Goal: Task Accomplishment & Management: Use online tool/utility

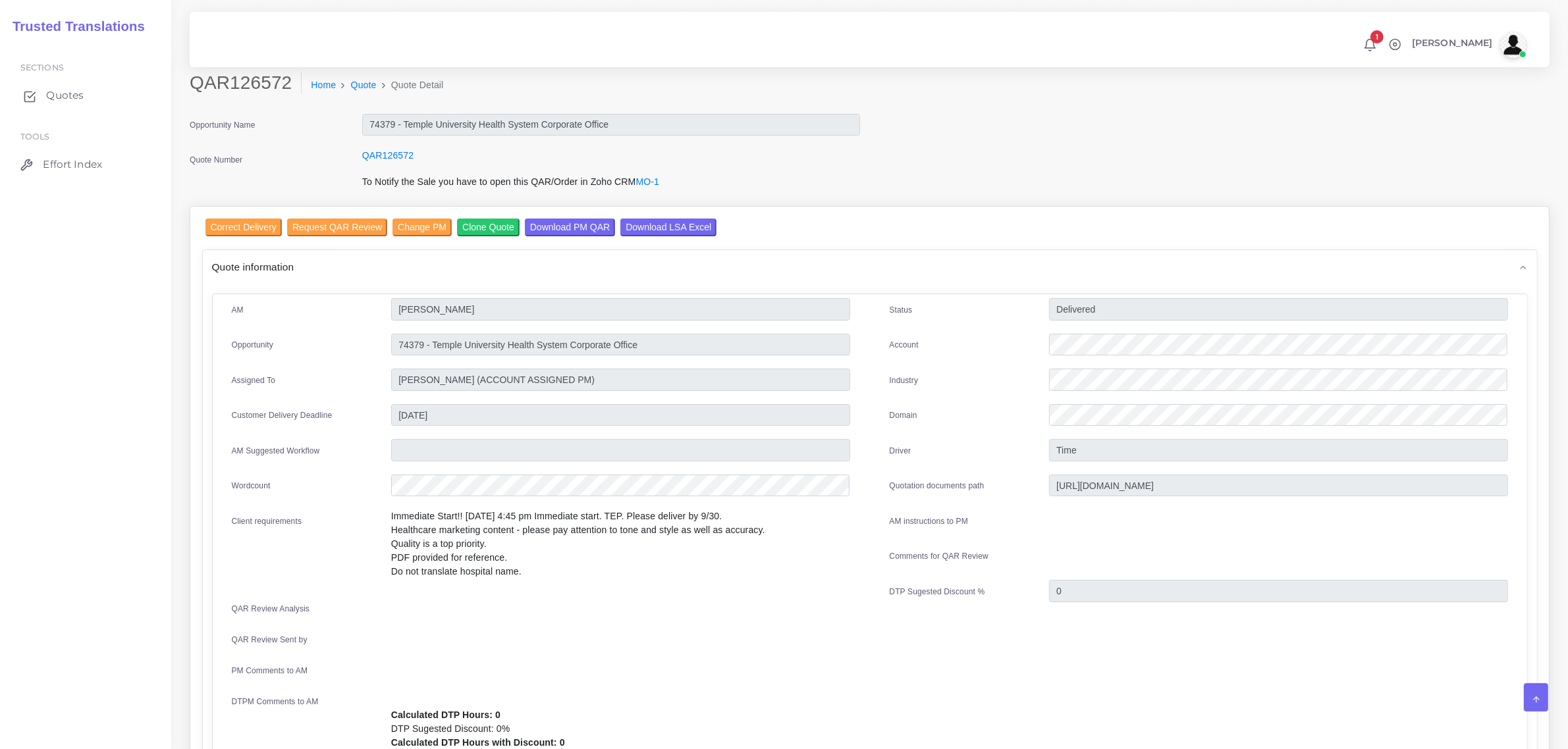
click at [59, 90] on span "Quotes" at bounding box center [64, 95] width 37 height 15
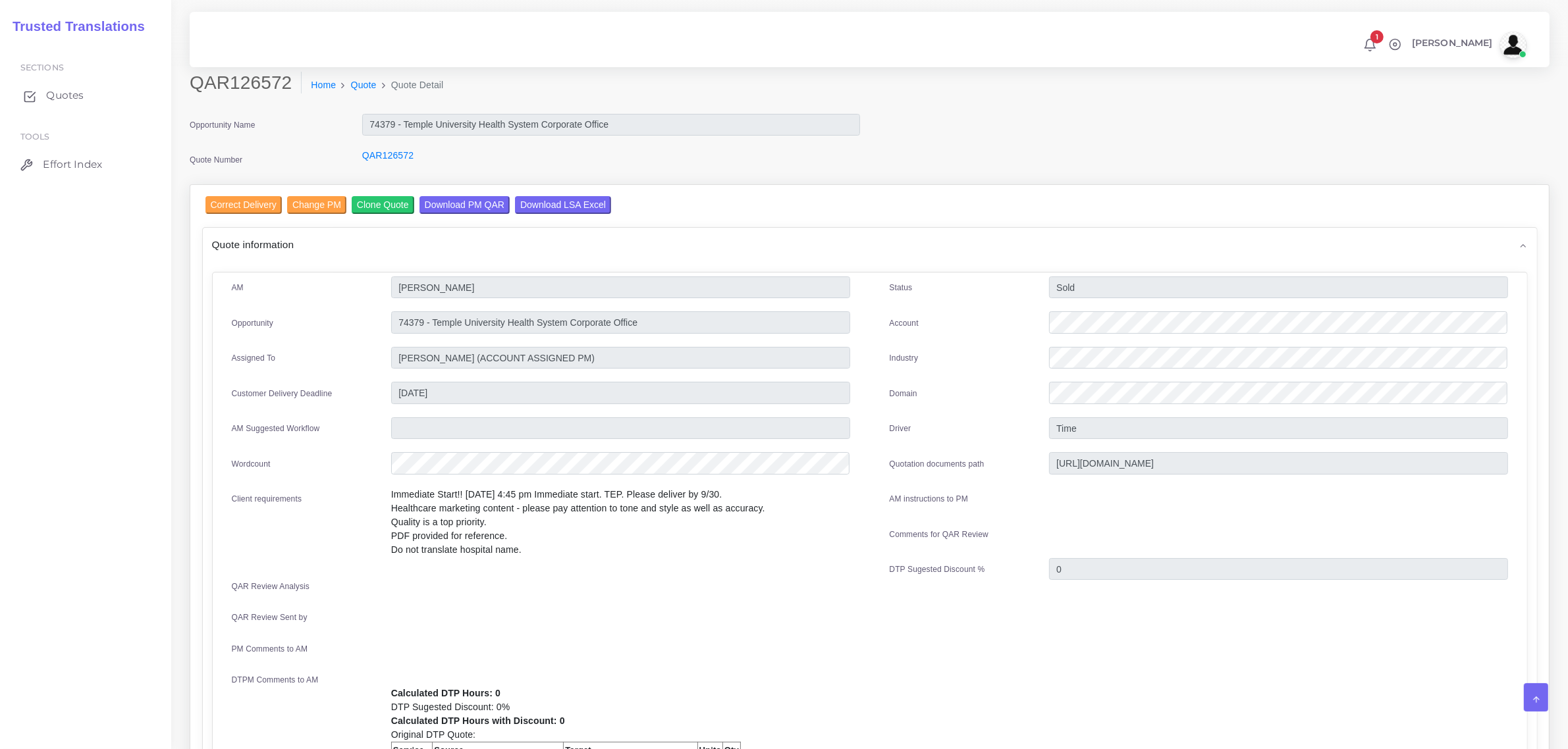
click at [64, 89] on span "Quotes" at bounding box center [64, 95] width 37 height 15
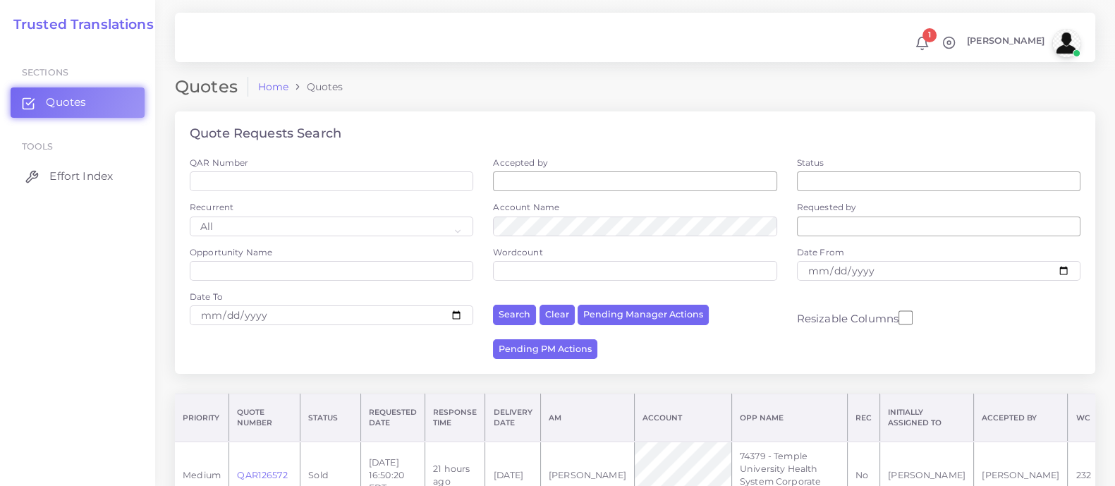
click at [68, 180] on span "Effort Index" at bounding box center [80, 177] width 63 height 16
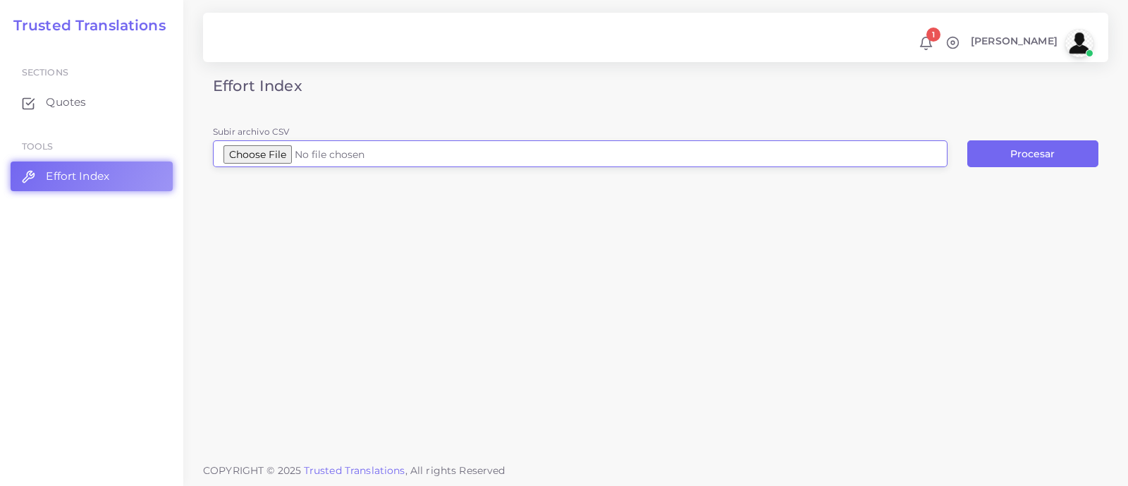
click at [281, 151] on input "Subir archivo CSV" at bounding box center [580, 153] width 735 height 27
type input "C:\fakepath\Logfile 22 (2).csv"
click at [1033, 152] on button "Procesar" at bounding box center [1032, 153] width 131 height 27
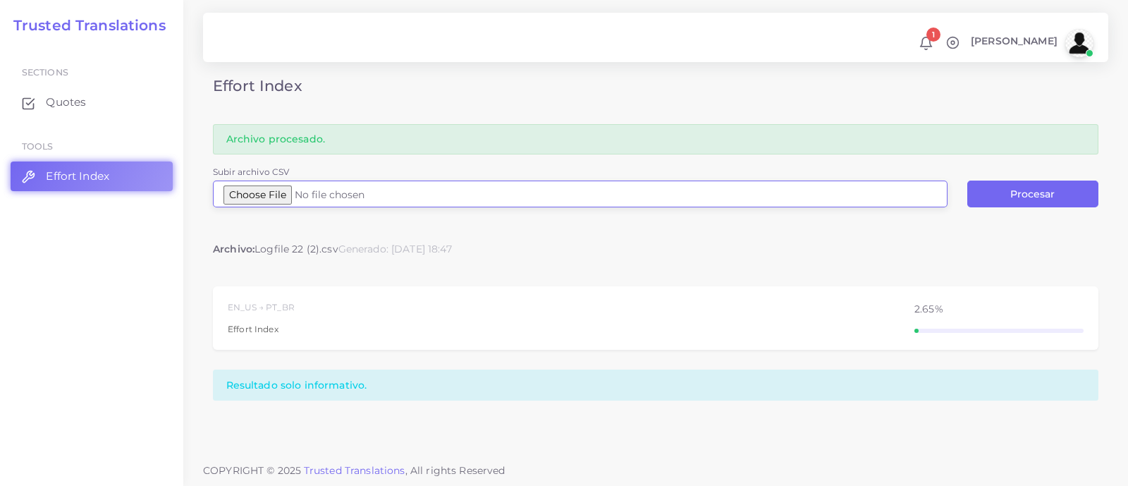
click at [286, 192] on input "Subir archivo CSV" at bounding box center [580, 194] width 735 height 27
type input "C:\fakepath\Logfile 23.csv"
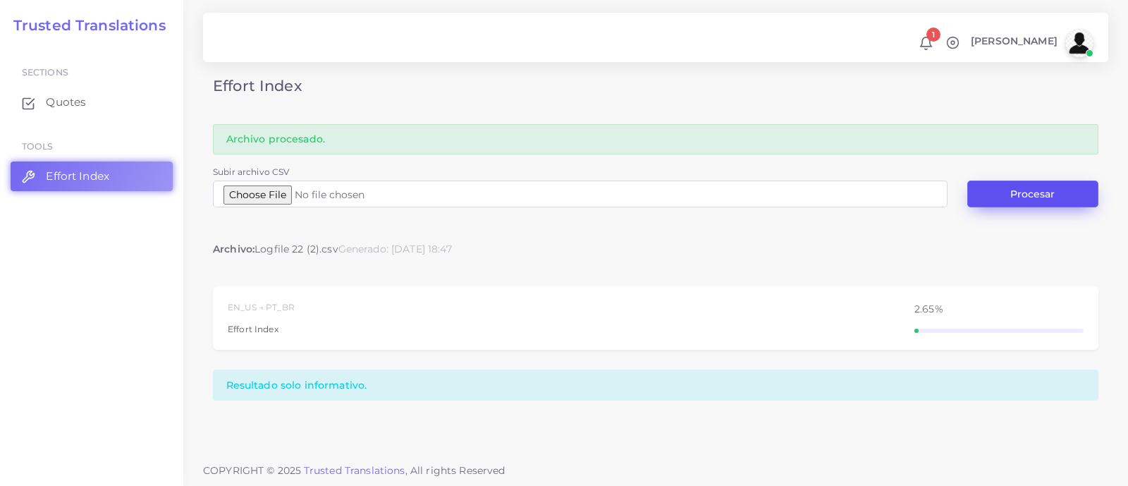
click at [1025, 188] on button "Procesar" at bounding box center [1032, 194] width 131 height 27
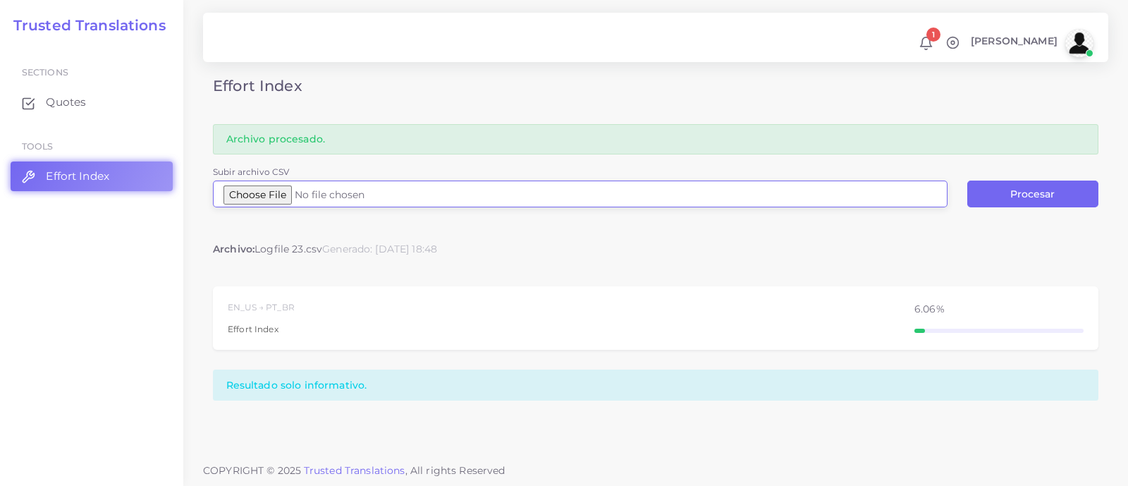
click at [263, 187] on input "Subir archivo CSV" at bounding box center [580, 194] width 735 height 27
type input "C:\fakepath\Logfile 24.csv"
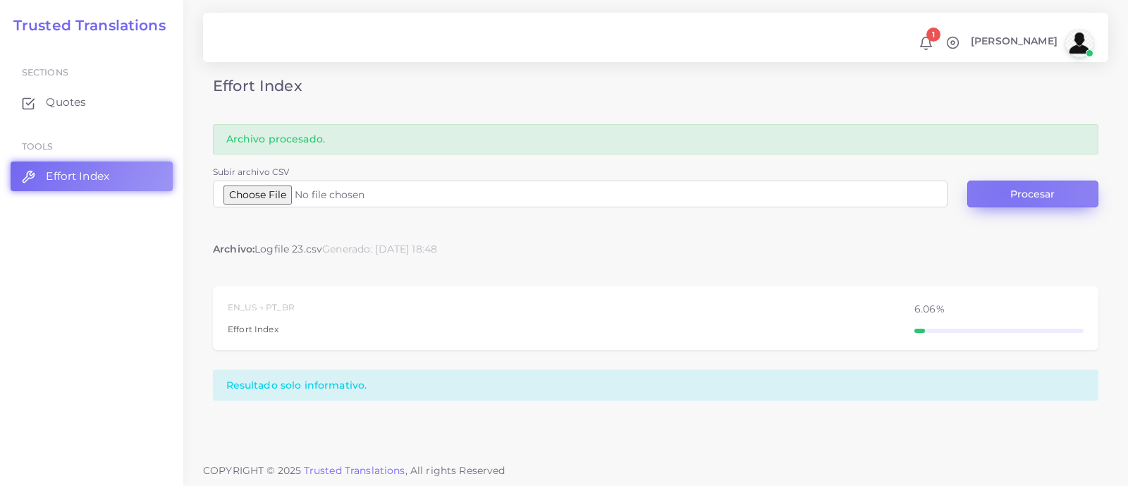
click at [1005, 192] on button "Procesar" at bounding box center [1032, 194] width 131 height 27
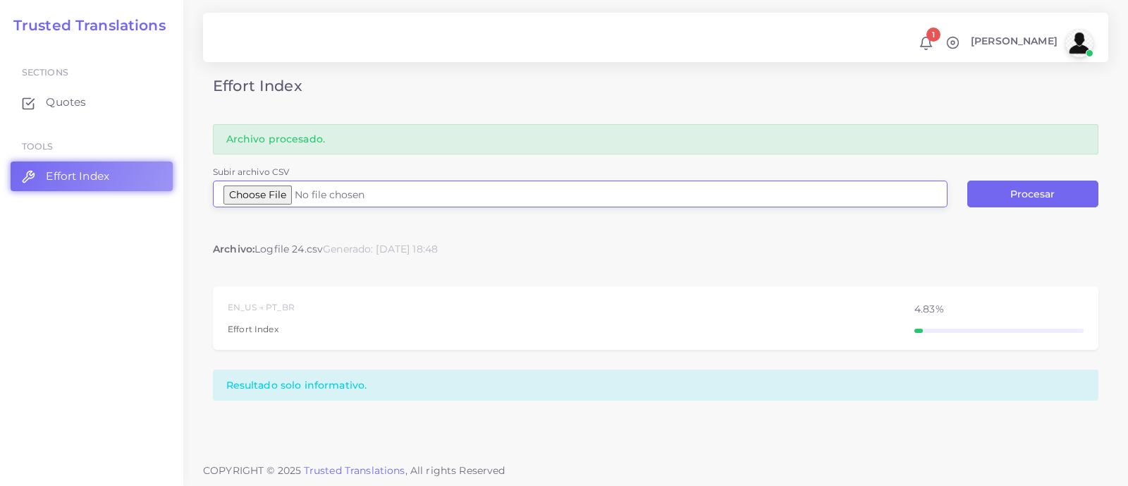
click at [269, 188] on input "Subir archivo CSV" at bounding box center [580, 194] width 735 height 27
type input "C:\fakepath\Chinese Carousel Ad.idml.csv"
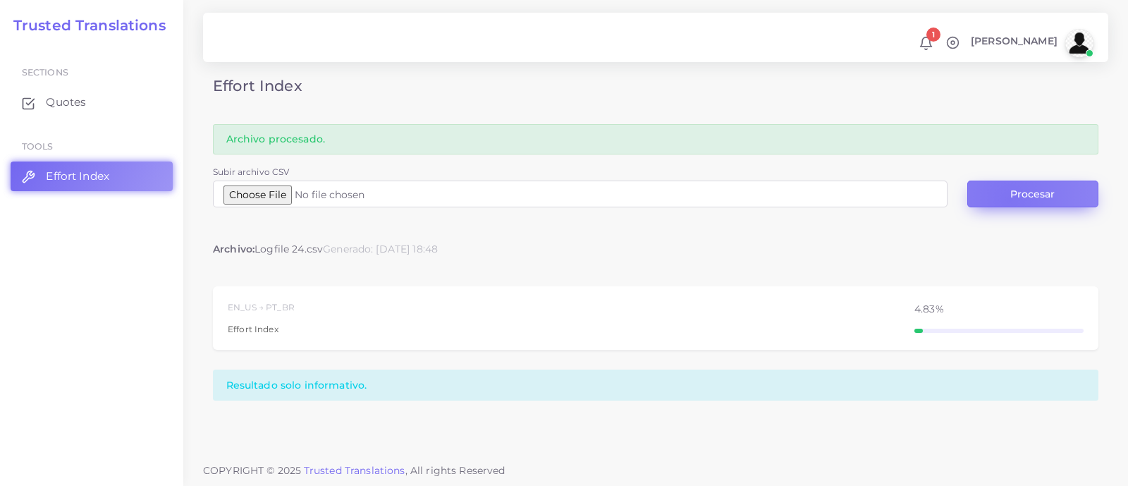
click at [1009, 199] on button "Procesar" at bounding box center [1032, 194] width 131 height 27
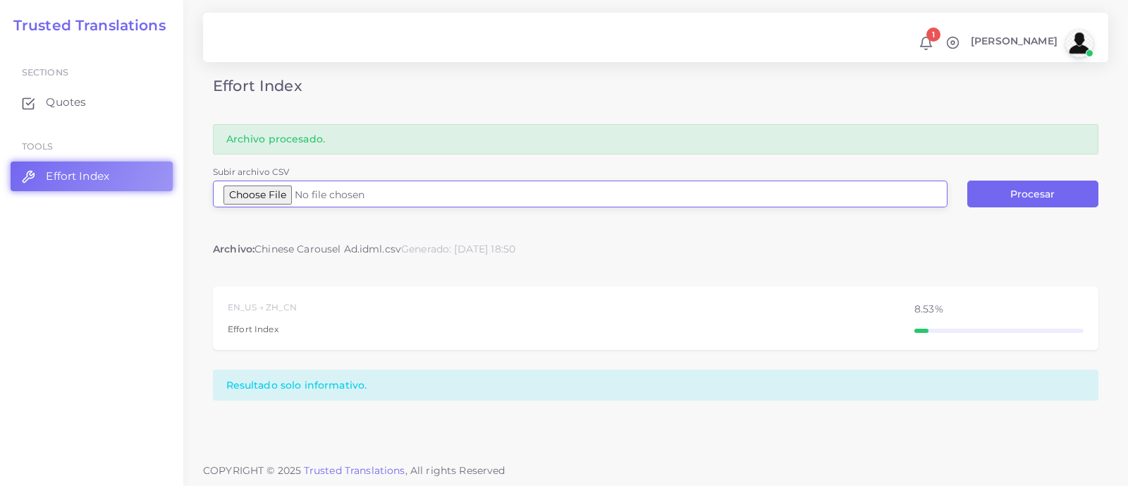
click at [305, 196] on input "Subir archivo CSV" at bounding box center [580, 194] width 735 height 27
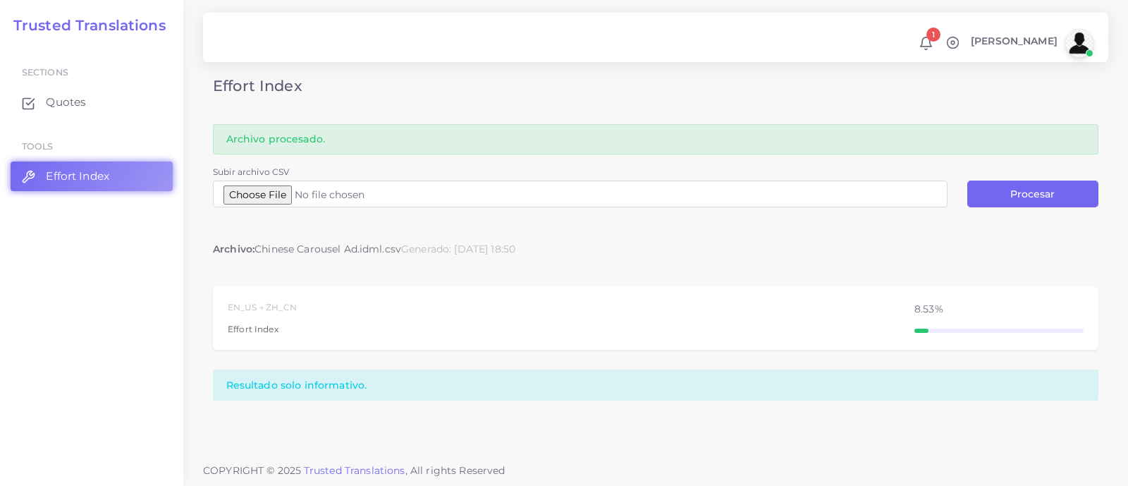
type input "C:\fakepath\Logfile 25.csv"
click at [1005, 192] on button "Procesar" at bounding box center [1032, 194] width 131 height 27
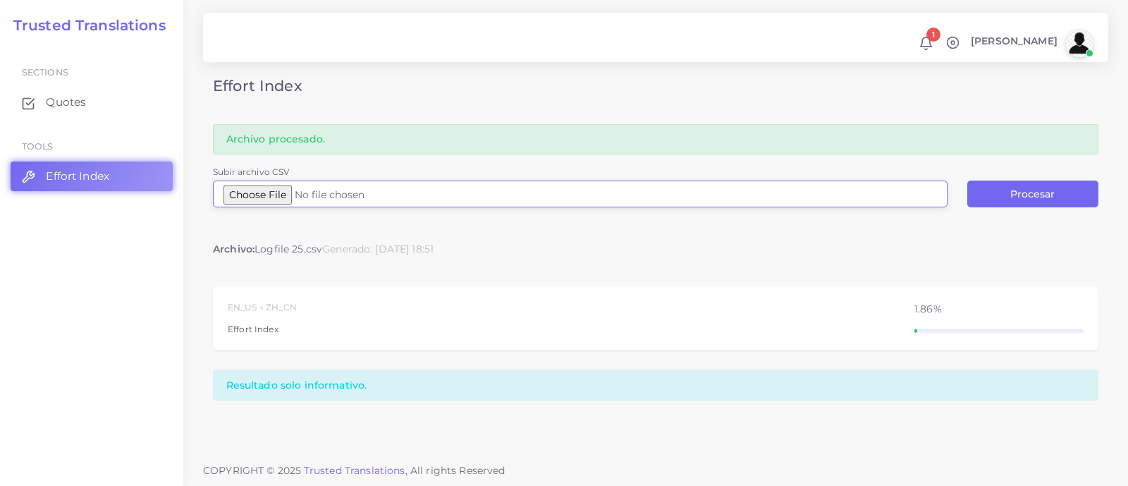
click at [287, 197] on input "Subir archivo CSV" at bounding box center [580, 194] width 735 height 27
type input "C:\fakepath\Risk Assessment Flow Chart Brochure 07.29.22 (2).docx.csv"
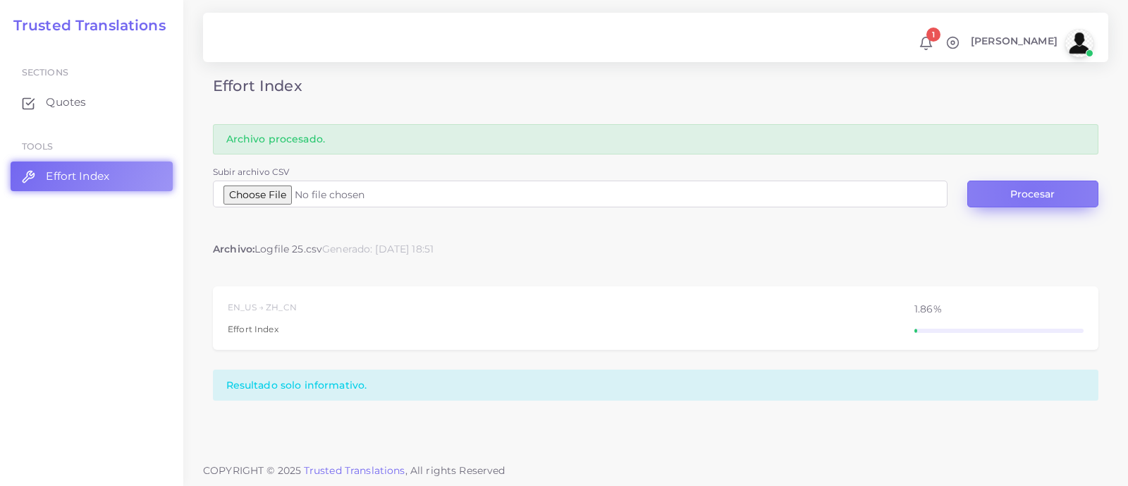
click at [1029, 192] on button "Procesar" at bounding box center [1032, 194] width 131 height 27
click at [1009, 195] on button "Procesar" at bounding box center [1032, 194] width 131 height 27
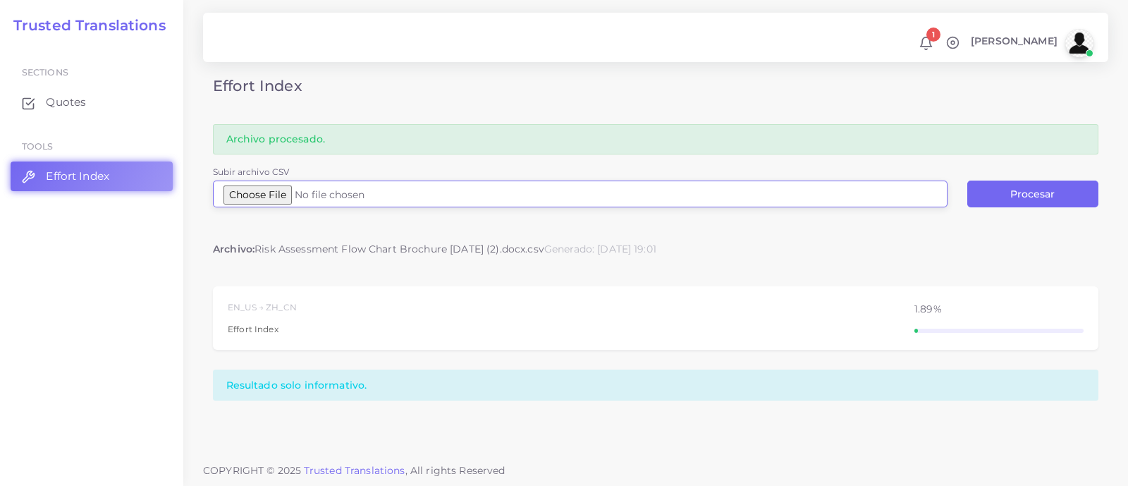
click at [306, 198] on input "Subir archivo CSV" at bounding box center [580, 194] width 735 height 27
type input "C:\fakepath\Risk Assessment Flow Chart Brochure 07.29.22 (2).docx.csv"
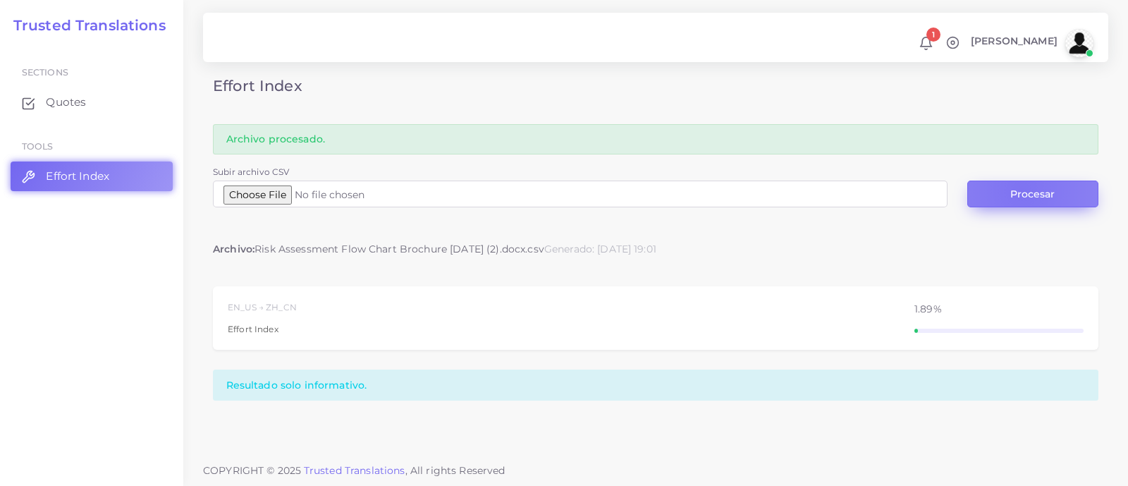
click at [1021, 190] on button "Procesar" at bounding box center [1032, 194] width 131 height 27
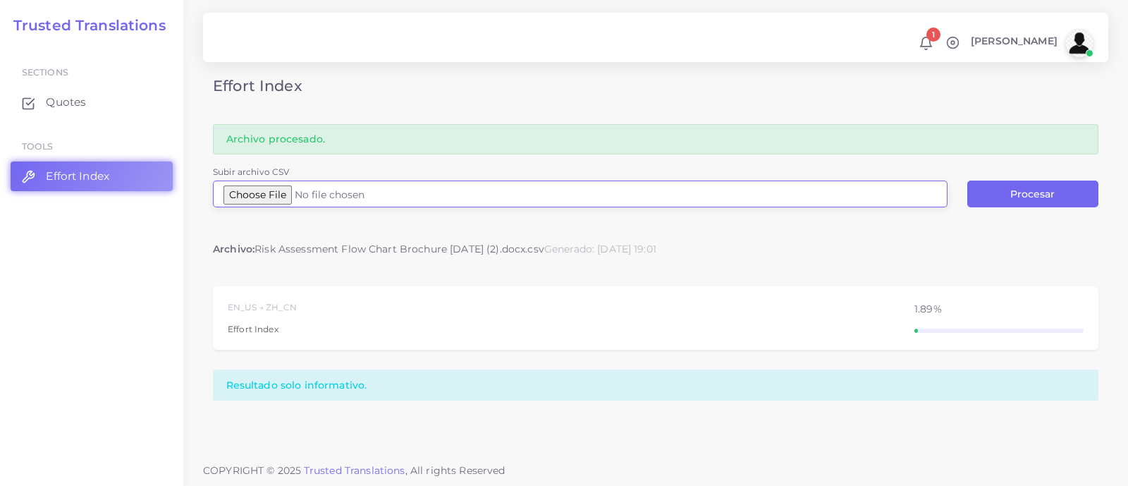
click at [300, 193] on input "Subir archivo CSV" at bounding box center [580, 194] width 735 height 27
type input "C:\fakepath\Risk Assessment Flow Chart Brochure 07.29.22 (2).docx (1).csv"
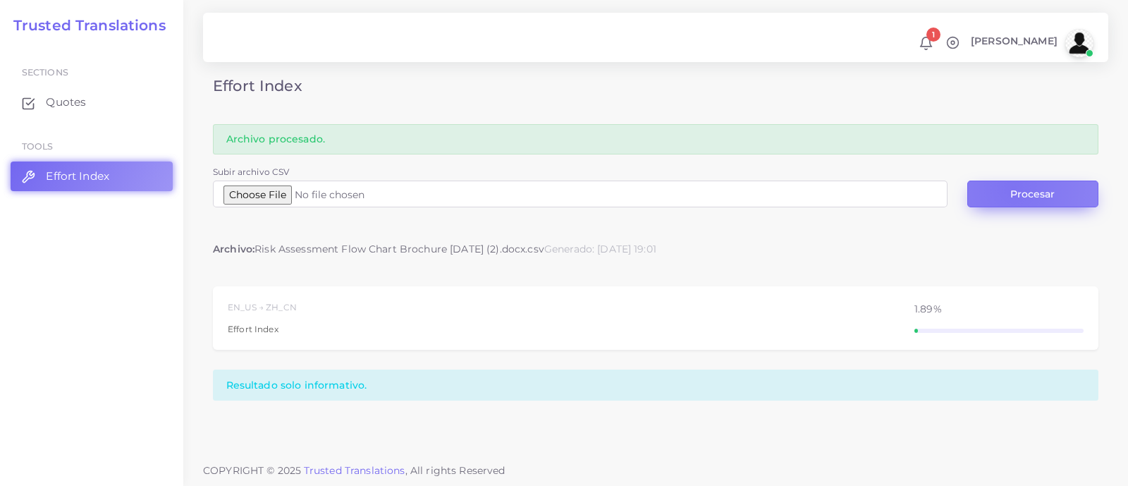
click at [1013, 188] on button "Procesar" at bounding box center [1032, 194] width 131 height 27
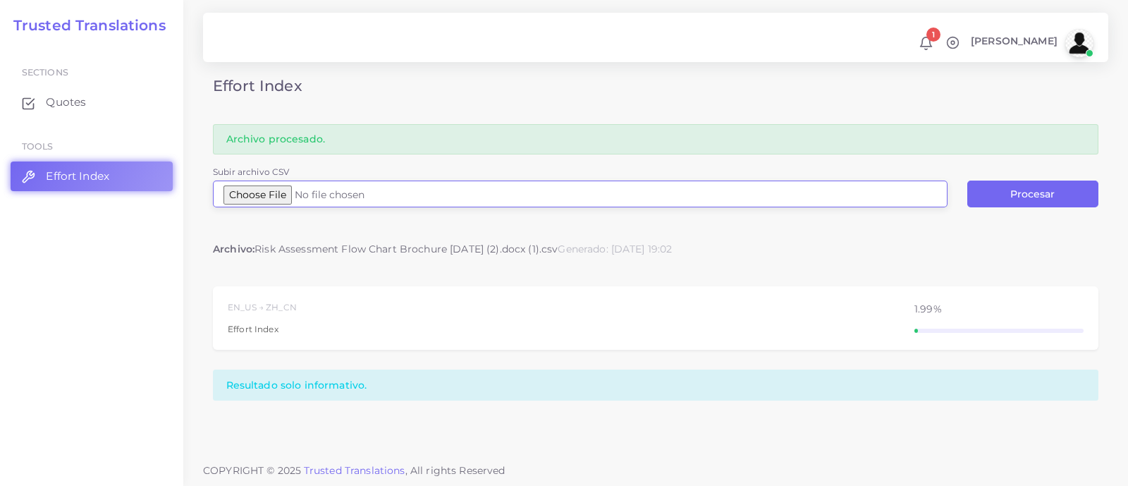
click at [296, 198] on input "Subir archivo CSV" at bounding box center [580, 194] width 735 height 27
type input "C:\fakepath\Risk Assessment Flow Chart Brochure 07.29.22 (2).docx (2).csv"
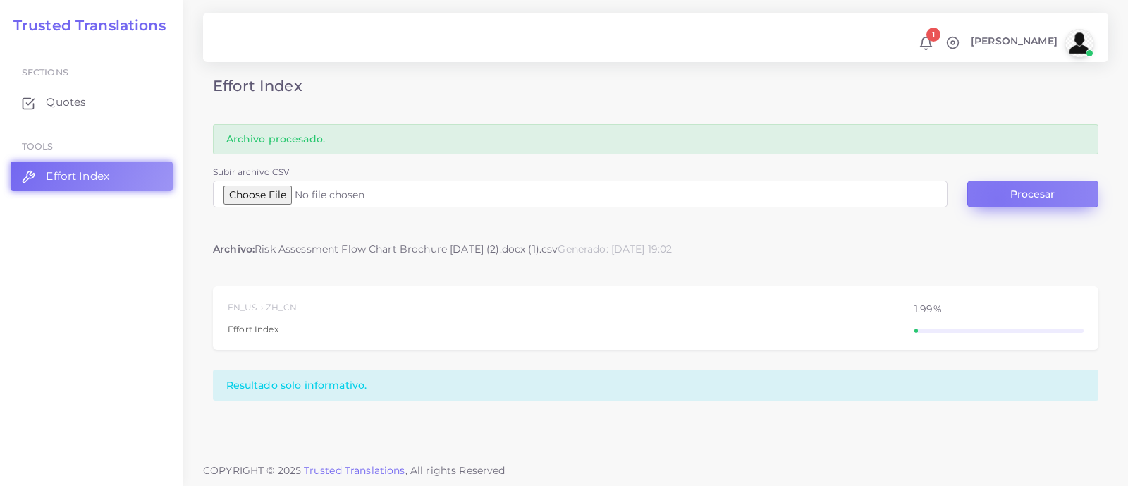
click at [996, 199] on button "Procesar" at bounding box center [1032, 194] width 131 height 27
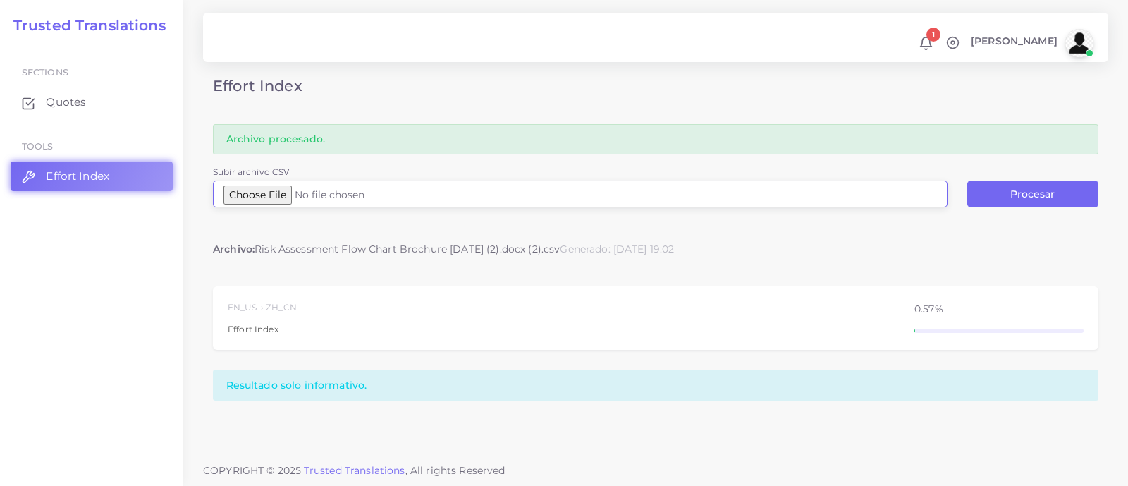
click at [310, 196] on input "Subir archivo CSV" at bounding box center [580, 194] width 735 height 27
type input "C:\fakepath\Eternal Health_FRYS_trifold_11x8.5_m2.idml.csv"
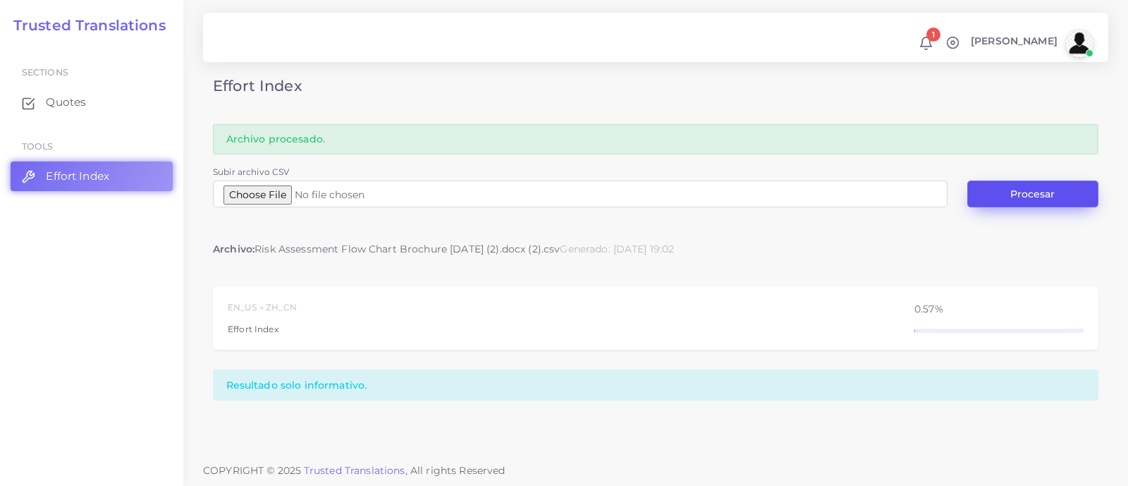
click at [1058, 189] on button "Procesar" at bounding box center [1032, 194] width 131 height 27
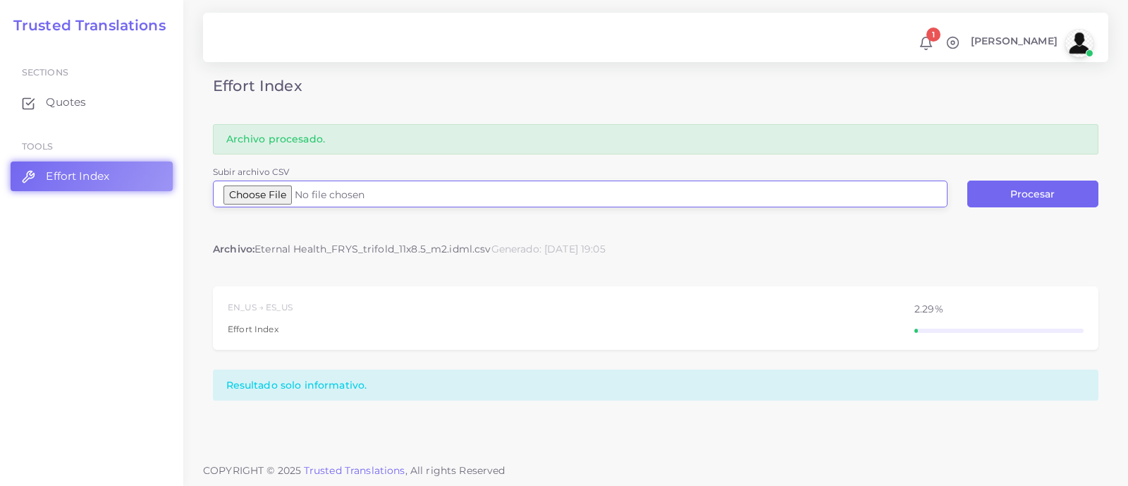
click at [286, 192] on input "Subir archivo CSV" at bounding box center [580, 194] width 735 height 27
click at [302, 188] on input "Subir archivo CSV" at bounding box center [580, 194] width 735 height 27
type input "C:\fakepath\Eternal Health_FRYS_trifold_11x8.5_m2.idml (1).csv"
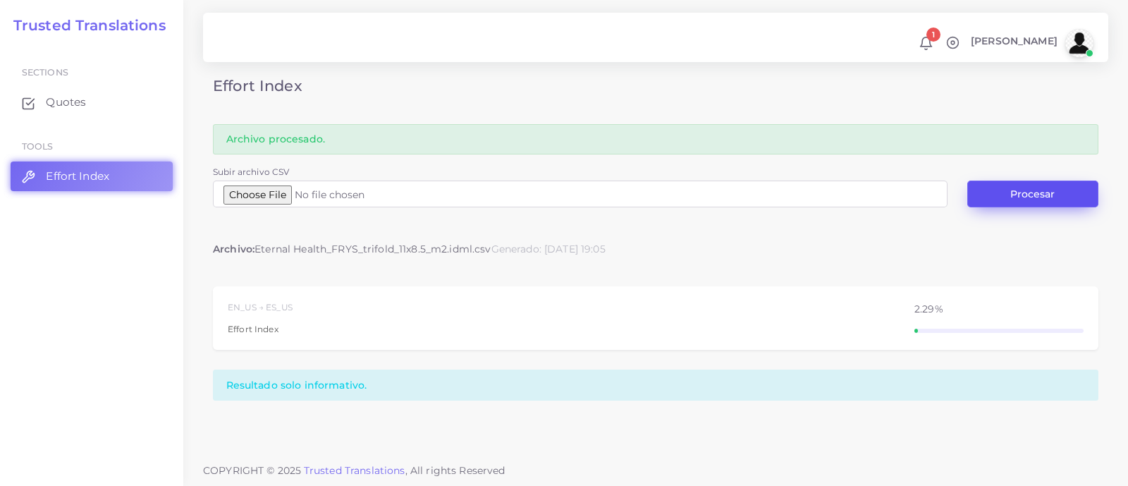
click at [1029, 195] on button "Procesar" at bounding box center [1032, 194] width 131 height 27
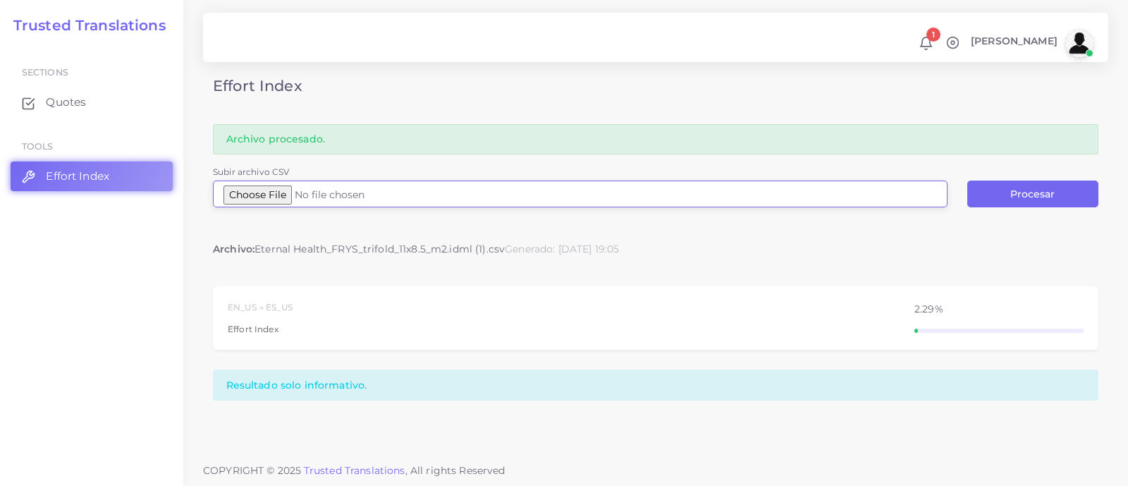
click at [281, 195] on input "Subir archivo CSV" at bounding box center [580, 194] width 735 height 27
click at [296, 192] on input "Subir archivo CSV" at bounding box center [580, 194] width 735 height 27
type input "C:\fakepath\Eternal Health_FRYS_trifold_11x8.5_m2.idml (2).csv"
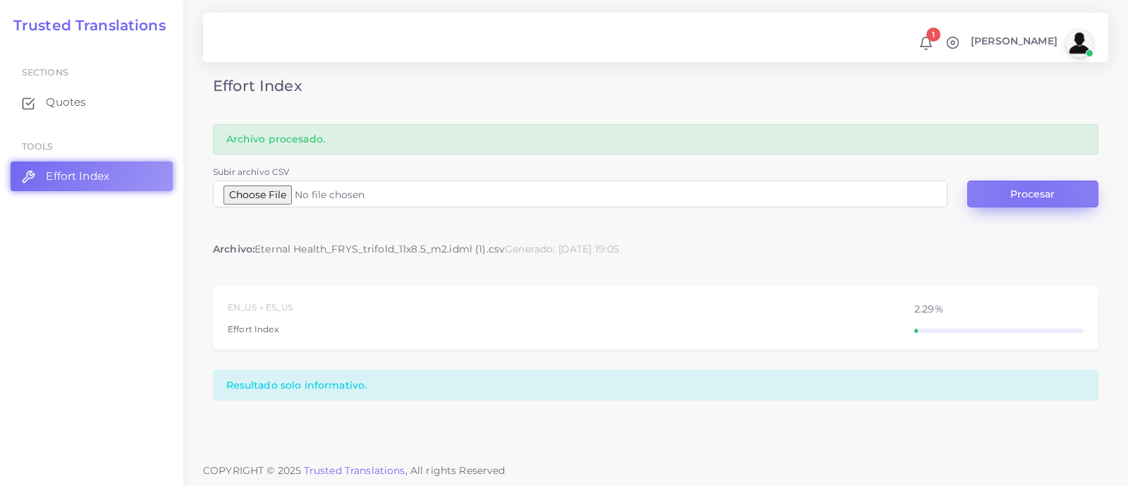
click at [1031, 195] on button "Procesar" at bounding box center [1032, 194] width 131 height 27
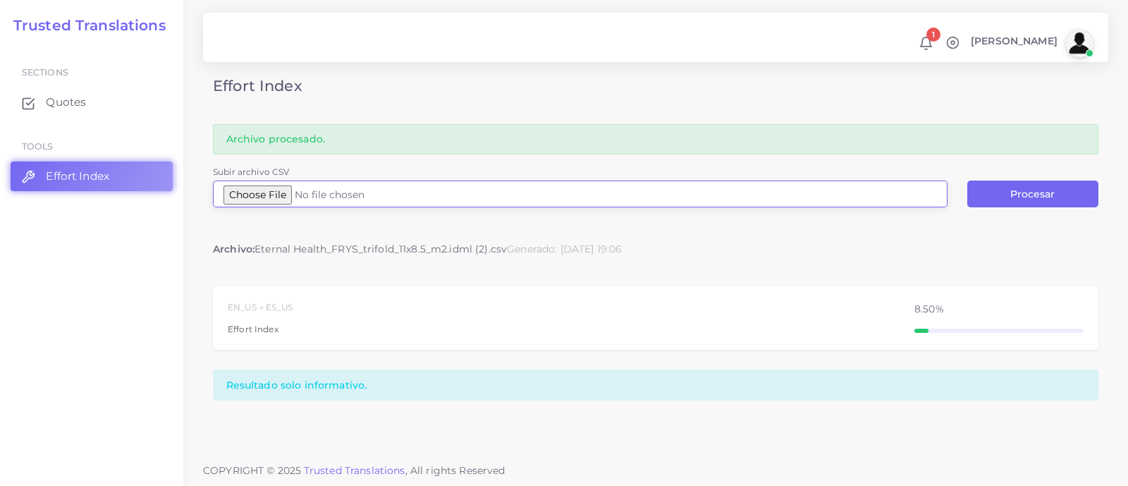
click at [285, 188] on input "Subir archivo CSV" at bounding box center [580, 194] width 735 height 27
type input "C:\fakepath\Logfile 58.csv"
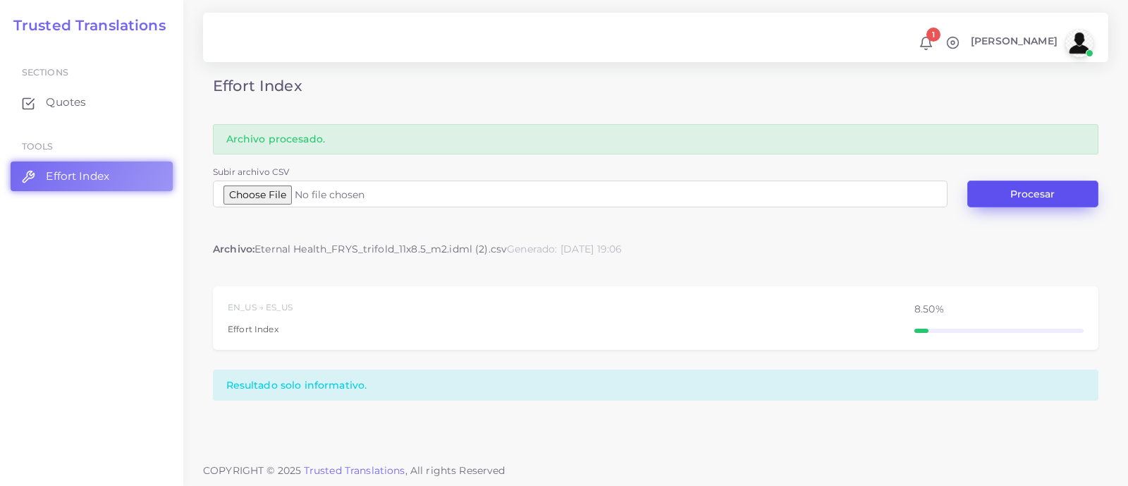
click at [1041, 192] on button "Procesar" at bounding box center [1032, 194] width 131 height 27
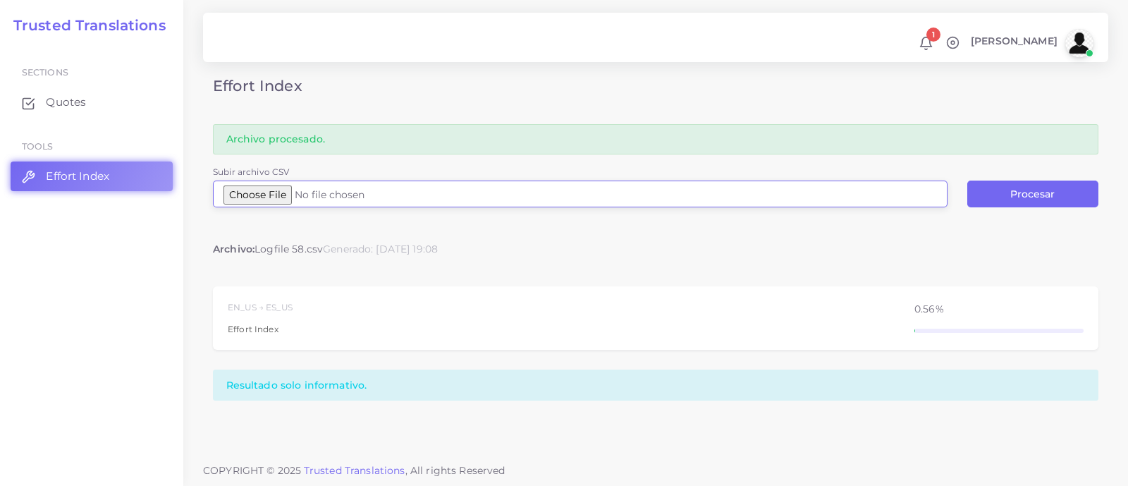
click at [298, 196] on input "Subir archivo CSV" at bounding box center [580, 194] width 735 height 27
type input "C:\fakepath\MA_MemberWelcome2026_Final_091325.idml.csv"
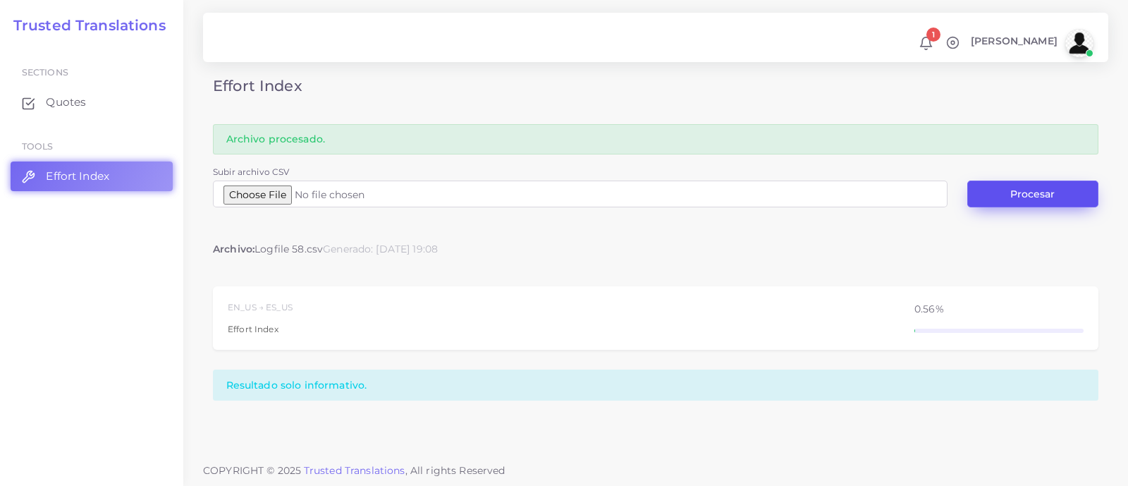
click at [1056, 192] on button "Procesar" at bounding box center [1032, 194] width 131 height 27
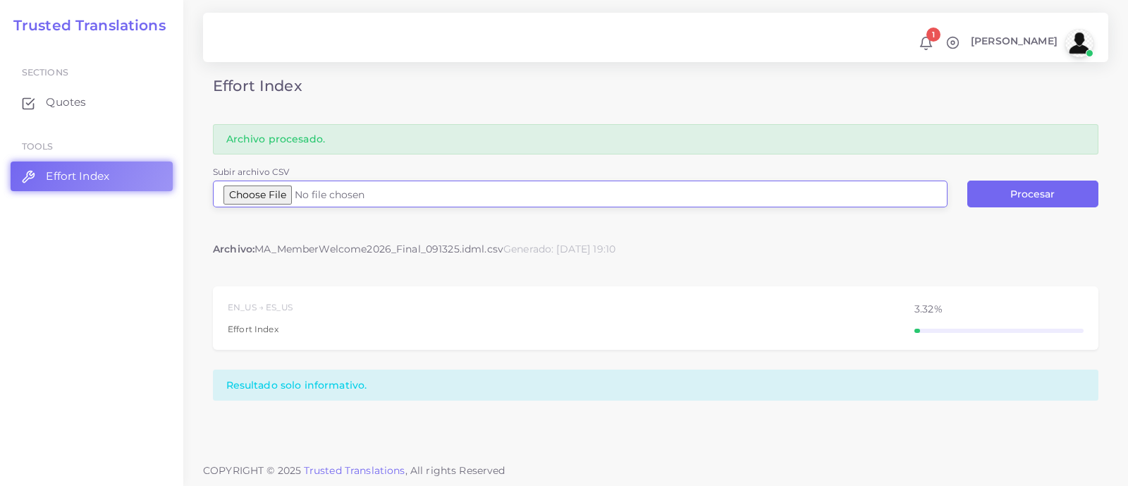
click at [286, 195] on input "Subir archivo CSV" at bounding box center [580, 194] width 735 height 27
type input "C:\fakepath\MA_MemberWelcome2026_Final_091325.idml (1).csv"
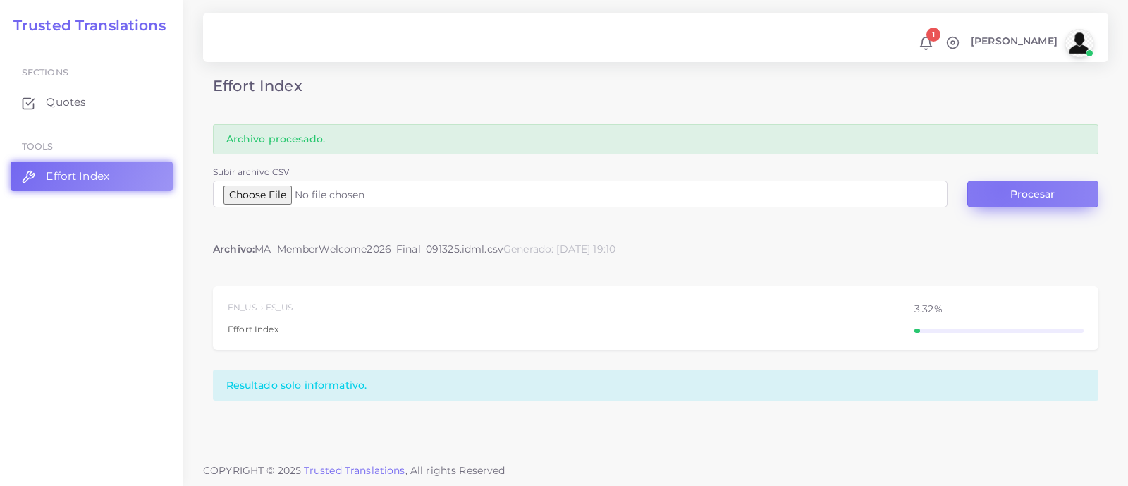
click at [1000, 188] on button "Procesar" at bounding box center [1032, 194] width 131 height 27
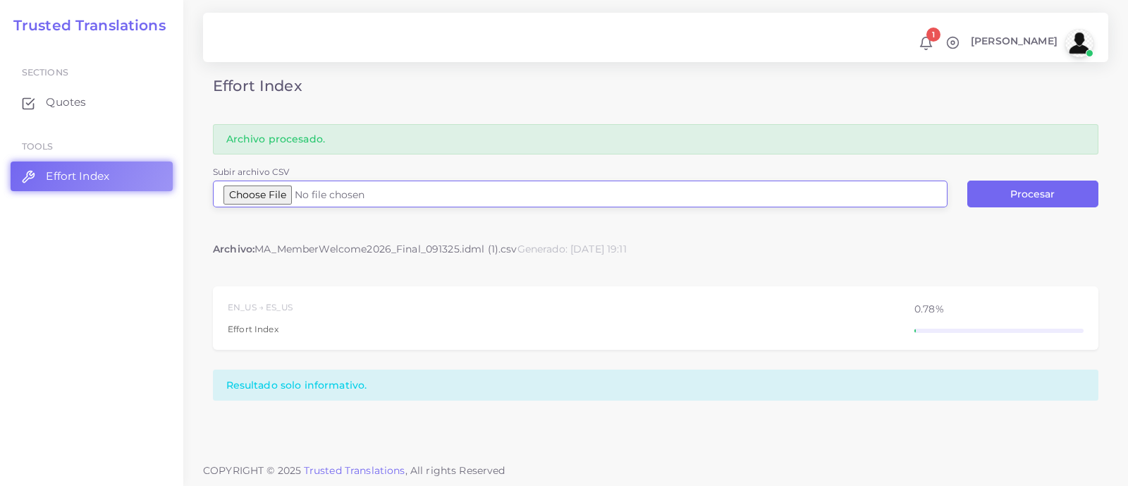
click at [293, 193] on input "Subir archivo CSV" at bounding box center [580, 194] width 735 height 27
type input "C:\fakepath\MA_MemberWelcome2026_Final_091325.idml (2).csv"
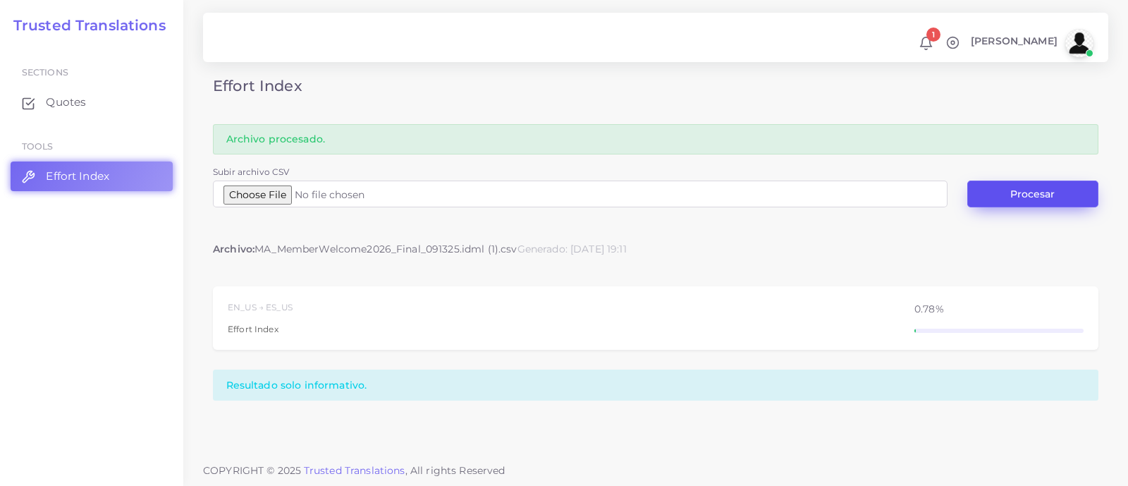
drag, startPoint x: 1022, startPoint y: 194, endPoint x: 1024, endPoint y: 186, distance: 7.9
click at [1023, 190] on button "Procesar" at bounding box center [1032, 194] width 131 height 27
click at [1014, 185] on button "Procesar" at bounding box center [1032, 194] width 131 height 27
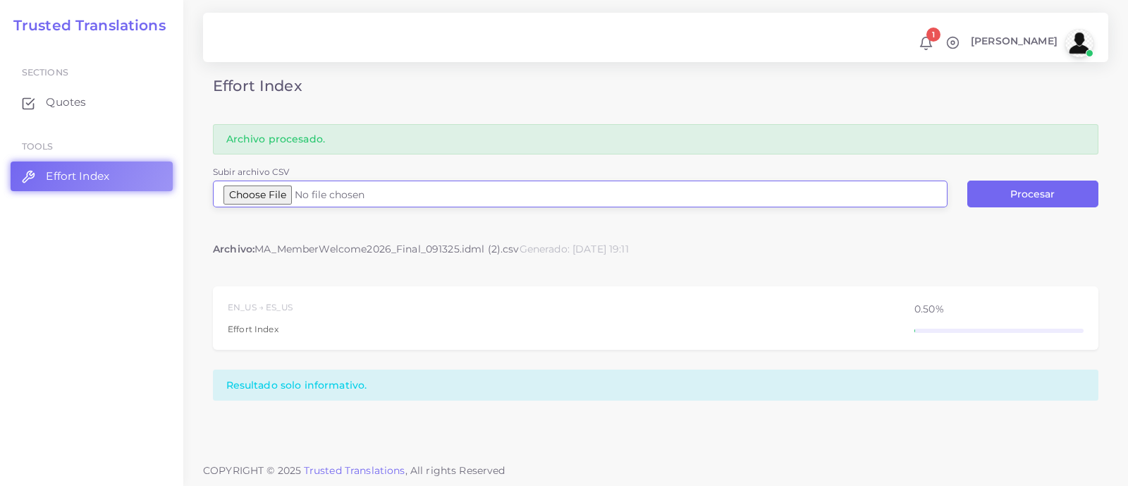
click at [298, 190] on input "Subir archivo CSV" at bounding box center [580, 194] width 735 height 27
type input "C:\fakepath\MA_MemberWelcome2026_Final_091325.idml (2).csv"
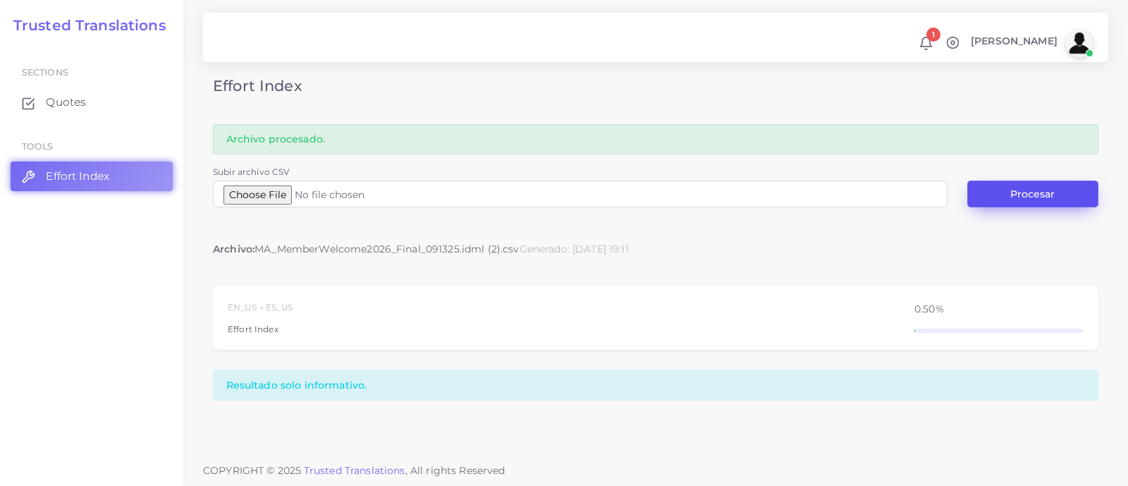
click at [1038, 189] on button "Procesar" at bounding box center [1032, 194] width 131 height 27
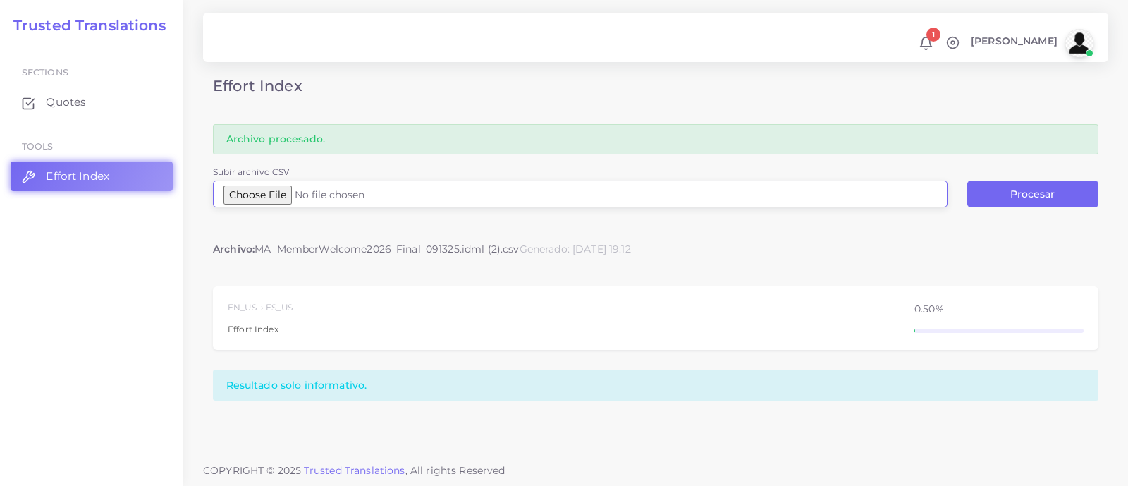
click at [269, 192] on input "Subir archivo CSV" at bounding box center [580, 194] width 735 height 27
type input "C:\fakepath\Logfile 19.csv"
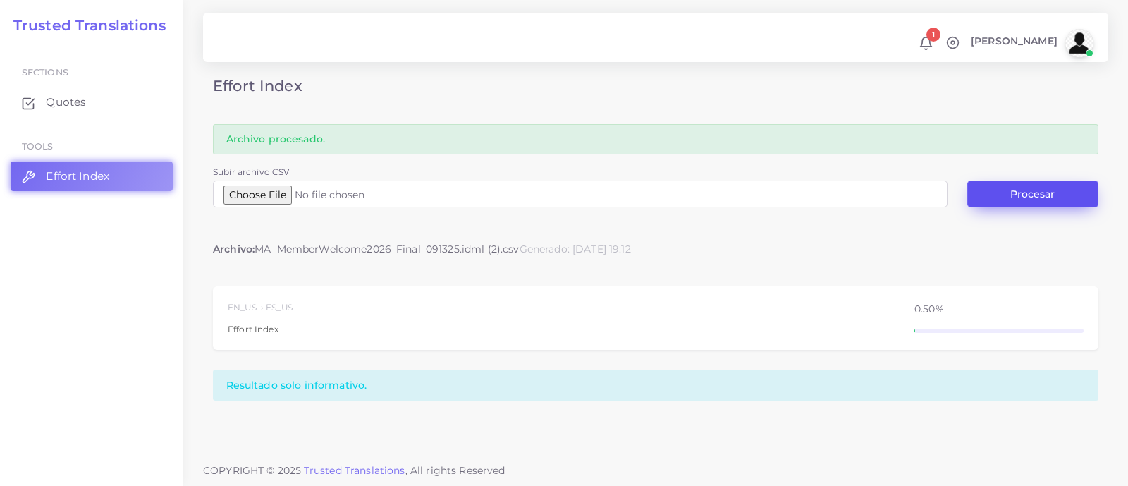
click at [1020, 202] on button "Procesar" at bounding box center [1032, 194] width 131 height 27
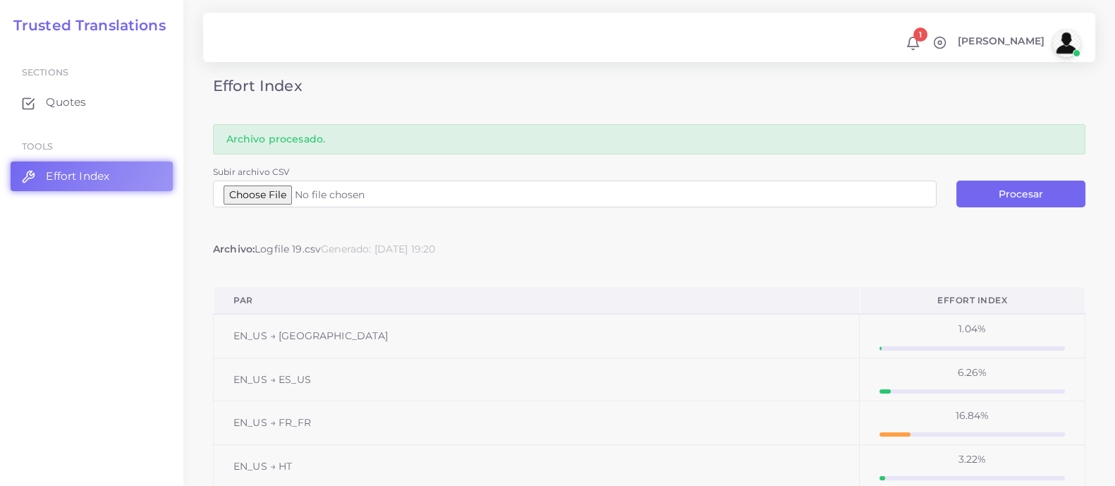
scroll to position [87, 0]
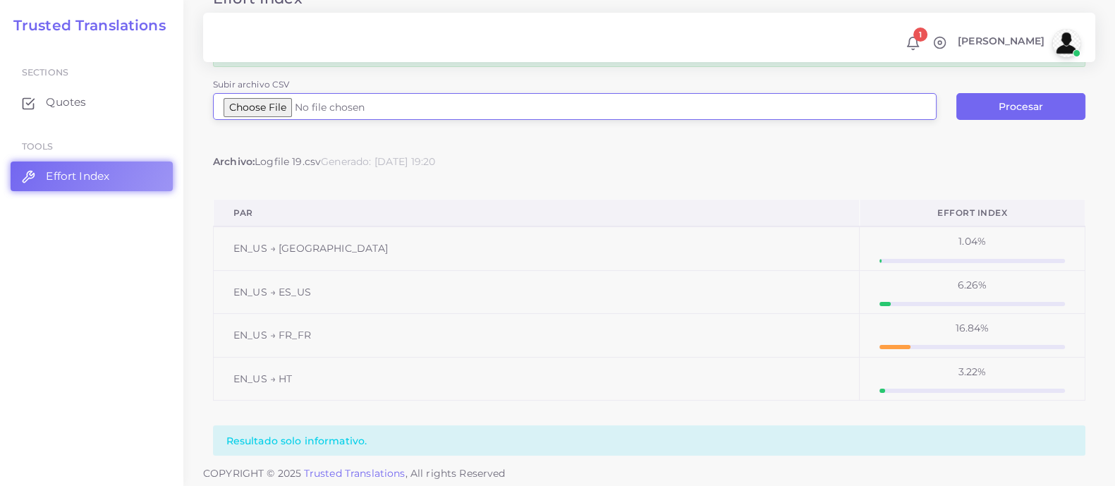
click at [268, 104] on input "Subir archivo CSV" at bounding box center [574, 106] width 723 height 27
click at [285, 107] on input "Subir archivo CSV" at bounding box center [574, 106] width 723 height 27
type input "C:\fakepath\Logfile 20.csv"
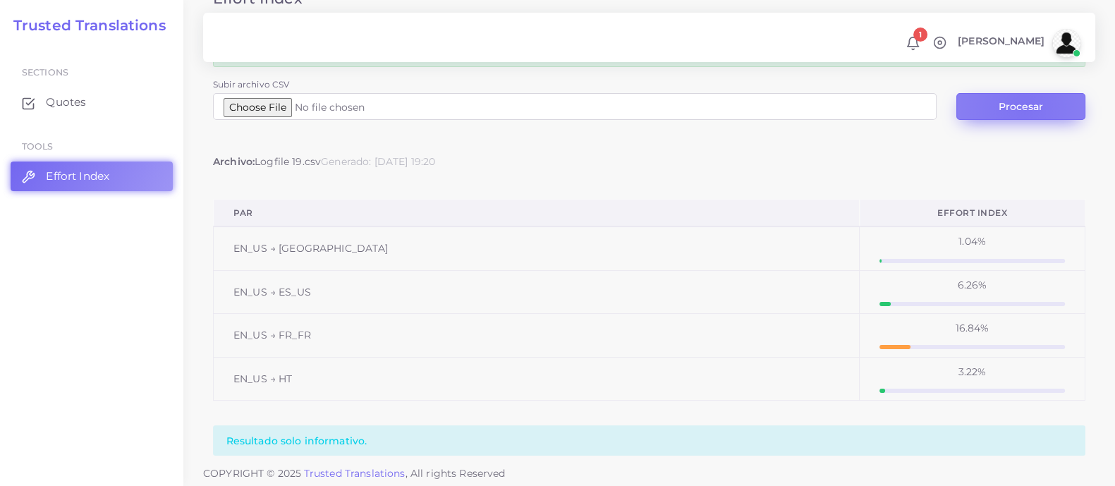
click at [1023, 108] on button "Procesar" at bounding box center [1020, 106] width 129 height 27
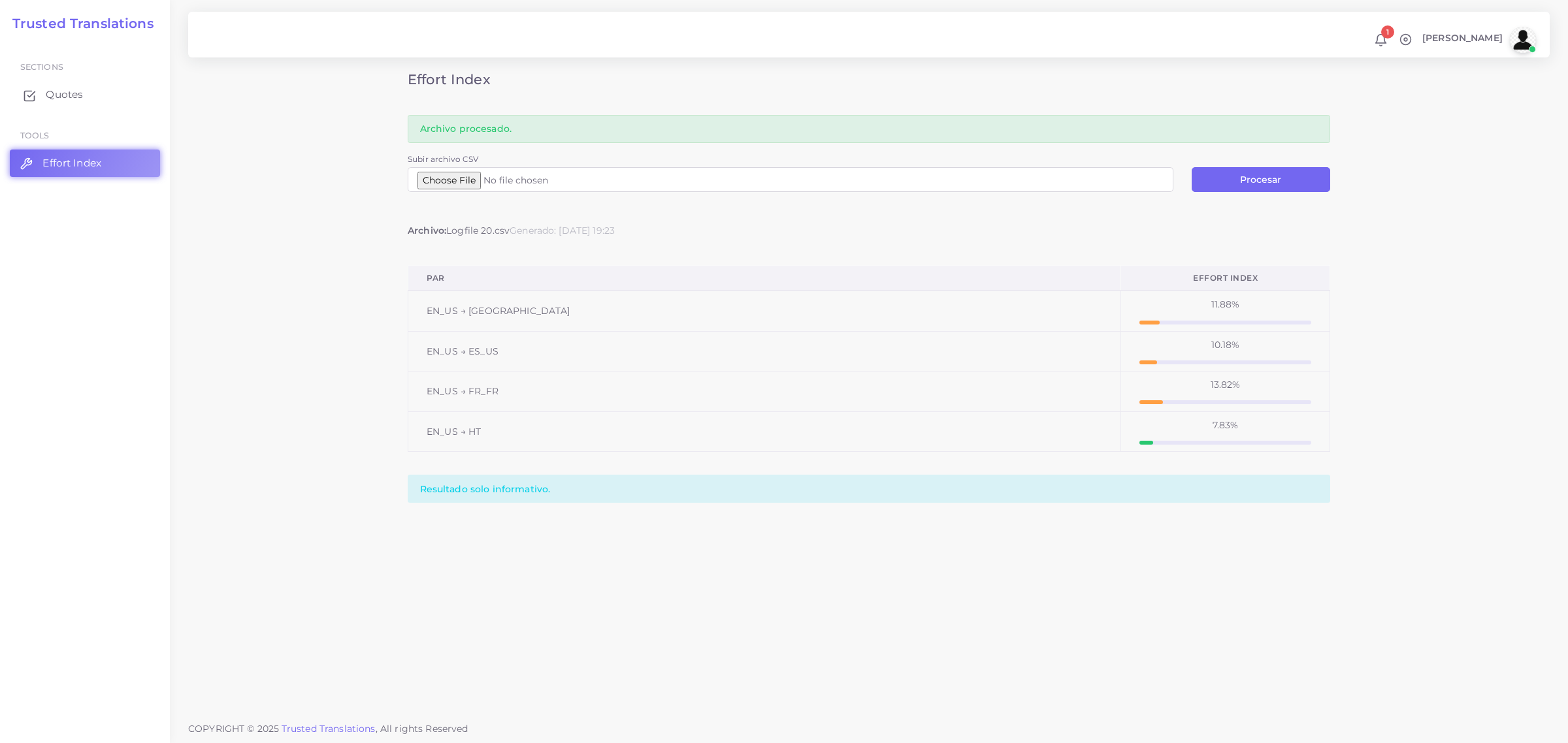
click at [70, 95] on span "Quotes" at bounding box center [64, 94] width 37 height 15
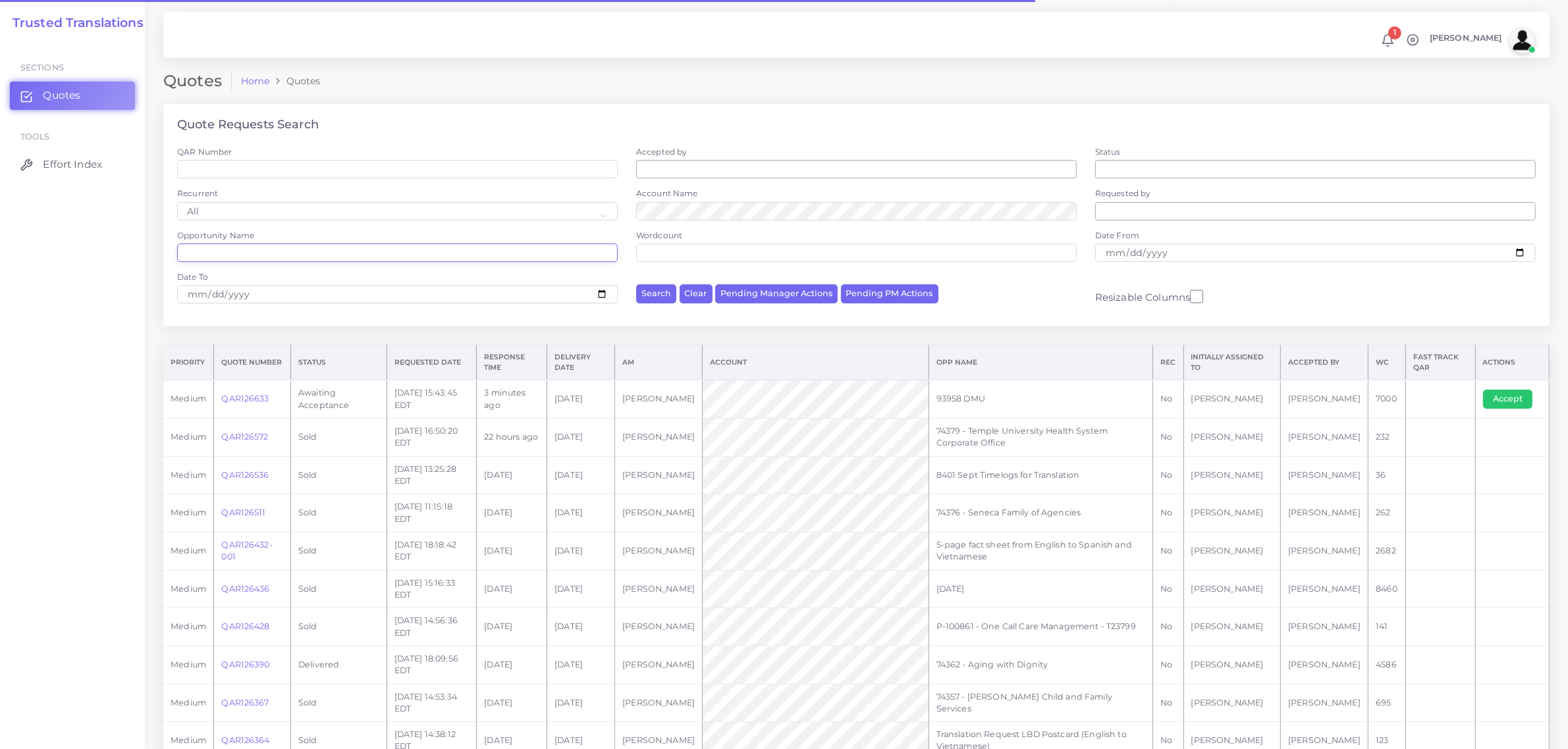
click at [225, 255] on input "Opportunity Name" at bounding box center [398, 253] width 441 height 19
type input "74299"
click at [636, 285] on button "Search" at bounding box center [656, 294] width 40 height 19
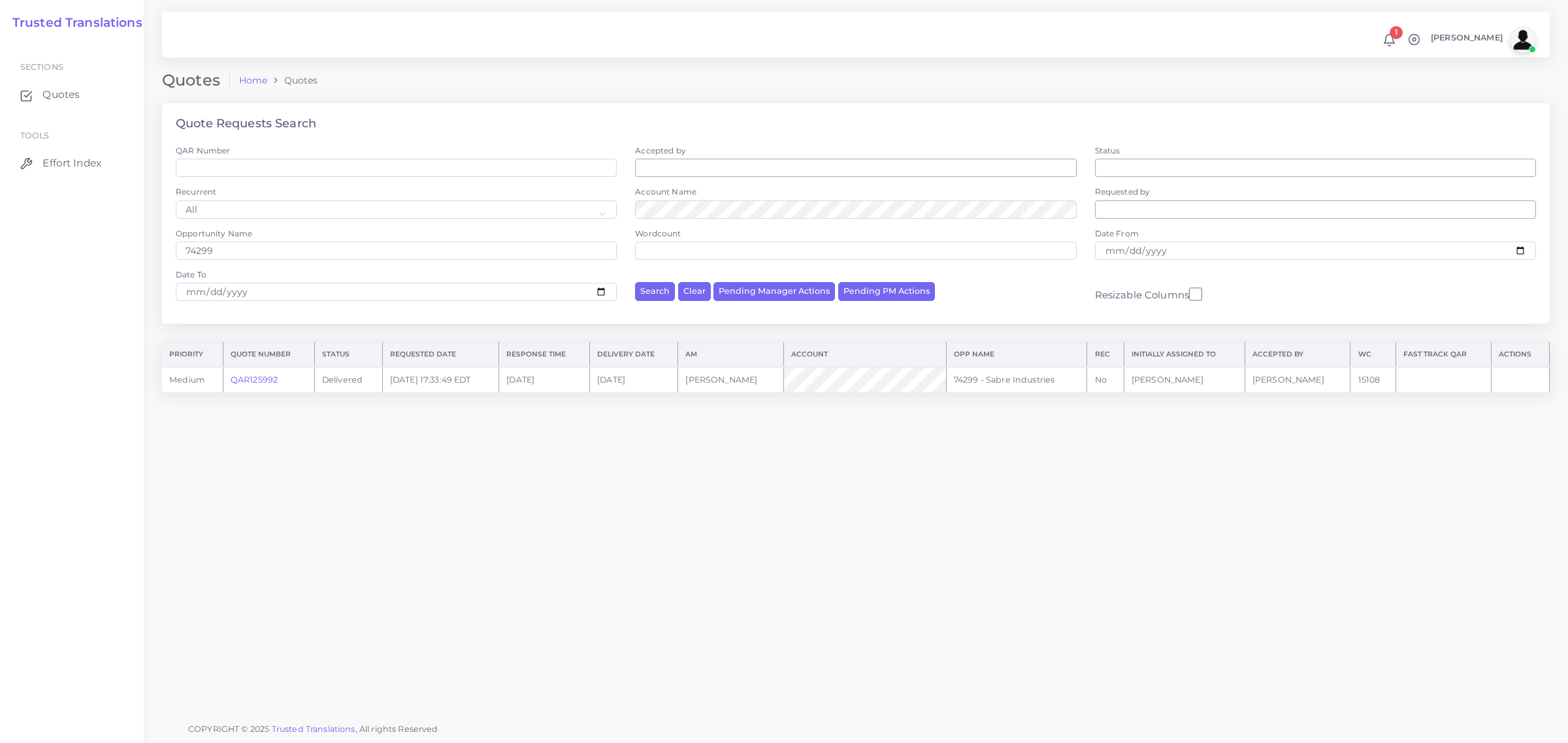
click at [256, 379] on link "QAR125992" at bounding box center [254, 380] width 47 height 10
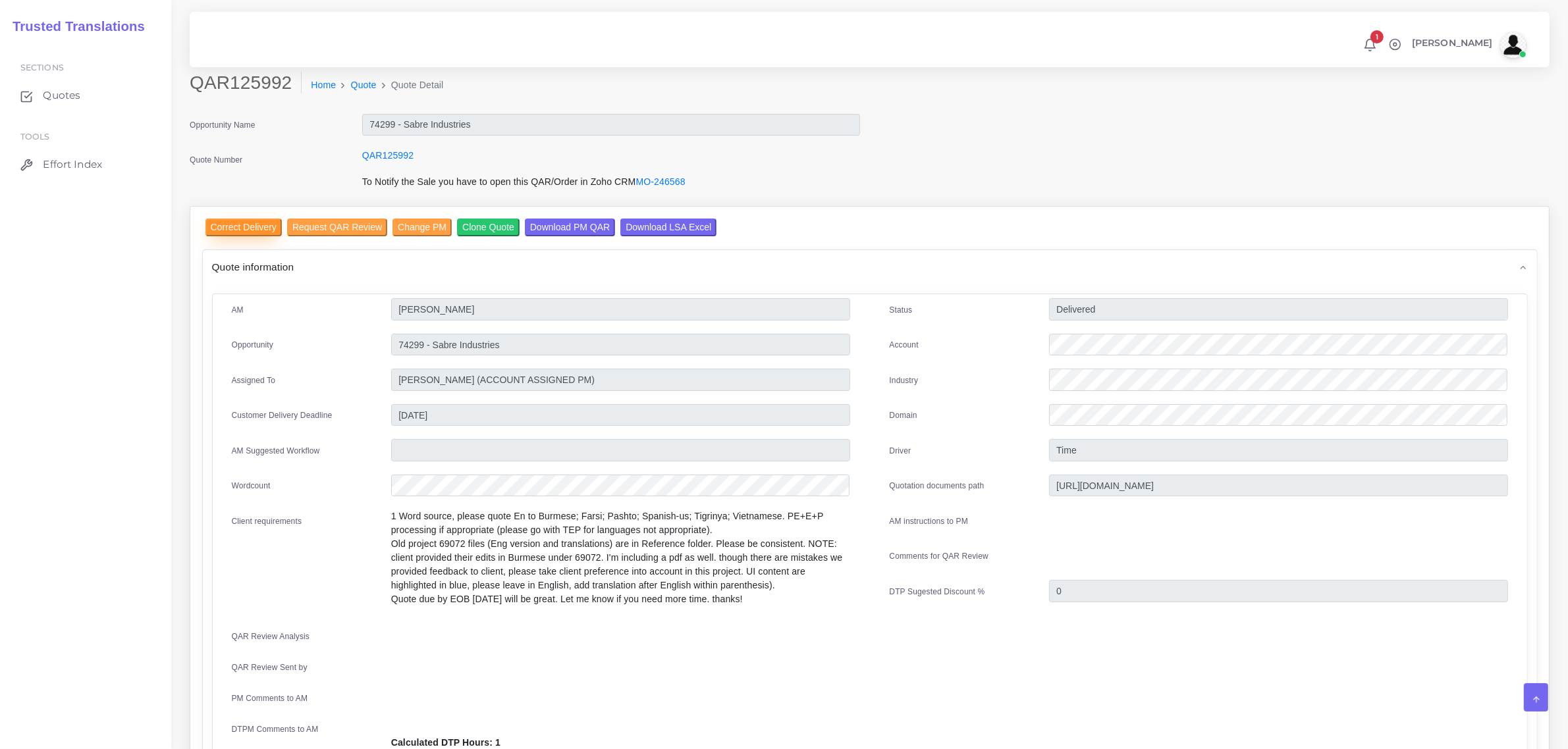
click at [255, 227] on input "Correct Delivery" at bounding box center [244, 227] width 77 height 18
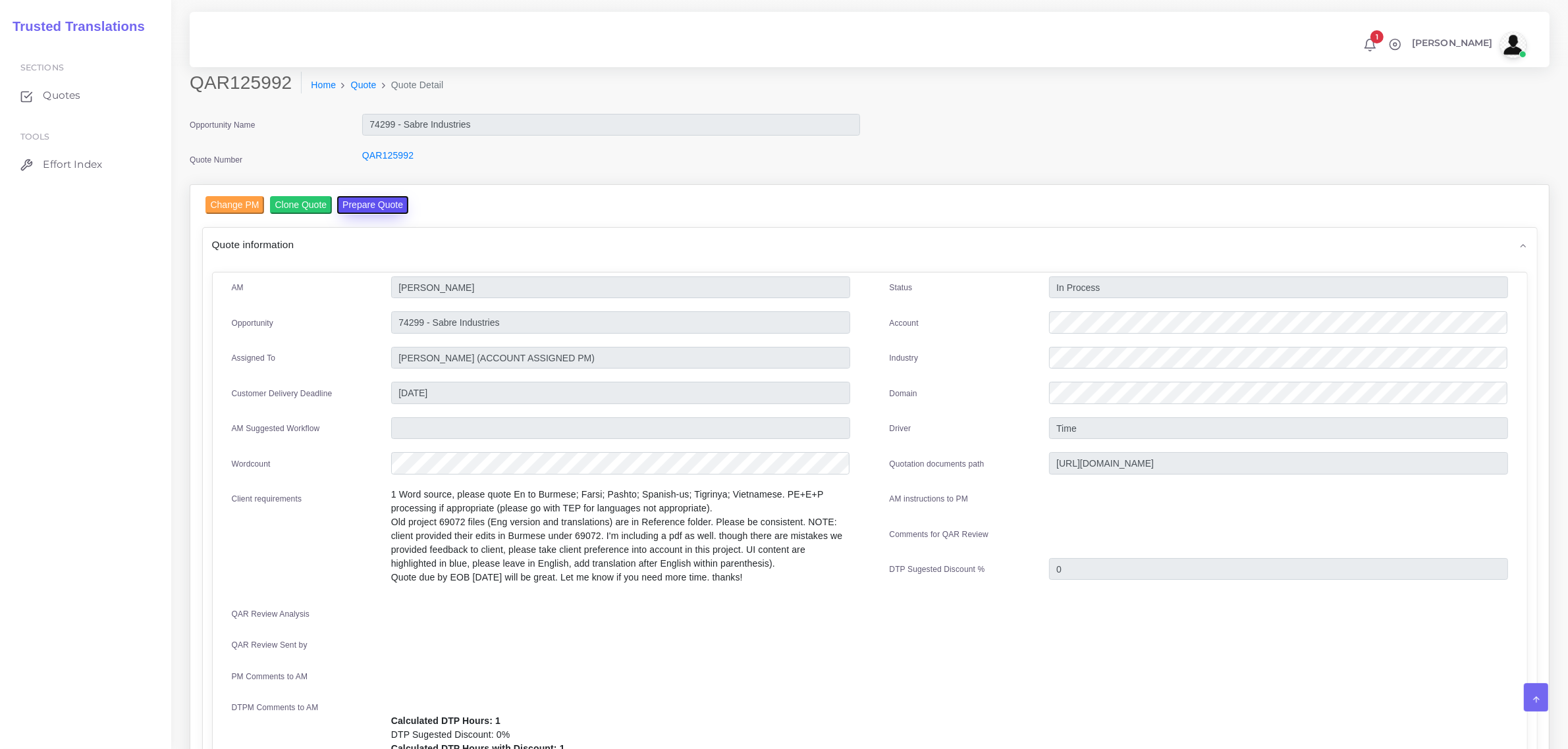
click at [383, 202] on button "Prepare Quote" at bounding box center [373, 205] width 71 height 18
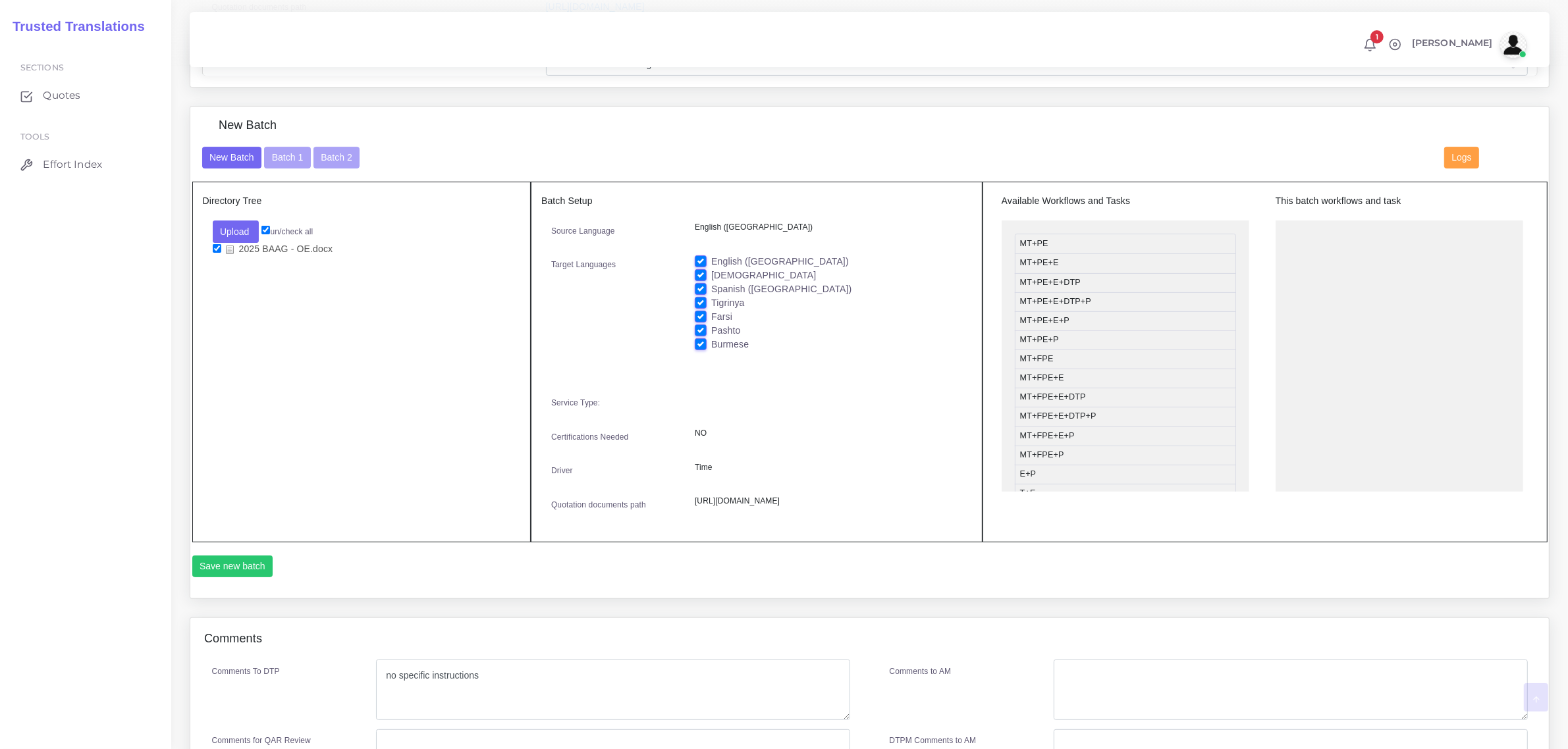
scroll to position [494, 0]
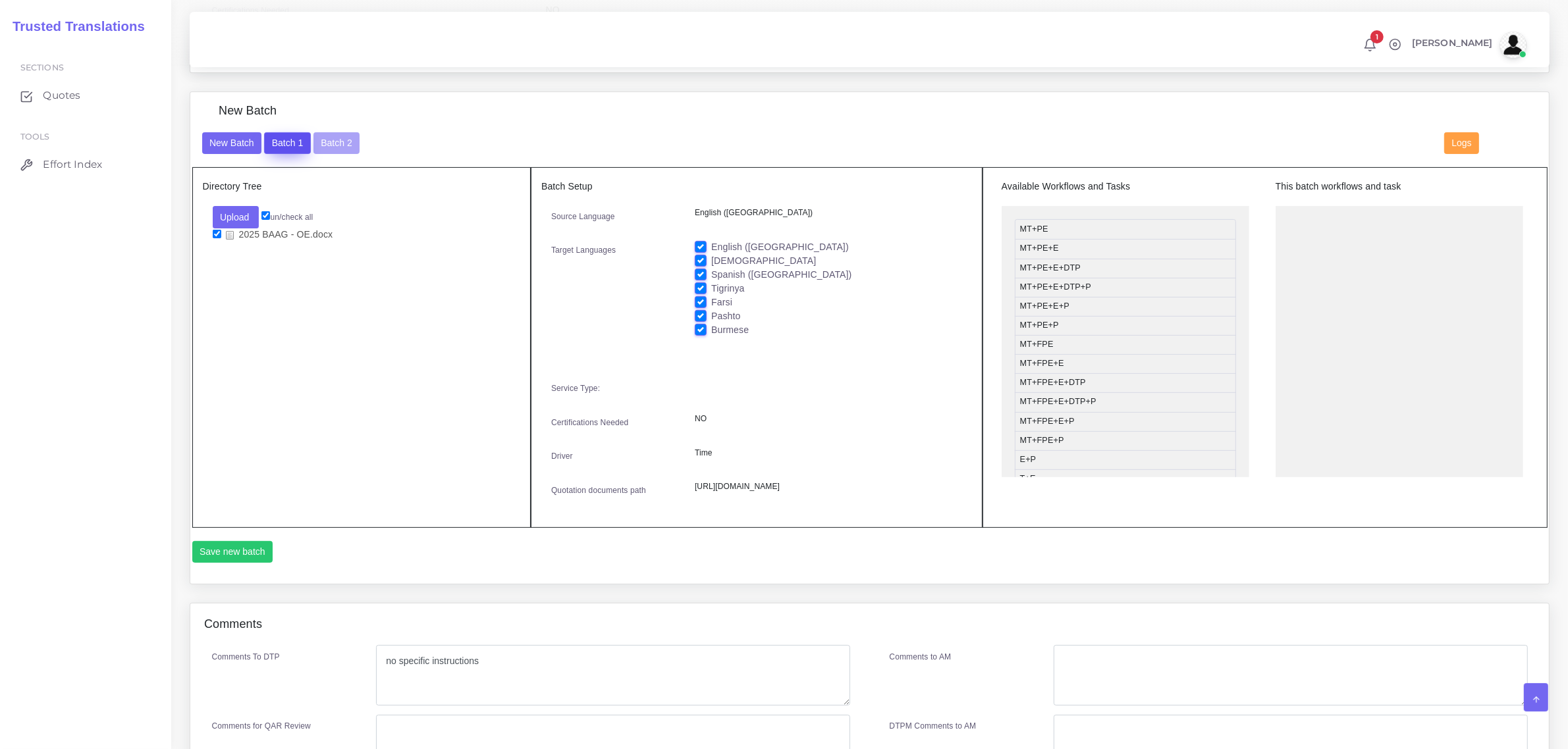
click at [287, 142] on button "Batch 1" at bounding box center [287, 144] width 46 height 22
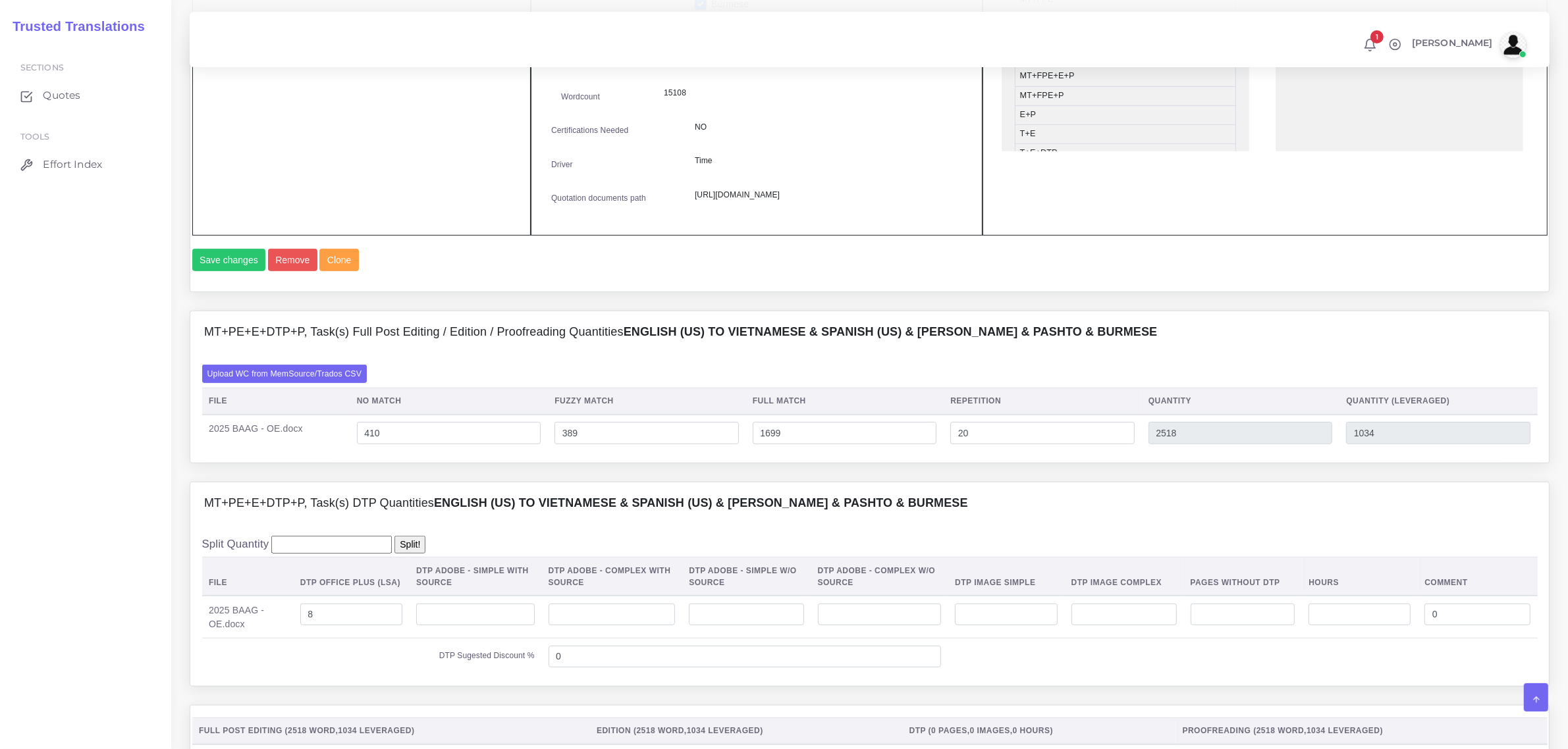
scroll to position [823, 0]
click at [314, 379] on label "Upload WC from MemSource/Trados CSV" at bounding box center [284, 370] width 165 height 18
click at [0, 0] on input "Upload WC from MemSource/Trados CSV" at bounding box center [0, 0] width 0 height 0
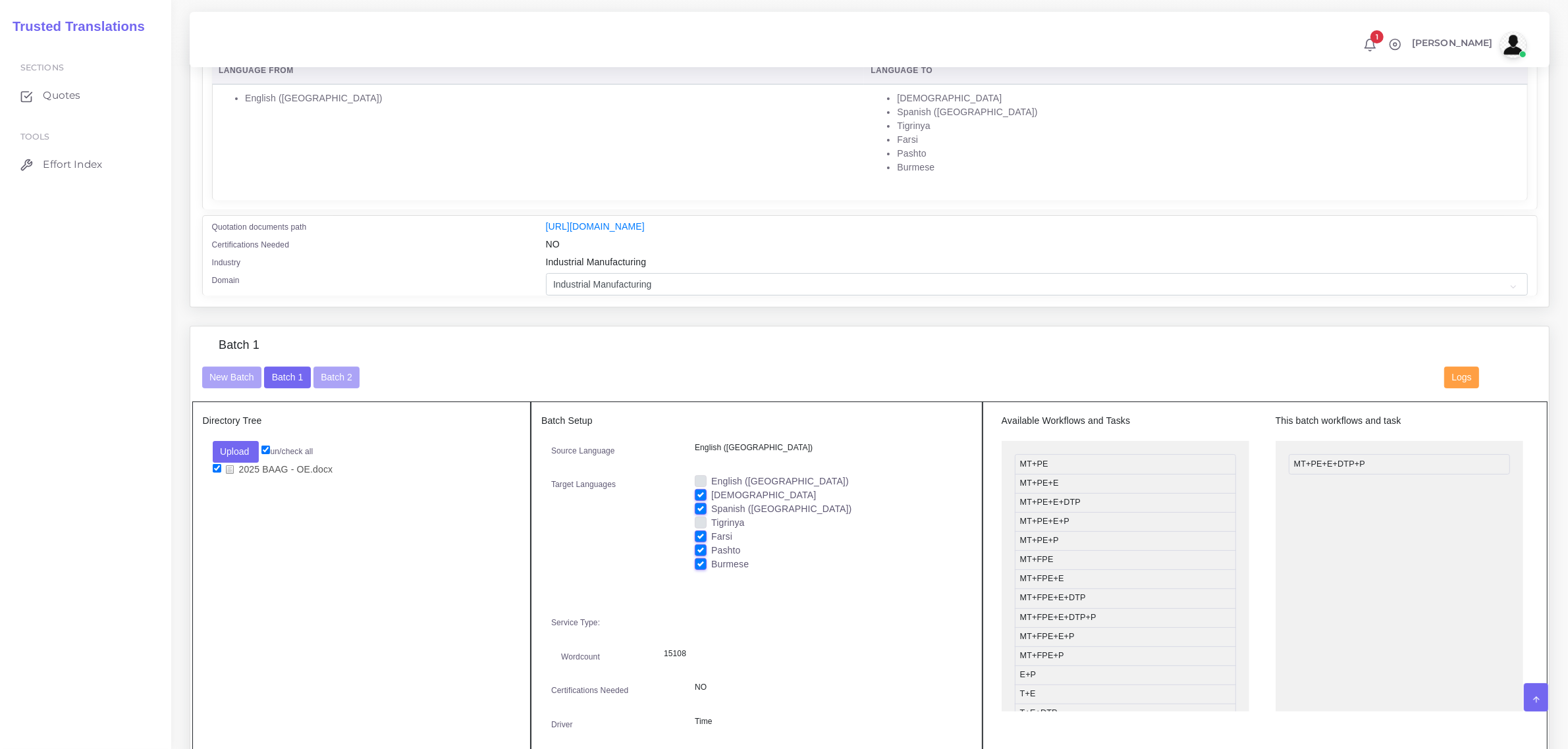
scroll to position [247, 0]
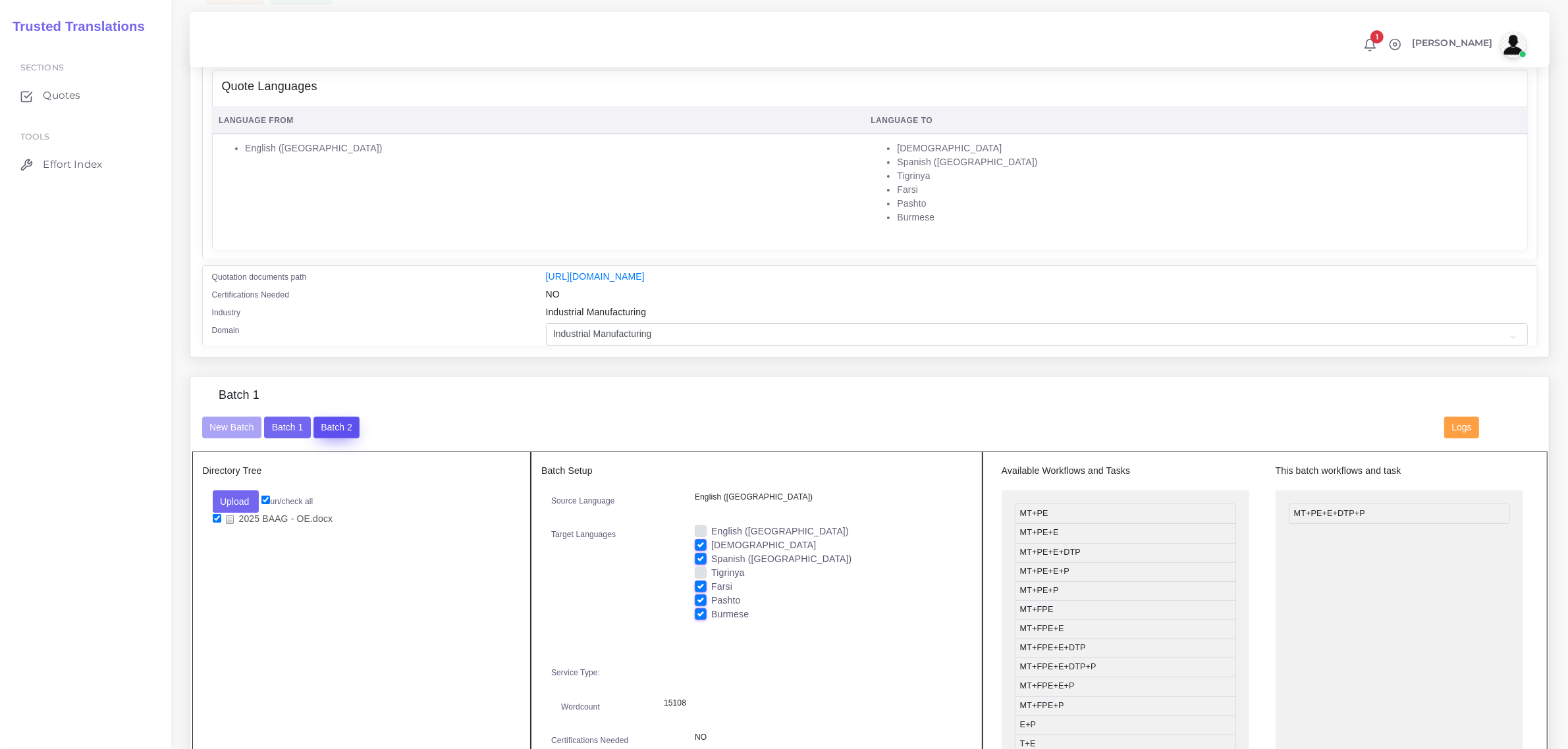
click at [332, 426] on button "Batch 2" at bounding box center [336, 428] width 46 height 22
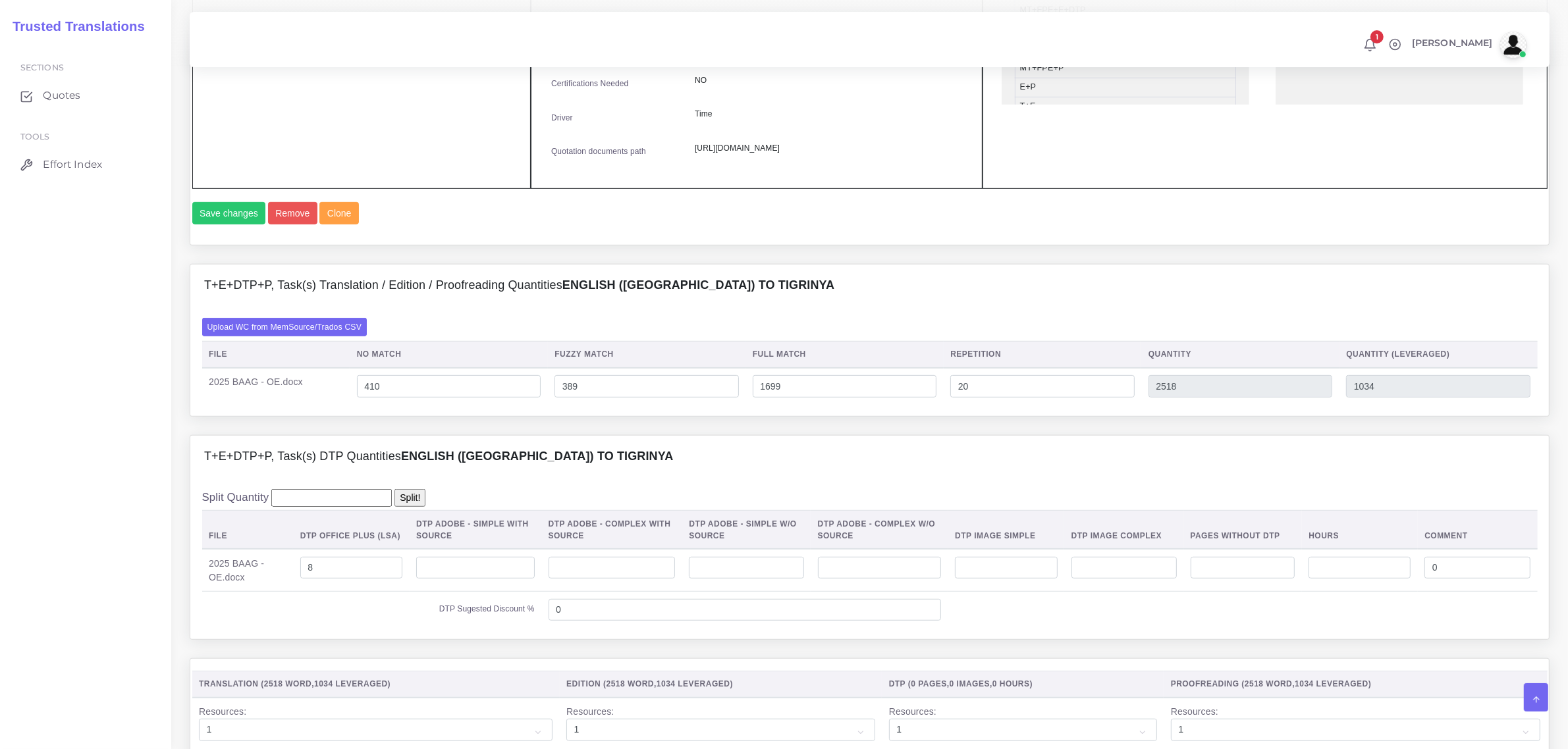
scroll to position [870, 0]
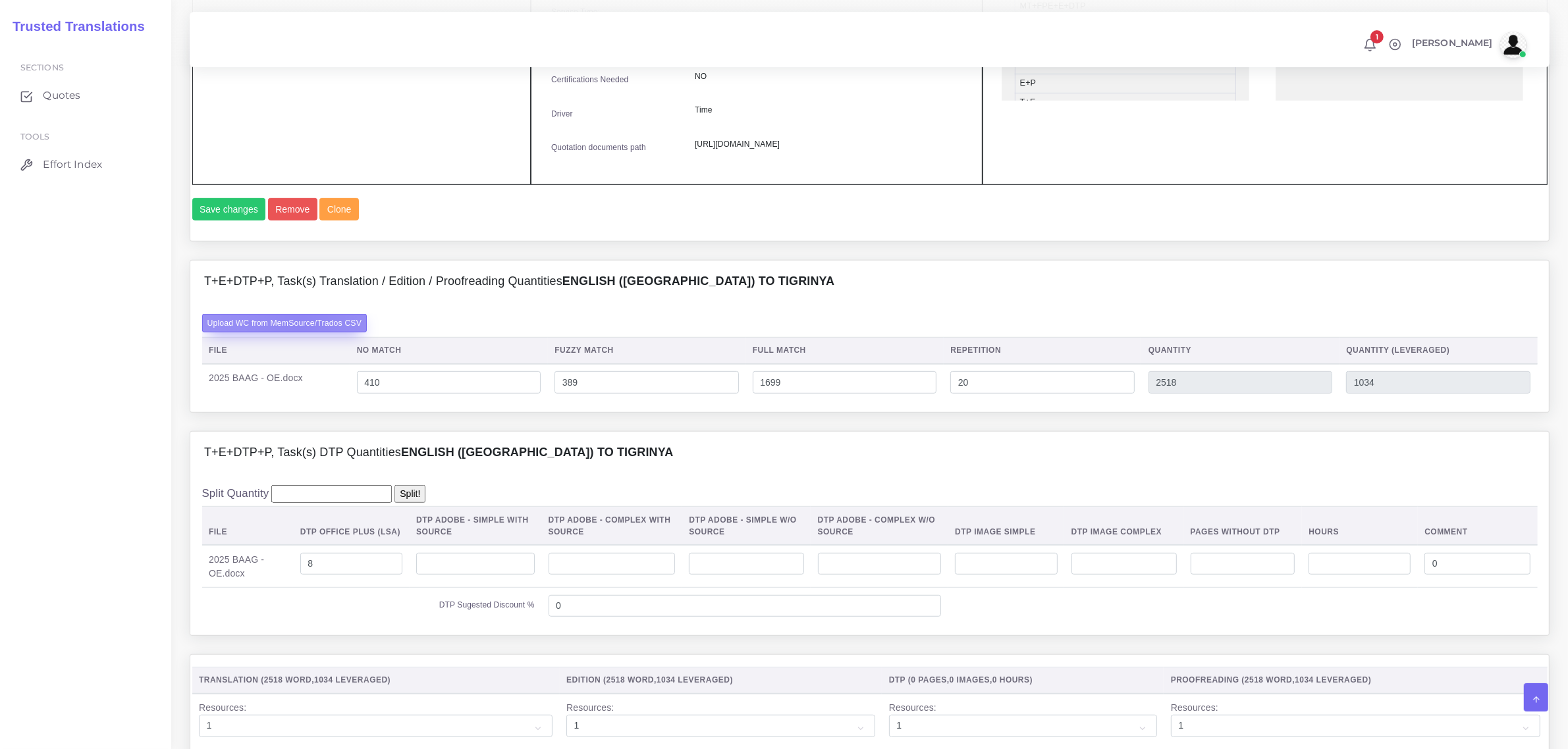
click at [301, 332] on label "Upload WC from MemSource/Trados CSV" at bounding box center [284, 322] width 165 height 18
click at [0, 0] on input "Upload WC from MemSource/Trados CSV" at bounding box center [0, 0] width 0 height 0
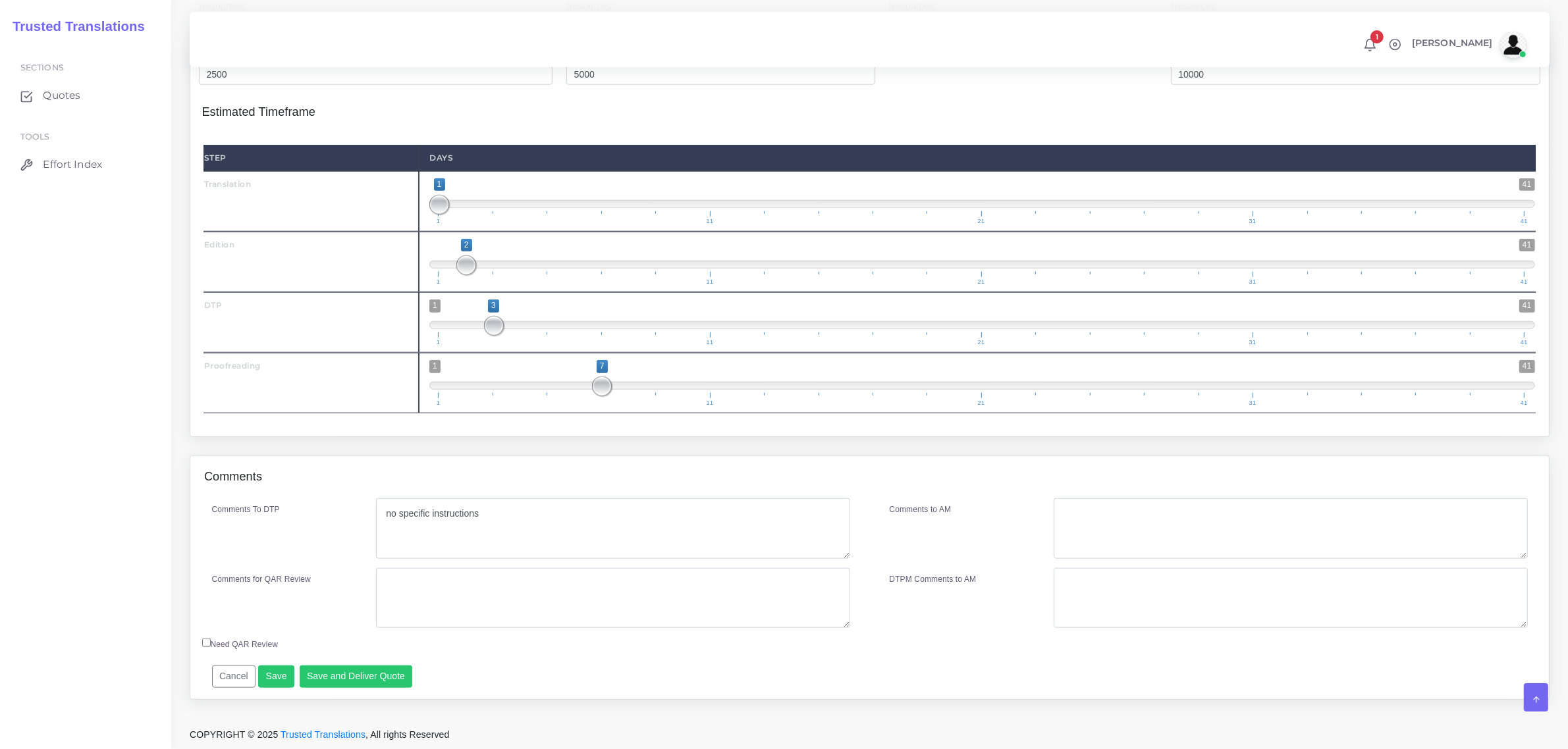
scroll to position [1649, 0]
click at [366, 675] on button "Save and Deliver Quote" at bounding box center [356, 677] width 113 height 22
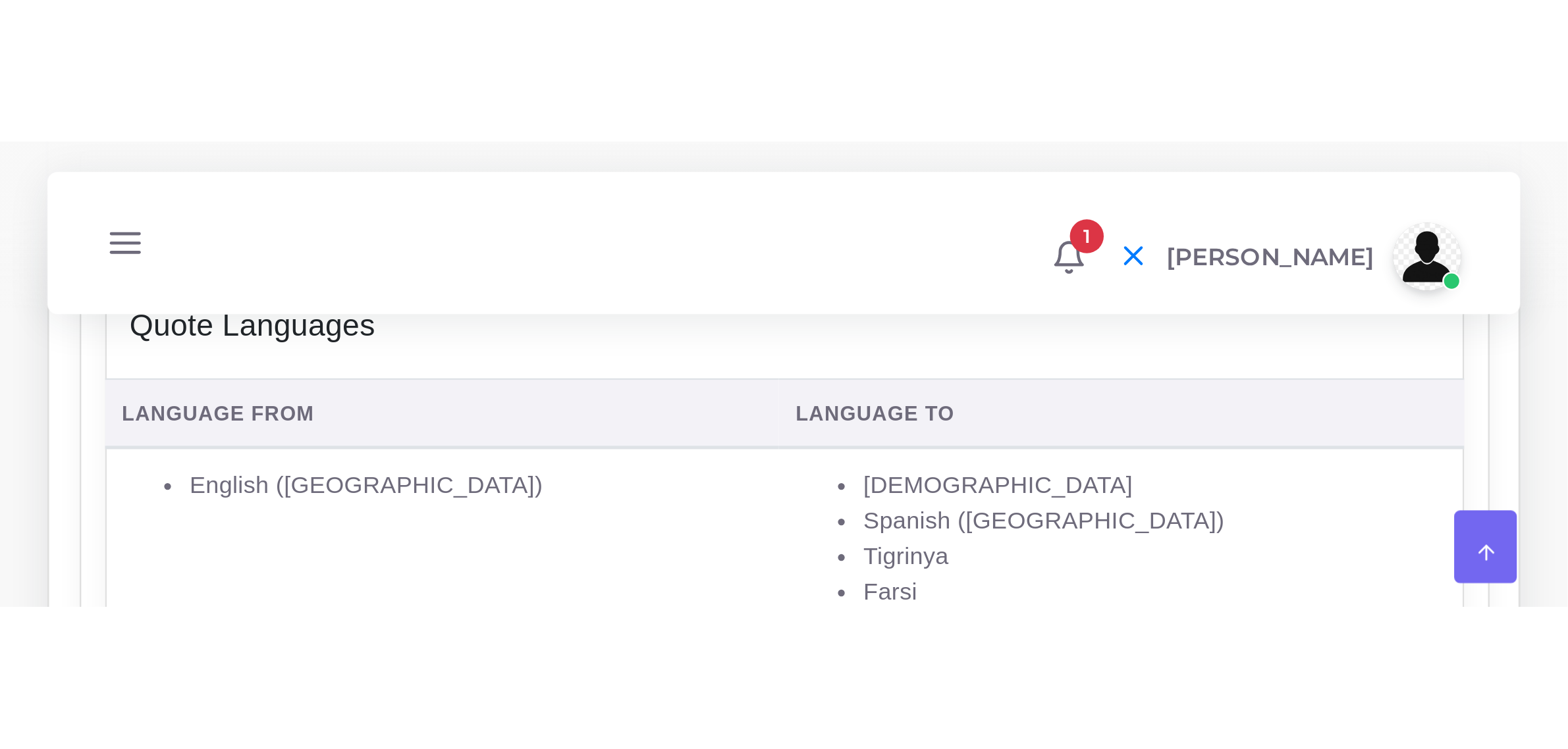
scroll to position [261, 0]
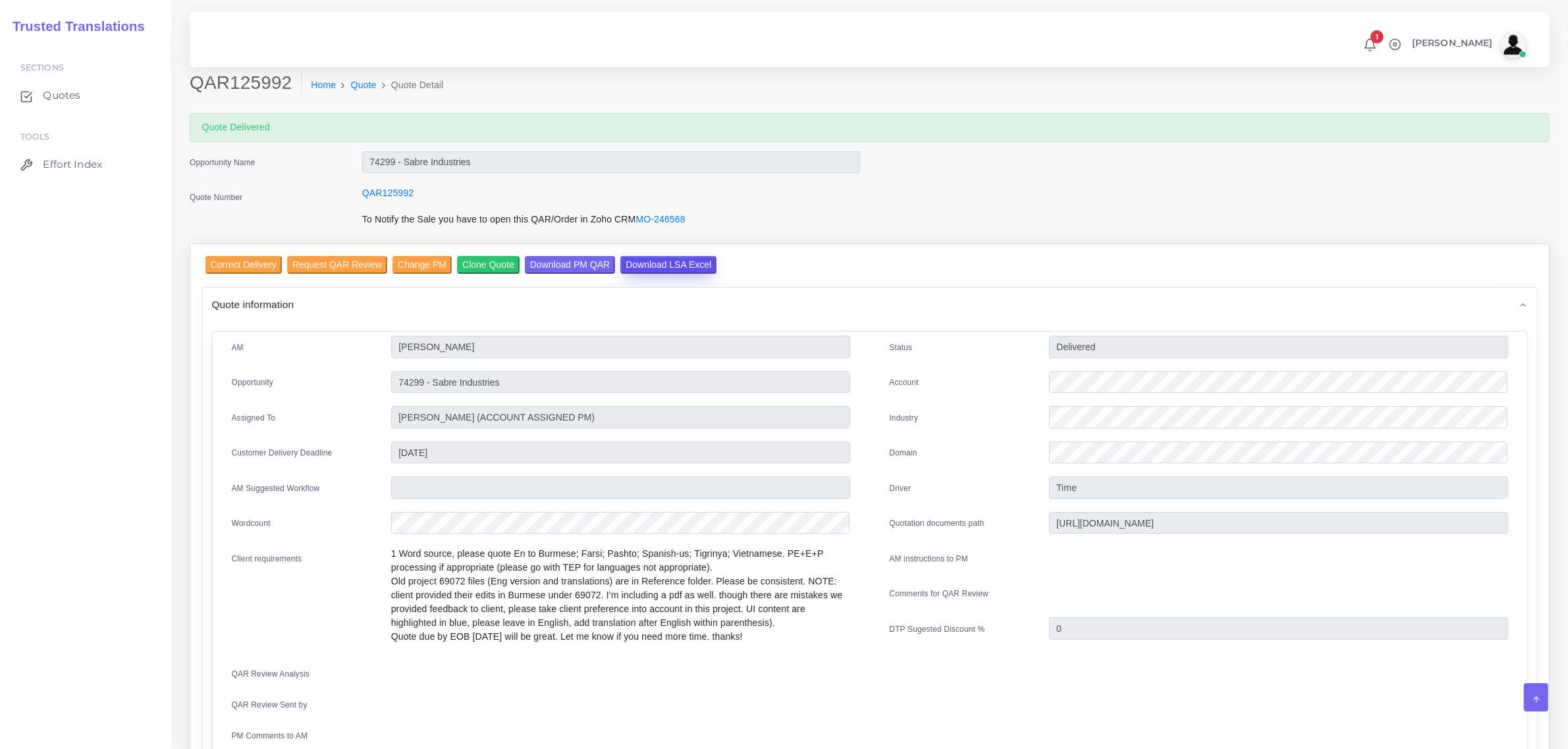
click at [643, 265] on input "Download LSA Excel" at bounding box center [668, 264] width 96 height 18
click at [229, 258] on input "Correct Delivery" at bounding box center [244, 264] width 77 height 18
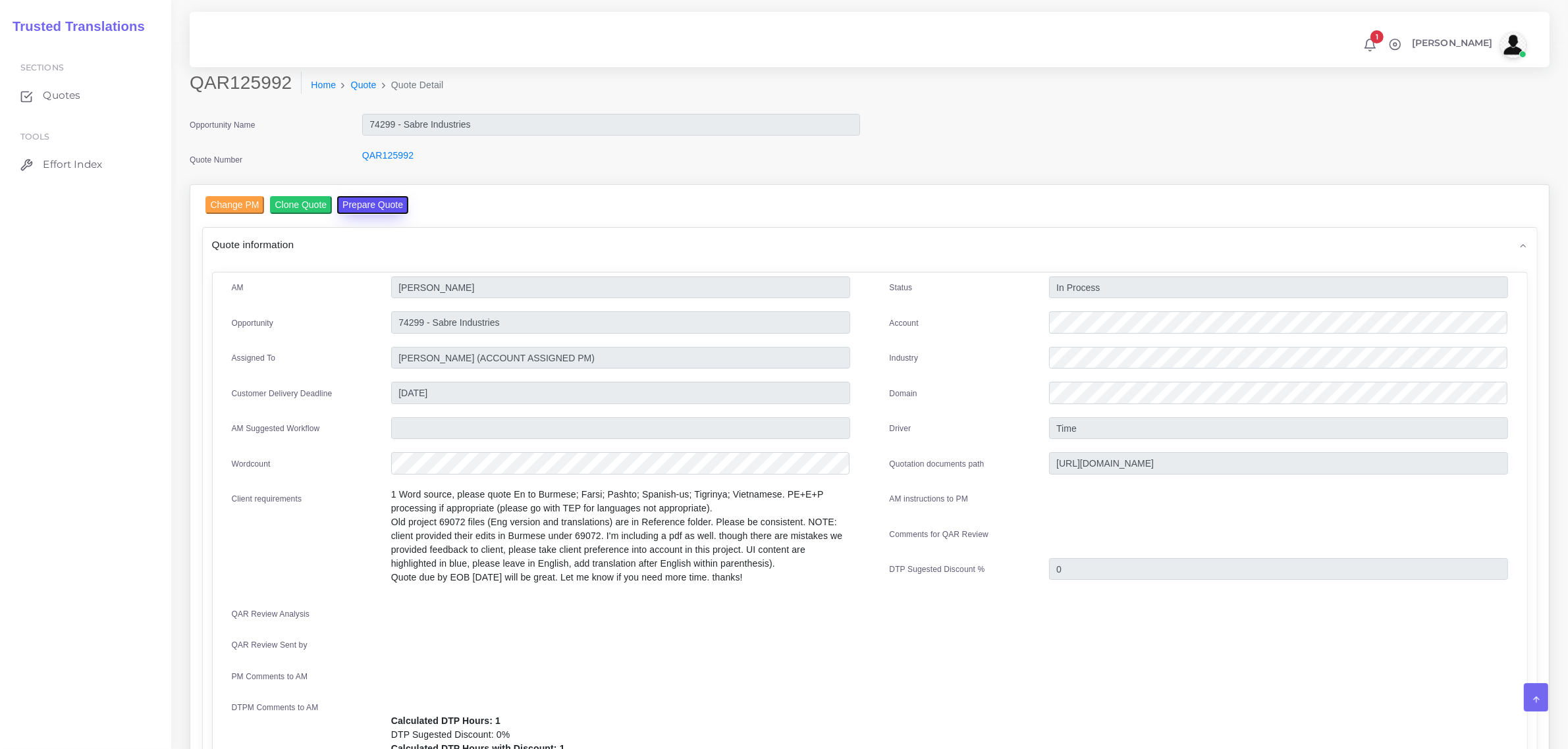
click at [362, 205] on button "Prepare Quote" at bounding box center [373, 205] width 71 height 18
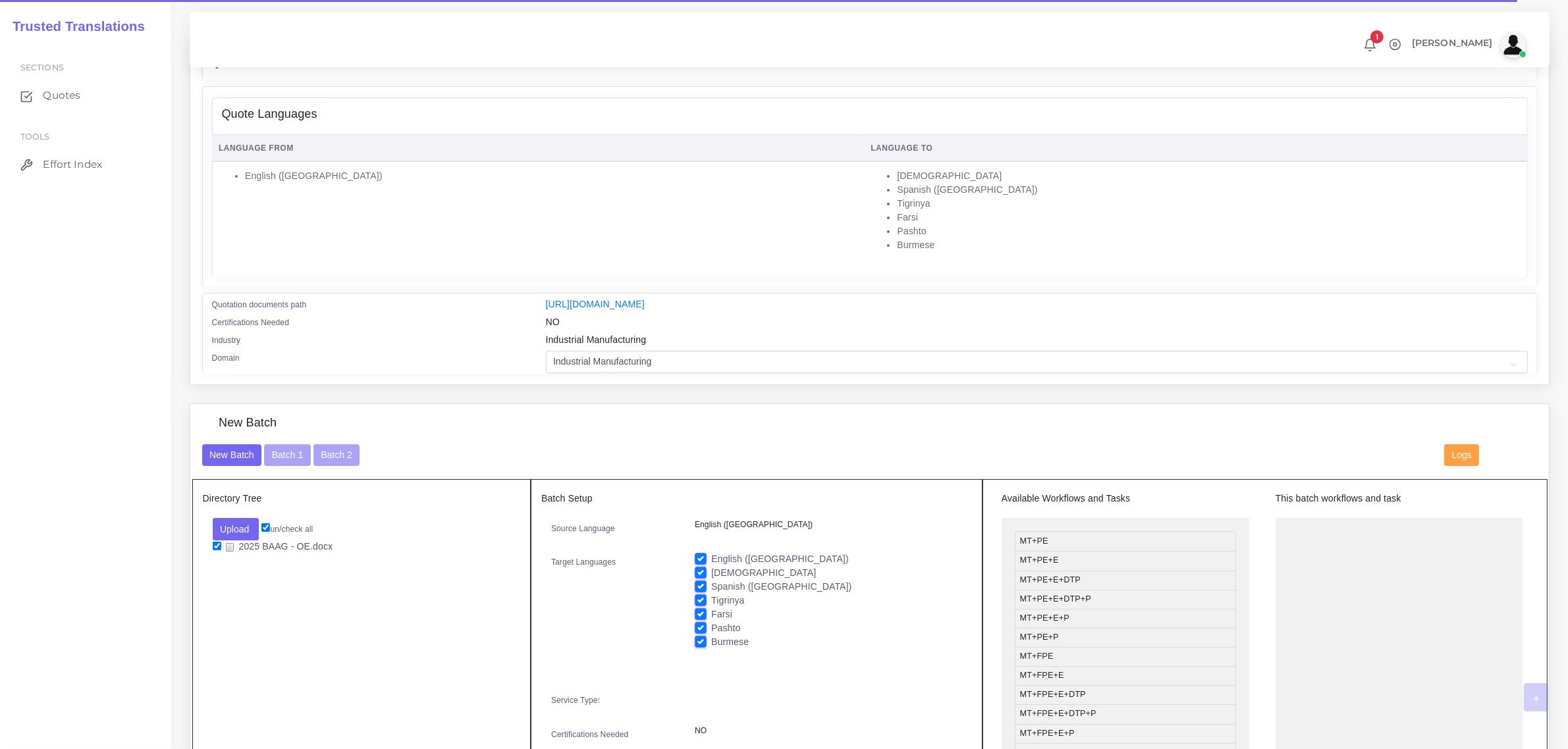
scroll to position [330, 0]
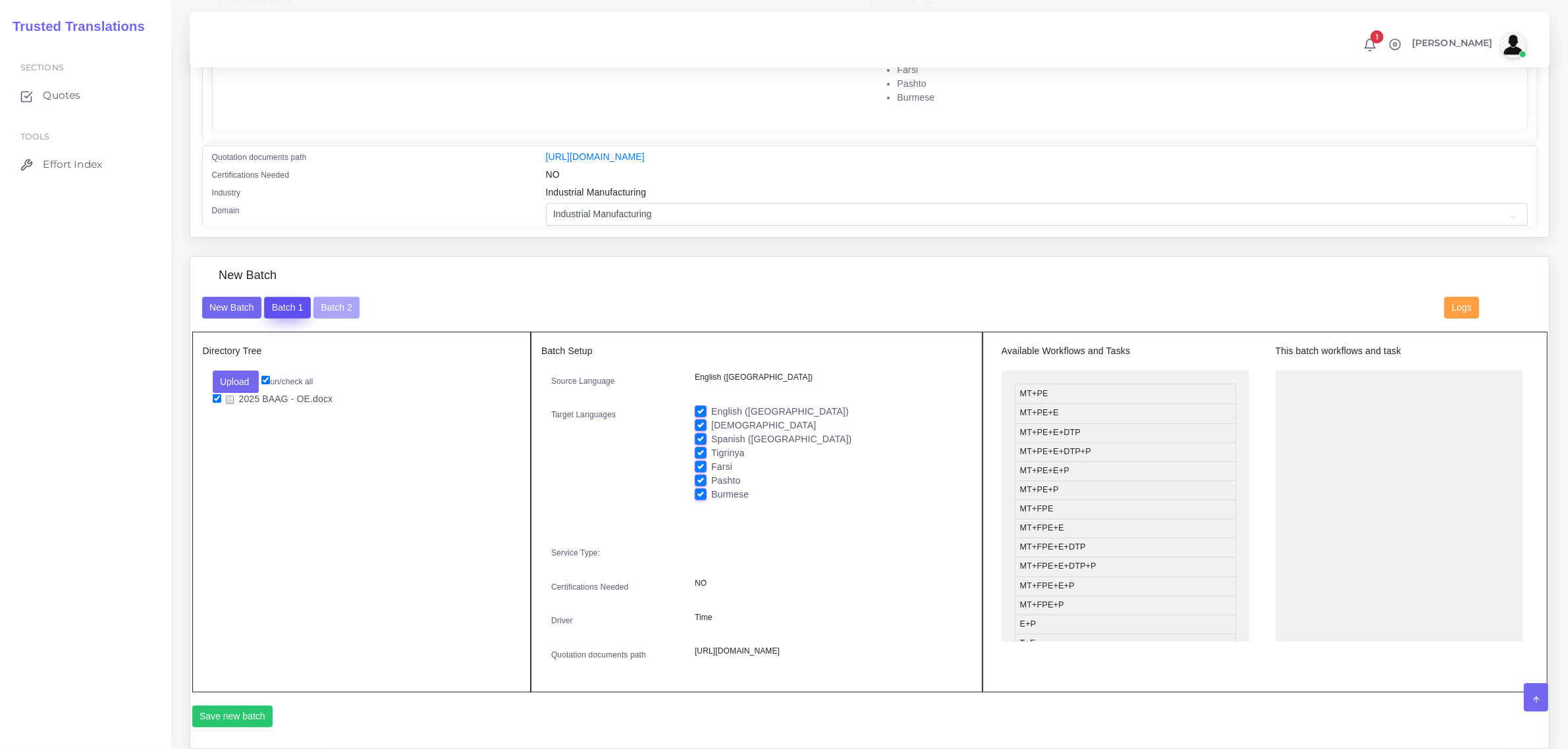
click at [290, 307] on button "Batch 1" at bounding box center [287, 308] width 46 height 22
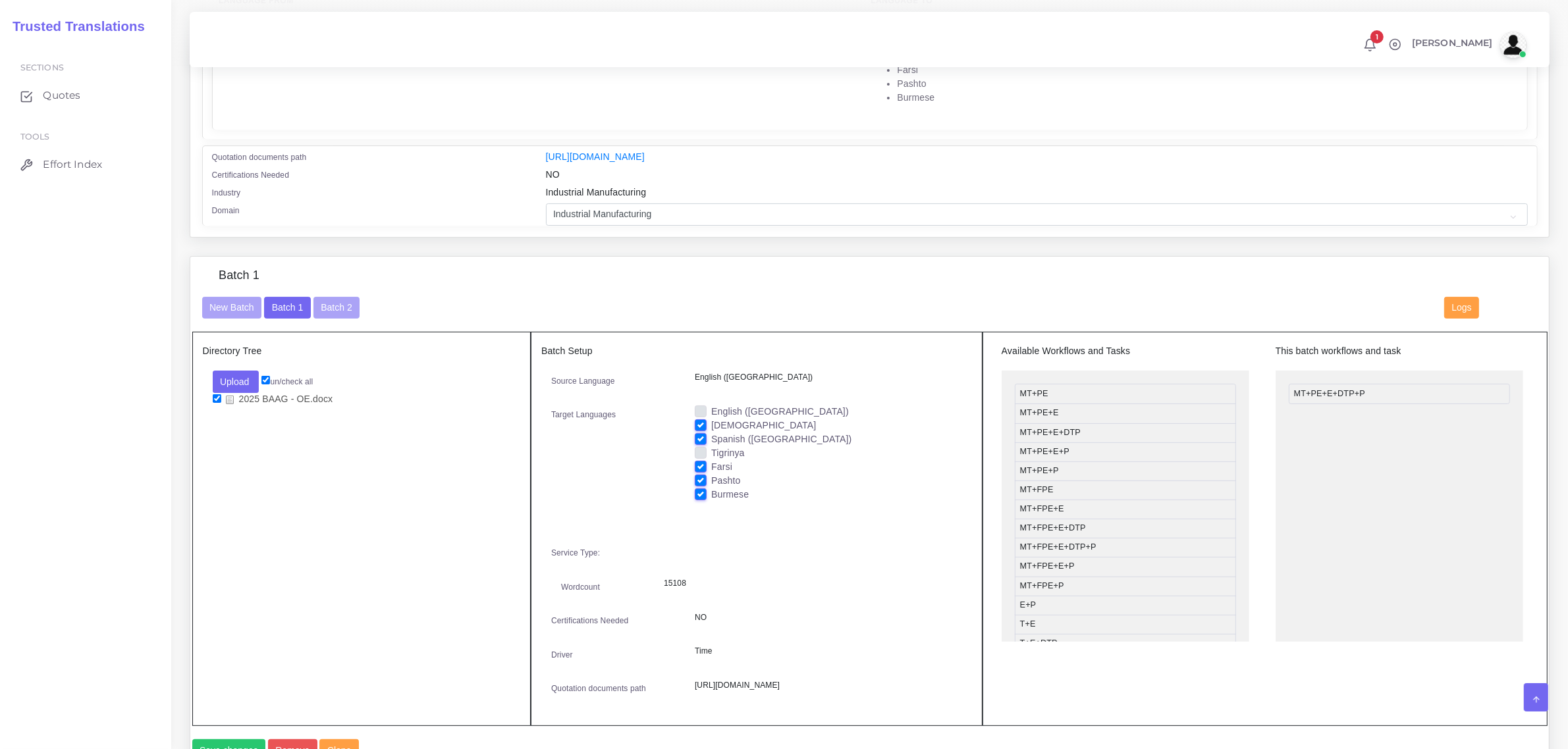
scroll to position [823, 0]
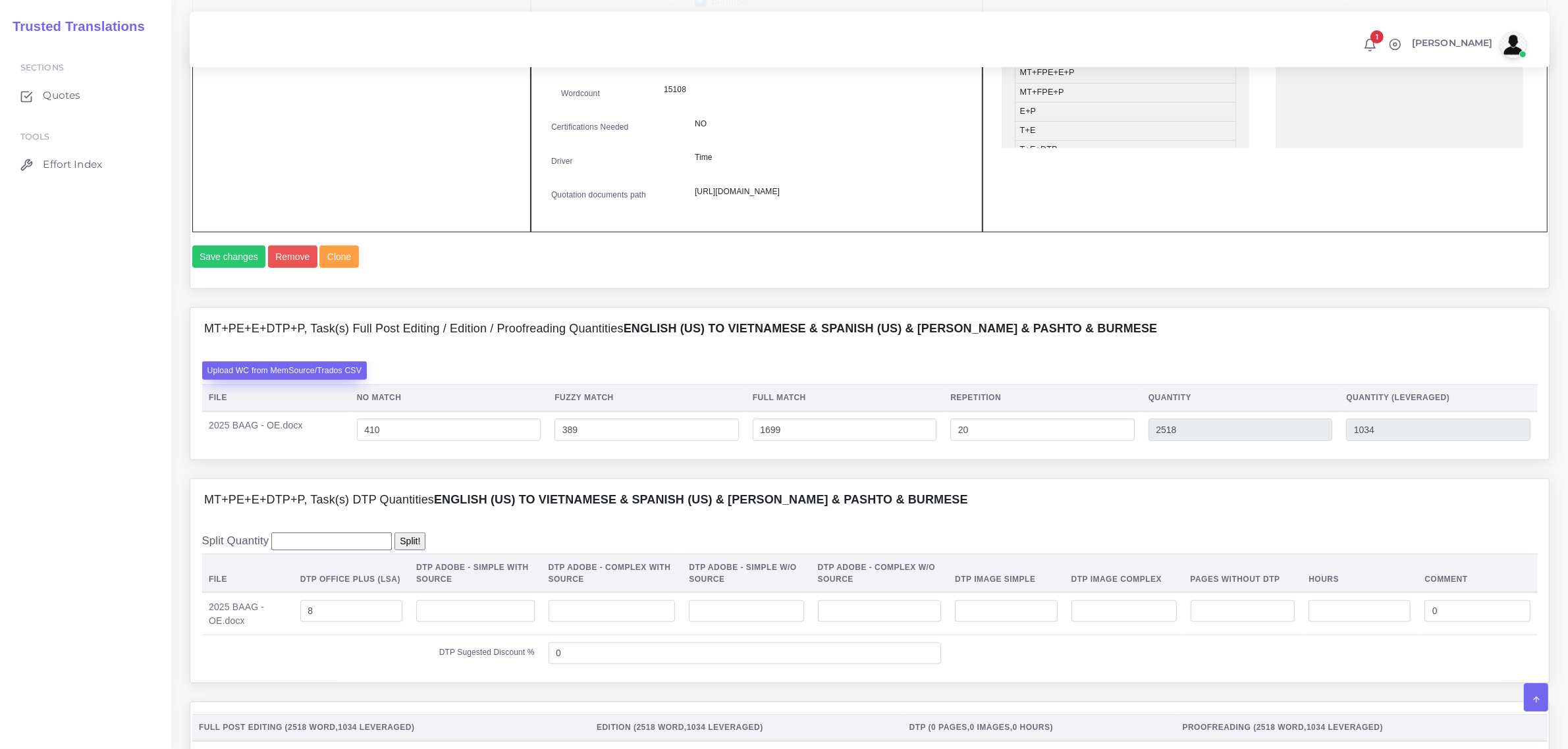
click at [320, 379] on label "Upload WC from MemSource/Trados CSV" at bounding box center [284, 370] width 165 height 18
click at [0, 0] on input "Upload WC from MemSource/Trados CSV" at bounding box center [0, 0] width 0 height 0
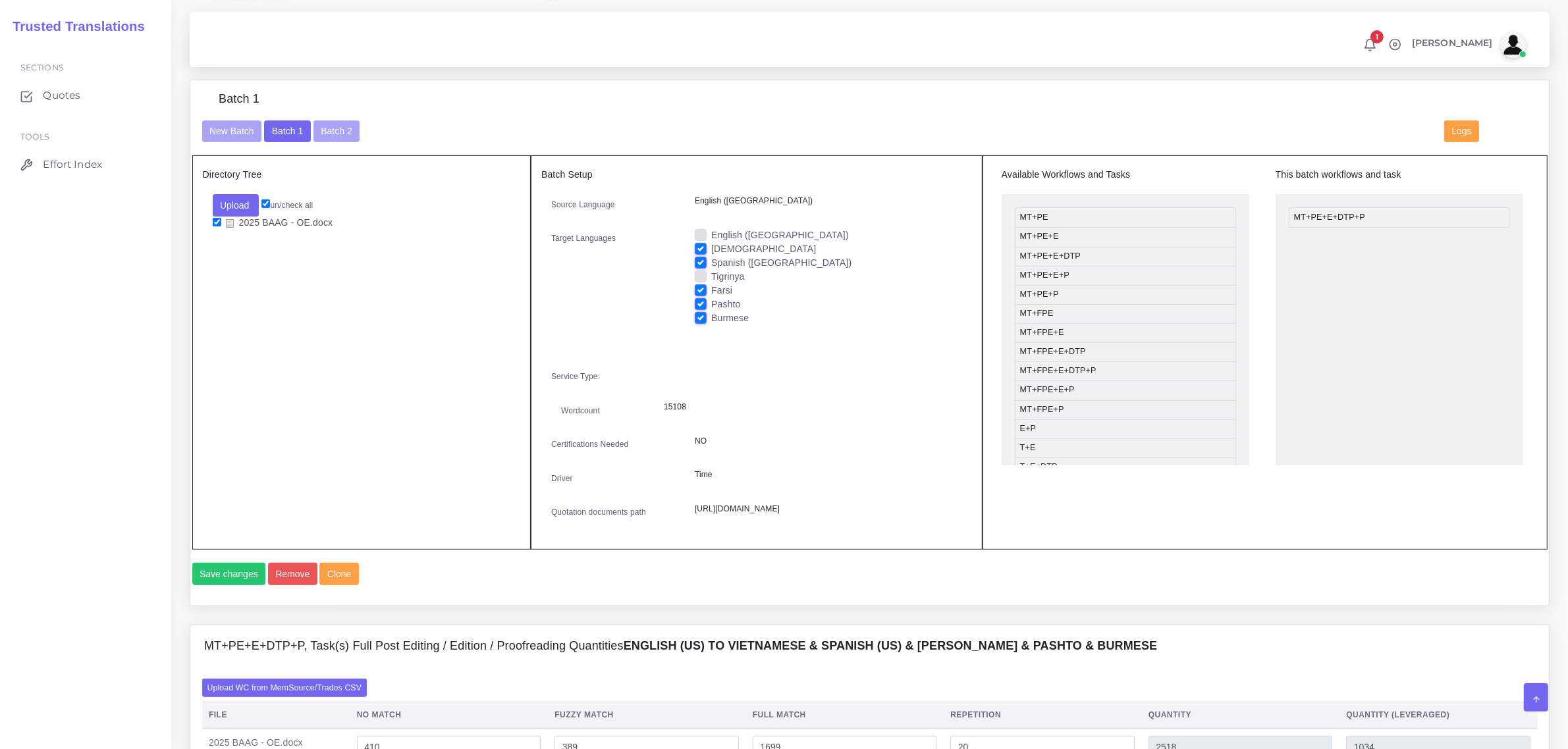
scroll to position [494, 0]
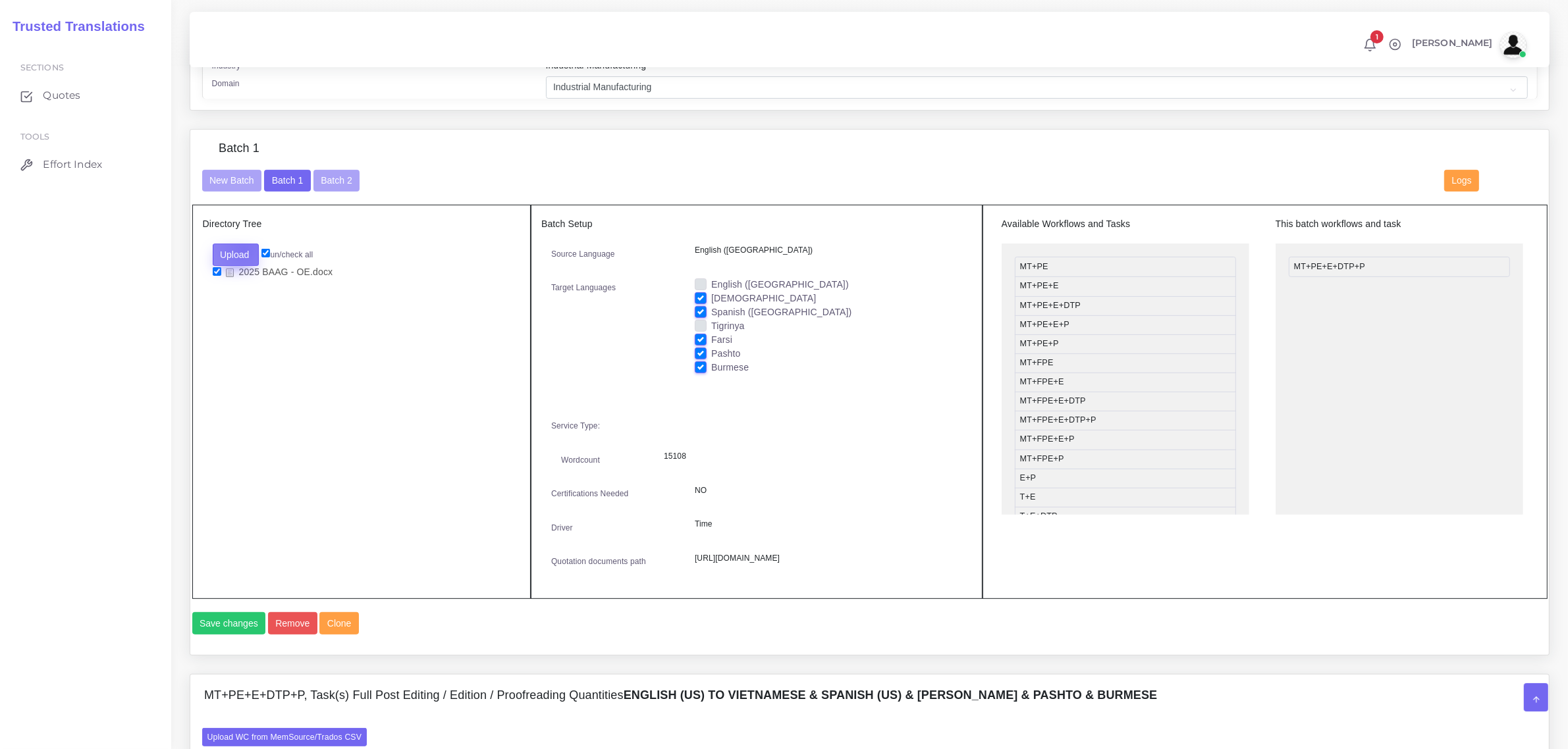
click at [244, 247] on button "Upload" at bounding box center [236, 255] width 47 height 22
click at [244, 304] on label "Files" at bounding box center [258, 304] width 91 height 17
click at [216, 283] on input "checkbox" at bounding box center [217, 285] width 8 height 8
checkbox input "true"
click at [218, 270] on input "checkbox" at bounding box center [217, 271] width 8 height 8
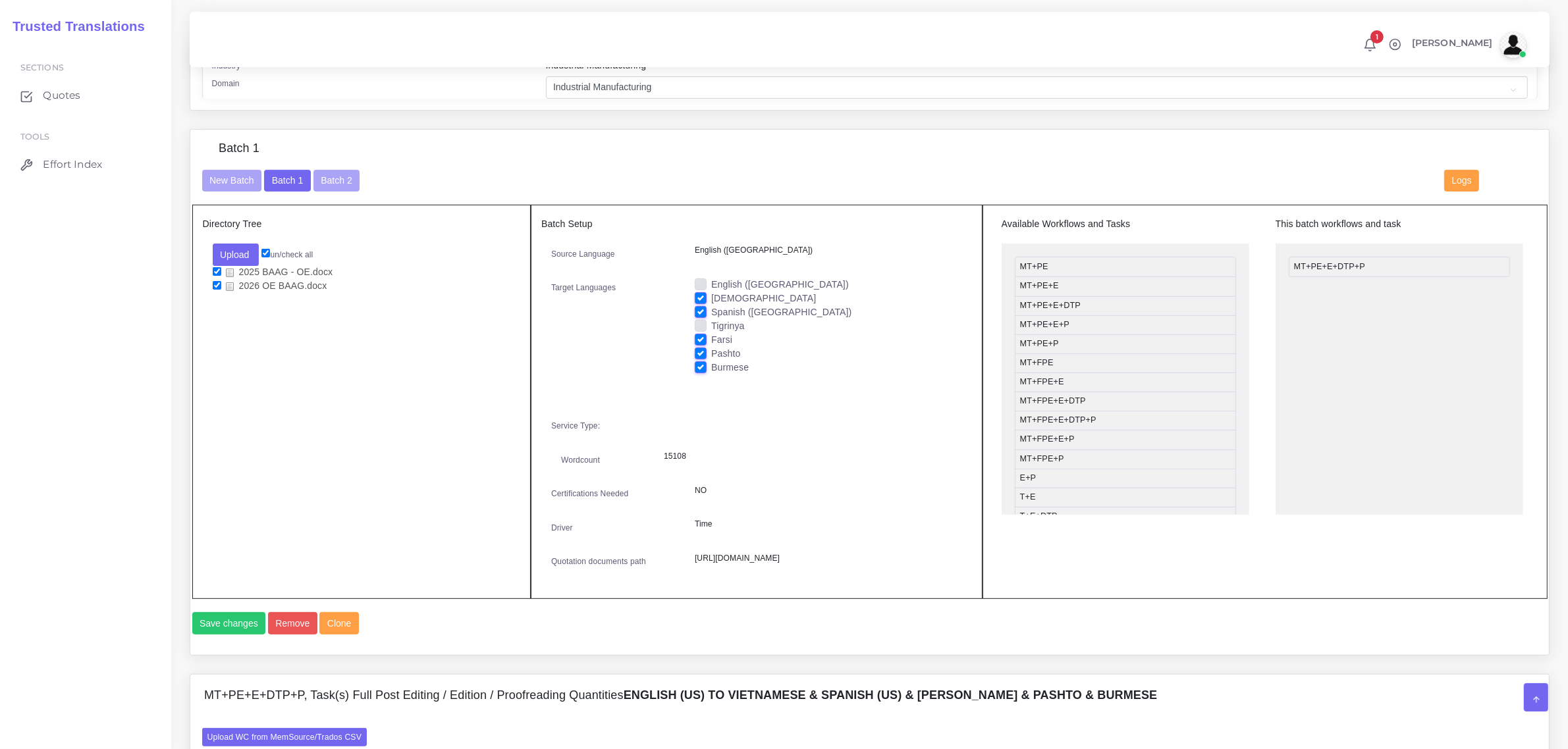
checkbox input "false"
click at [226, 635] on button "Save changes" at bounding box center [229, 624] width 74 height 22
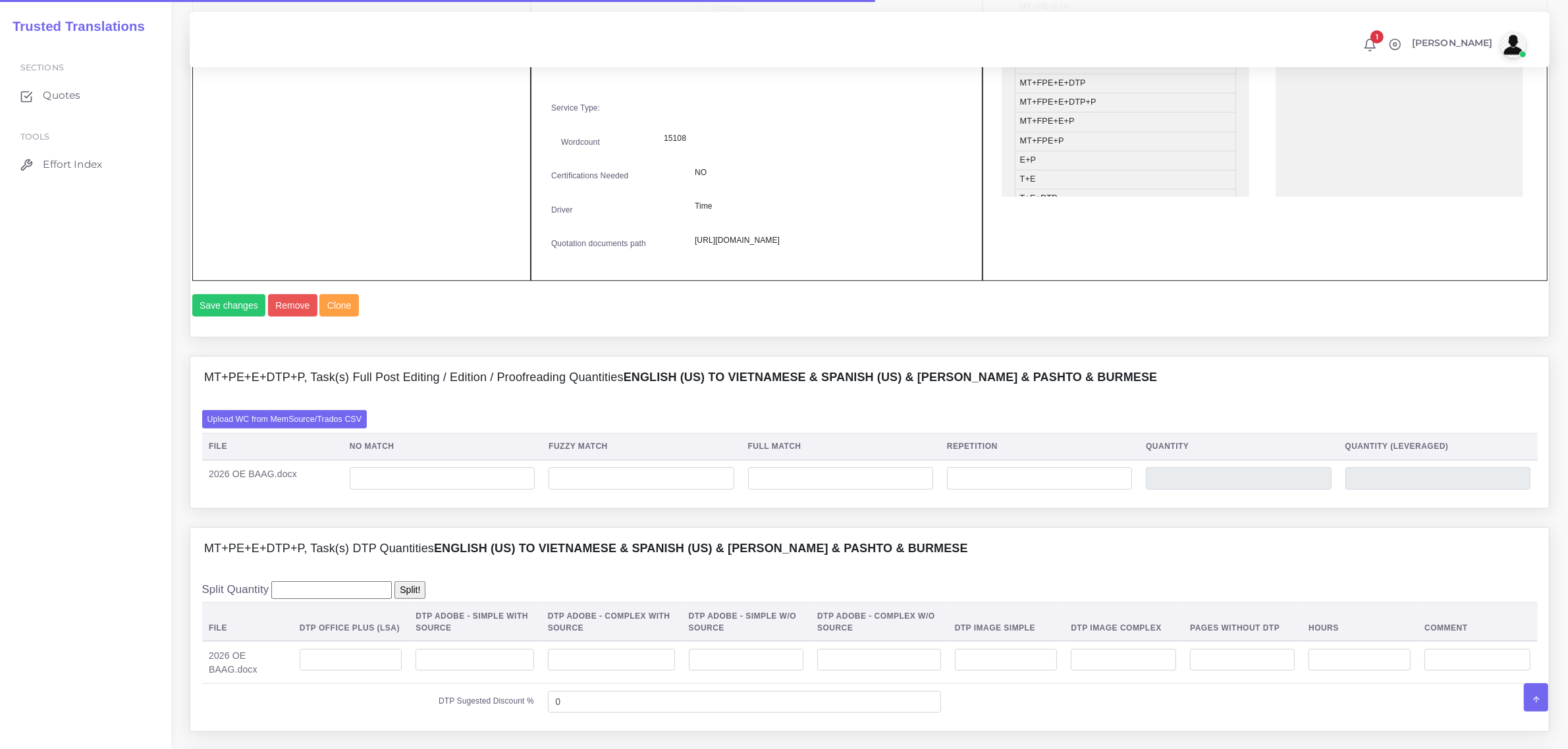
scroll to position [823, 0]
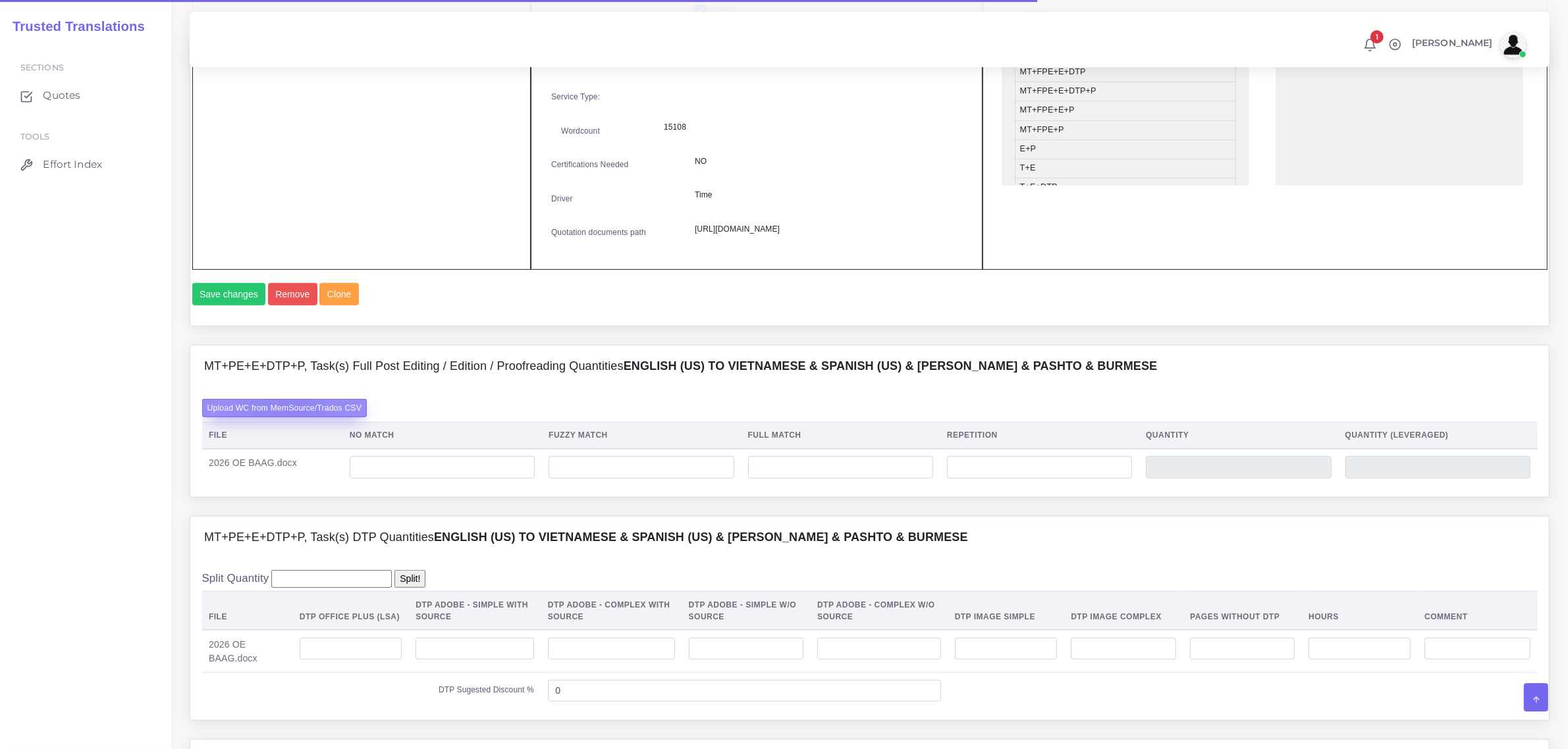
click at [288, 417] on label "Upload WC from MemSource/Trados CSV" at bounding box center [284, 407] width 165 height 18
click at [0, 0] on input "Upload WC from MemSource/Trados CSV" at bounding box center [0, 0] width 0 height 0
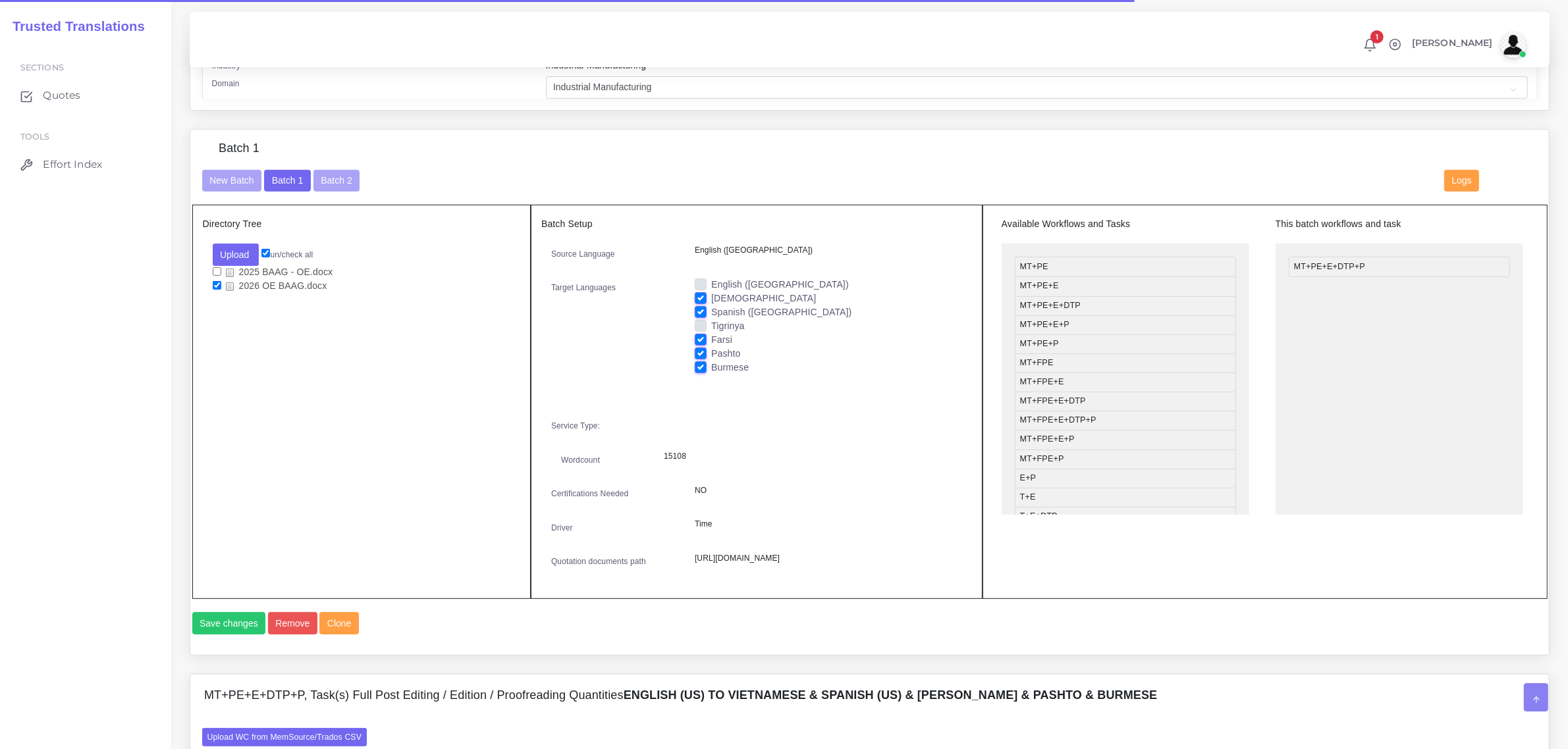
scroll to position [1070, 0]
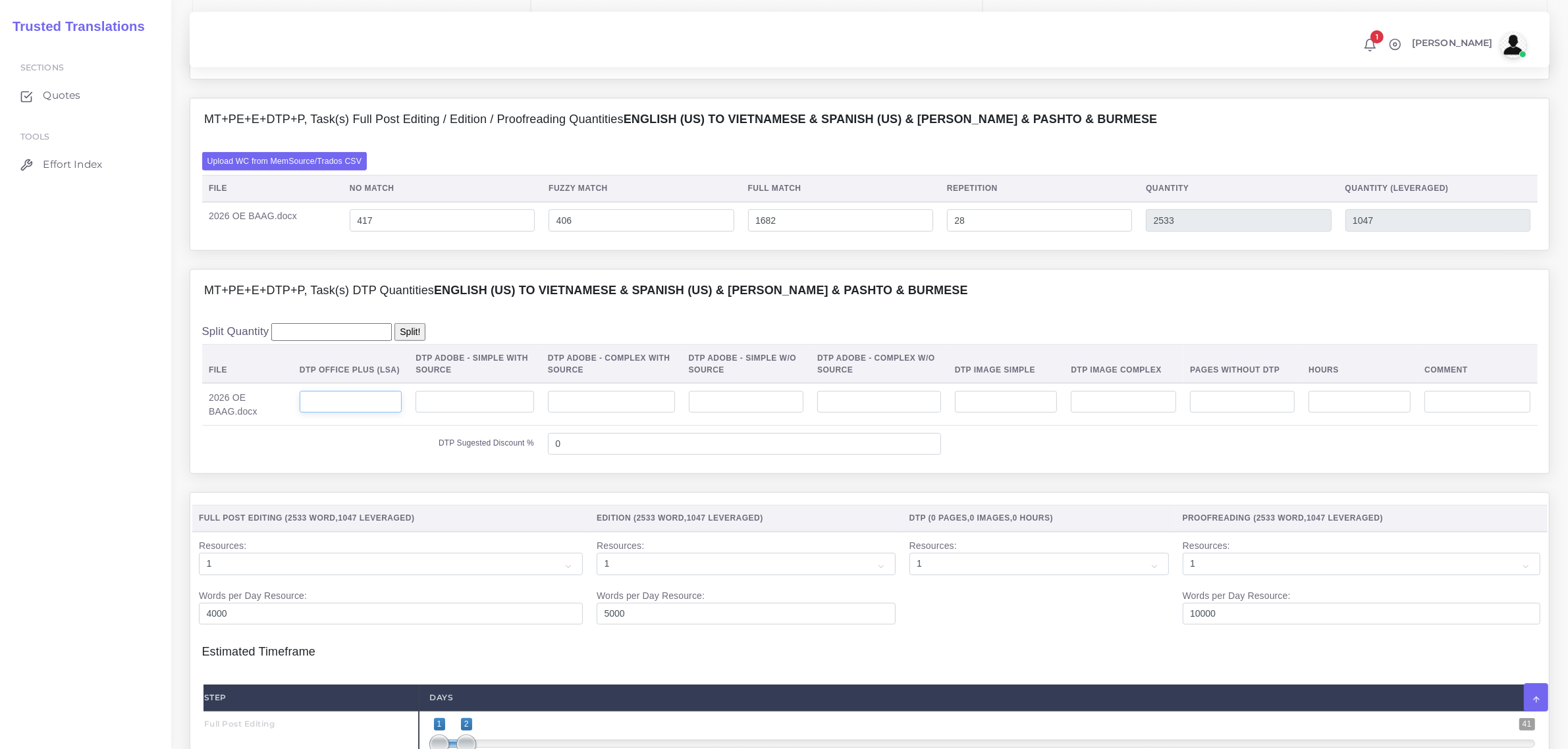
click at [352, 414] on input "number" at bounding box center [350, 403] width 102 height 22
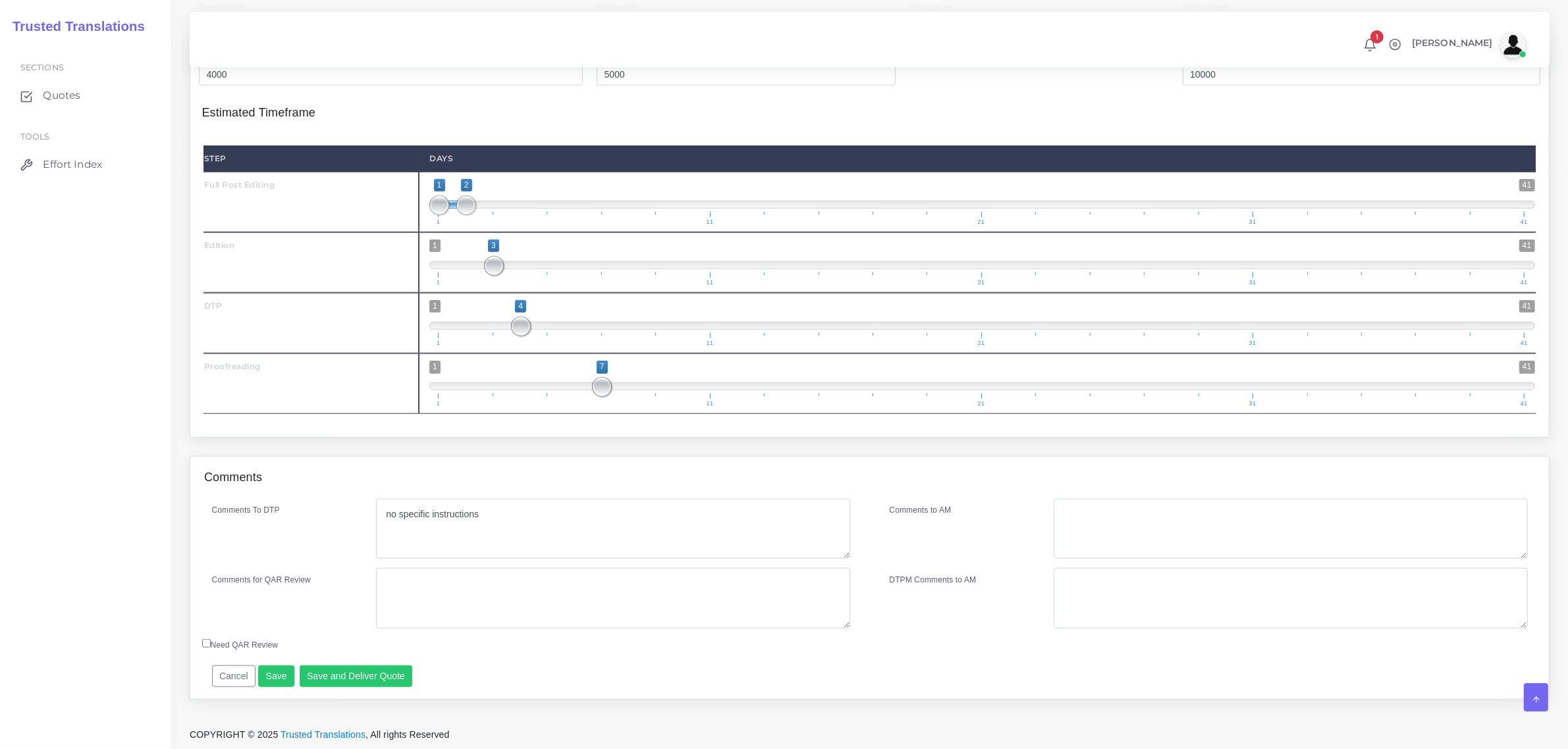
scroll to position [1649, 0]
type input "9"
click at [274, 675] on button "Save" at bounding box center [275, 677] width 36 height 22
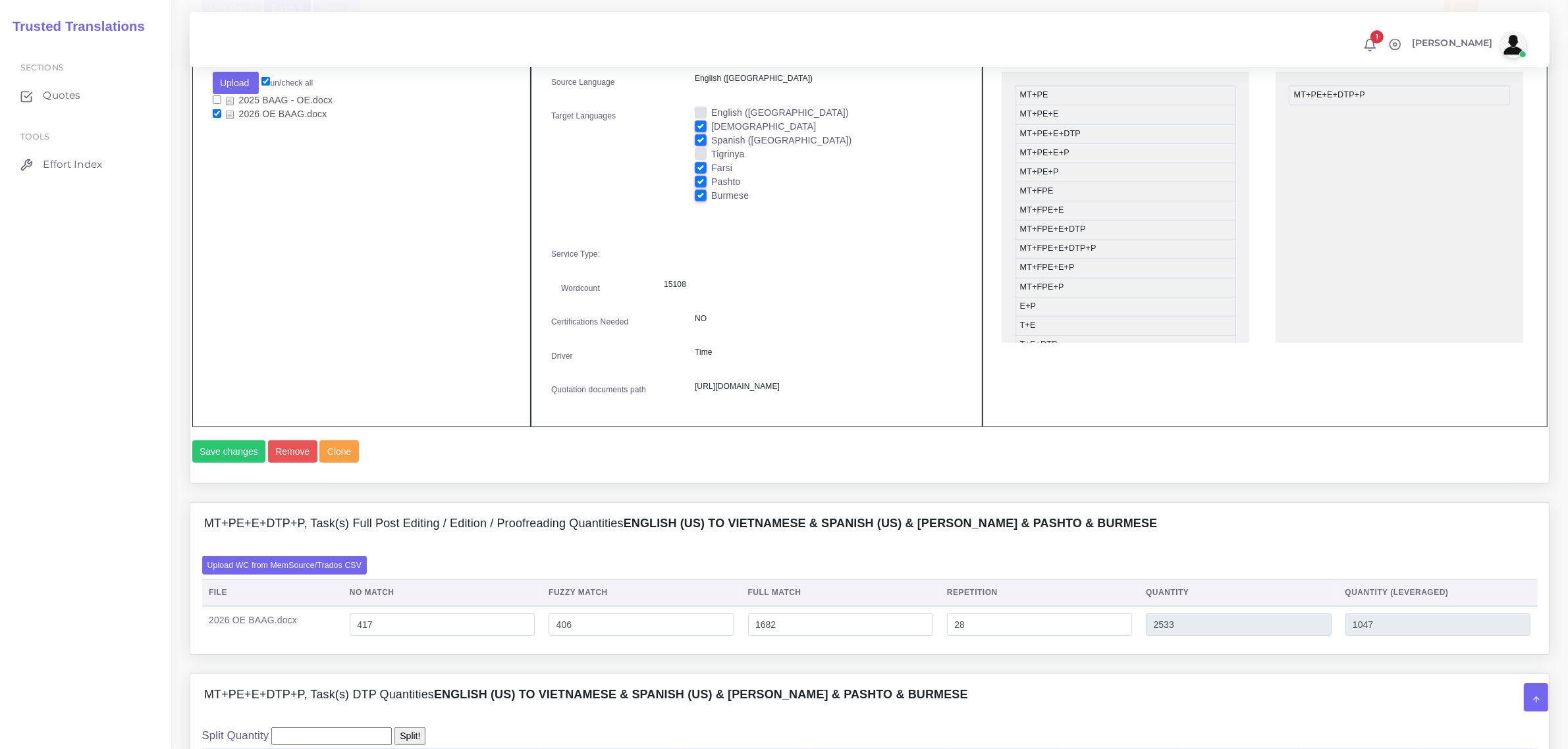
scroll to position [662, 0]
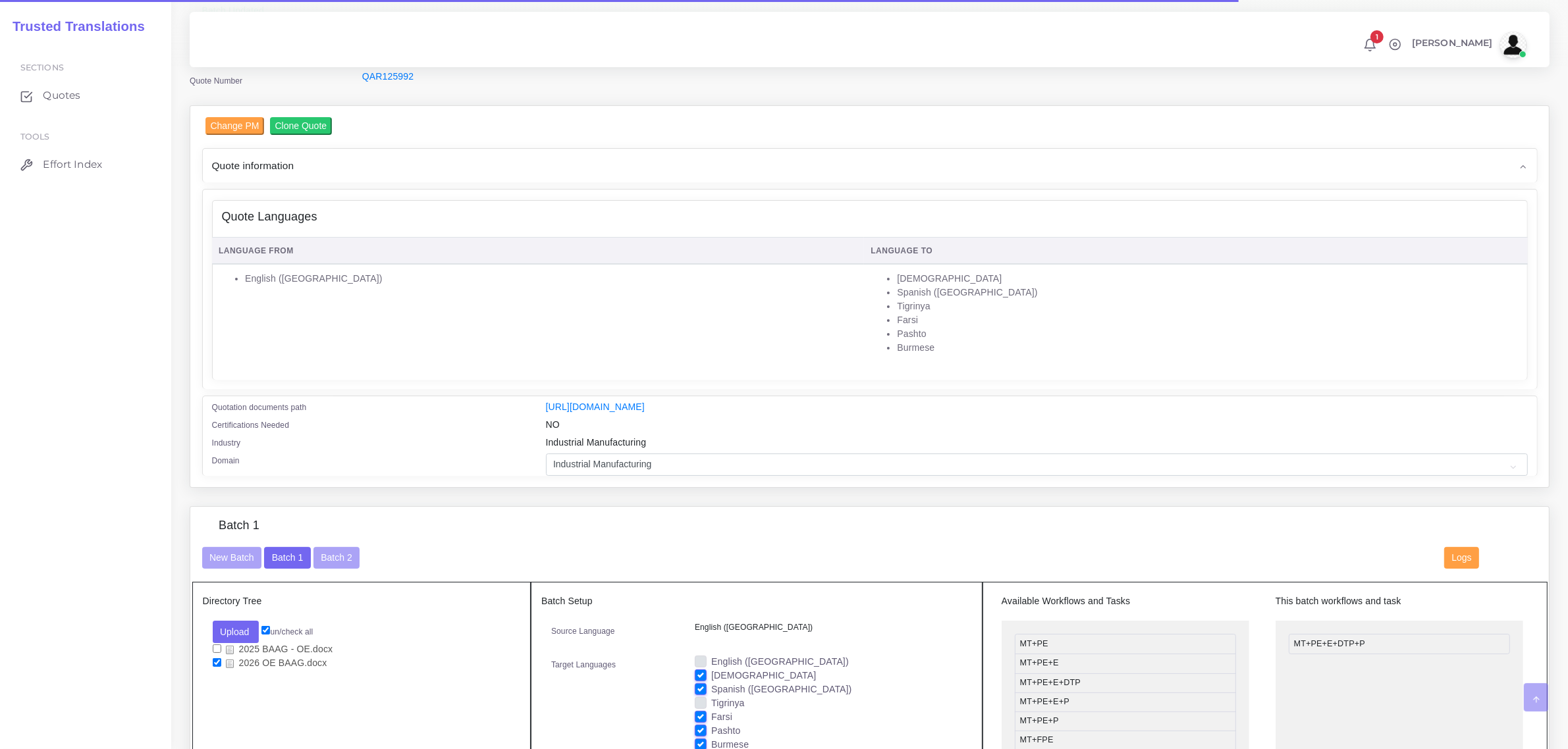
scroll to position [247, 0]
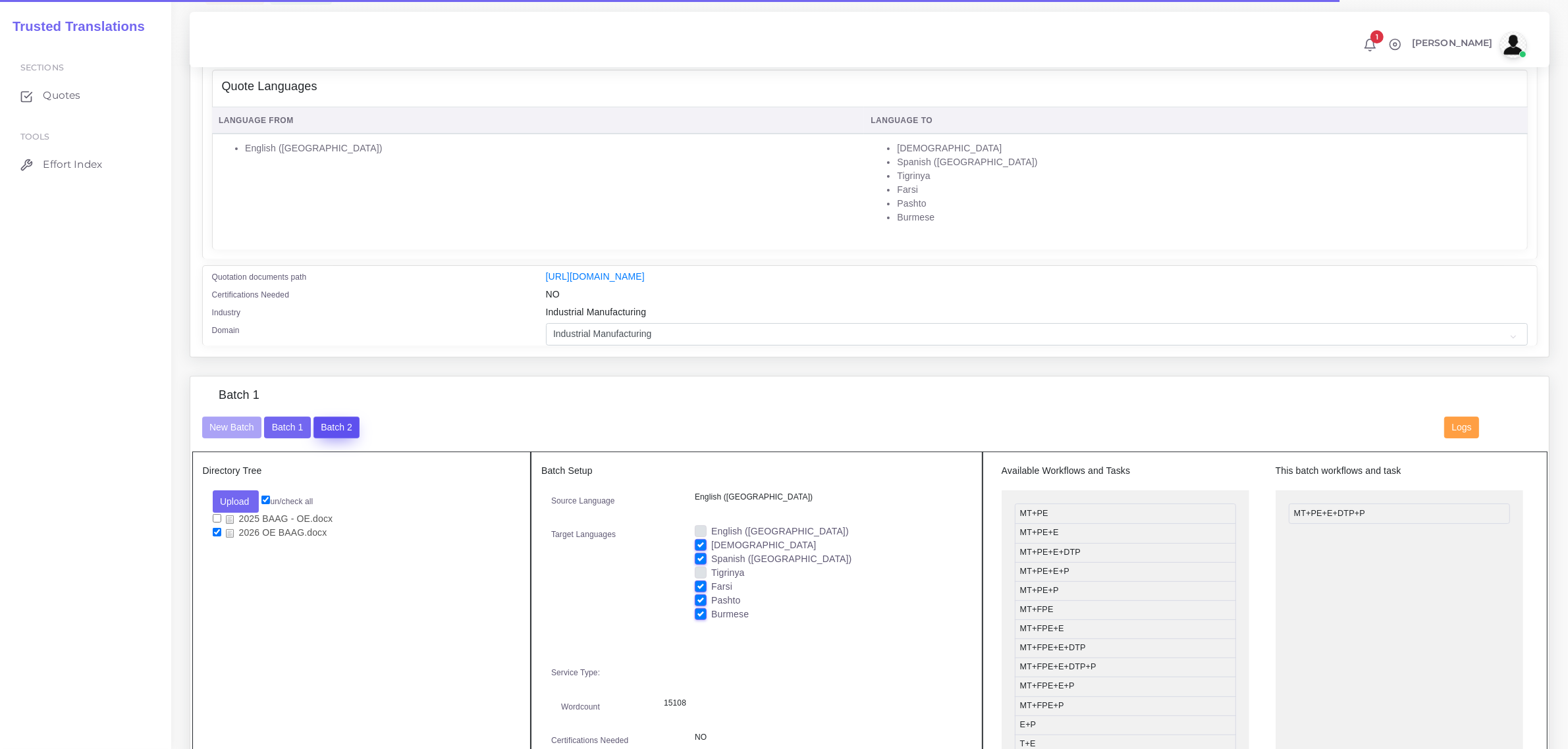
click at [337, 423] on button "Batch 2" at bounding box center [336, 428] width 46 height 22
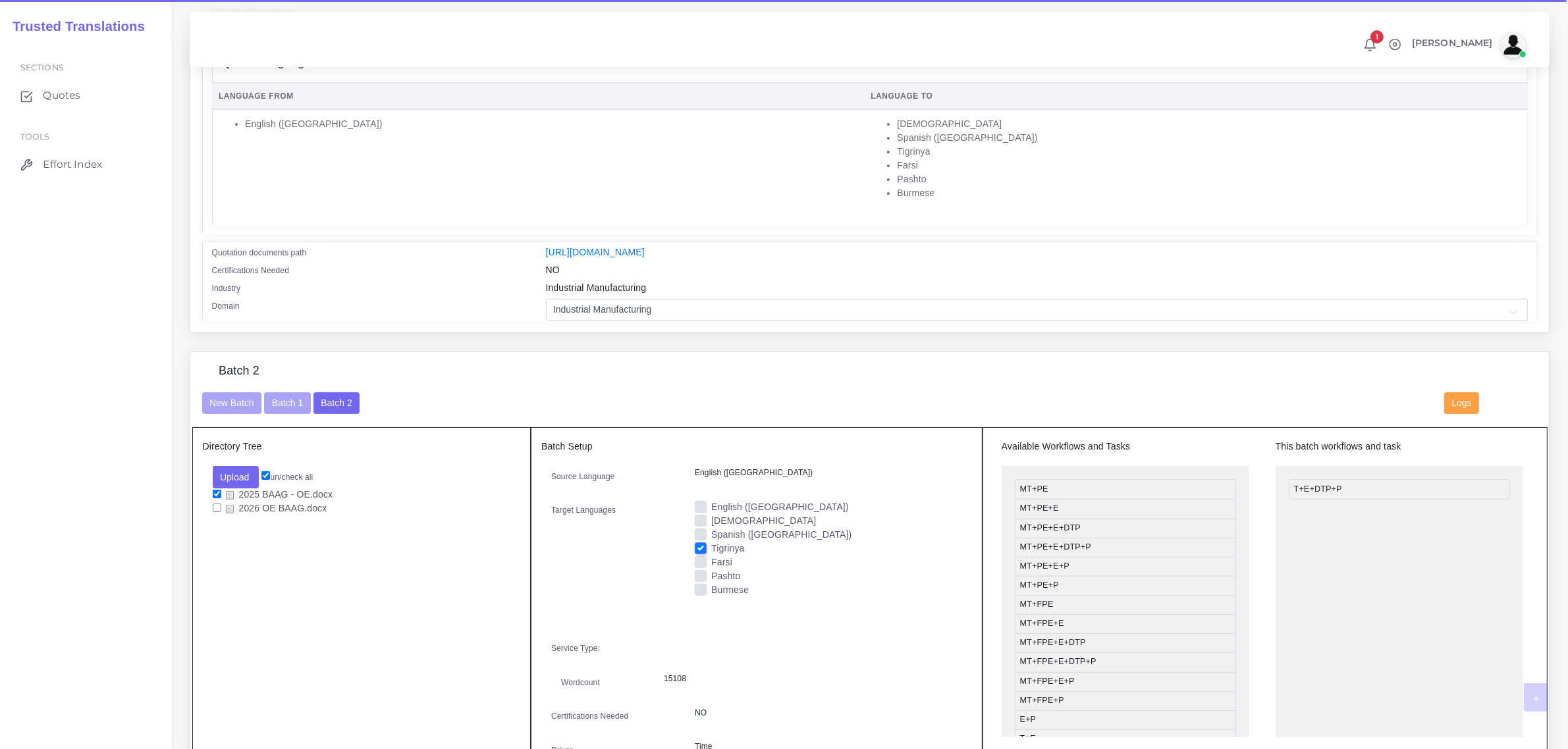
scroll to position [412, 0]
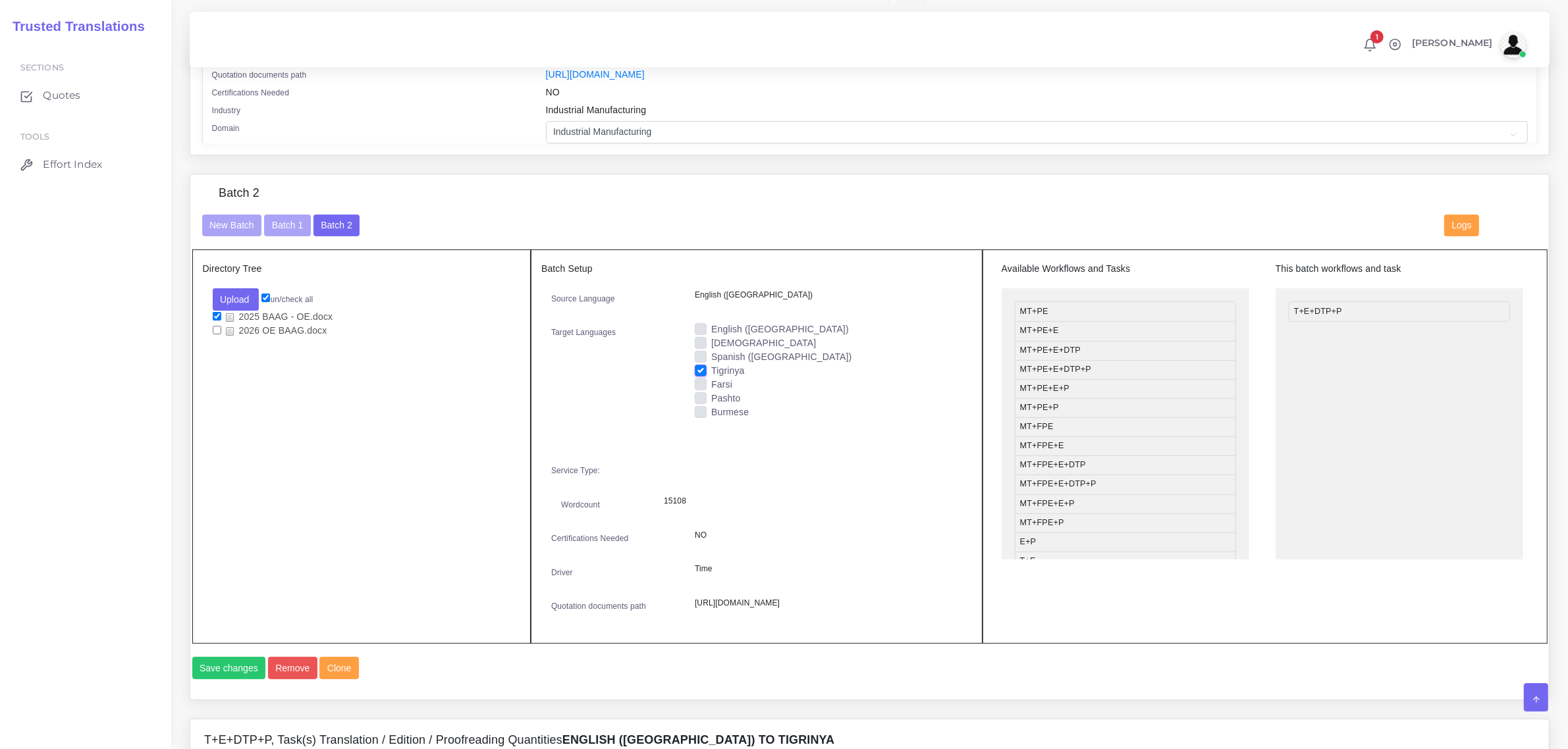
click at [218, 332] on input "checkbox" at bounding box center [217, 330] width 8 height 8
checkbox input "true"
click at [219, 313] on input "checkbox" at bounding box center [217, 316] width 8 height 8
checkbox input "false"
click at [229, 680] on button "Save changes" at bounding box center [229, 669] width 74 height 22
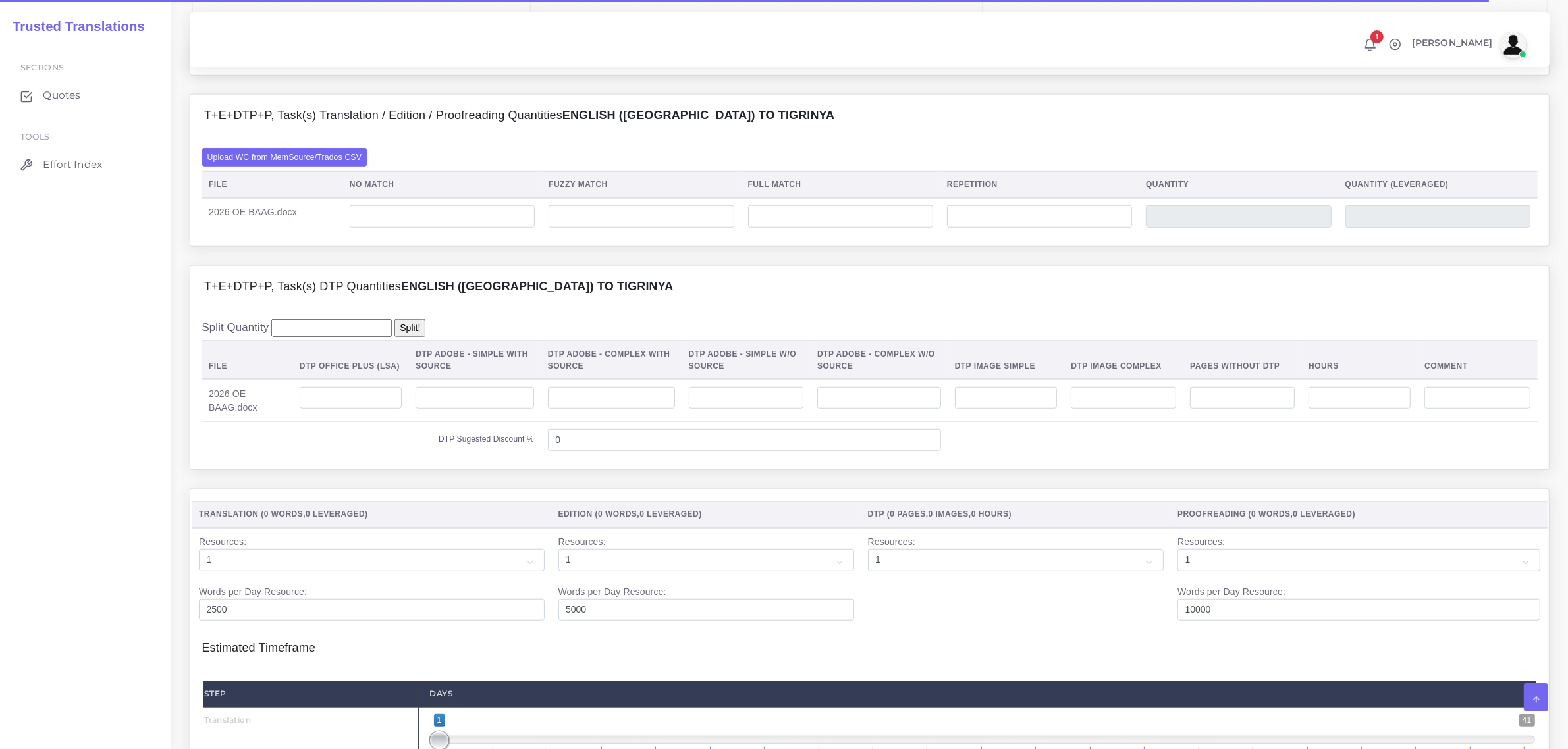
scroll to position [1158, 0]
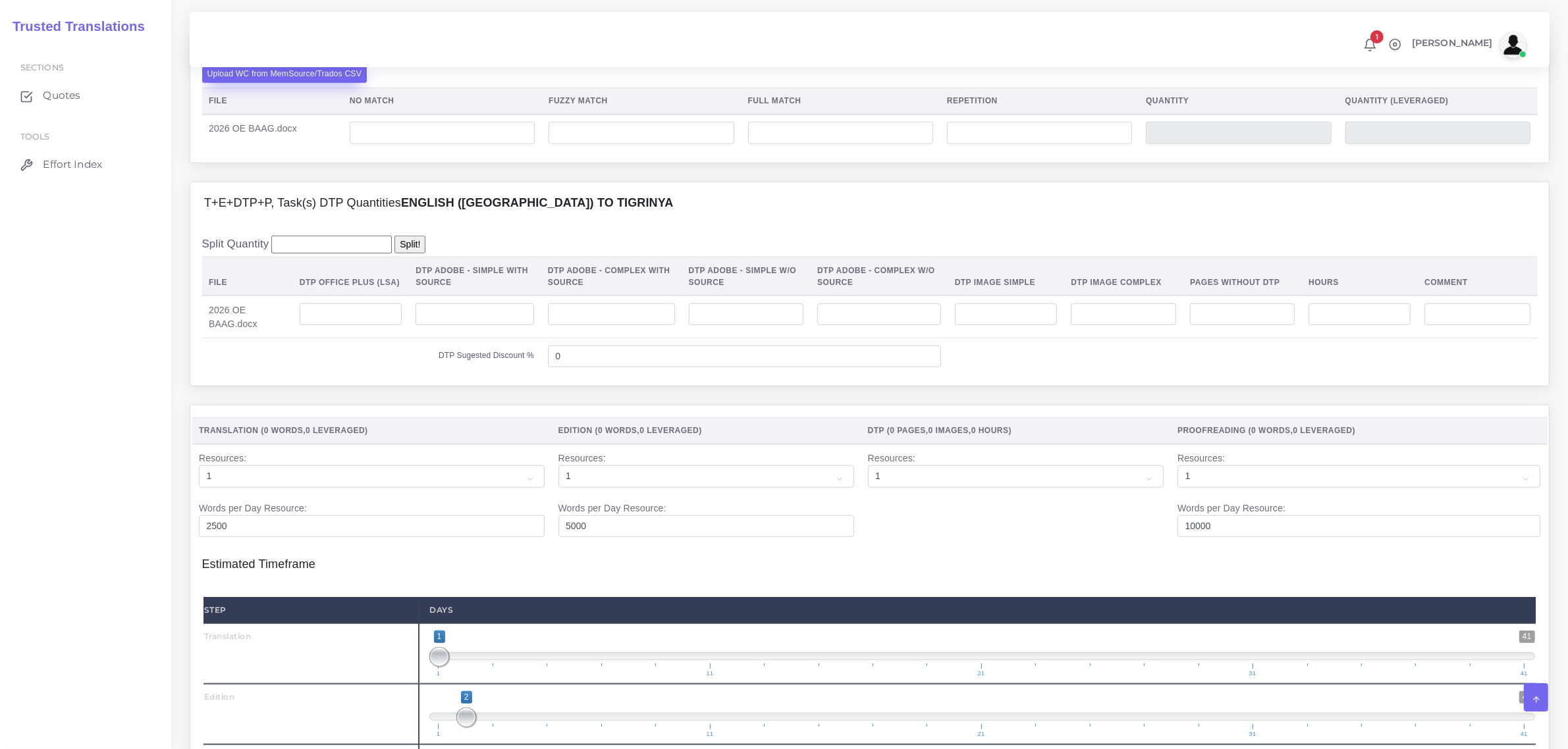
click at [331, 82] on label "Upload WC from MemSource/Trados CSV" at bounding box center [284, 73] width 165 height 18
click at [0, 0] on input "Upload WC from MemSource/Trados CSV" at bounding box center [0, 0] width 0 height 0
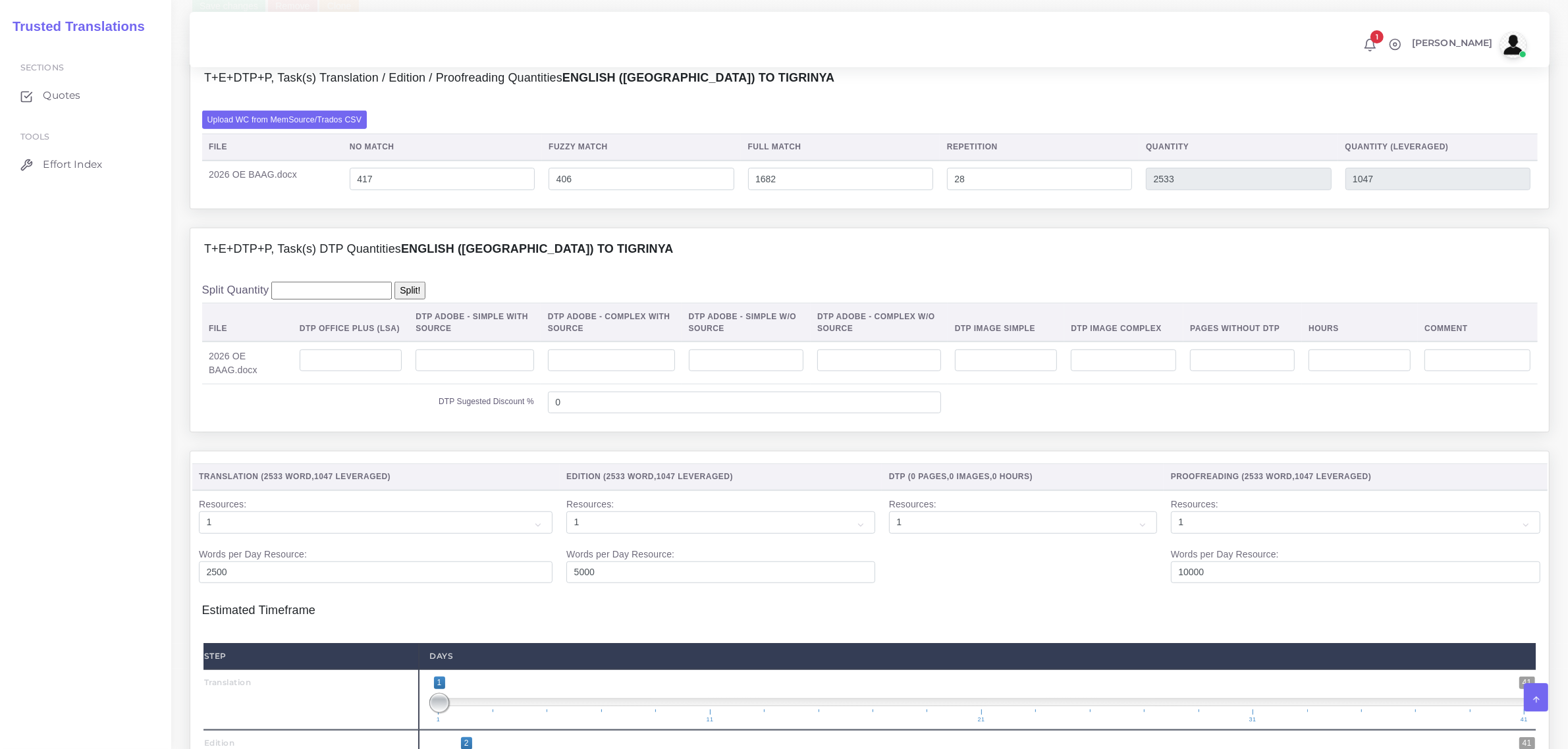
scroll to position [1235, 0]
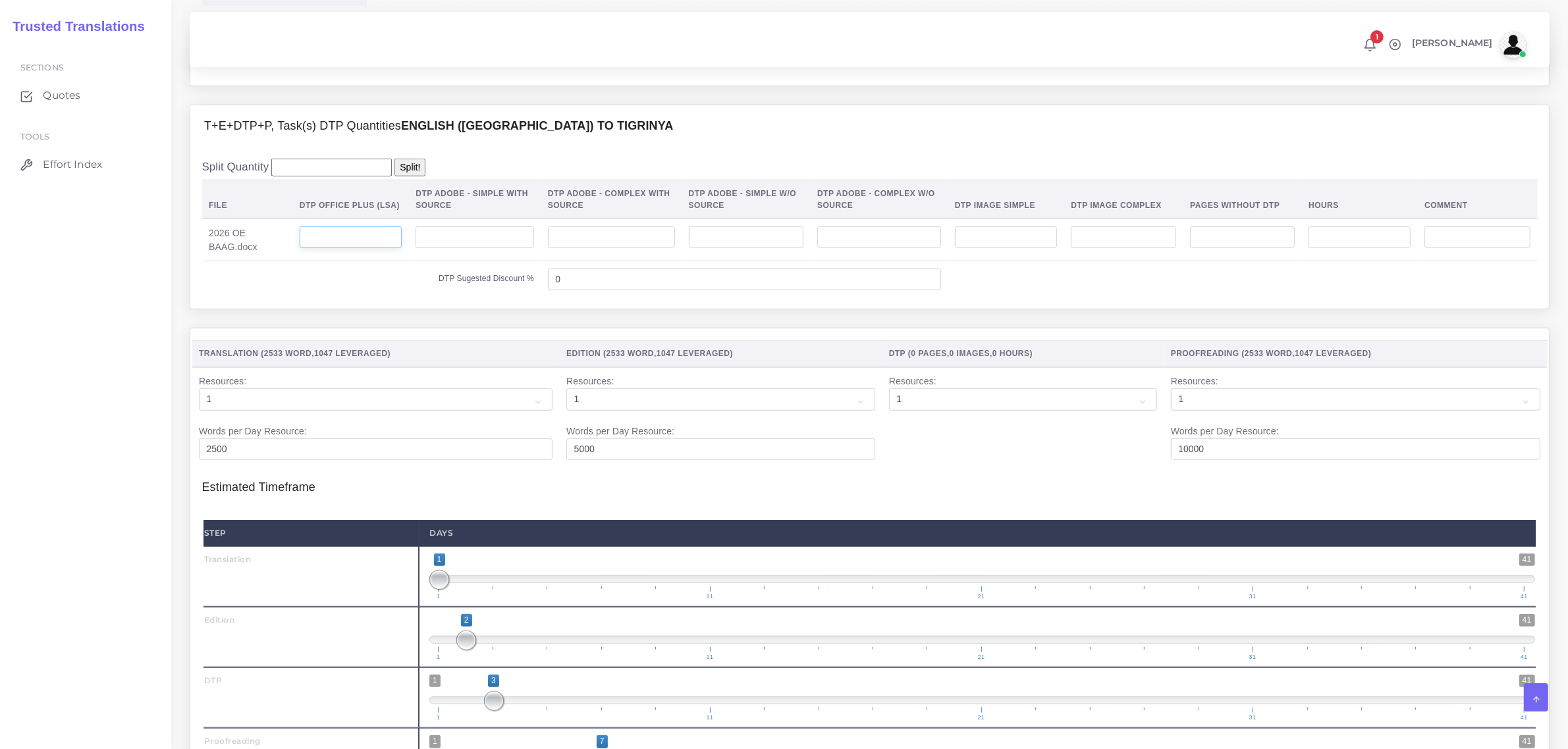
click at [387, 249] on input "number" at bounding box center [350, 238] width 102 height 22
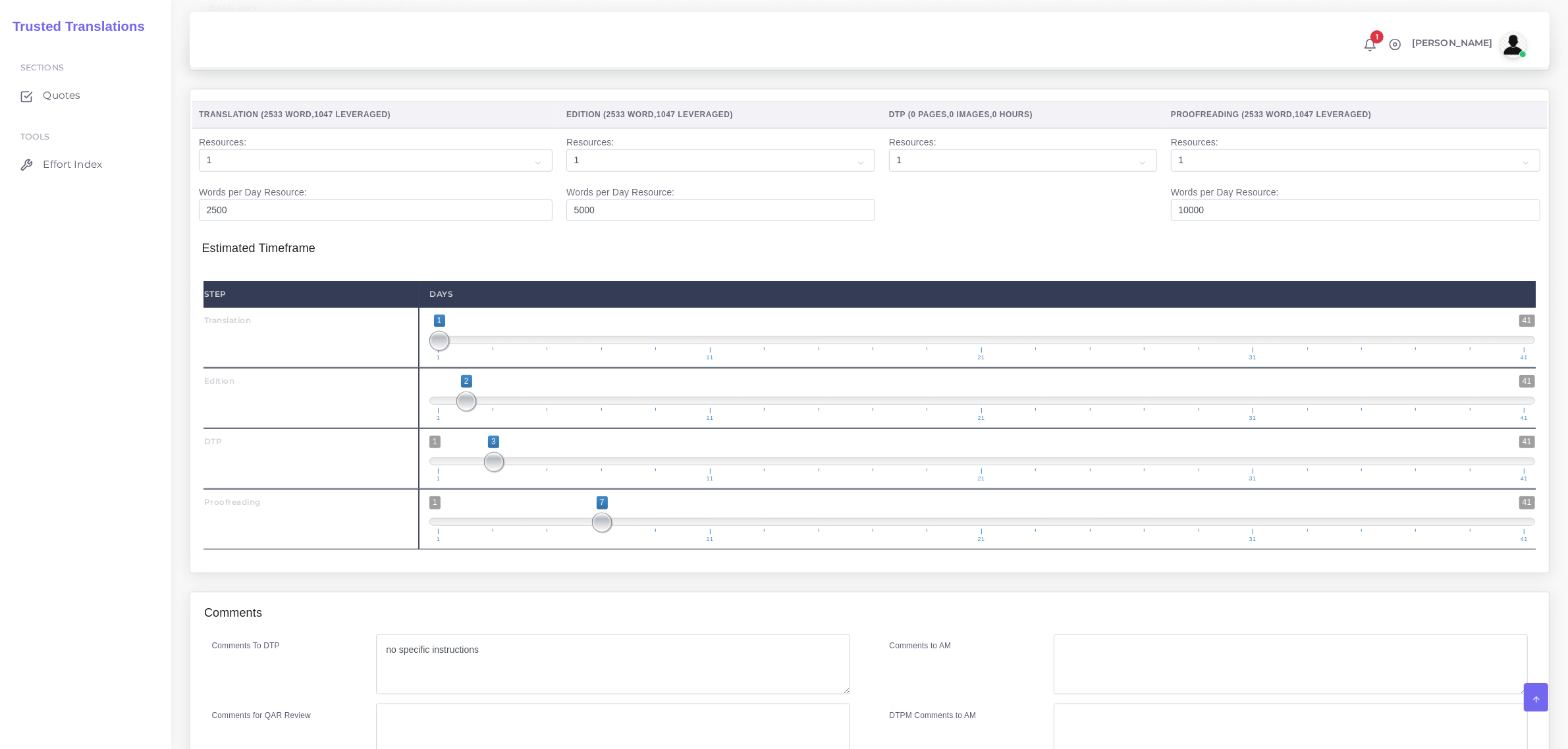
scroll to position [1649, 0]
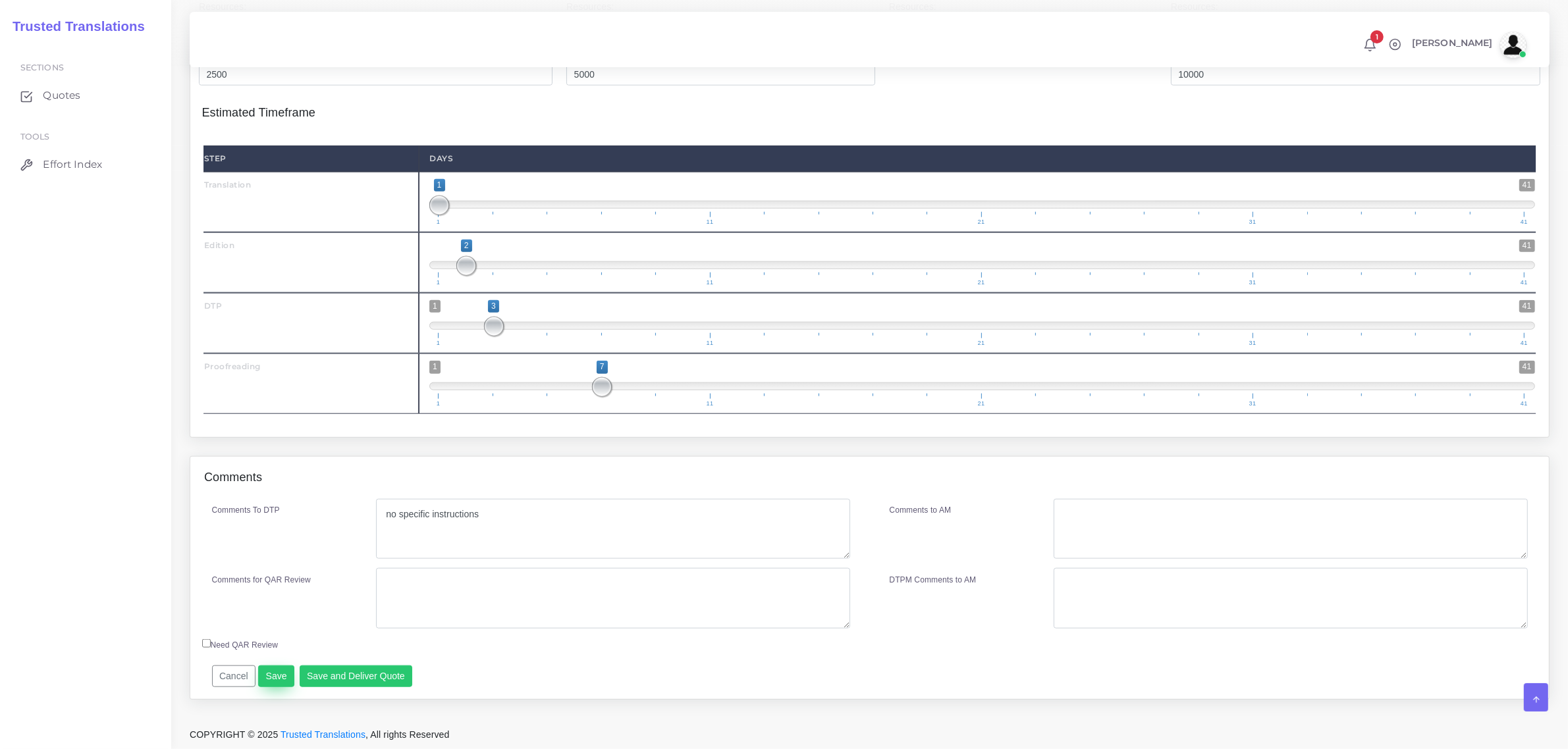
type input "9"
click at [275, 675] on button "Save" at bounding box center [275, 677] width 36 height 22
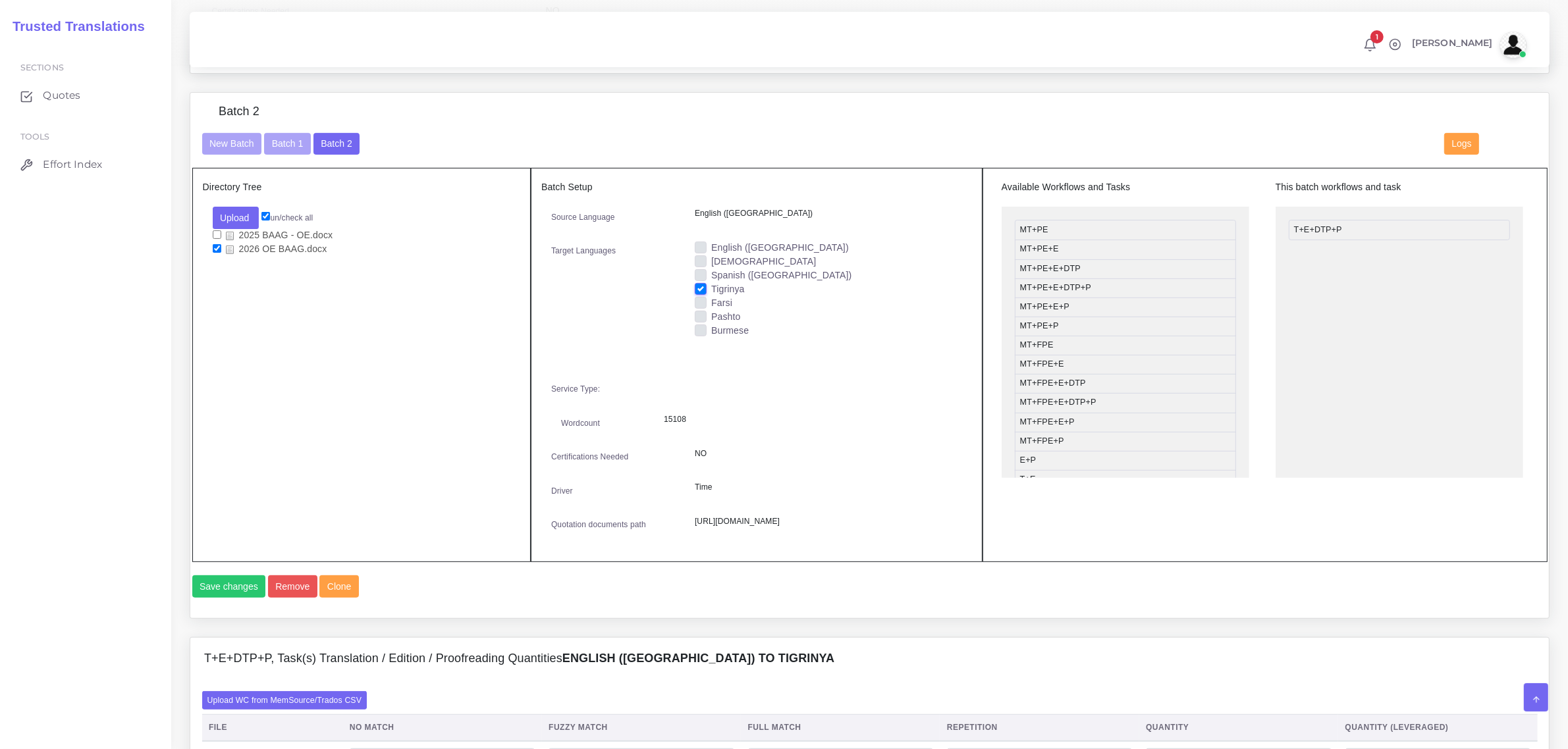
scroll to position [497, 0]
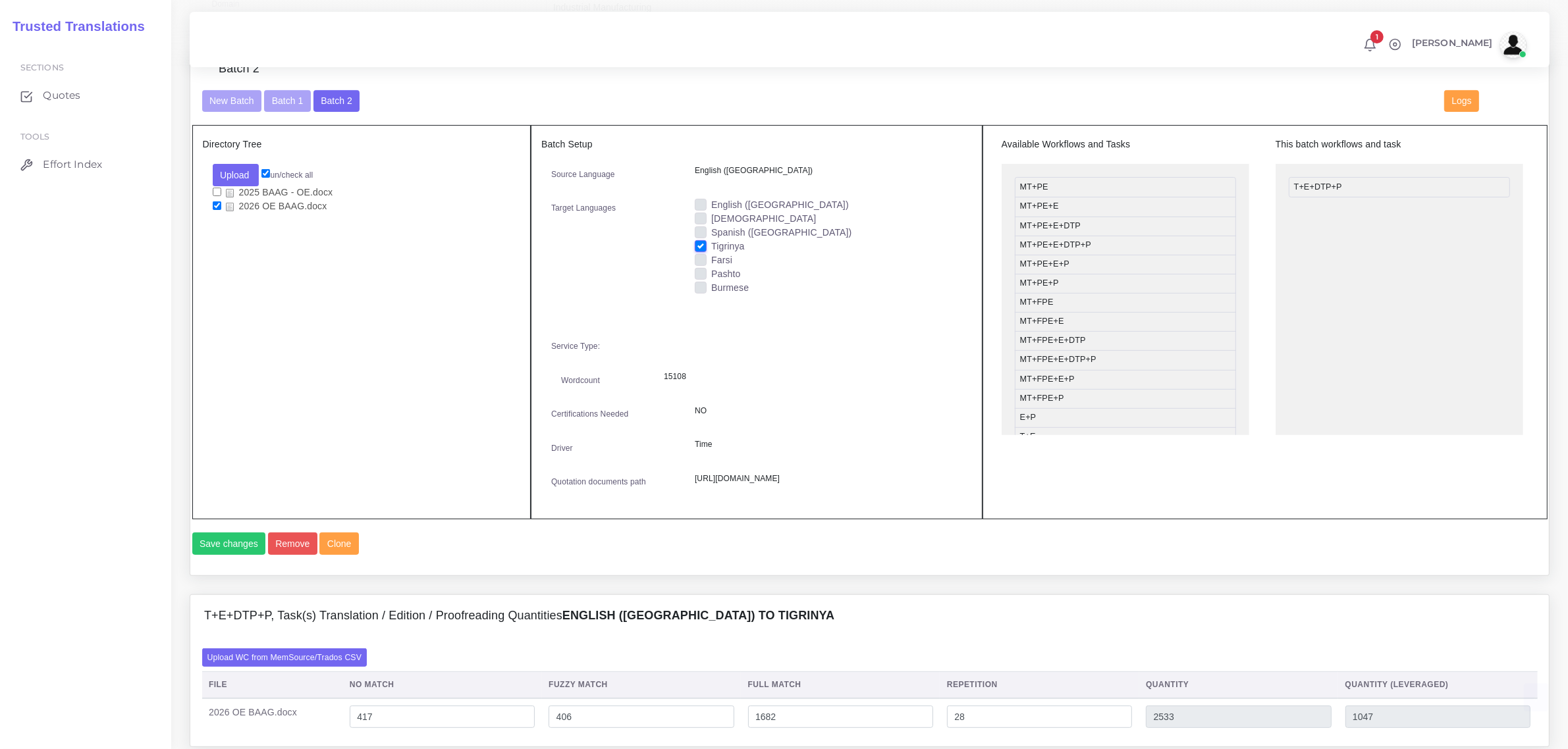
scroll to position [576, 0]
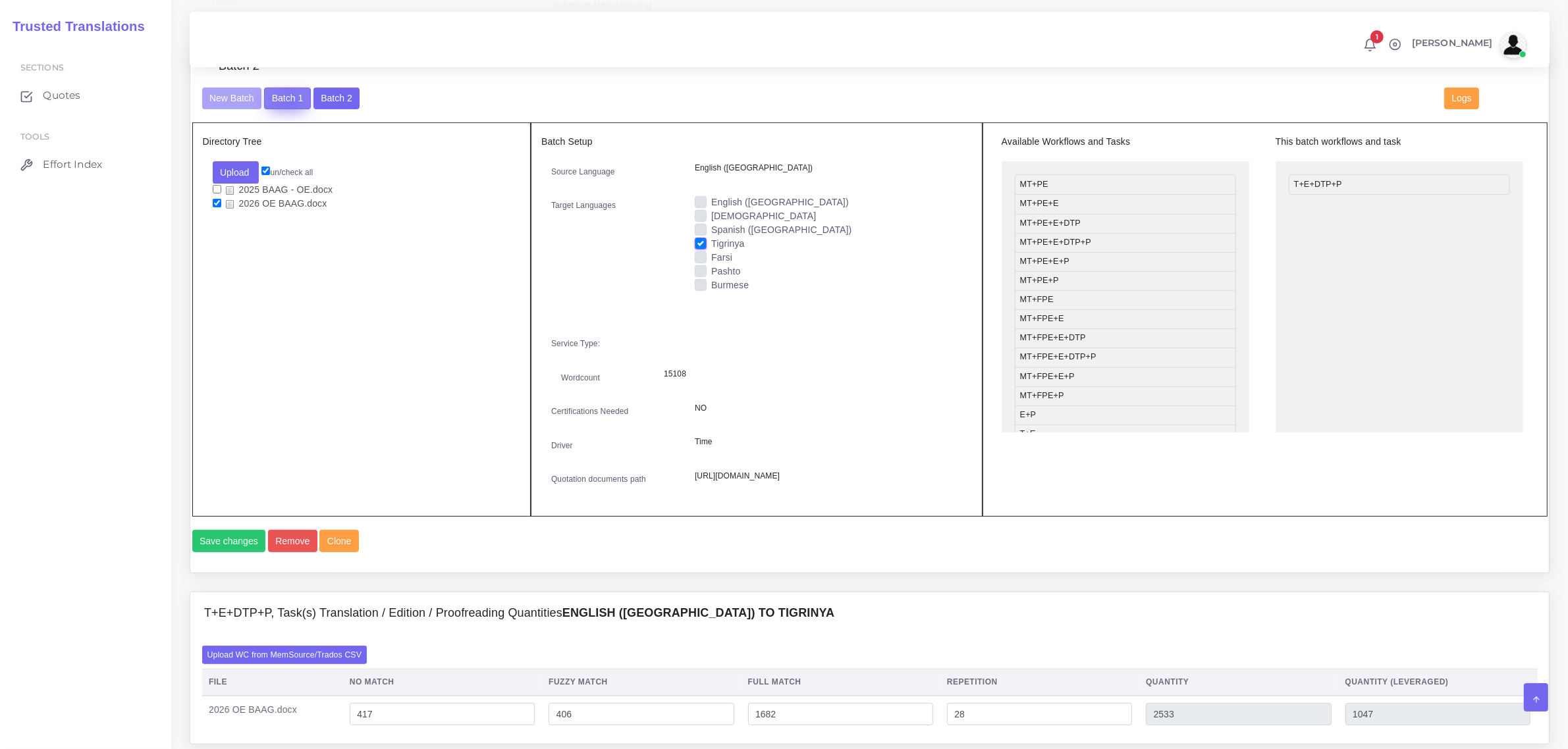
click at [287, 101] on button "Batch 1" at bounding box center [287, 99] width 46 height 22
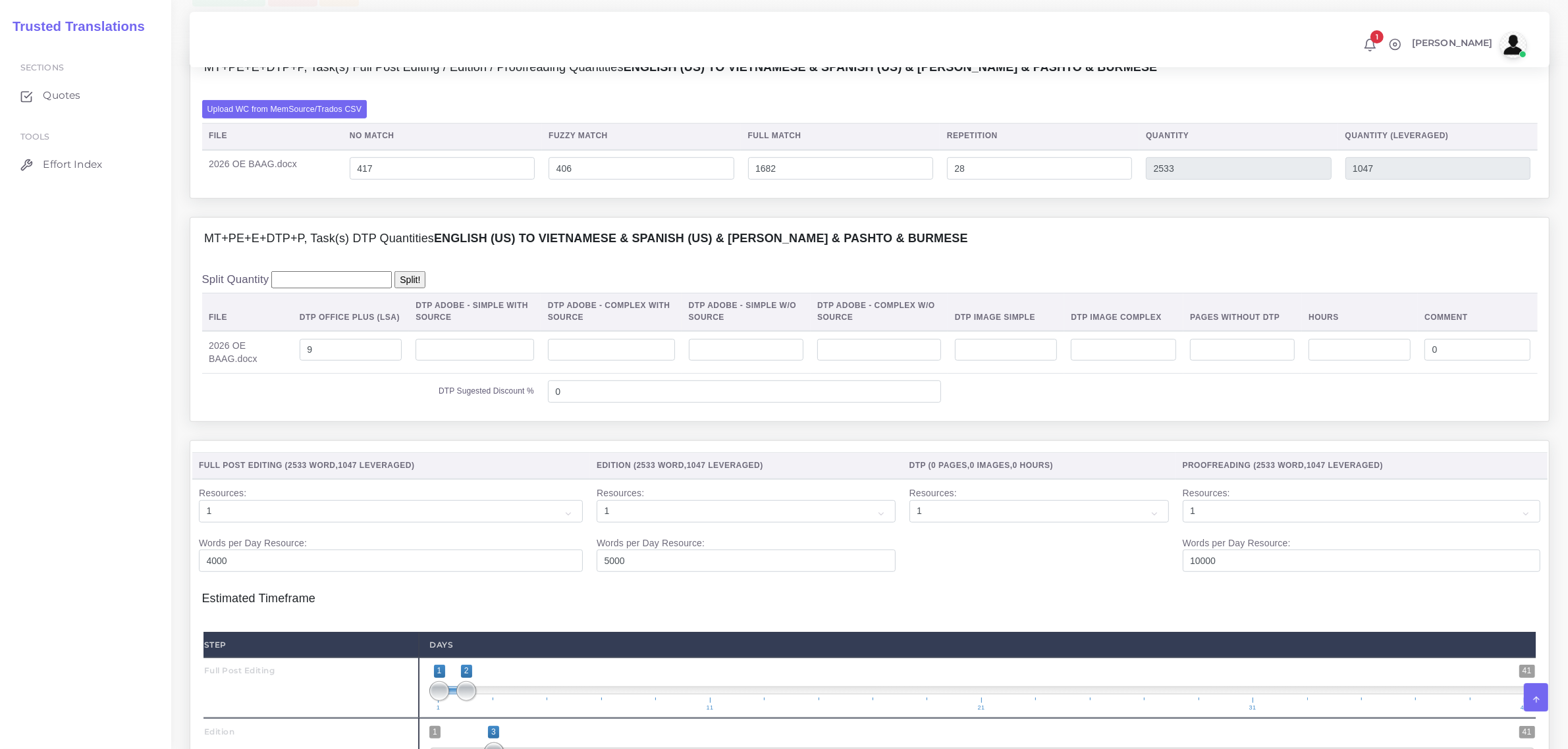
scroll to position [1611, 0]
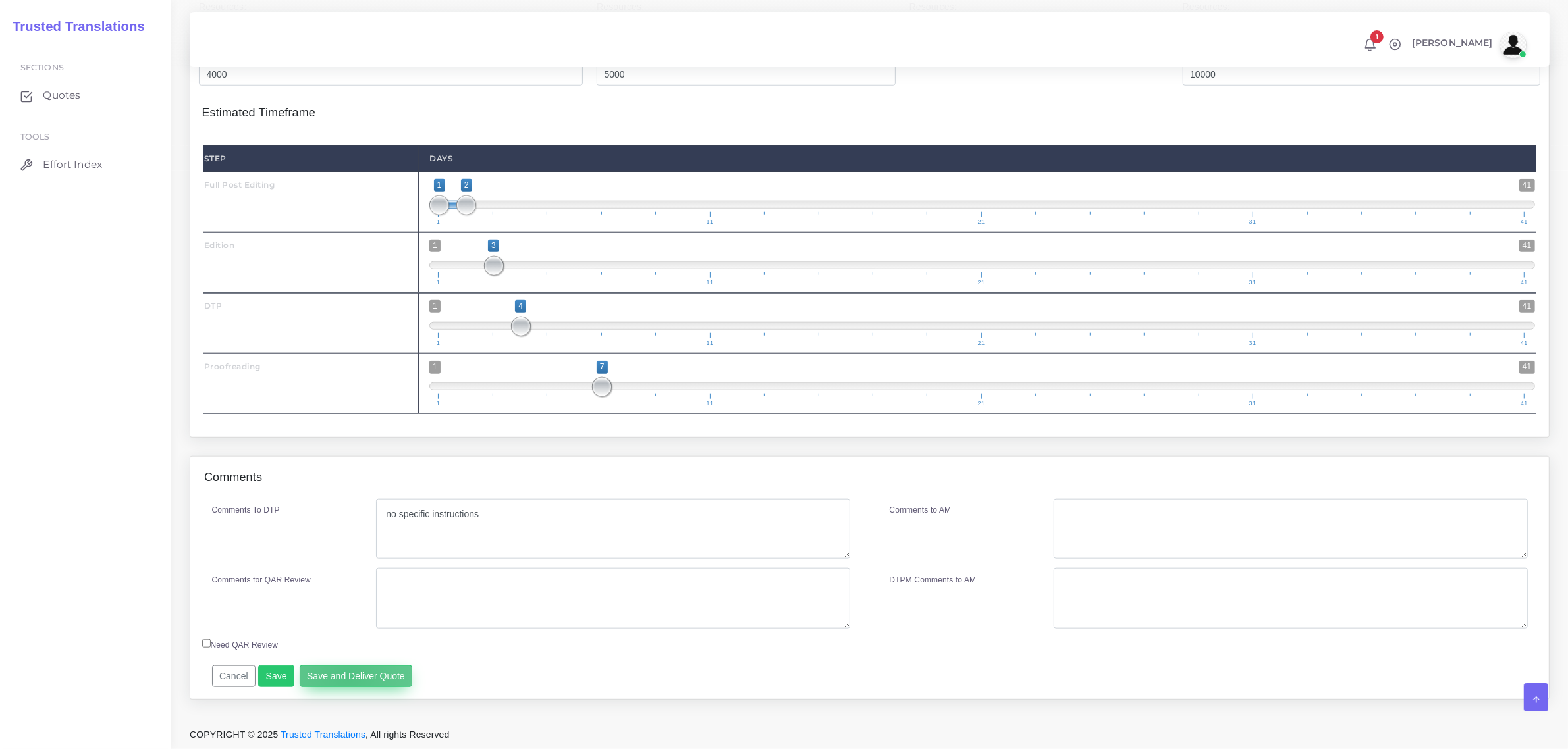
click at [344, 676] on button "Save and Deliver Quote" at bounding box center [356, 677] width 113 height 22
click at [346, 679] on button "Save and Deliver Quote" at bounding box center [356, 677] width 113 height 22
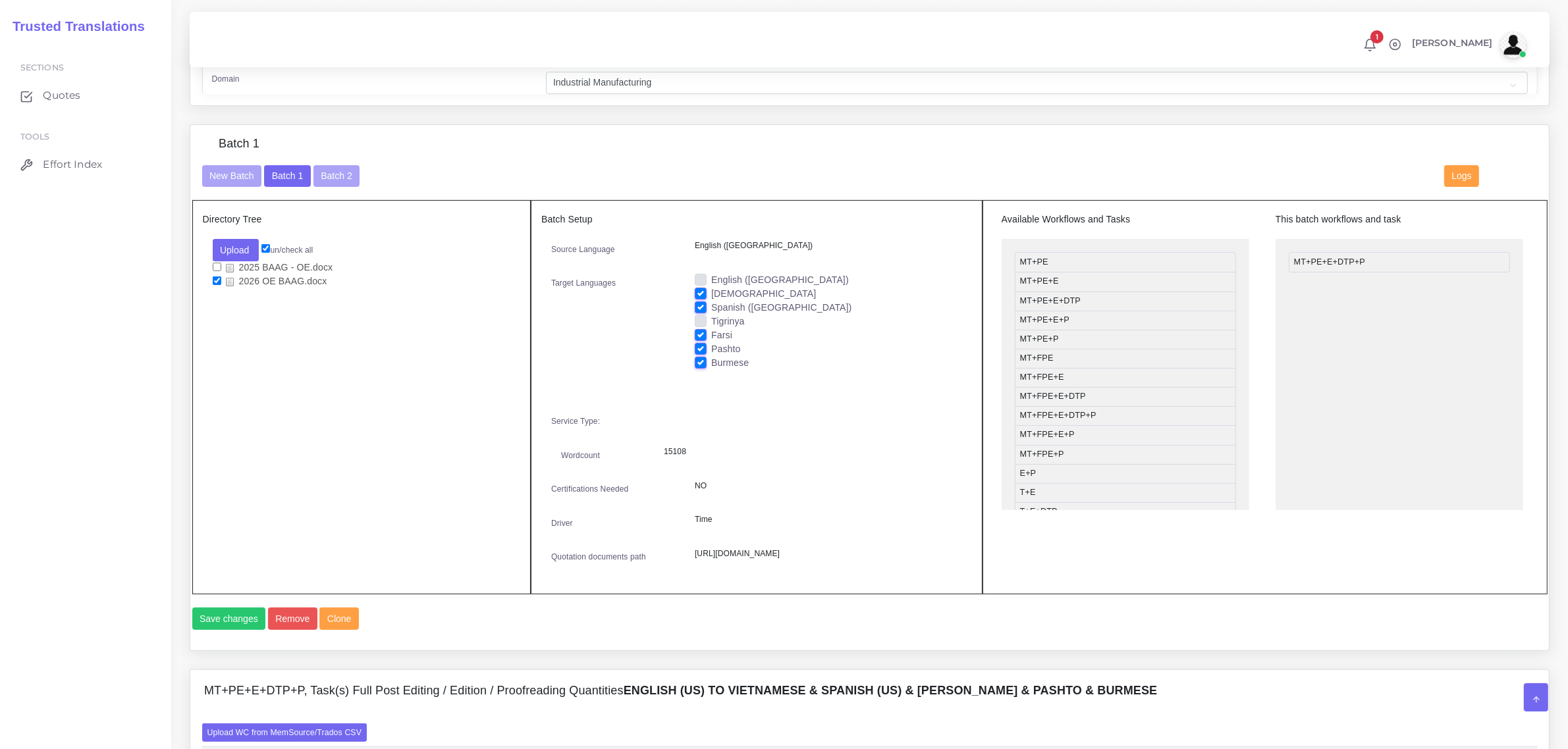
scroll to position [212, 0]
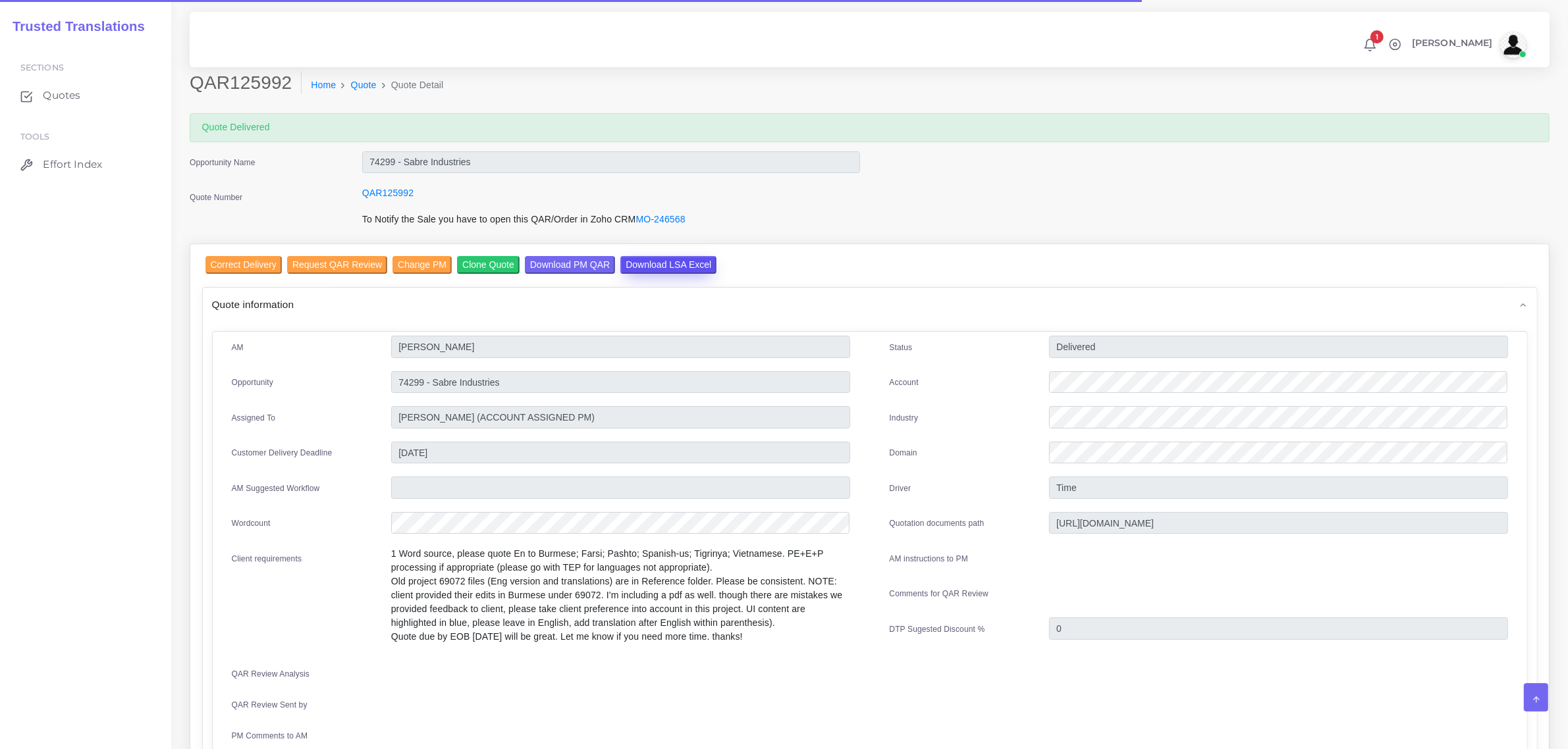
click at [635, 259] on input "Download LSA Excel" at bounding box center [668, 264] width 96 height 18
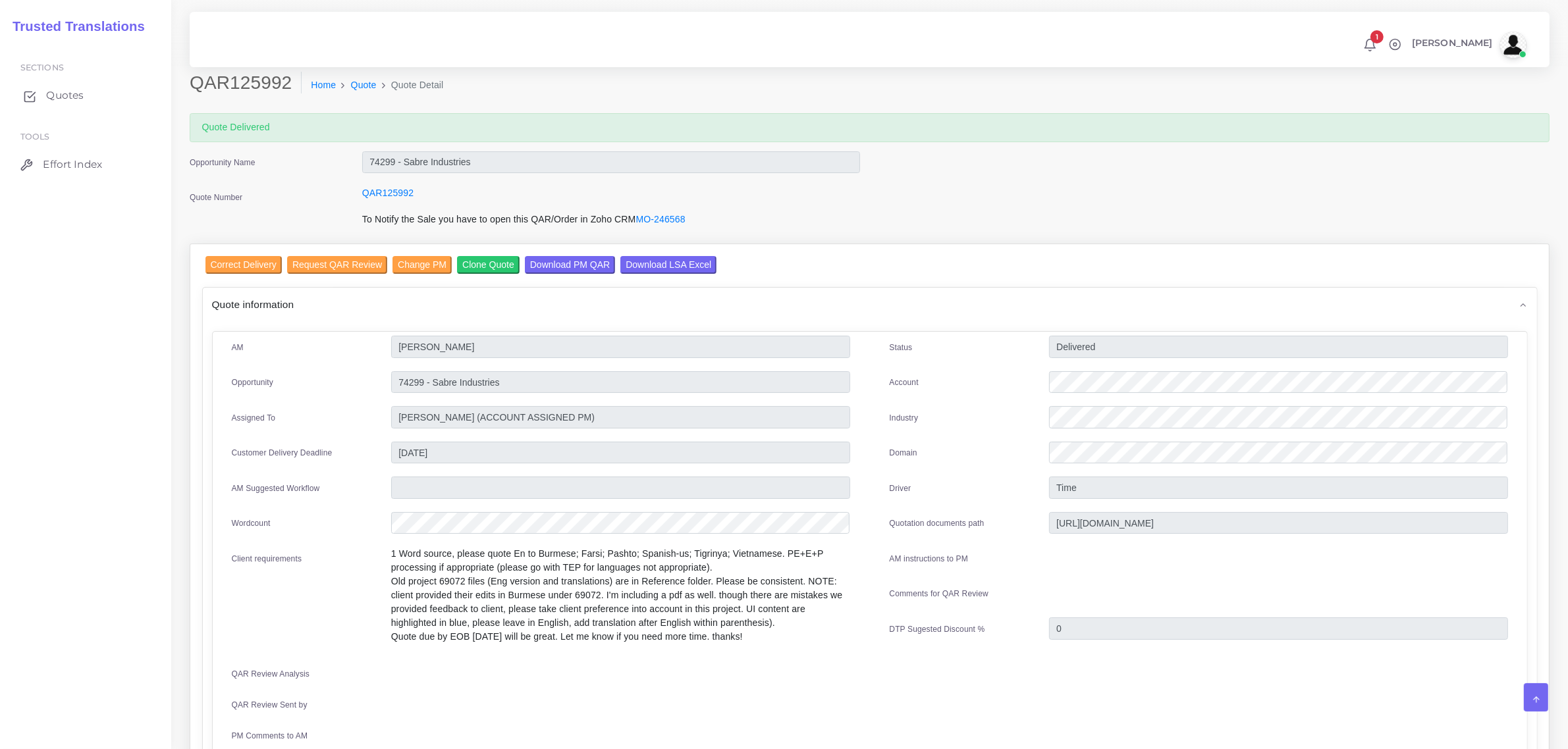
click at [62, 91] on span "Quotes" at bounding box center [64, 95] width 37 height 15
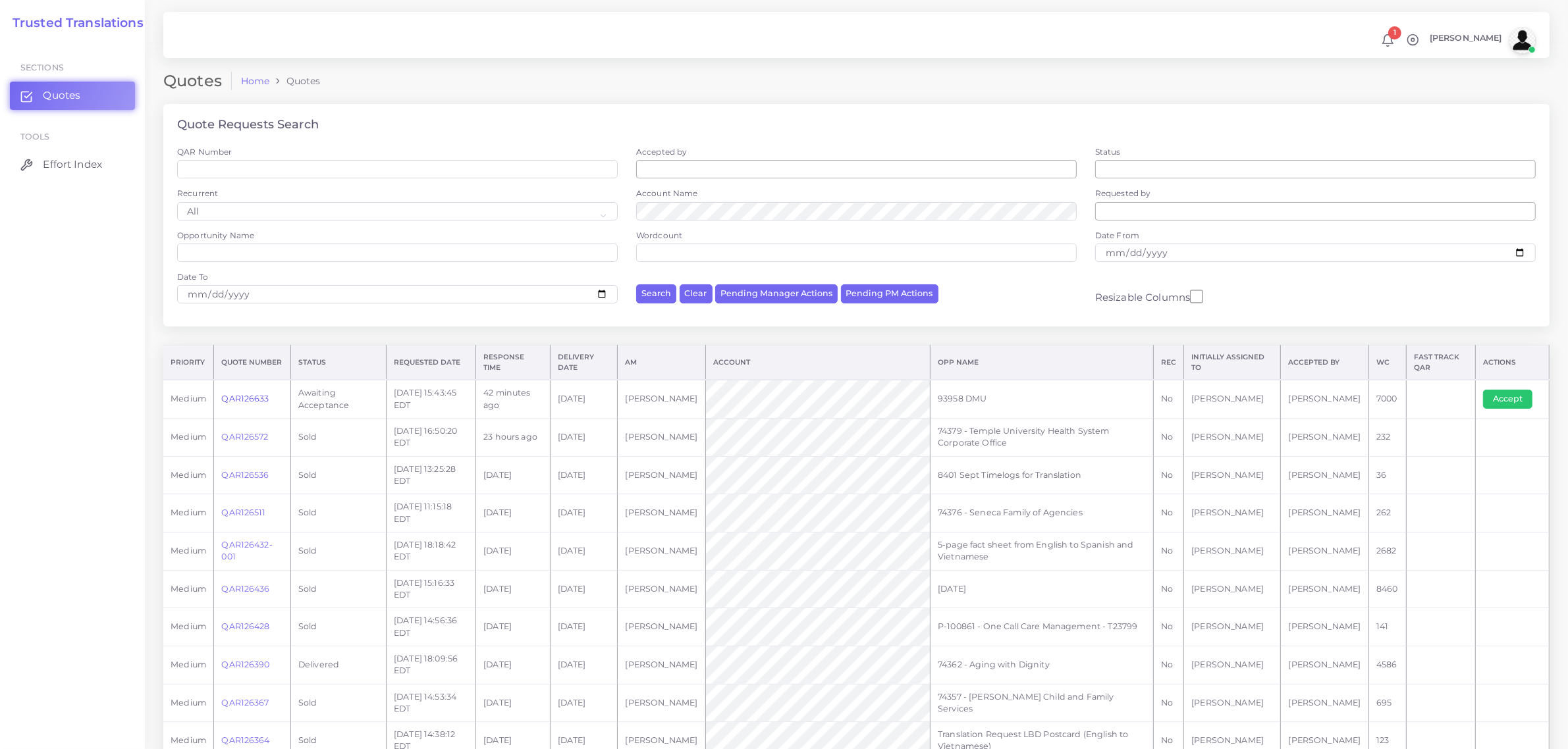
click at [250, 400] on link "QAR126633" at bounding box center [245, 399] width 48 height 10
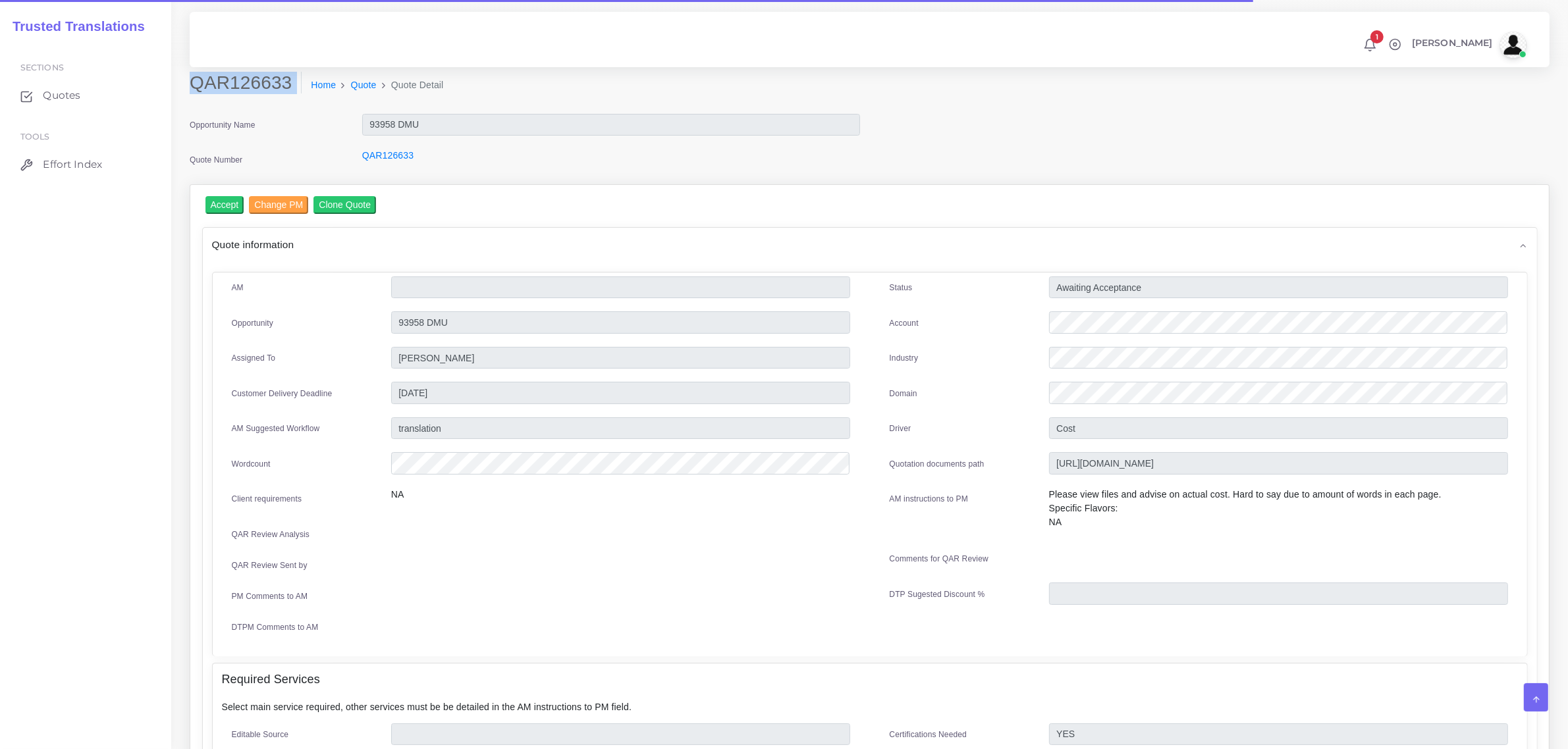
drag, startPoint x: 191, startPoint y: 88, endPoint x: 274, endPoint y: 97, distance: 83.5
click at [274, 97] on div "QAR126633 Home Quote Quote Detail" at bounding box center [697, 90] width 1035 height 36
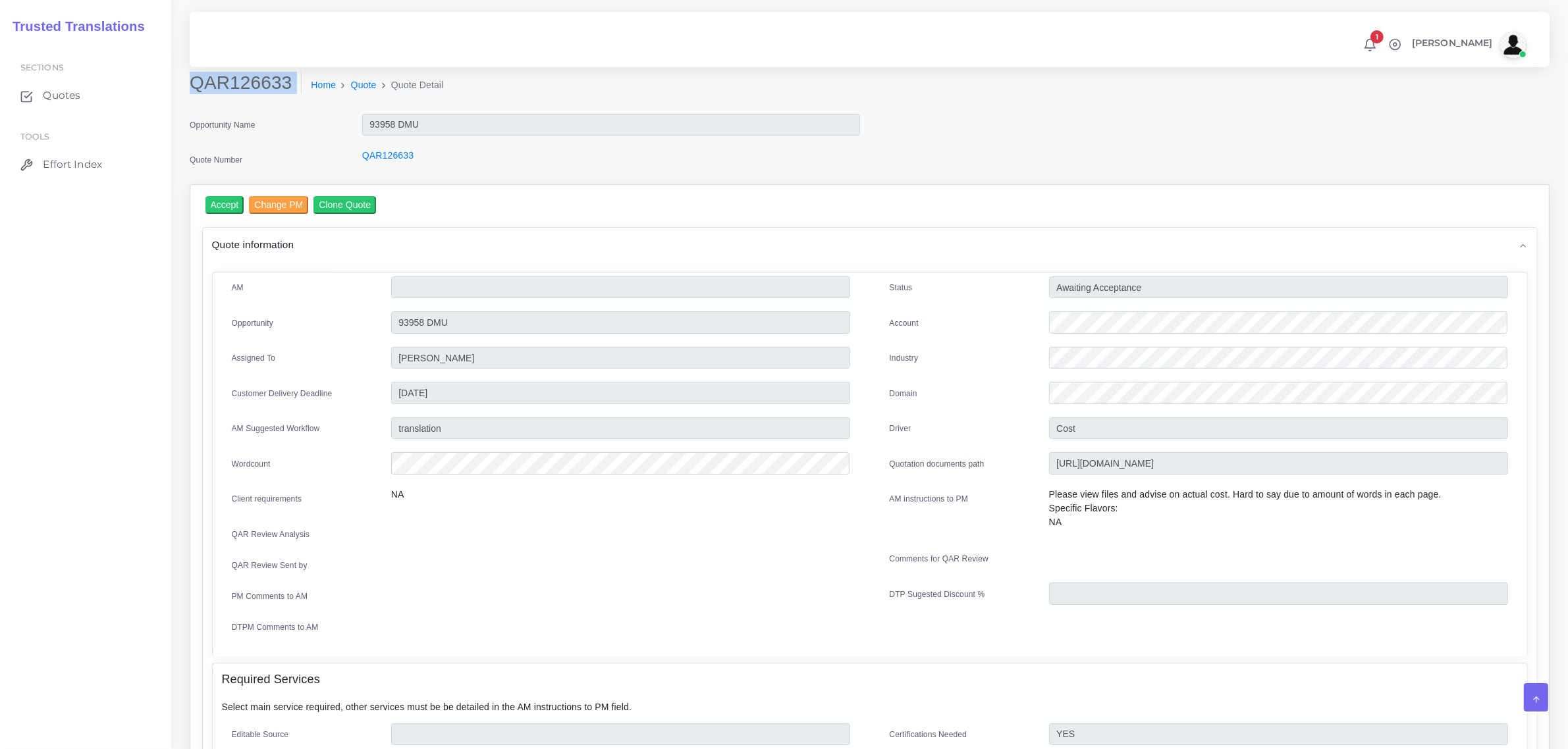
copy div "QAR126633"
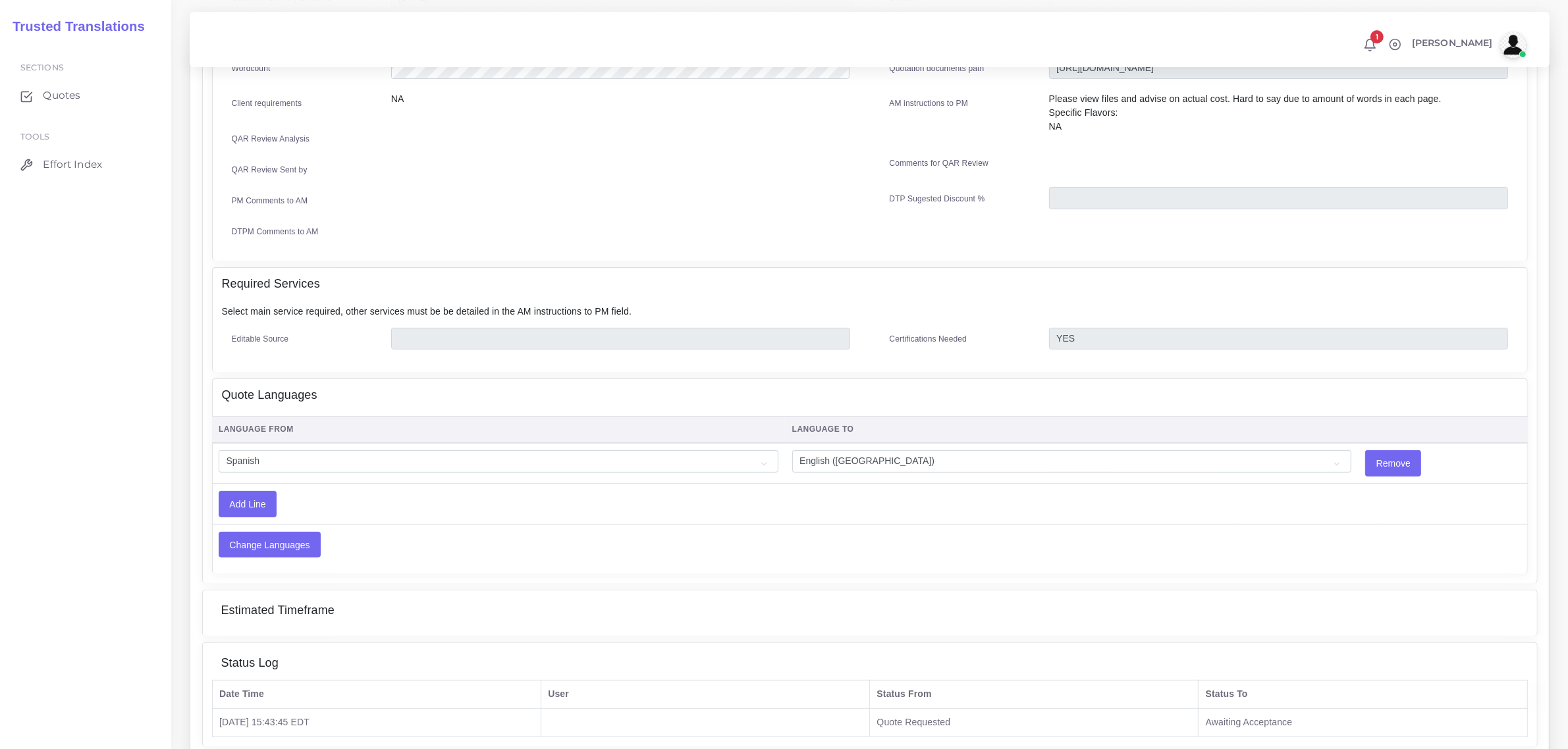
scroll to position [494, 0]
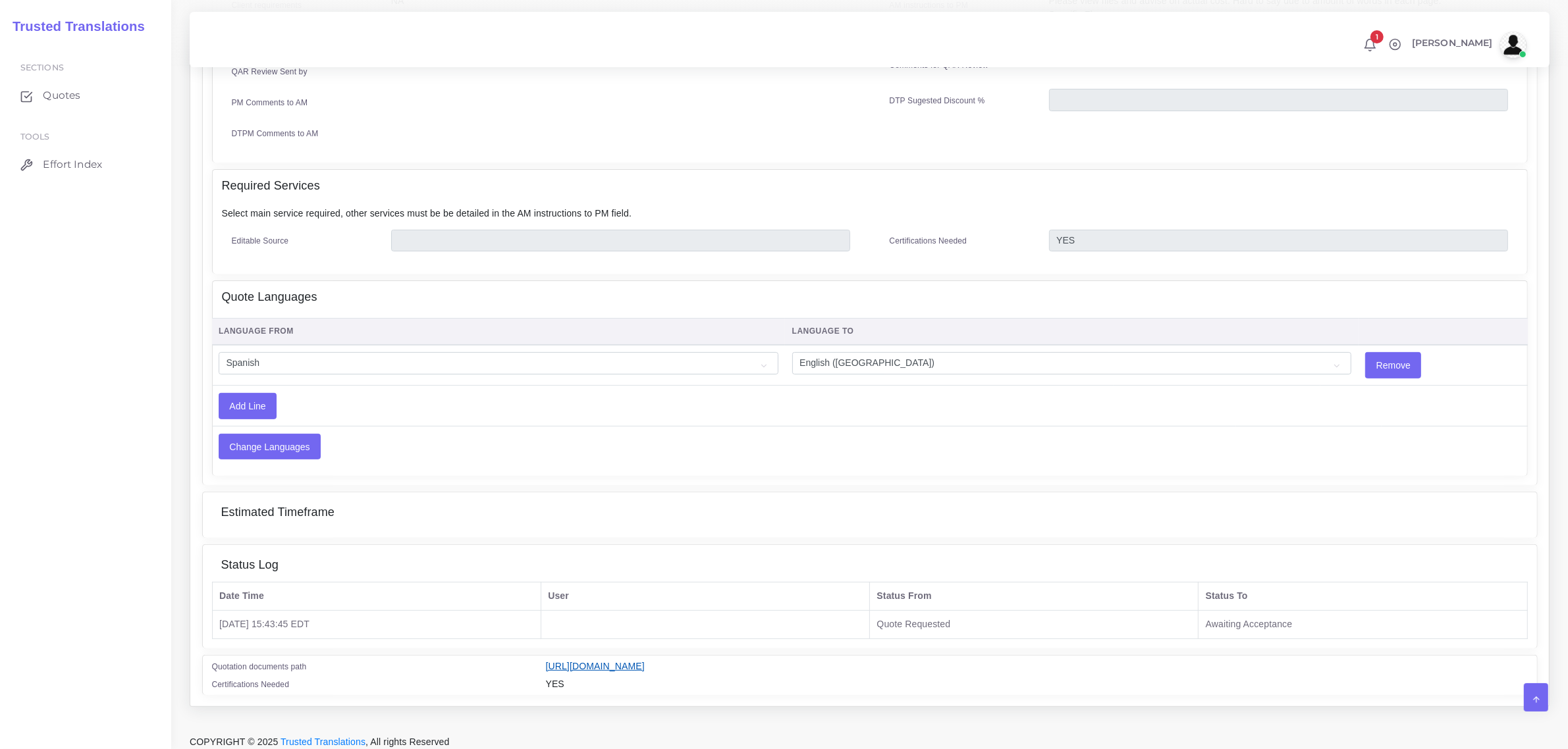
click at [644, 661] on link "[URL][DOMAIN_NAME]" at bounding box center [596, 666] width 99 height 10
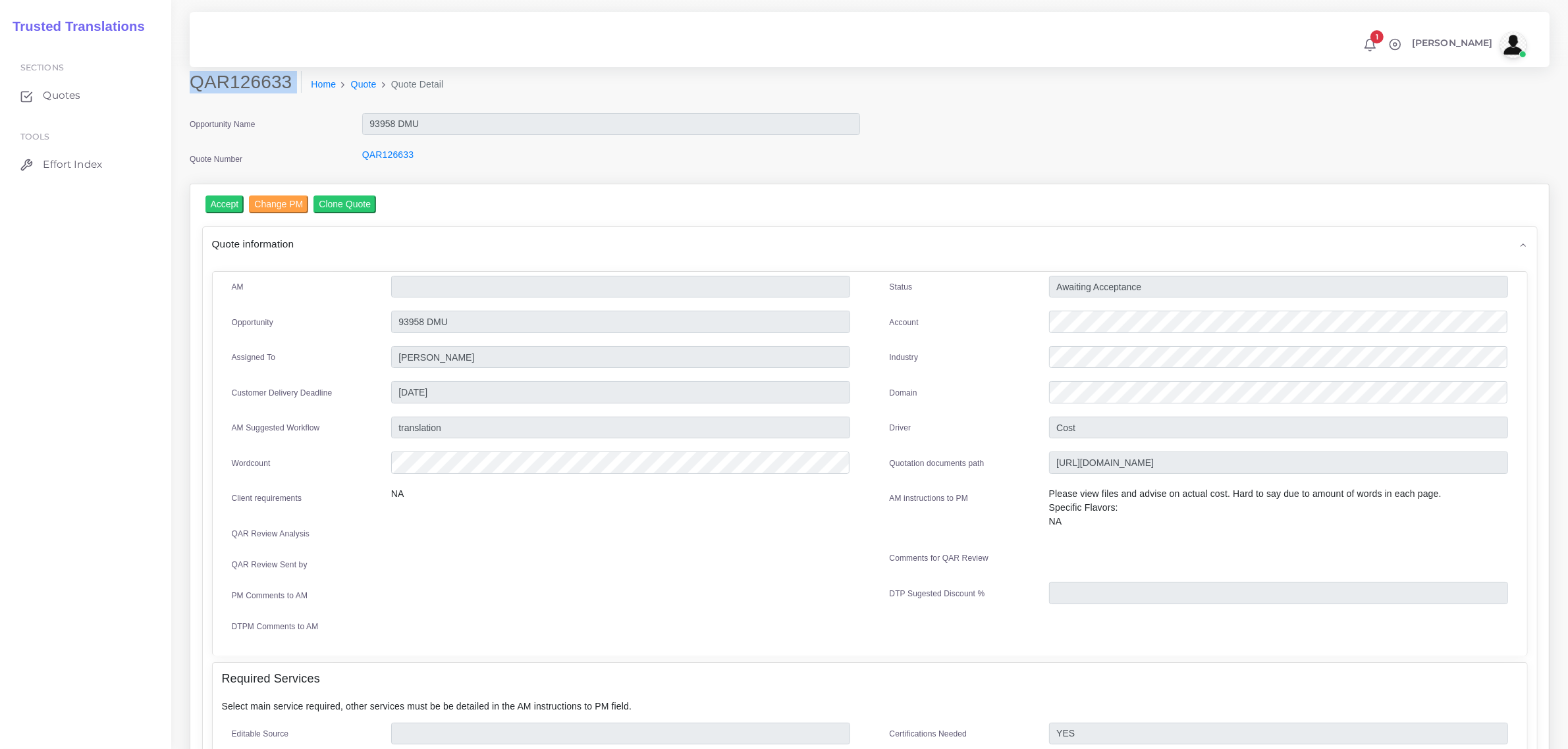
scroll to position [0, 0]
click at [229, 205] on input "Accept" at bounding box center [225, 205] width 39 height 18
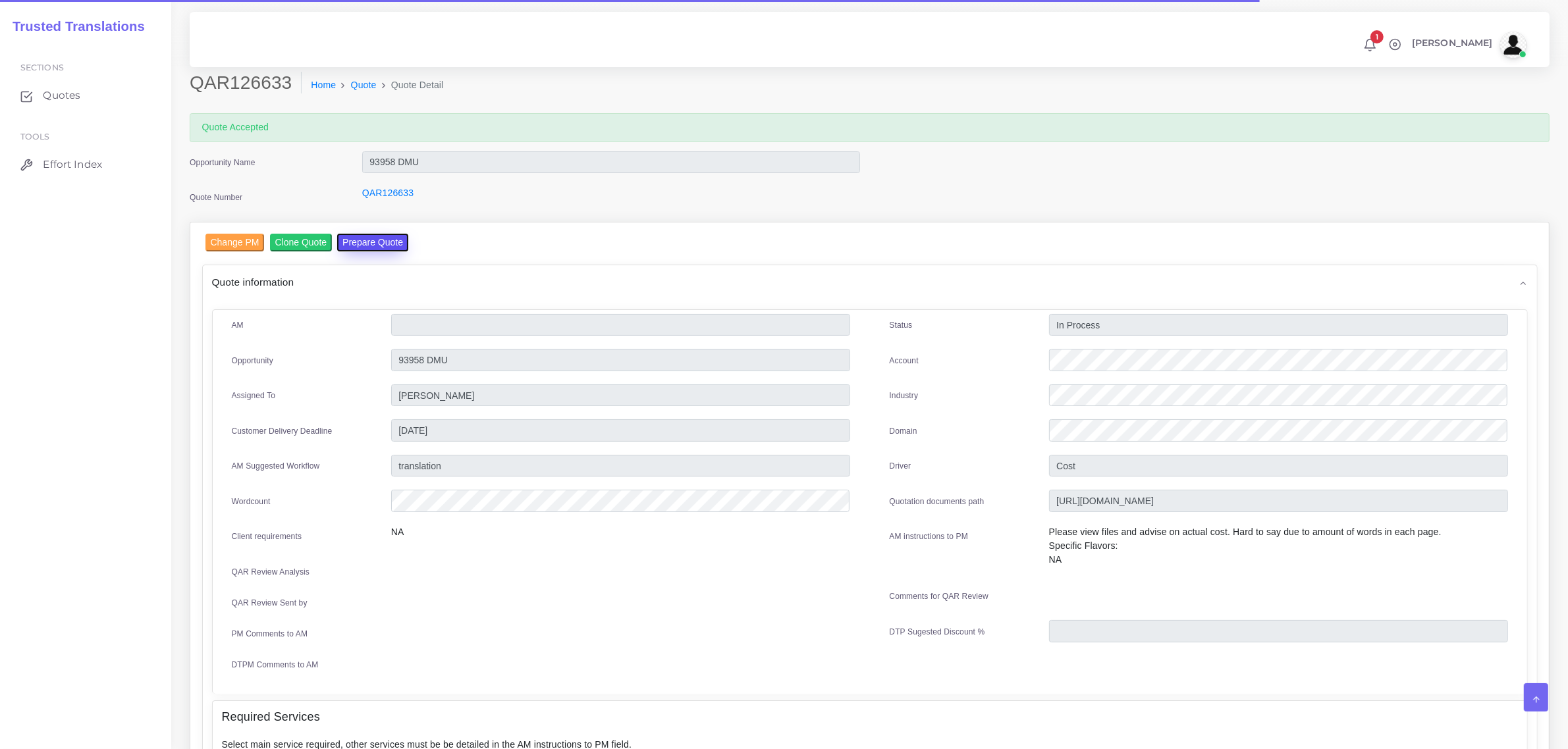
click at [370, 245] on button "Prepare Quote" at bounding box center [373, 242] width 71 height 18
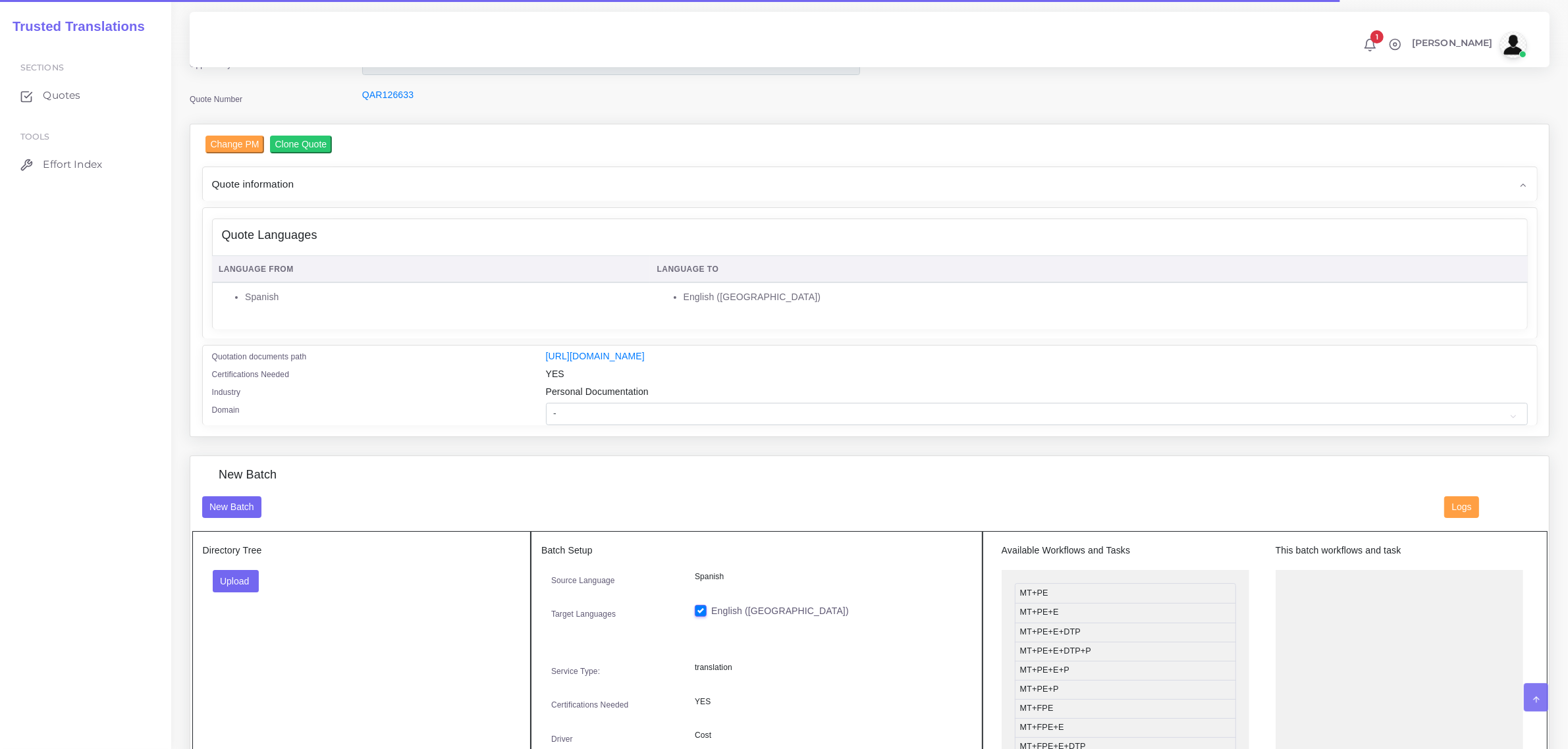
scroll to position [164, 0]
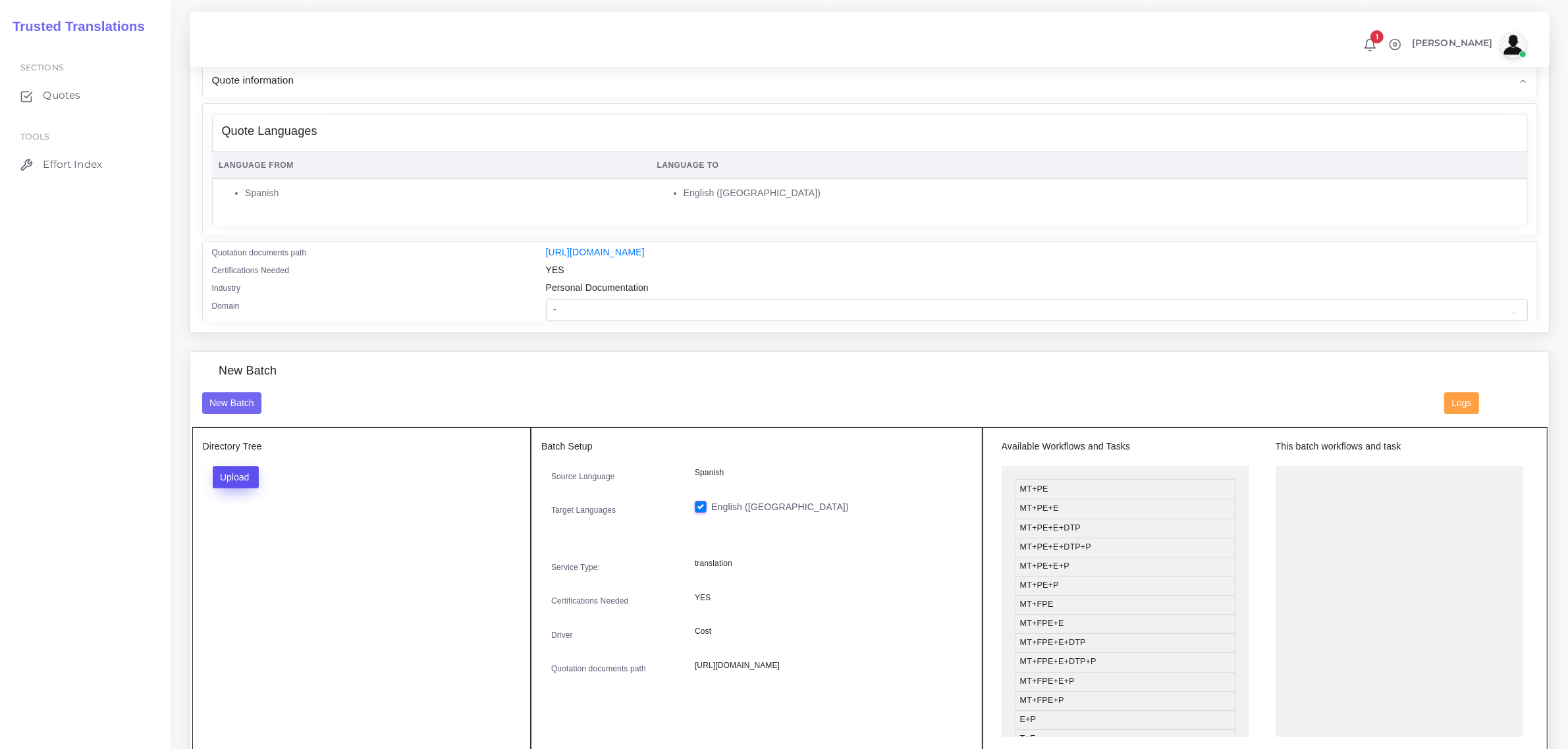
click at [241, 479] on button "Upload" at bounding box center [236, 477] width 47 height 22
click at [247, 528] on label "Files" at bounding box center [258, 528] width 91 height 17
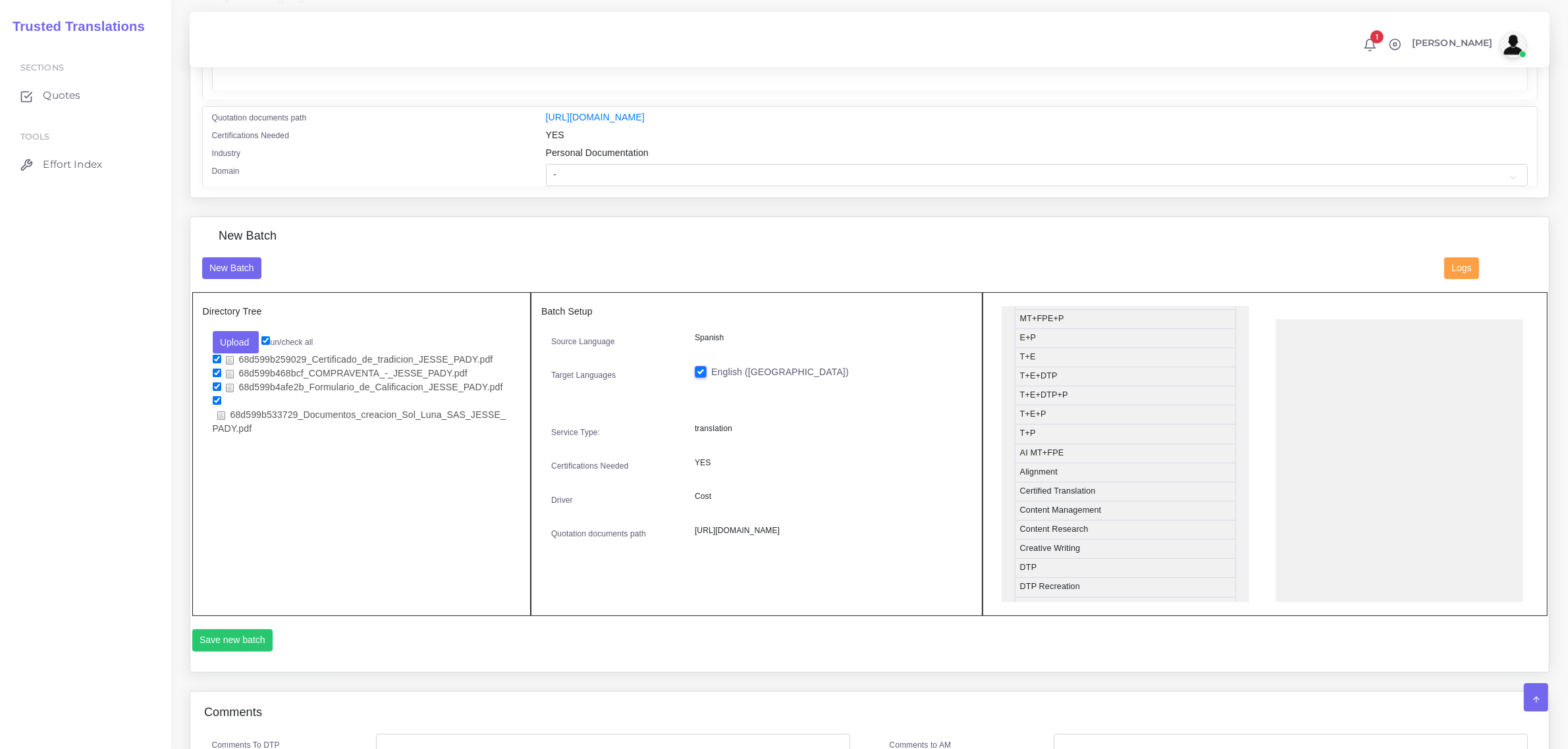
scroll to position [274, 0]
drag, startPoint x: 1095, startPoint y: 590, endPoint x: 1363, endPoint y: 332, distance: 372.0
drag, startPoint x: 1104, startPoint y: 544, endPoint x: 1381, endPoint y: 357, distance: 334.2
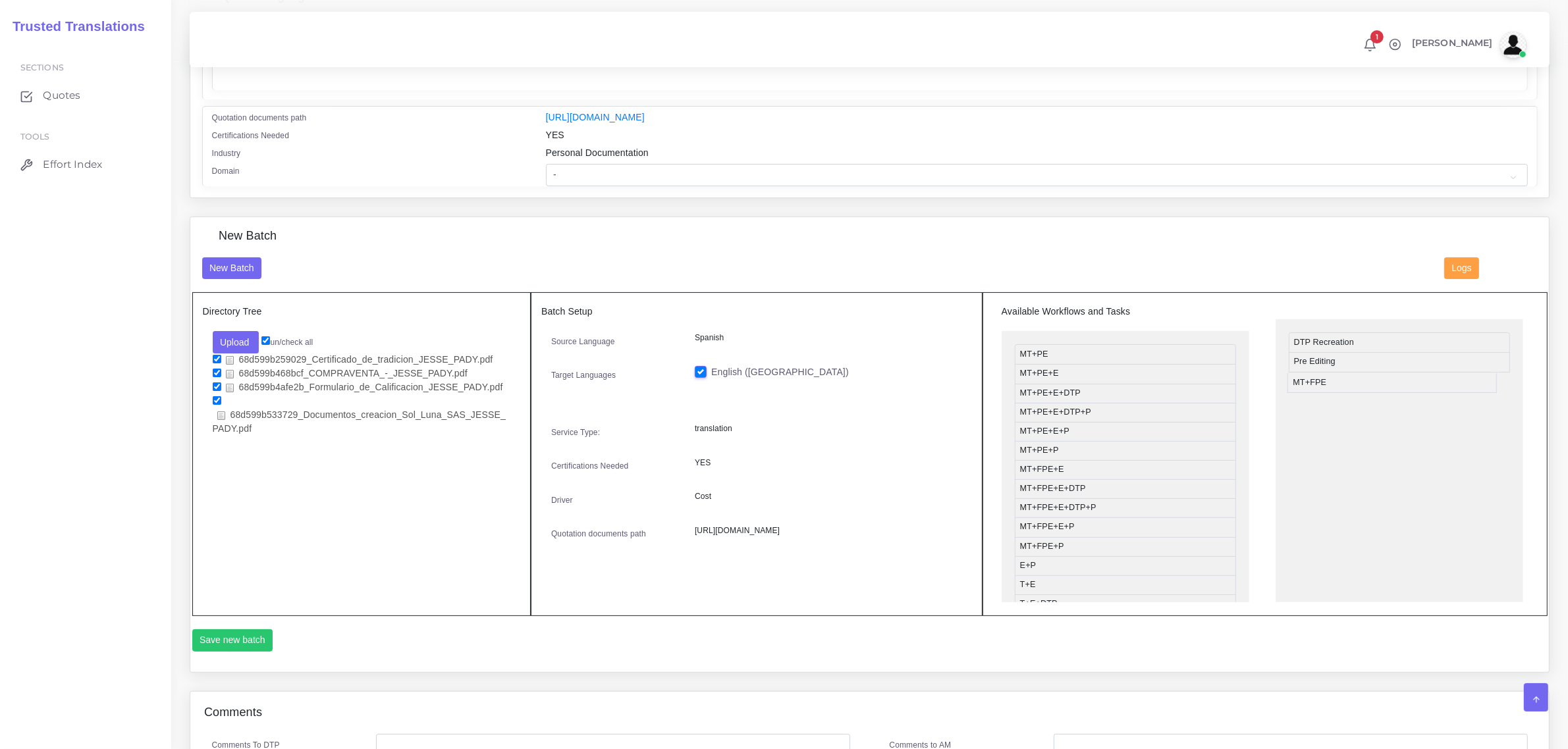
drag, startPoint x: 1066, startPoint y: 469, endPoint x: 1338, endPoint y: 378, distance: 286.8
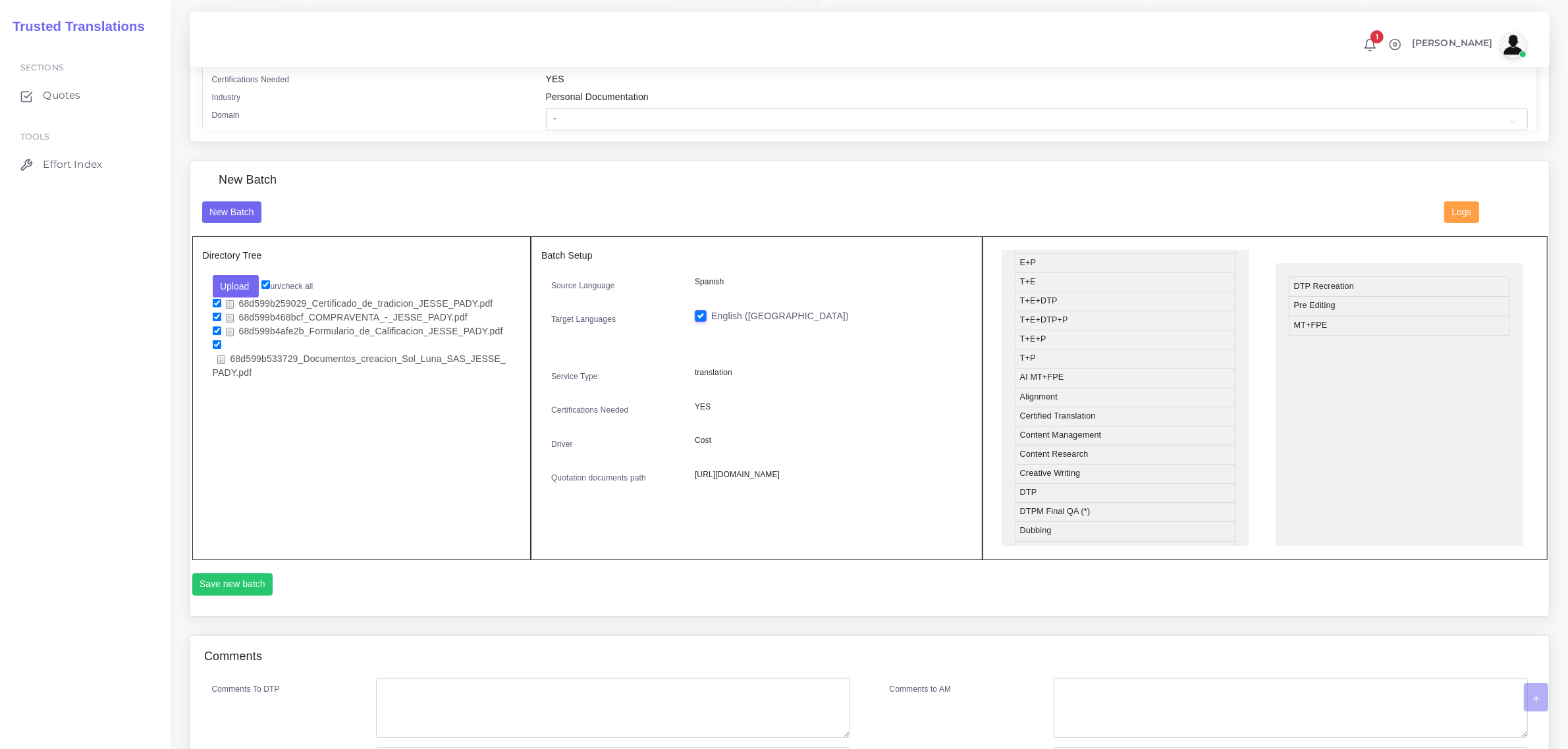
scroll to position [370, 0]
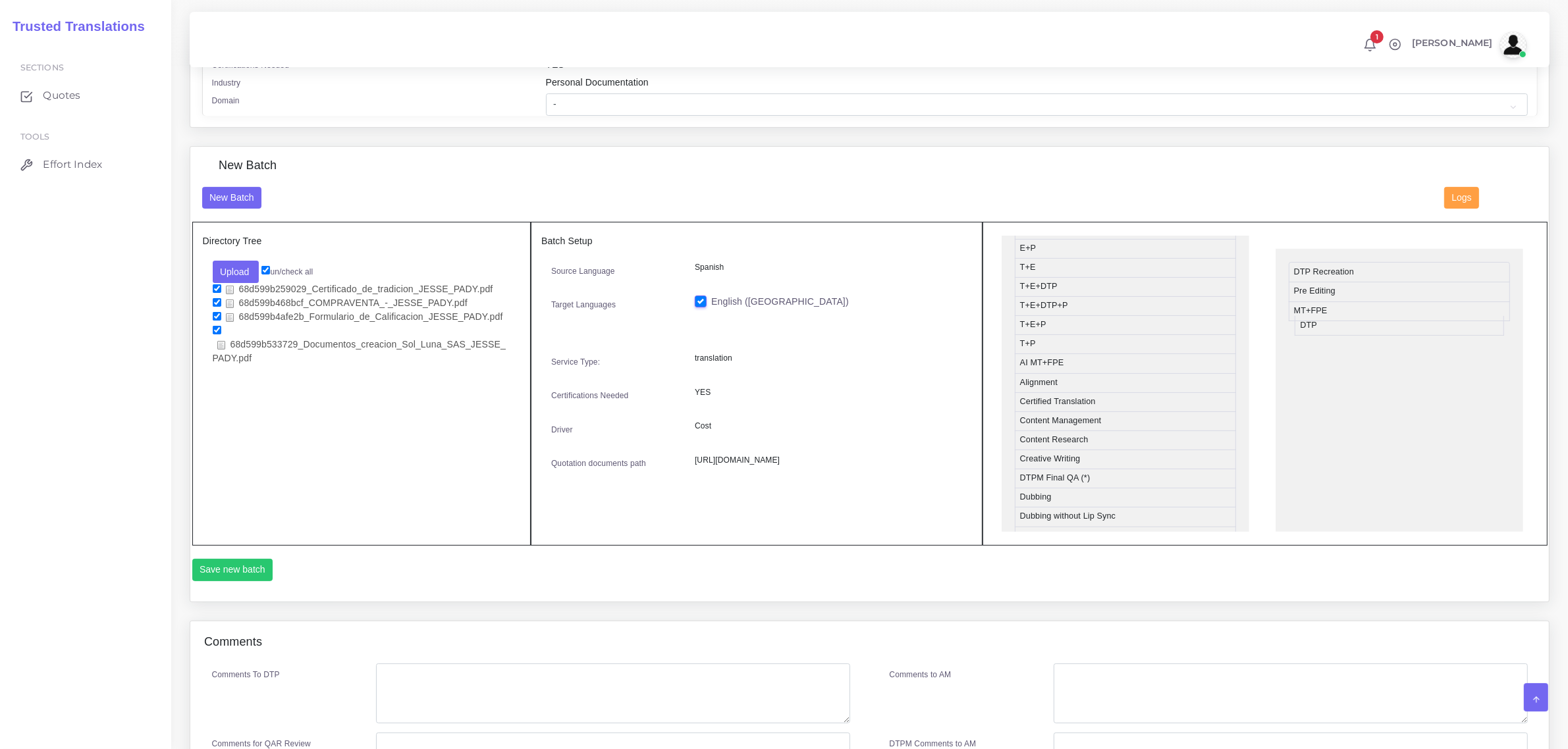
drag, startPoint x: 1065, startPoint y: 481, endPoint x: 1347, endPoint y: 324, distance: 322.8
click at [216, 301] on input "checkbox" at bounding box center [217, 302] width 8 height 8
checkbox input "false"
click at [248, 566] on button "Save new batch" at bounding box center [233, 571] width 81 height 22
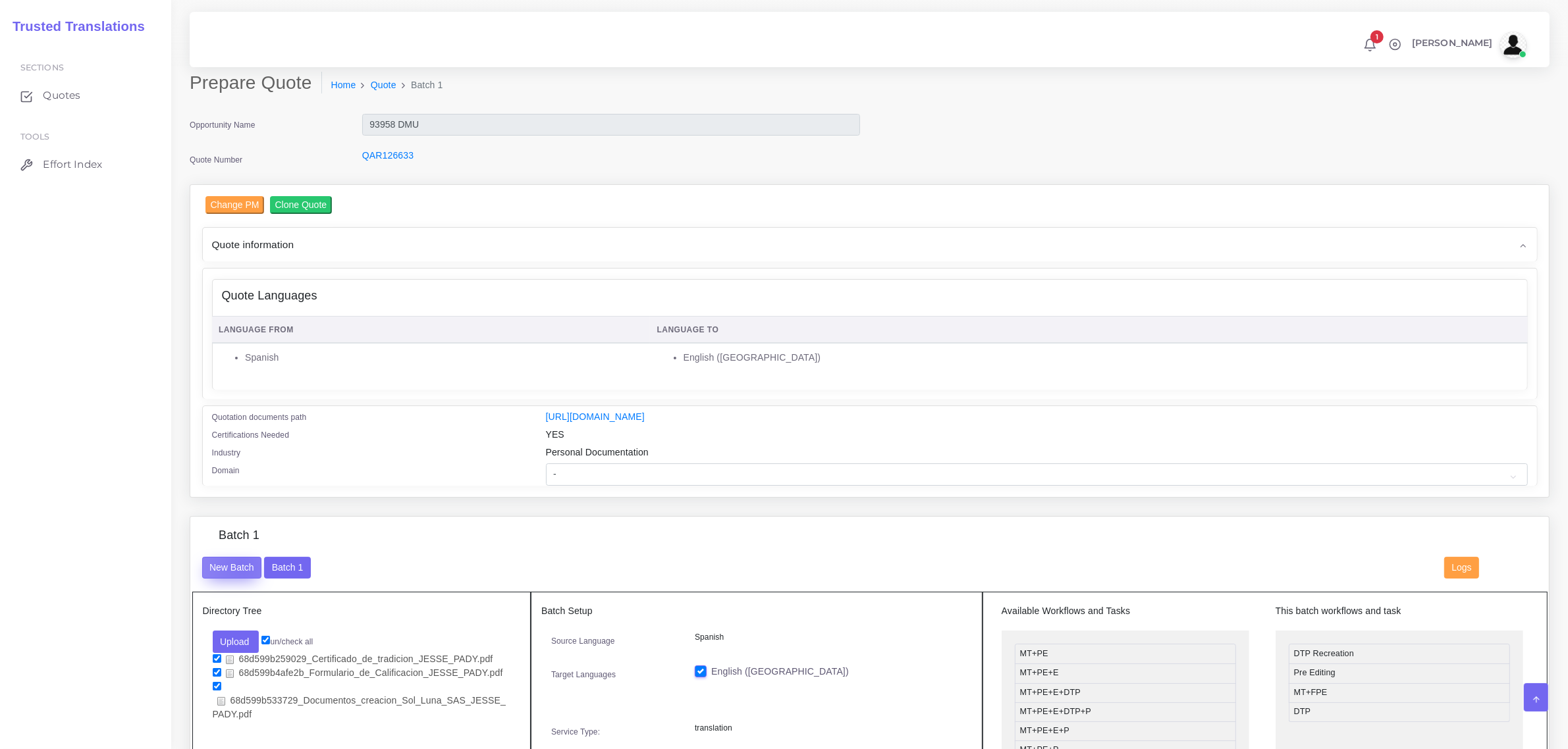
click at [242, 564] on button "New Batch" at bounding box center [232, 569] width 60 height 22
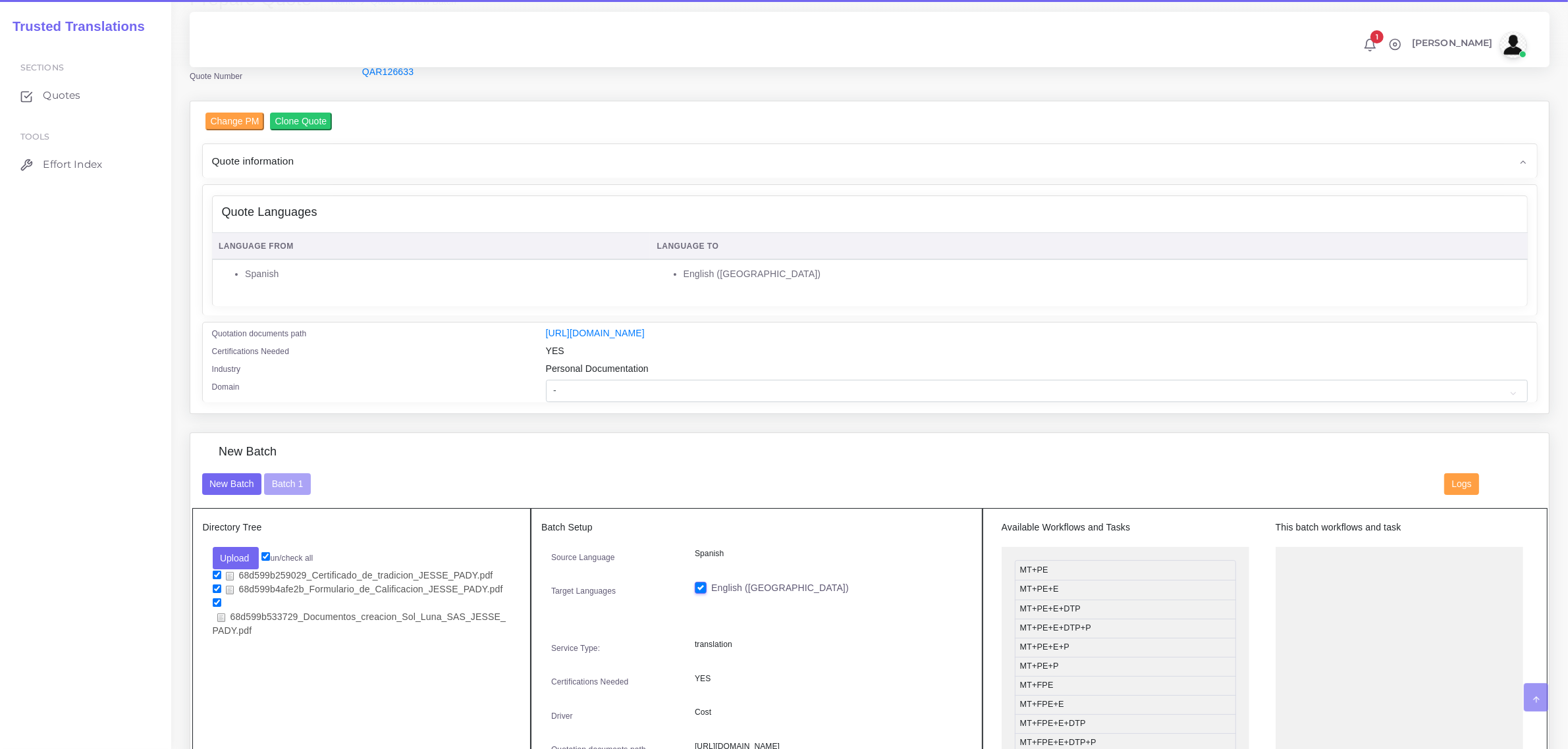
scroll to position [164, 0]
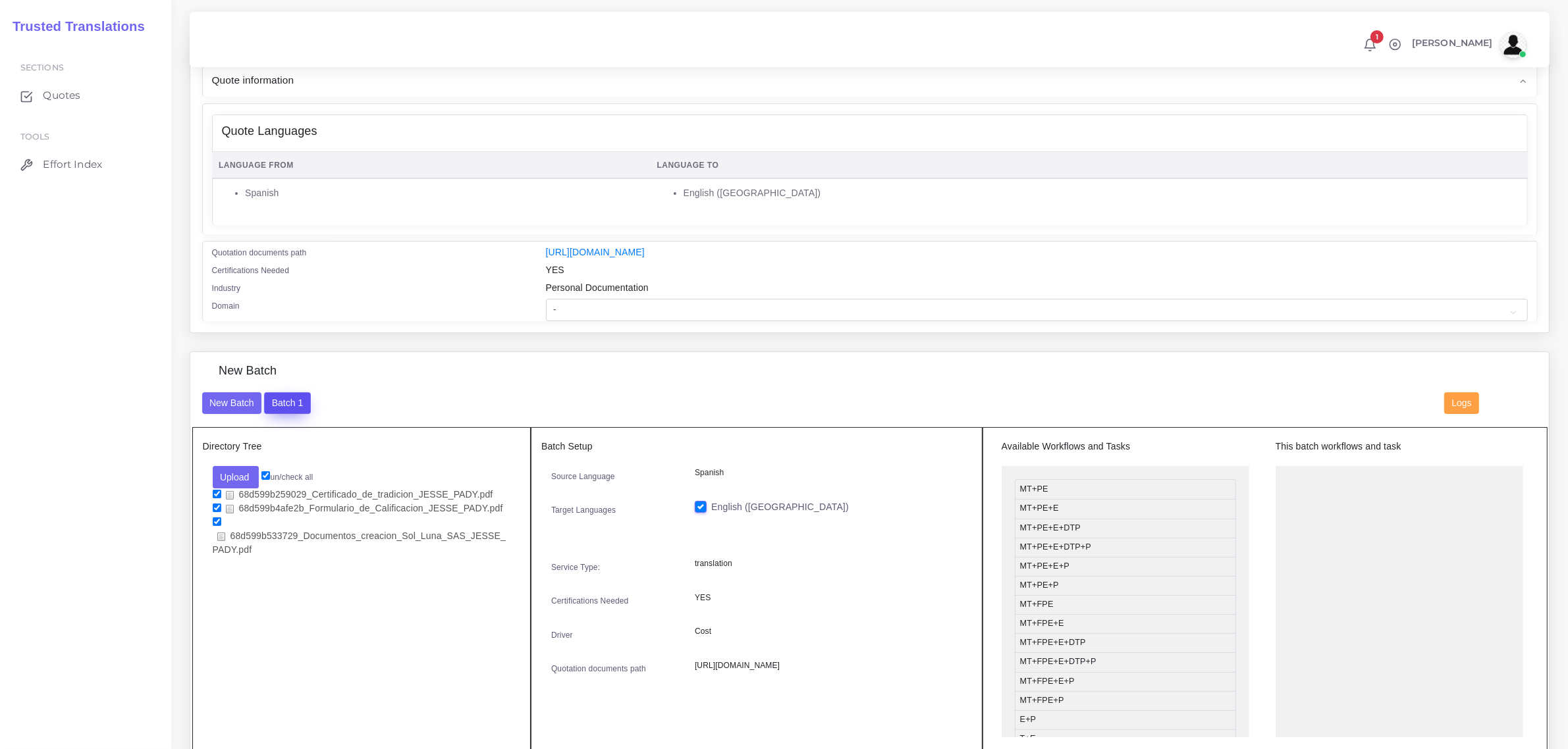
click at [282, 399] on button "Batch 1" at bounding box center [287, 403] width 46 height 22
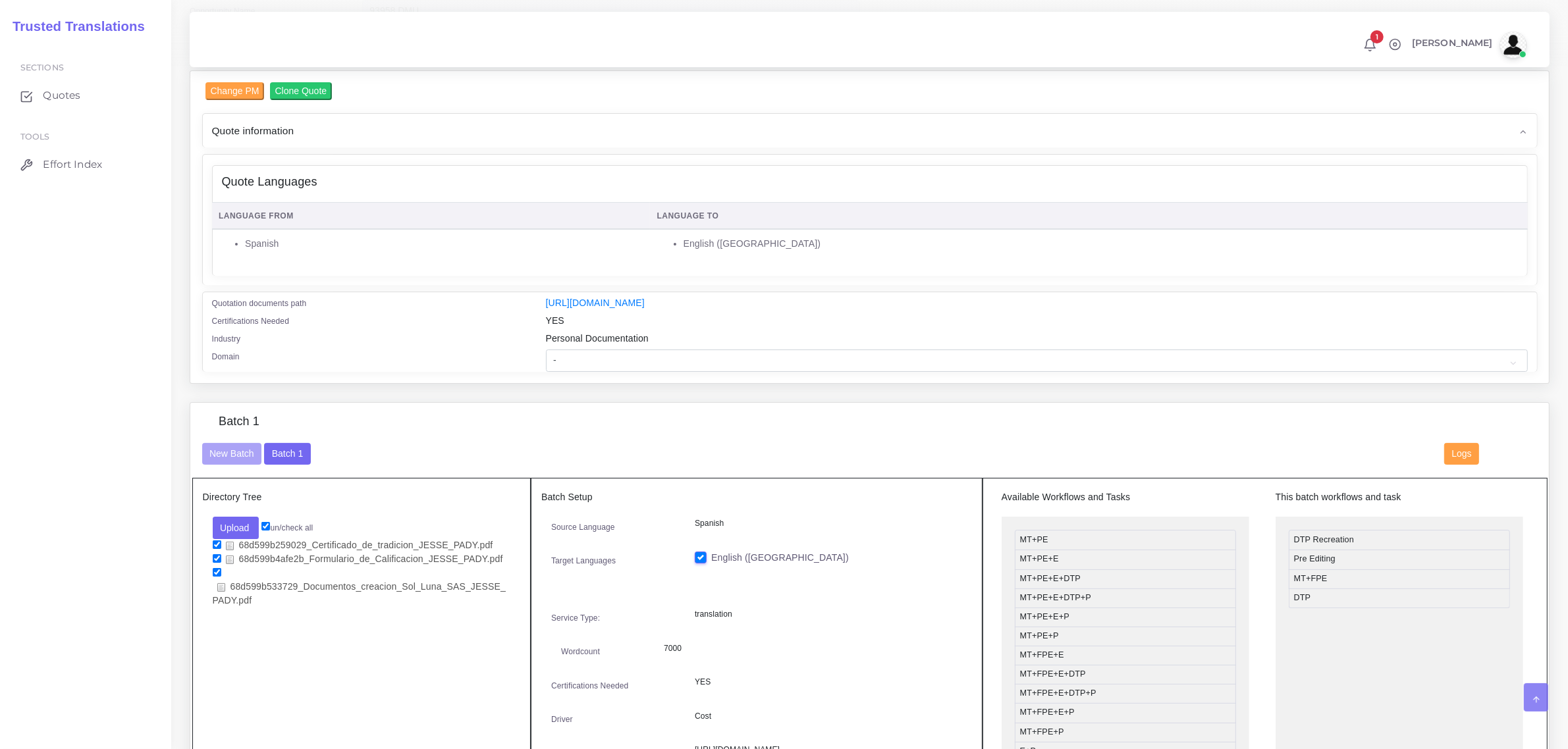
scroll to position [164, 0]
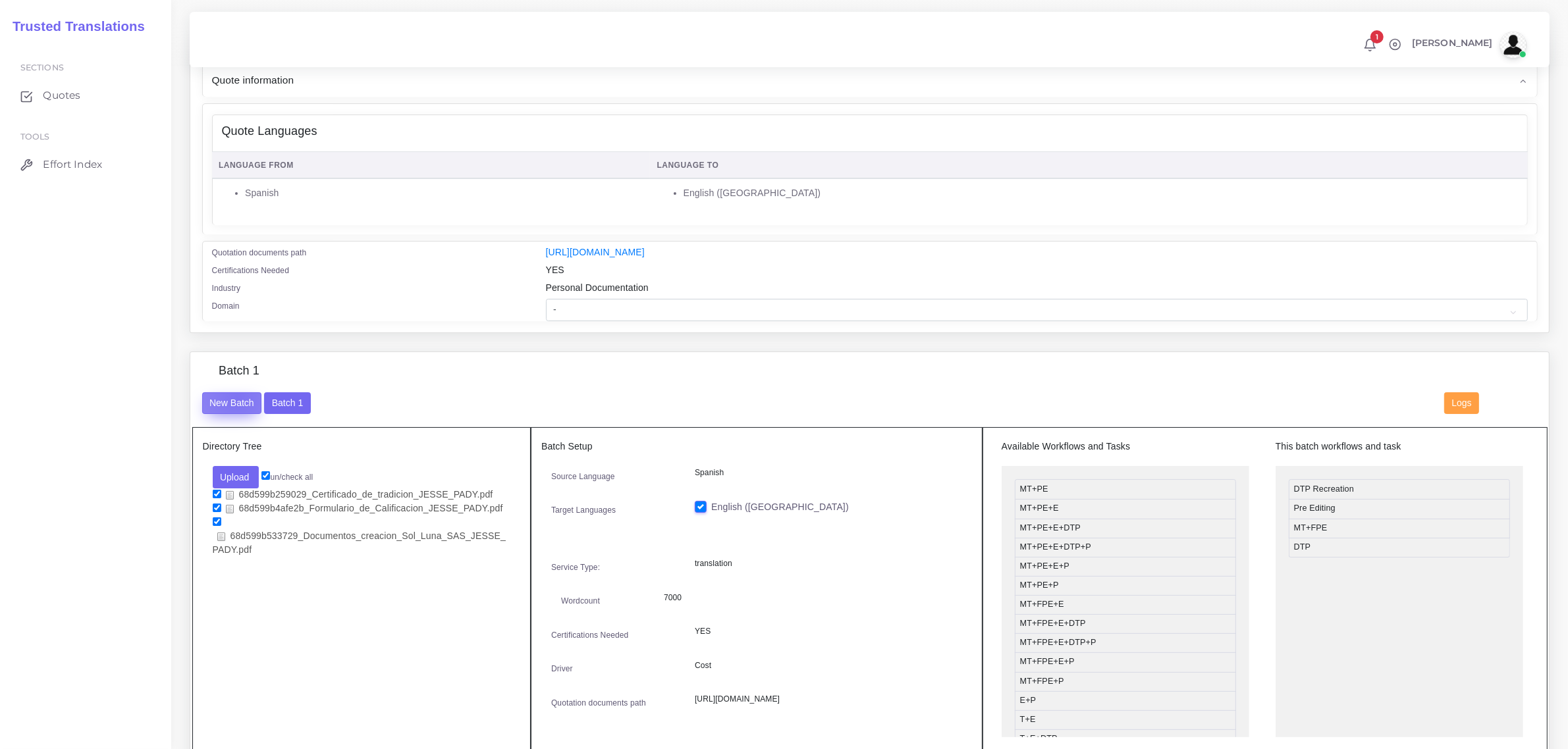
click at [237, 395] on button "New Batch" at bounding box center [232, 403] width 60 height 22
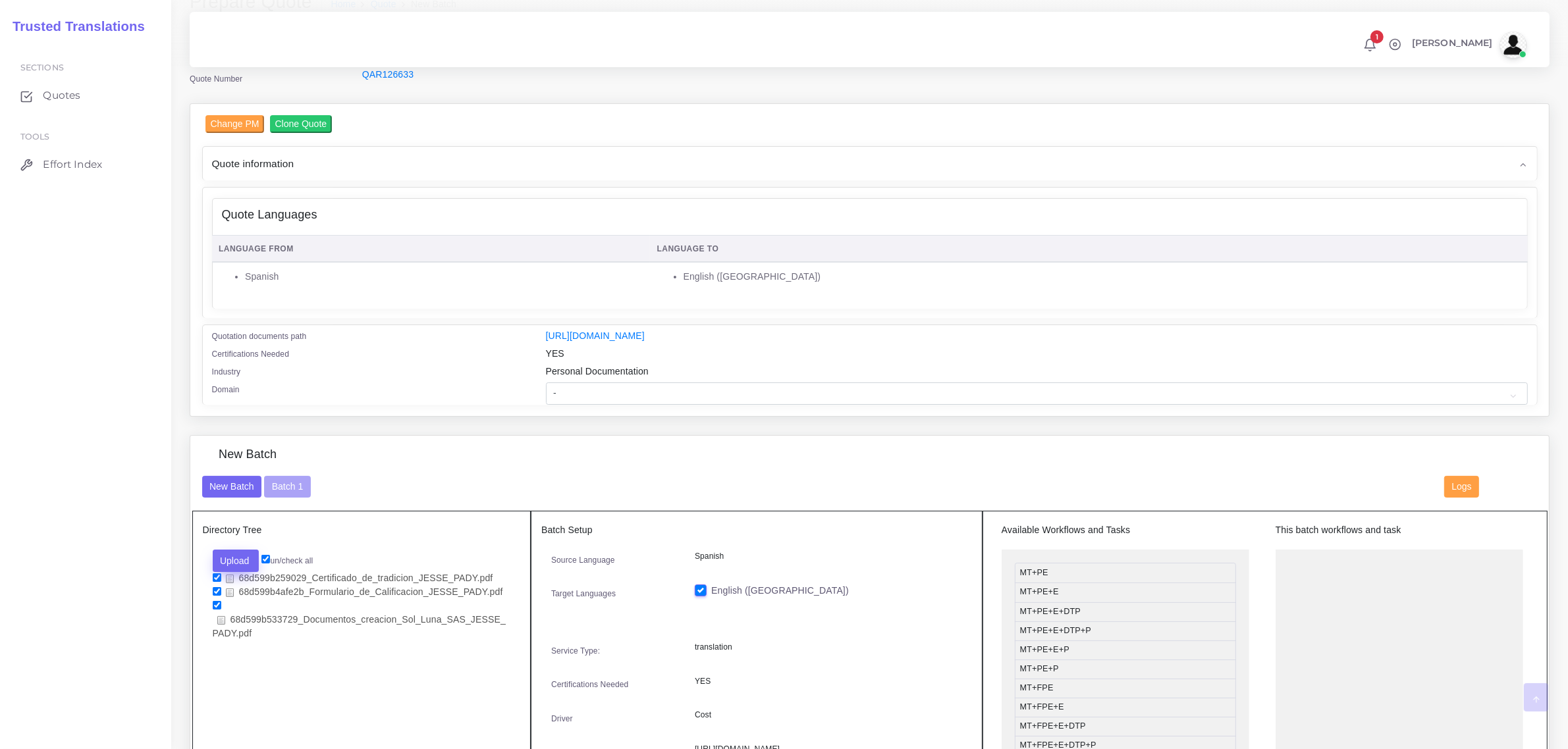
scroll to position [82, 0]
click at [238, 558] on button "Upload" at bounding box center [236, 559] width 47 height 22
click at [251, 611] on label "Files" at bounding box center [258, 610] width 91 height 17
click at [218, 602] on input "checkbox" at bounding box center [217, 603] width 8 height 8
checkbox input "false"
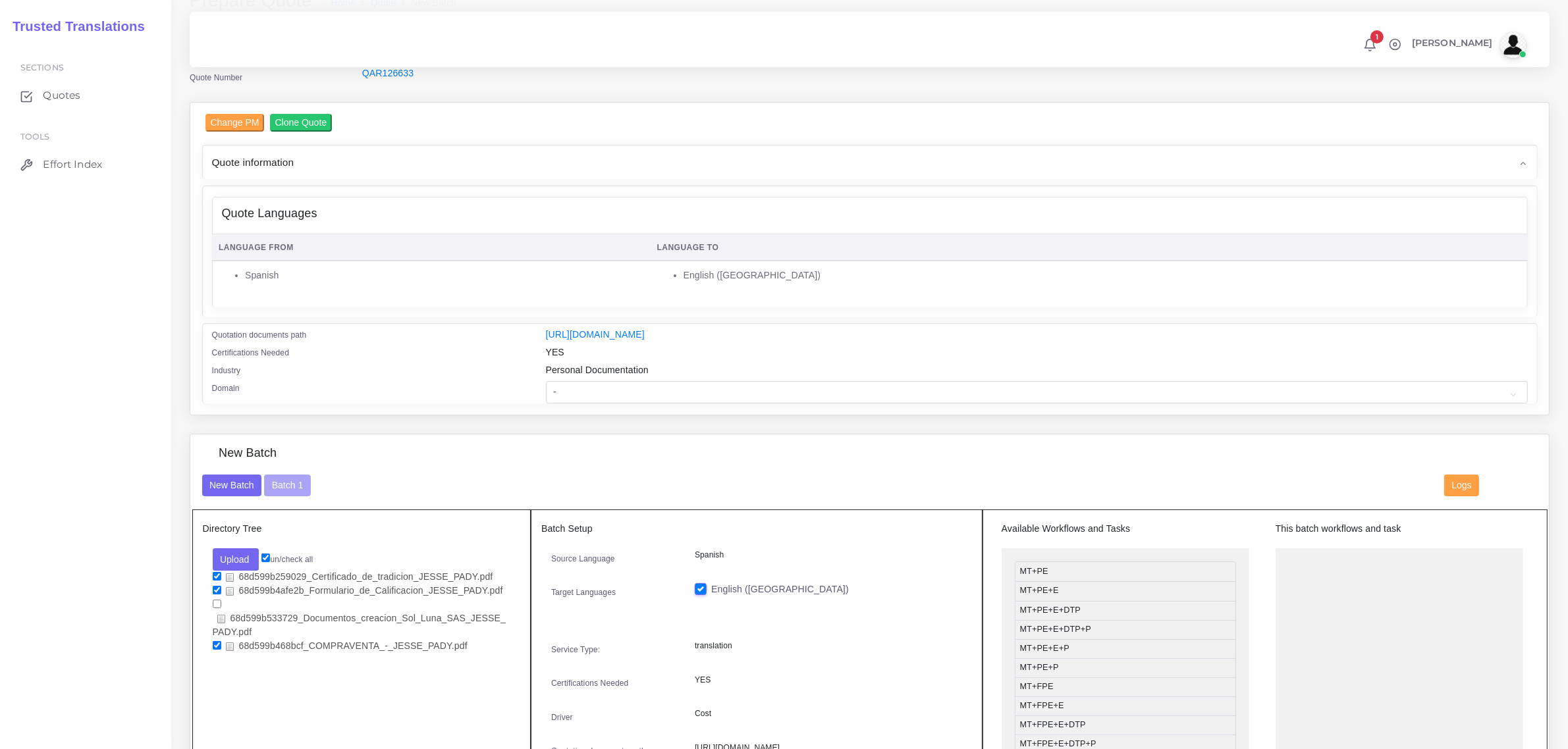
click at [213, 589] on input "checkbox" at bounding box center [217, 590] width 8 height 8
checkbox input "false"
click at [216, 573] on input "checkbox" at bounding box center [217, 576] width 8 height 8
checkbox input "false"
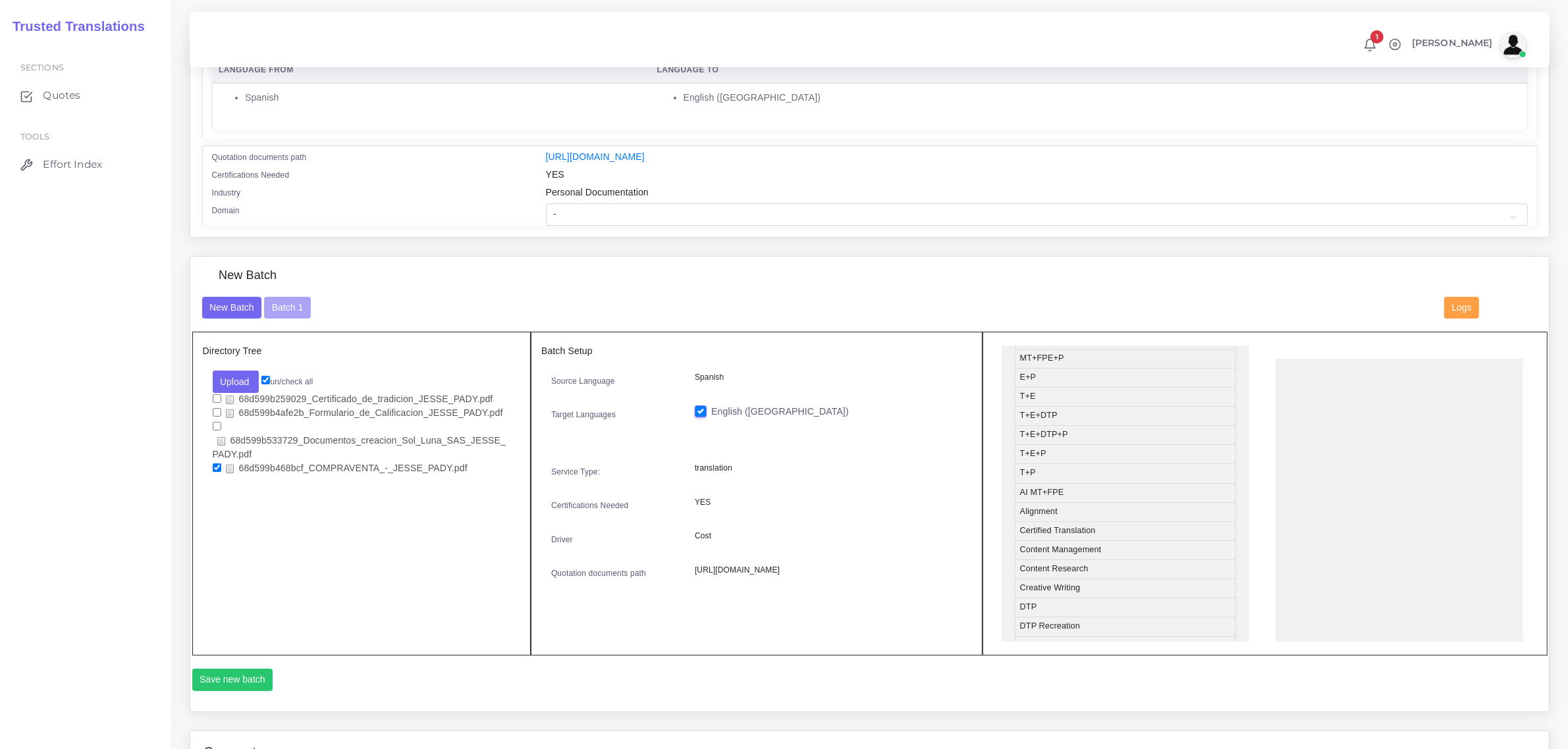
scroll to position [261, 0]
drag, startPoint x: 1091, startPoint y: 628, endPoint x: 1358, endPoint y: 370, distance: 371.3
drag, startPoint x: 1096, startPoint y: 555, endPoint x: 1367, endPoint y: 399, distance: 312.7
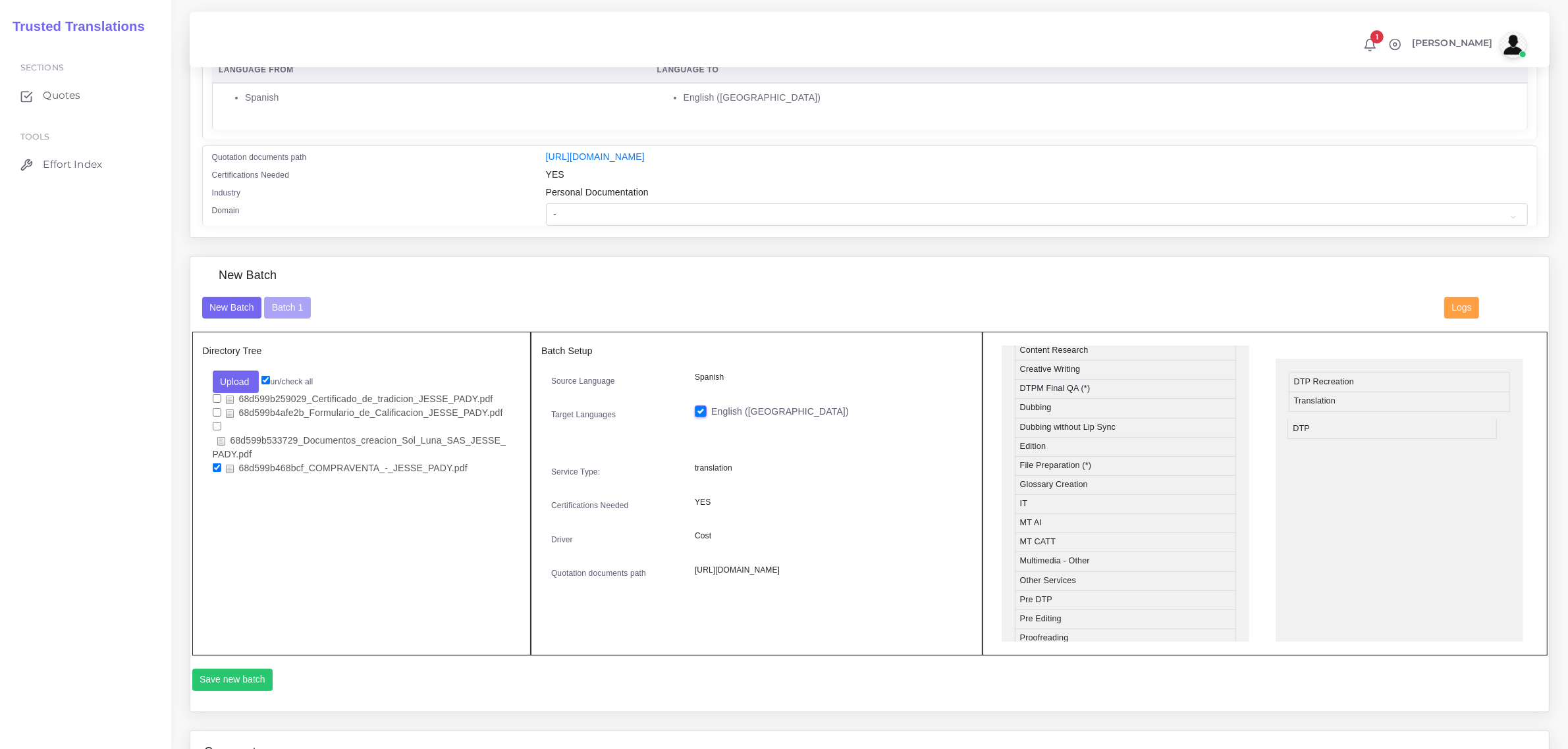
drag, startPoint x: 1049, startPoint y: 389, endPoint x: 1322, endPoint y: 426, distance: 275.5
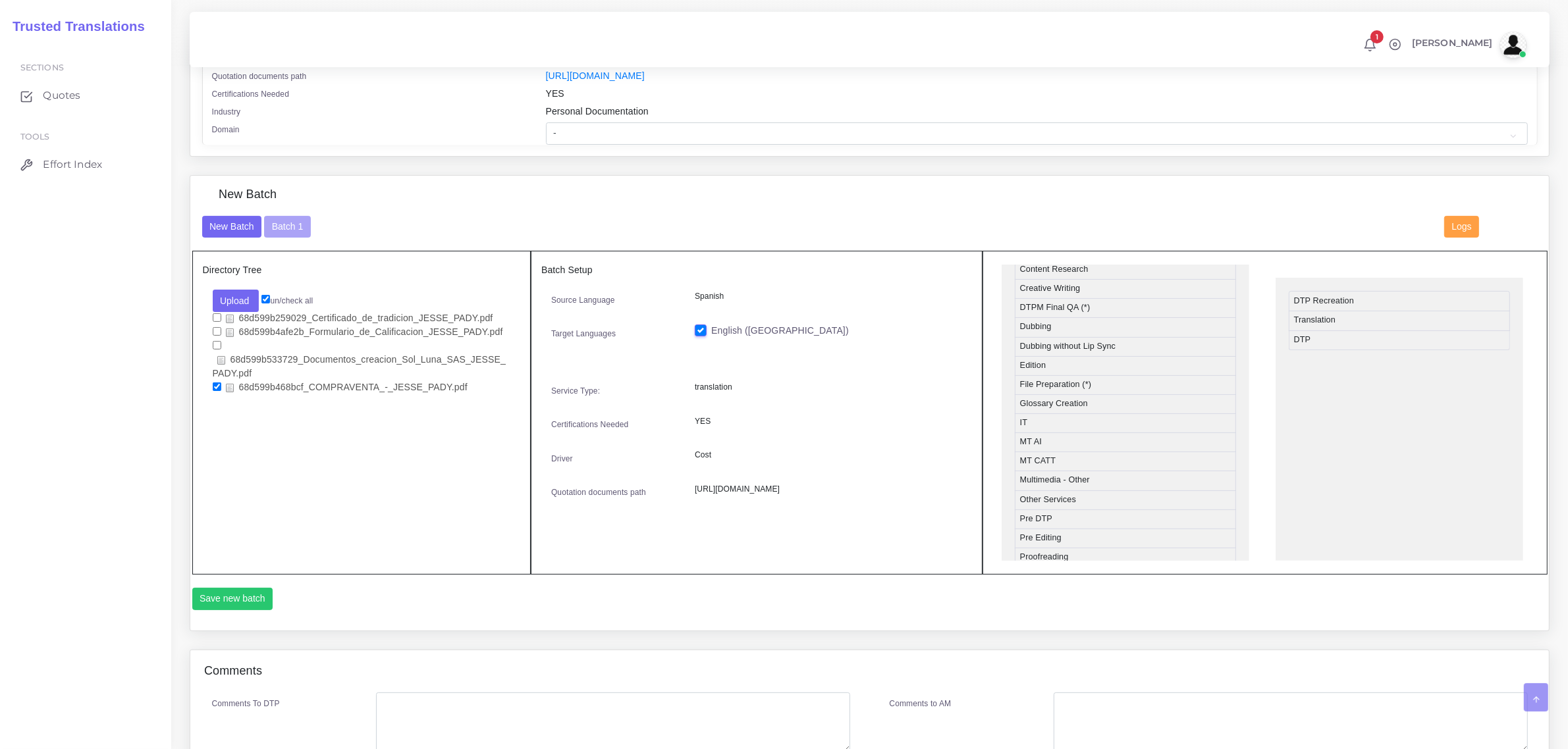
scroll to position [343, 0]
click at [589, 132] on select "- Advertising and Media Agriculture, Forestry and Fishing Architecture, Buildin…" at bounding box center [1037, 133] width 982 height 22
select select "Legal Services"
click at [546, 121] on select "- Advertising and Media Agriculture, Forestry and Fishing Architecture, Buildin…" at bounding box center [1037, 133] width 982 height 22
click at [245, 590] on button "Save new batch" at bounding box center [233, 598] width 81 height 22
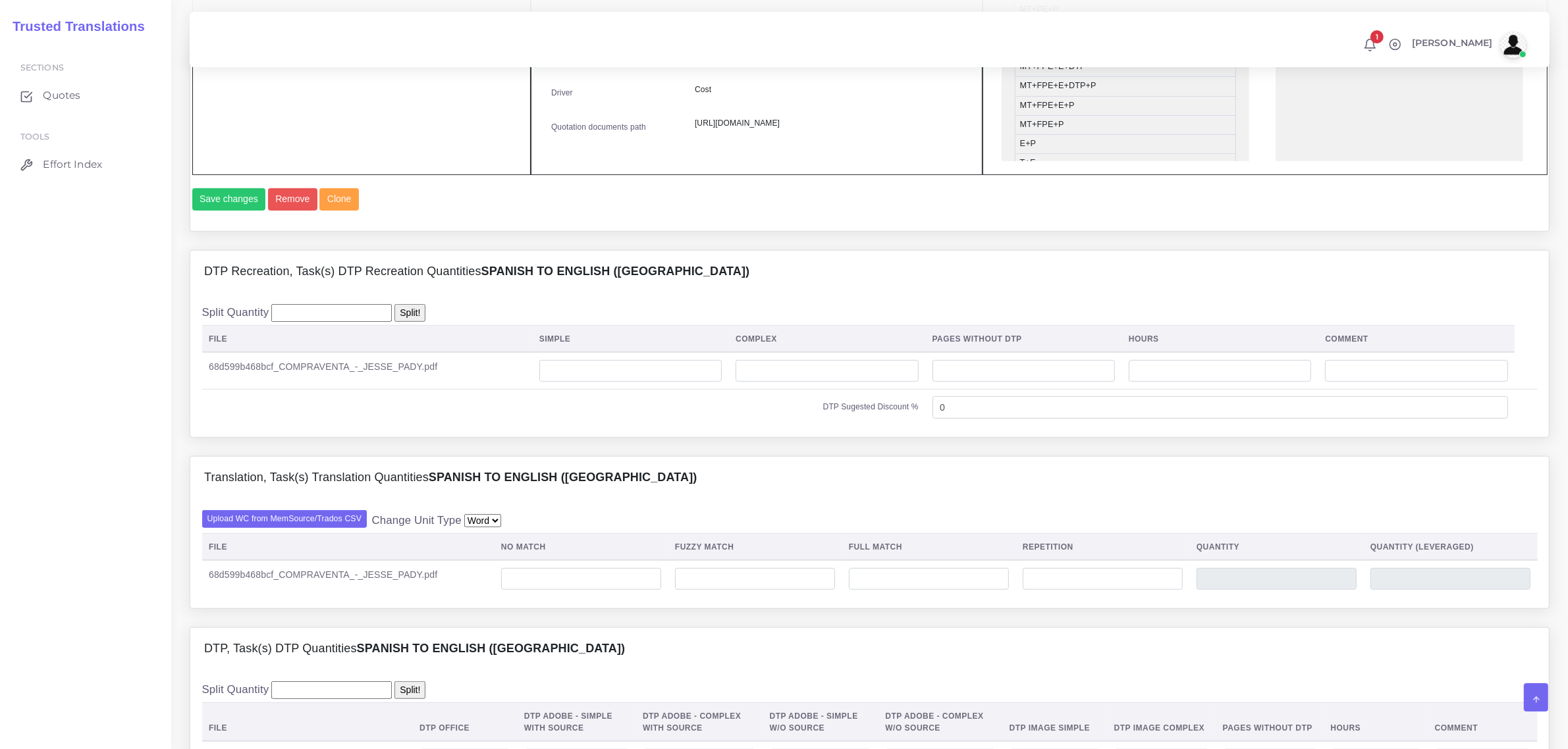
scroll to position [658, 0]
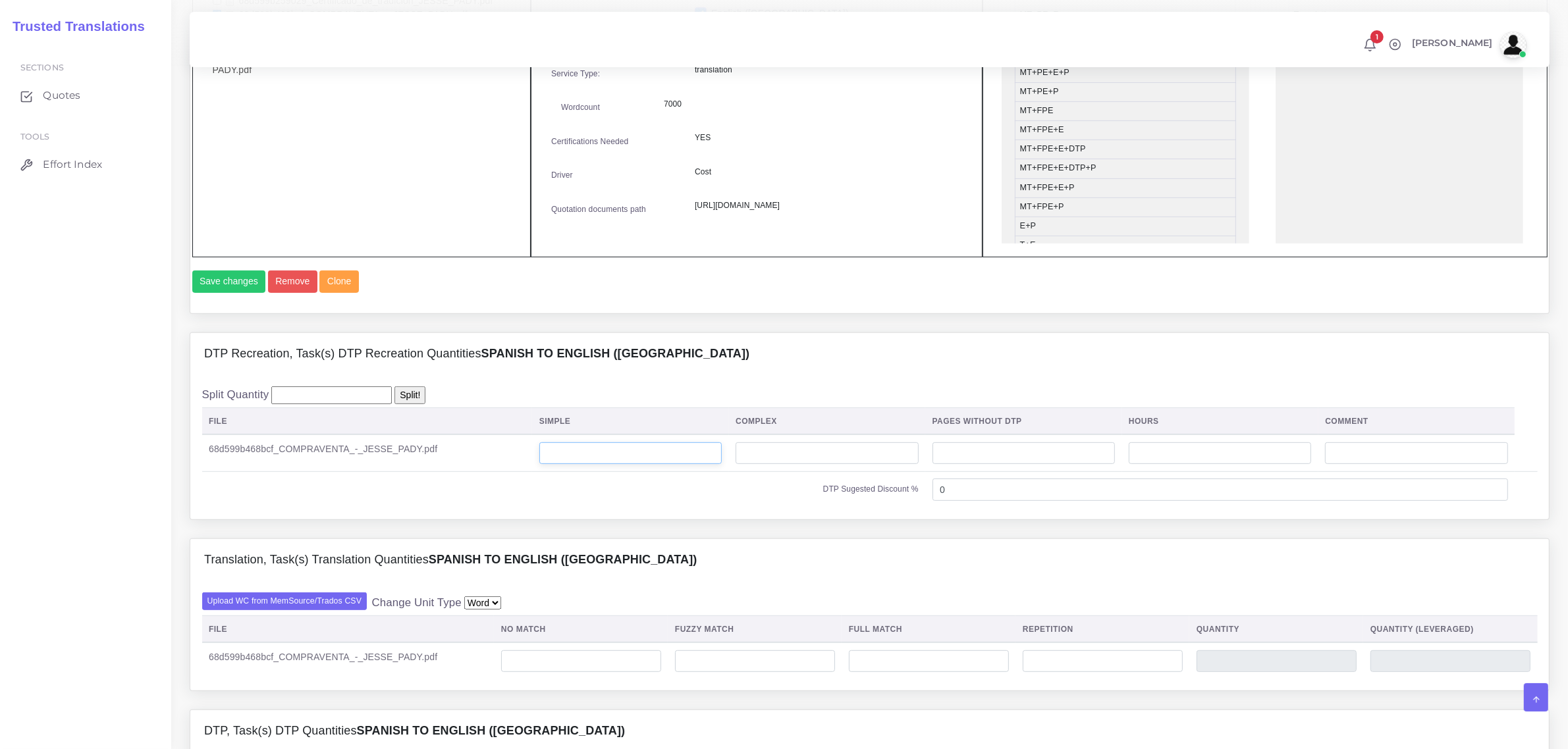
click at [600, 465] on input "number" at bounding box center [629, 454] width 182 height 22
type input "8"
click at [524, 673] on input "number" at bounding box center [581, 662] width 160 height 22
type input "0"
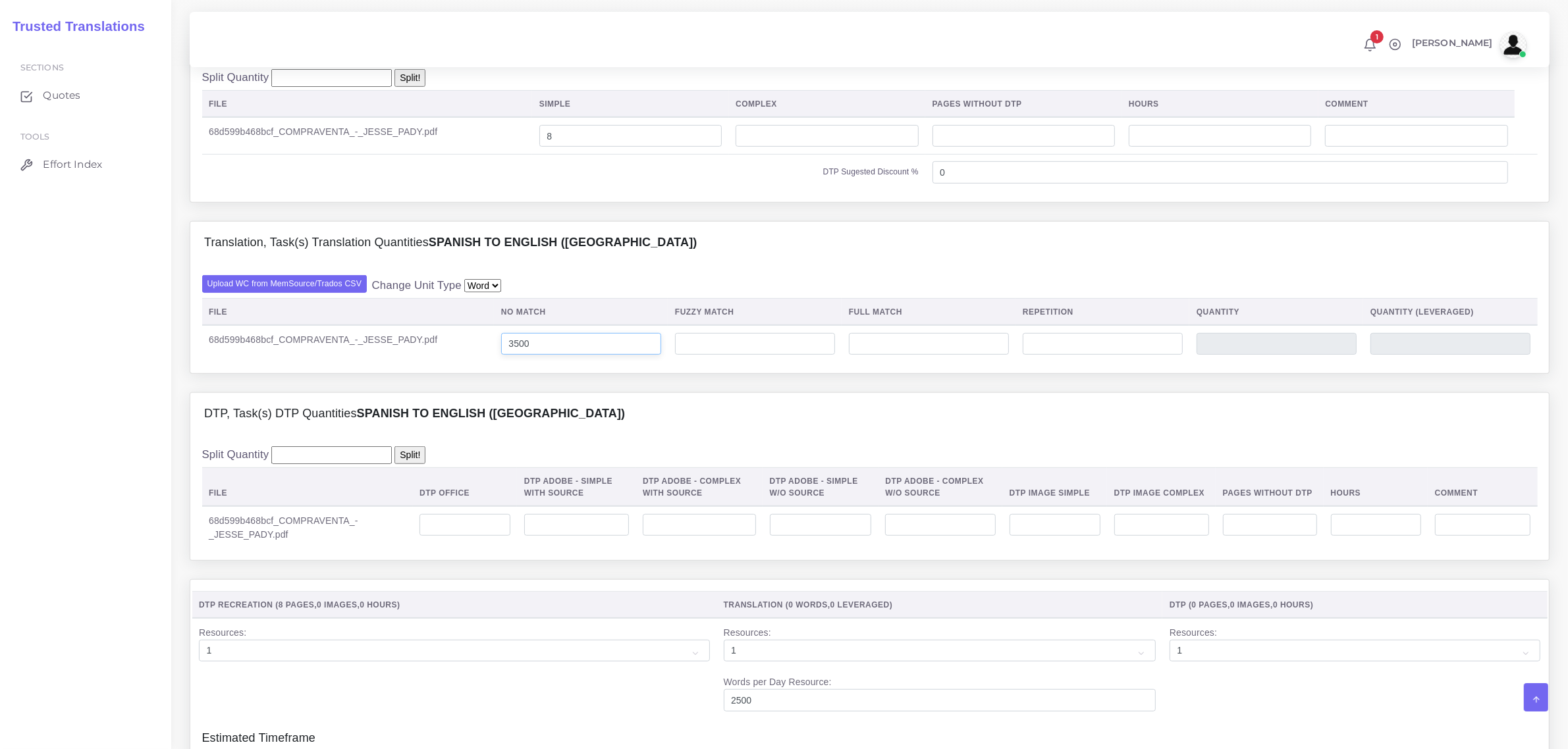
scroll to position [988, 0]
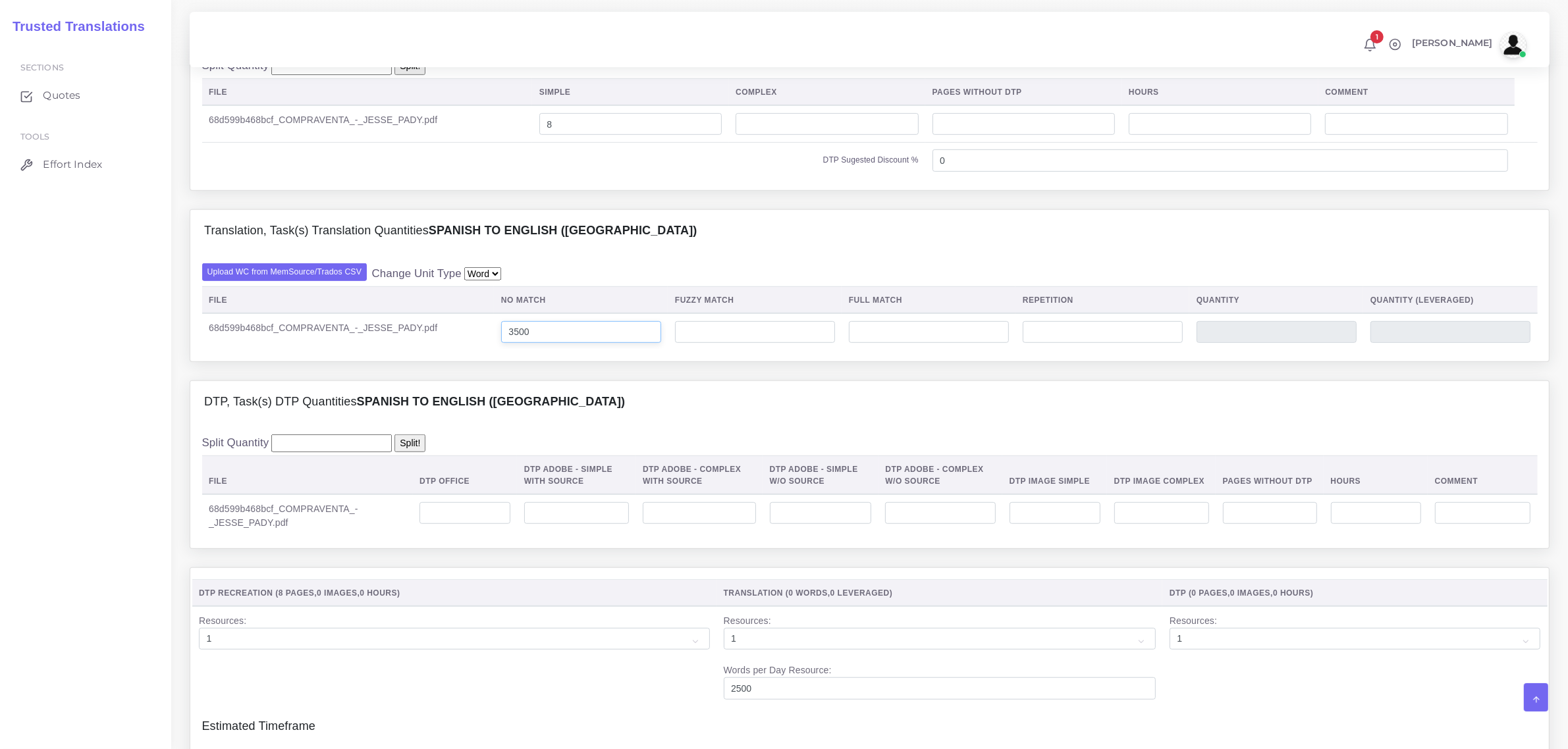
type input "3500"
click at [483, 525] on input "number" at bounding box center [464, 514] width 91 height 22
type input "8"
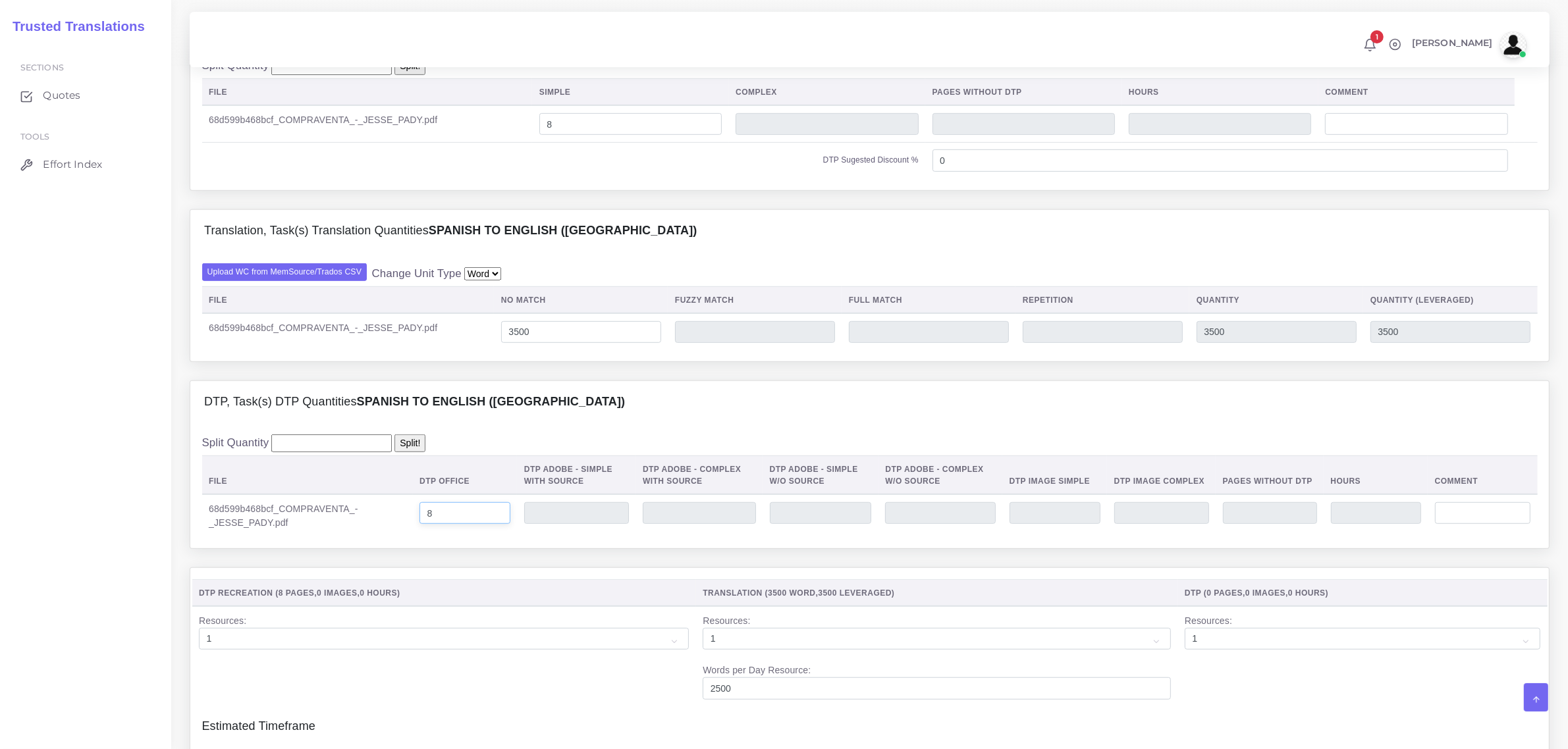
click at [468, 525] on input "8" at bounding box center [464, 514] width 91 height 22
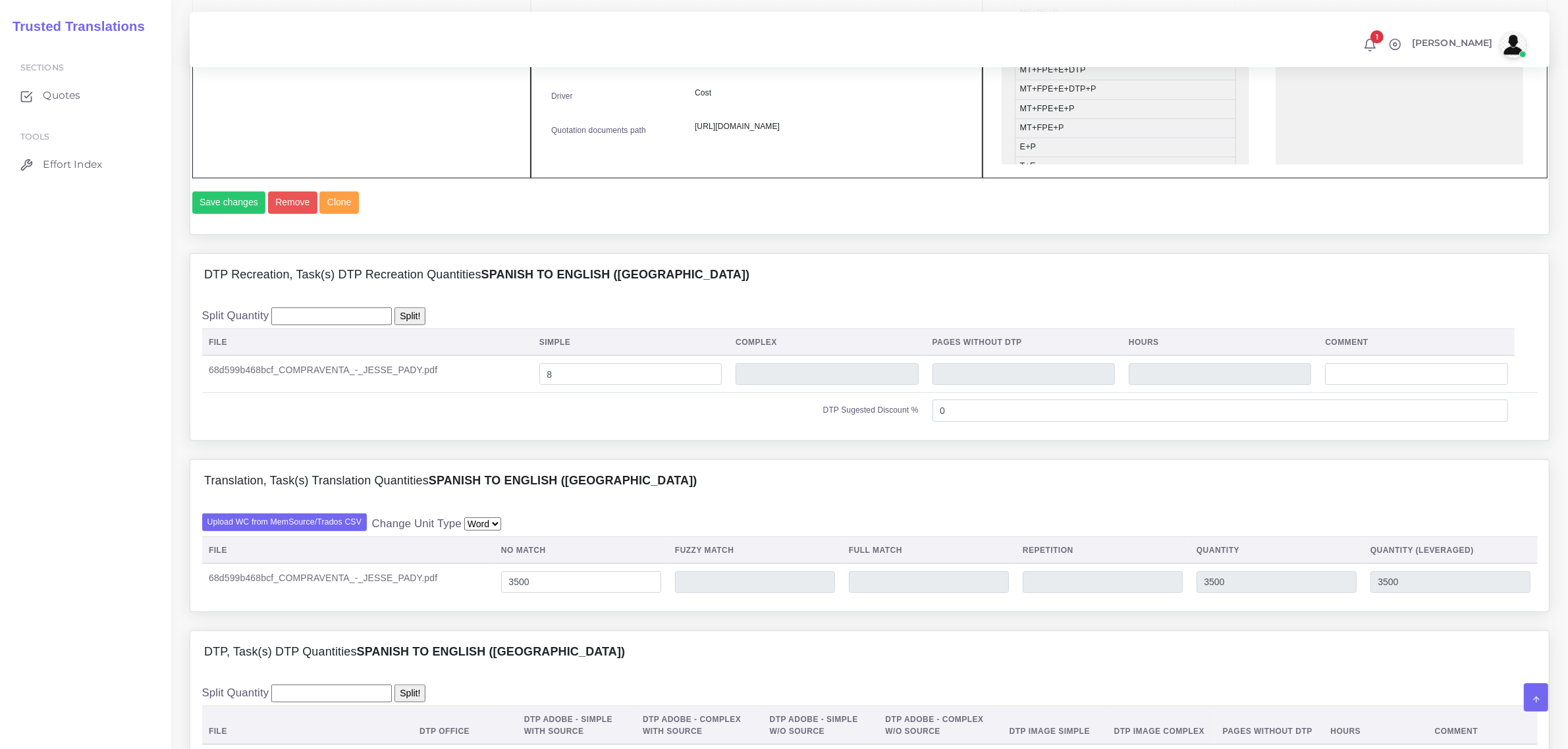
scroll to position [1152, 0]
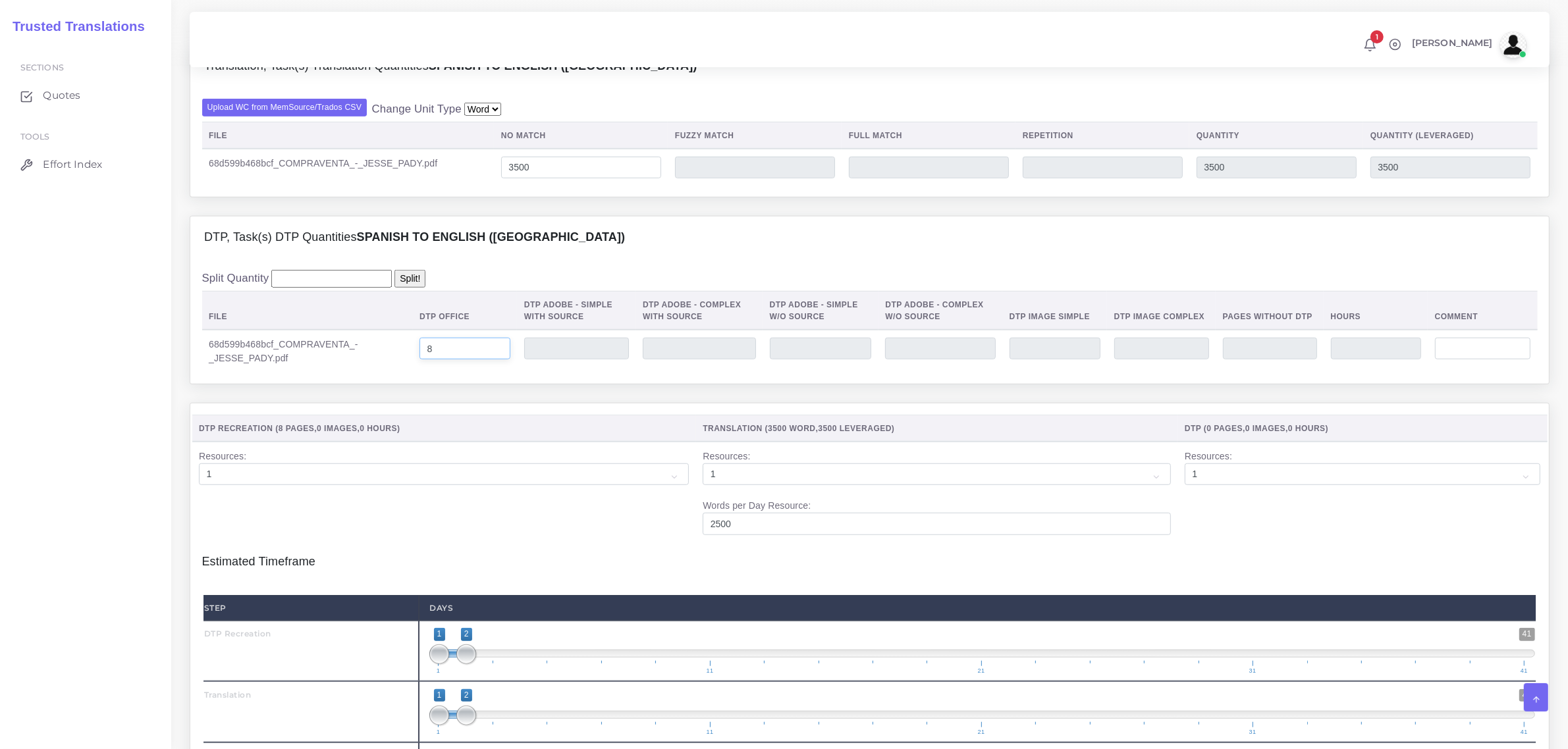
click at [455, 360] on input "8" at bounding box center [464, 349] width 91 height 22
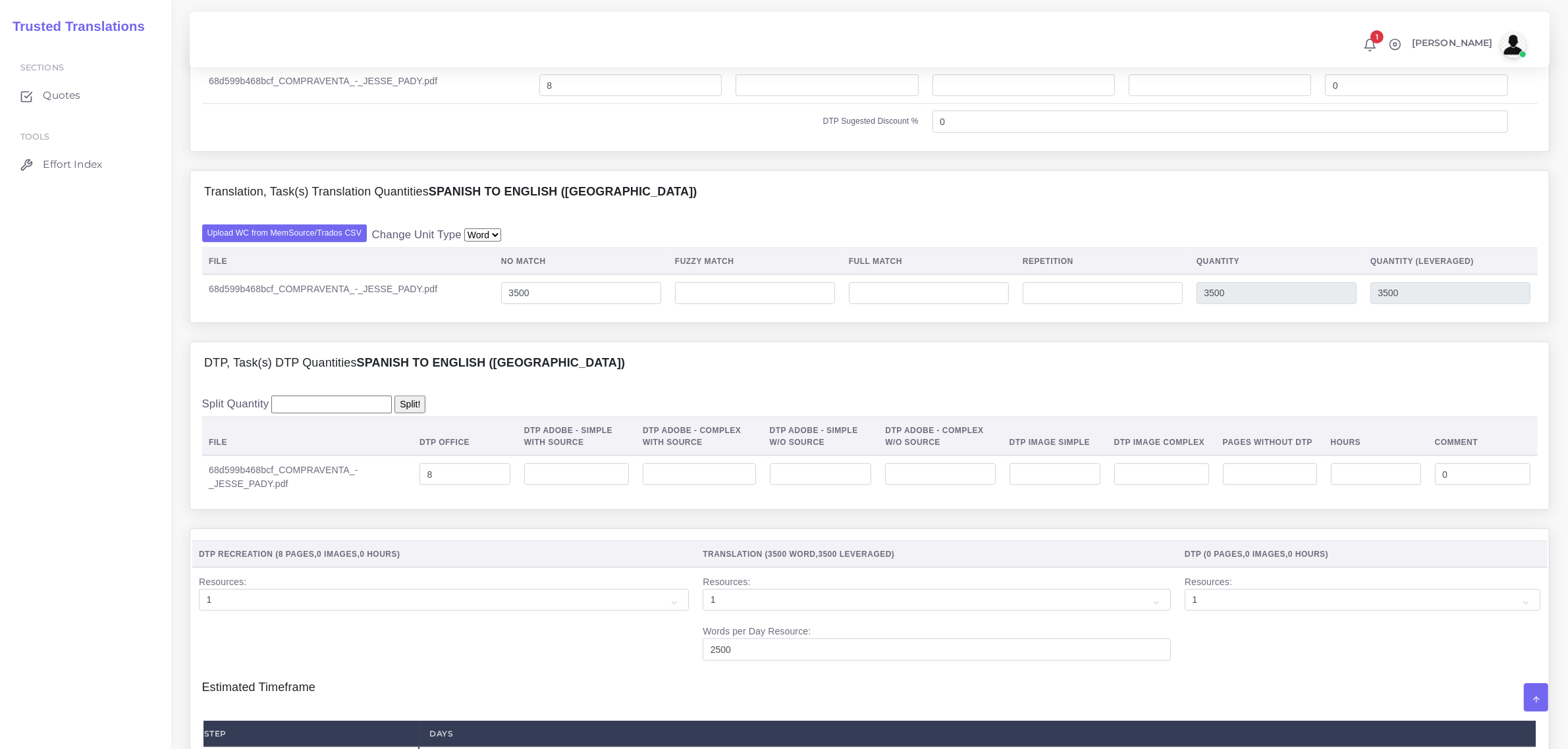
scroll to position [1070, 0]
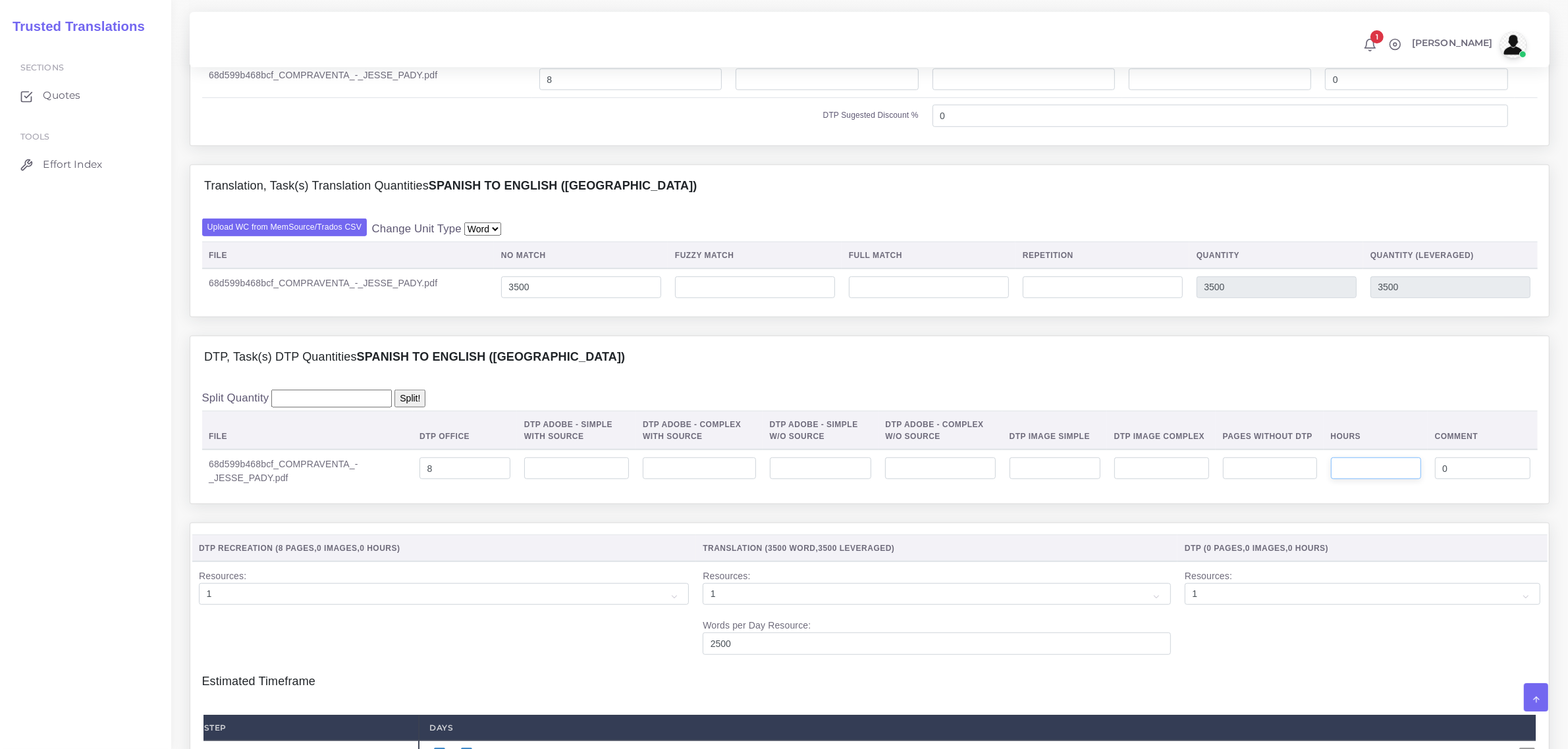
click at [1340, 480] on input "number" at bounding box center [1376, 469] width 91 height 22
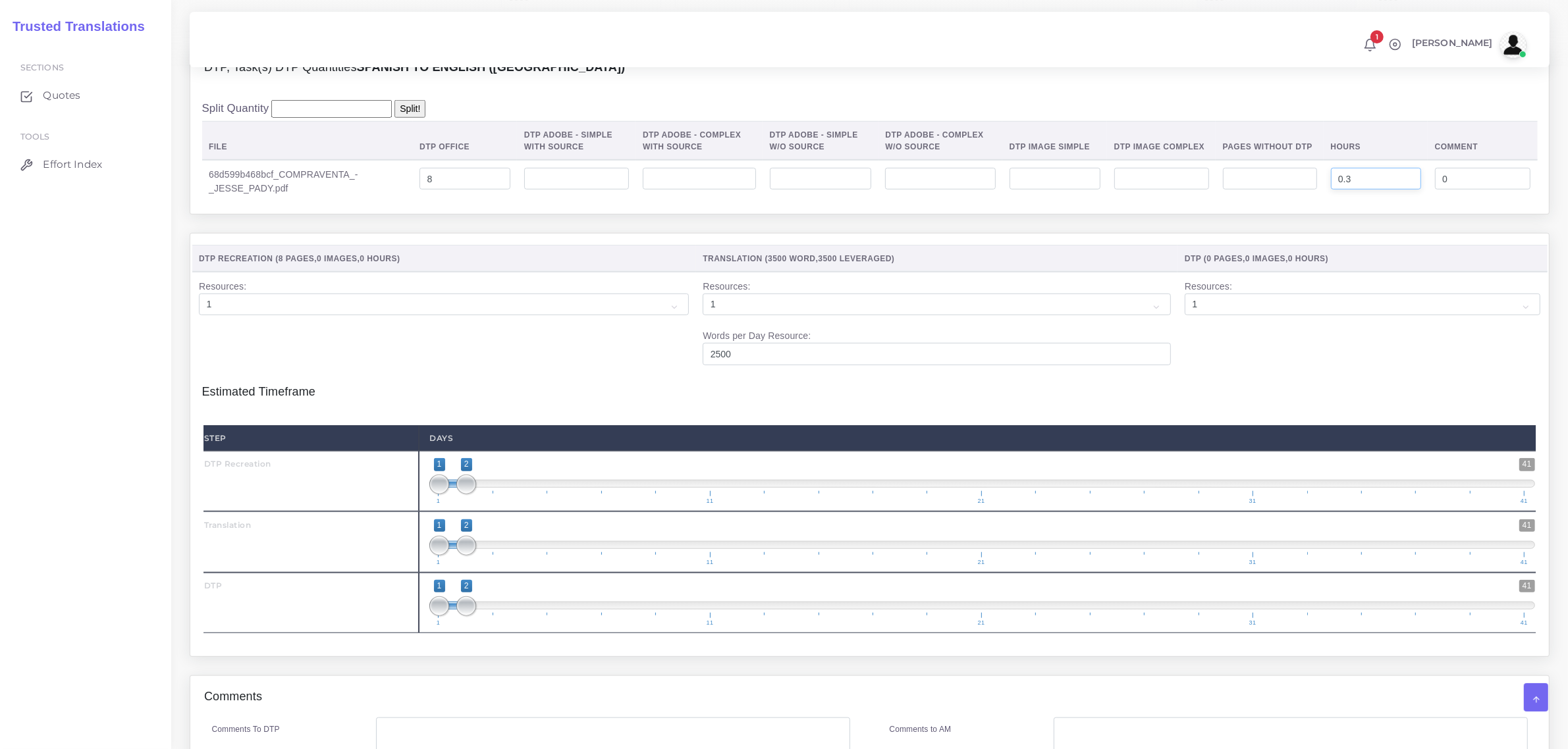
scroll to position [1399, 0]
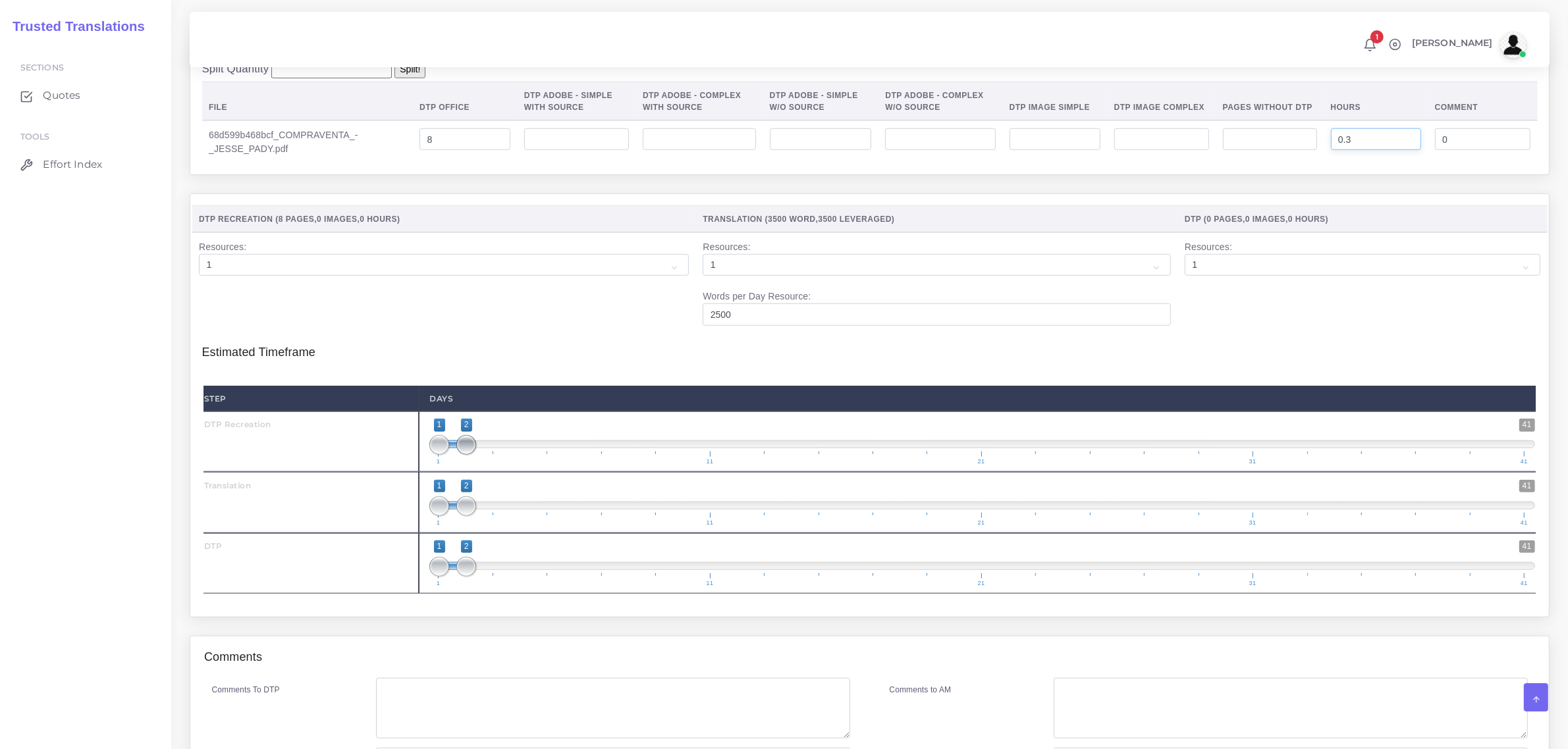
type input "0.3"
type input "1;1"
drag, startPoint x: 463, startPoint y: 466, endPoint x: 425, endPoint y: 481, distance: 40.9
click at [425, 473] on div "1 41 1 1 1 — 1 1 11 21 31 41 1;1" at bounding box center [982, 442] width 1126 height 61
drag, startPoint x: 466, startPoint y: 531, endPoint x: 492, endPoint y: 537, distance: 26.7
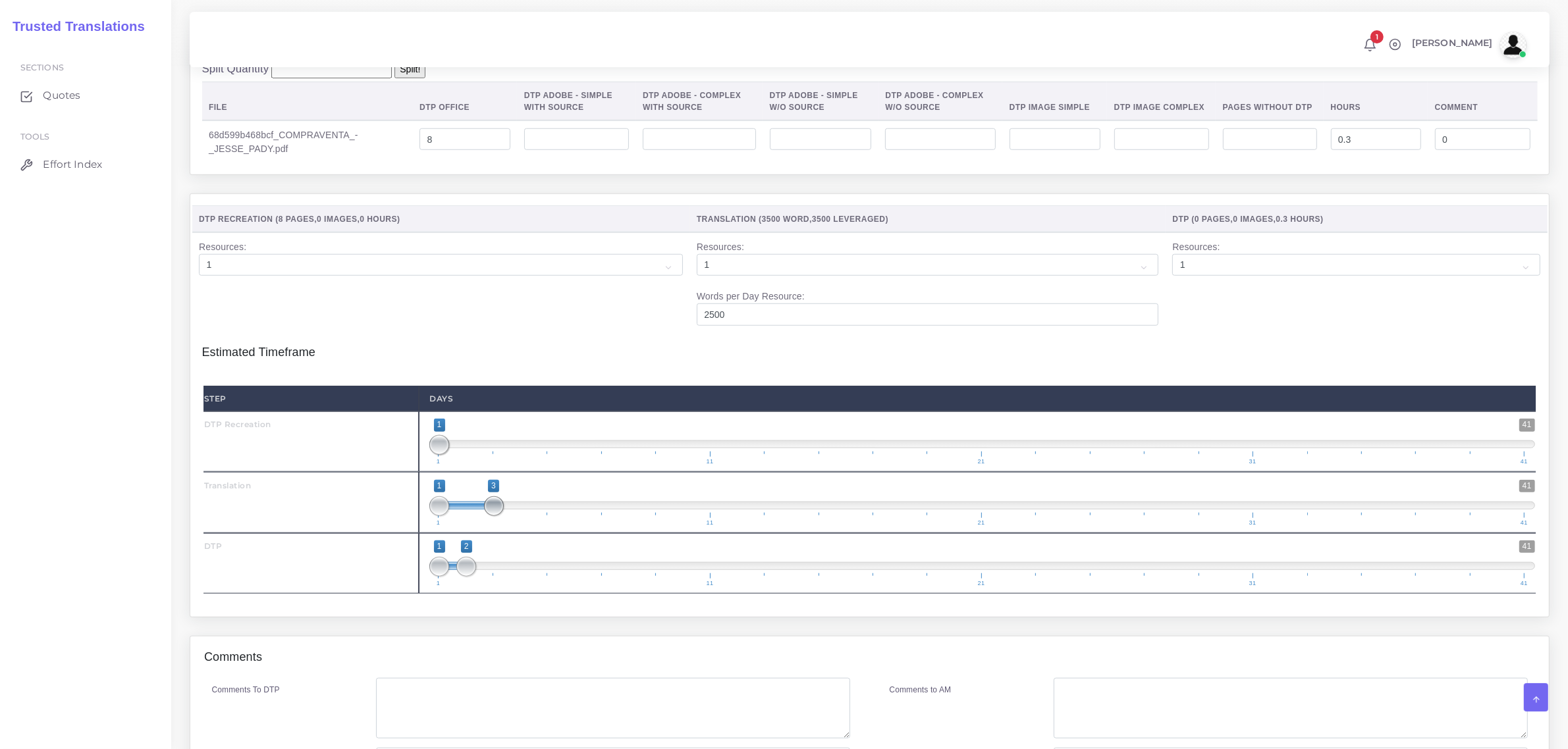
click at [492, 516] on span at bounding box center [493, 506] width 20 height 20
type input "2;3"
drag, startPoint x: 444, startPoint y: 532, endPoint x: 461, endPoint y: 535, distance: 17.3
click at [461, 516] on span at bounding box center [466, 506] width 20 height 20
drag, startPoint x: 469, startPoint y: 589, endPoint x: 510, endPoint y: 593, distance: 41.2
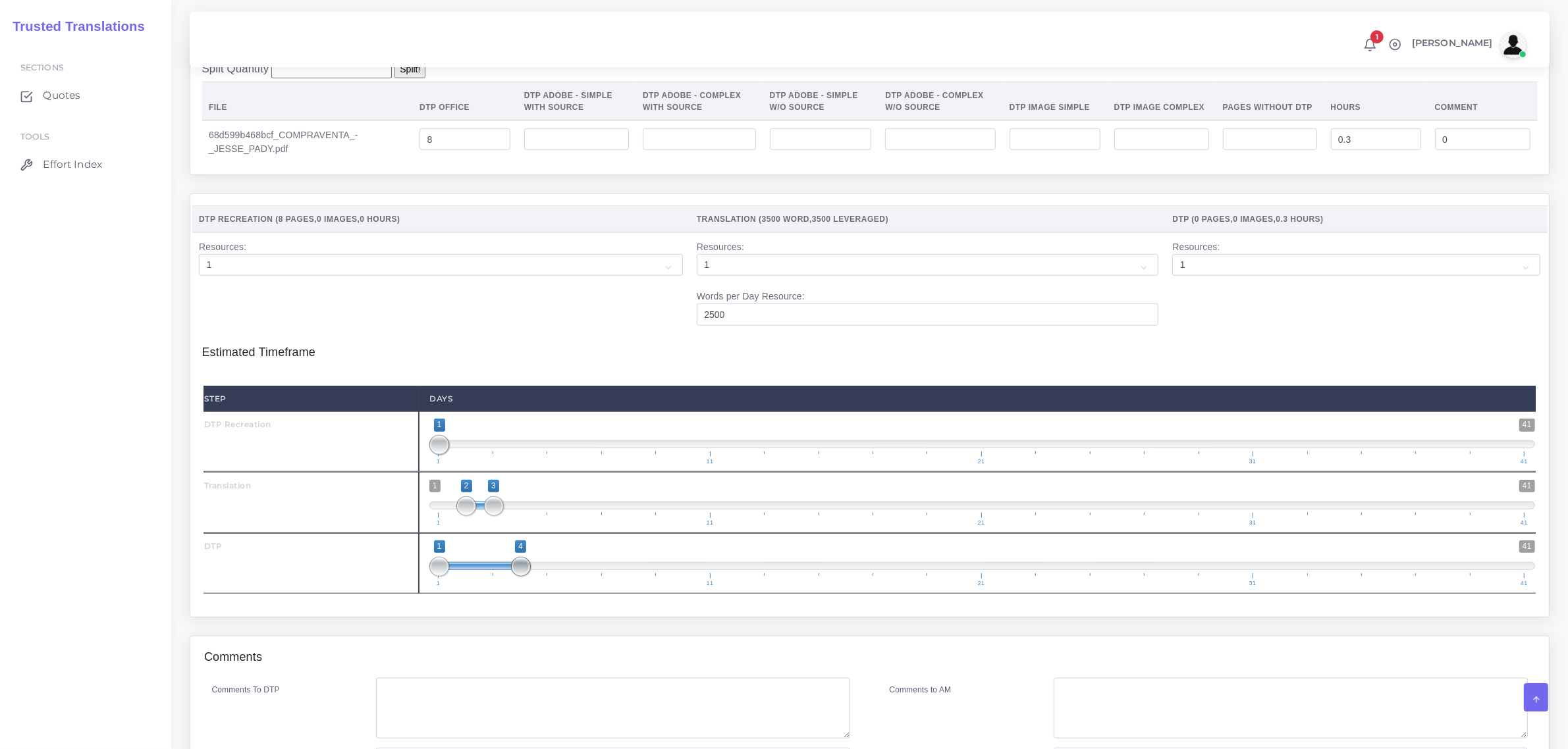
click at [510, 586] on span "1 41 1 4 1 — 4 1 11 21 31 41" at bounding box center [982, 563] width 1106 height 46
type input "4;4"
drag, startPoint x: 444, startPoint y: 596, endPoint x: 533, endPoint y: 593, distance: 89.1
click at [533, 586] on span "1 41 4 4 4 — 4 1 11 21 31 41" at bounding box center [982, 563] width 1106 height 46
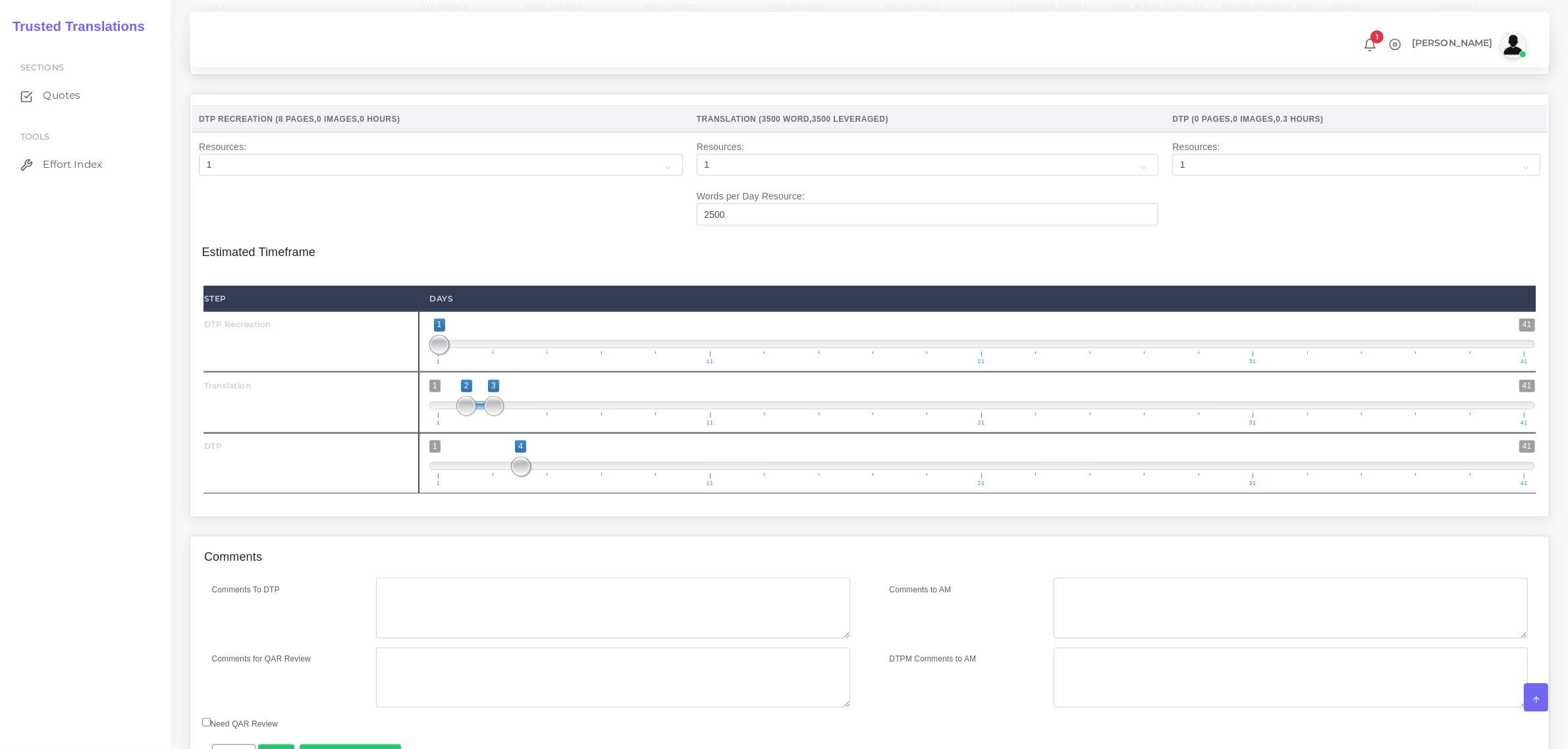
scroll to position [1607, 0]
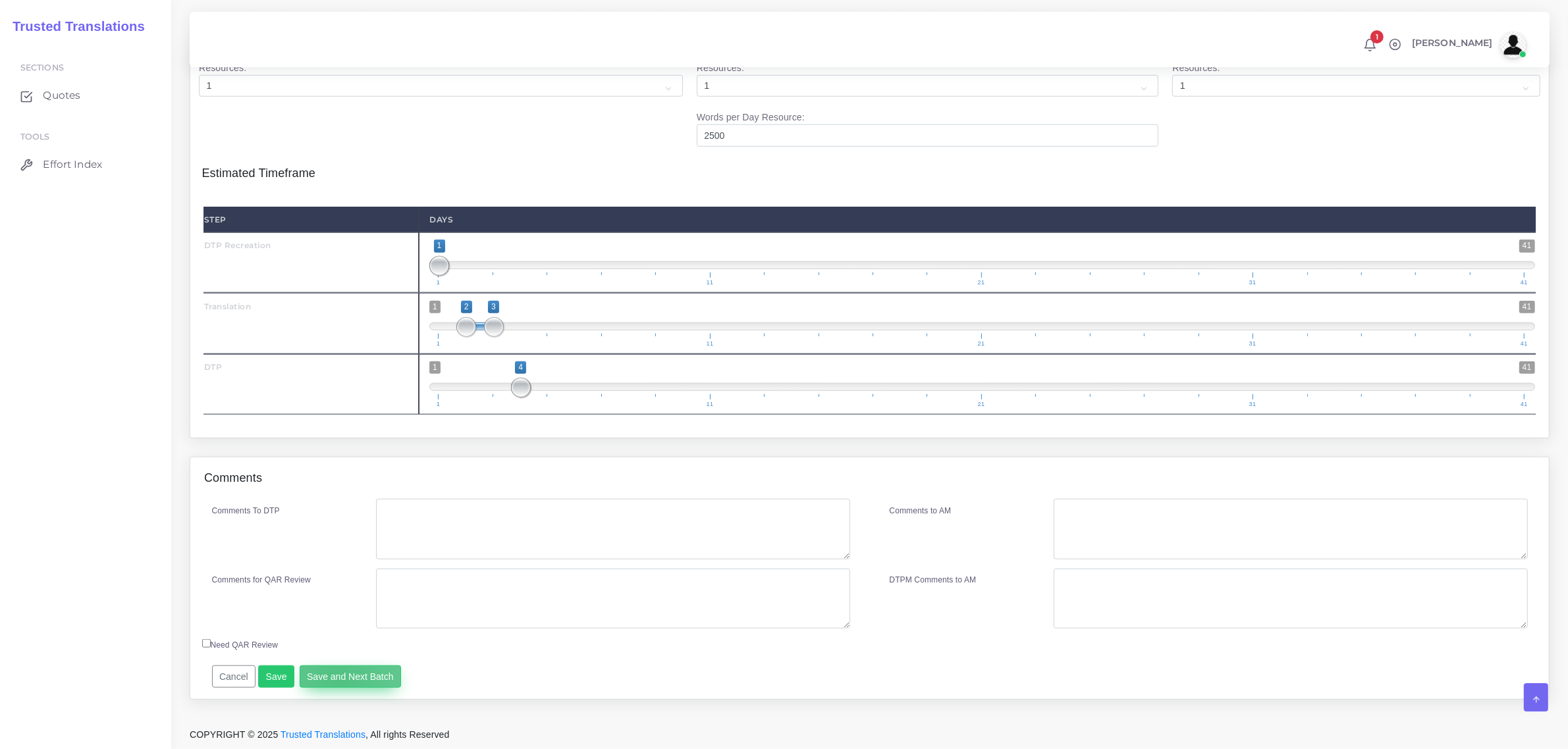
click at [336, 680] on button "Save and Next Batch" at bounding box center [350, 677] width 102 height 22
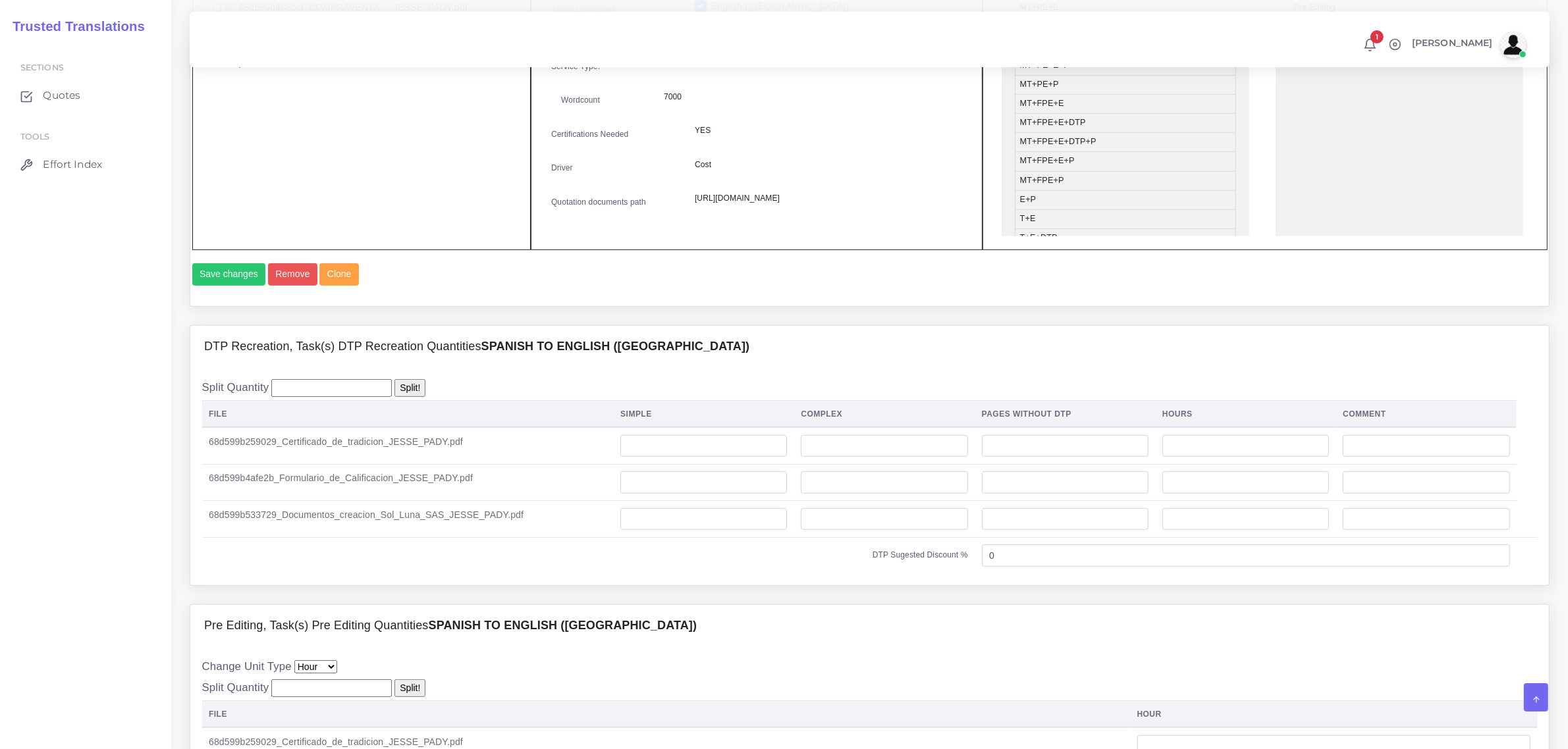
scroll to position [741, 0]
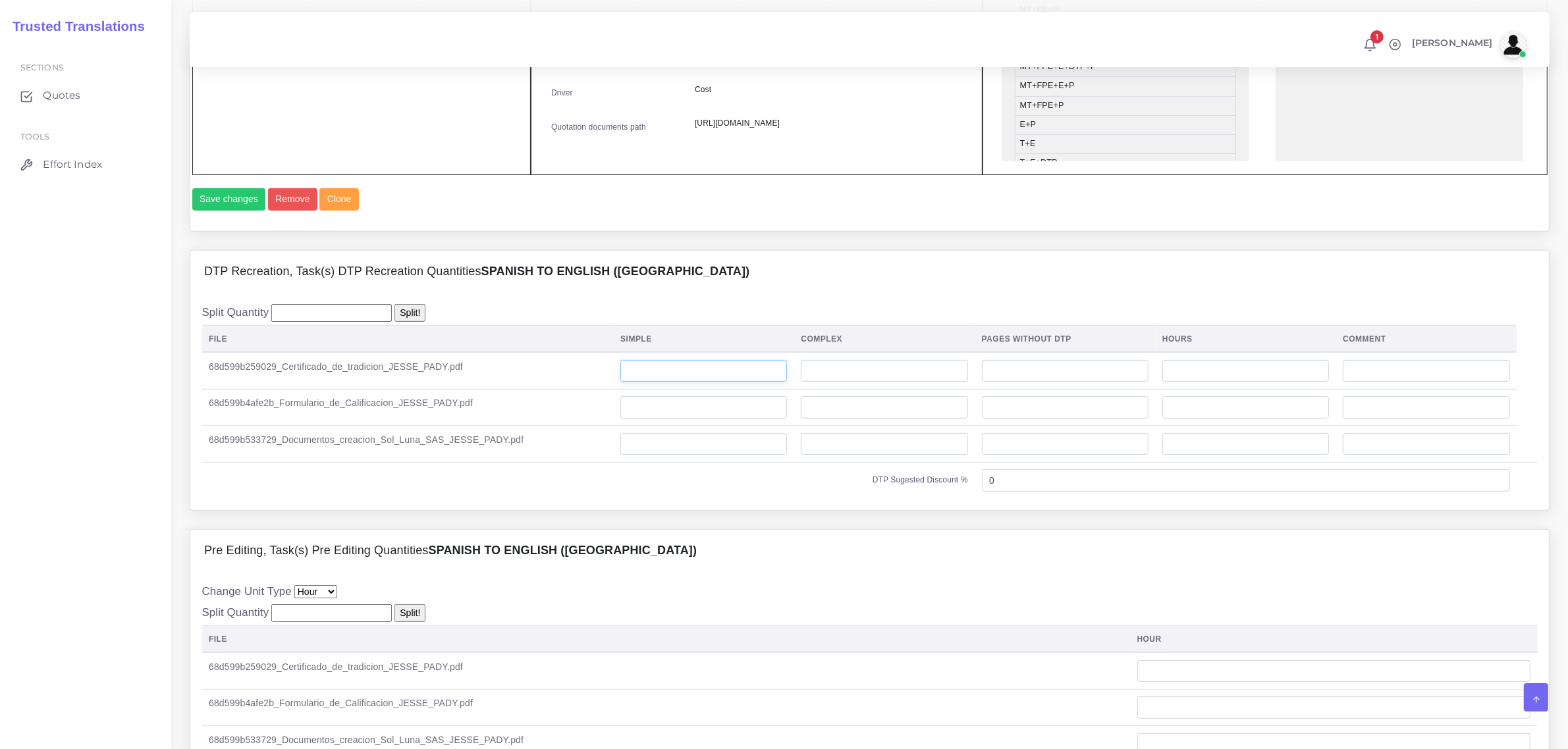
click at [667, 383] on input "number" at bounding box center [703, 372] width 166 height 22
type input "4"
click at [662, 418] on input "number" at bounding box center [703, 407] width 166 height 22
type input "1"
click at [664, 456] on input "number" at bounding box center [703, 445] width 166 height 22
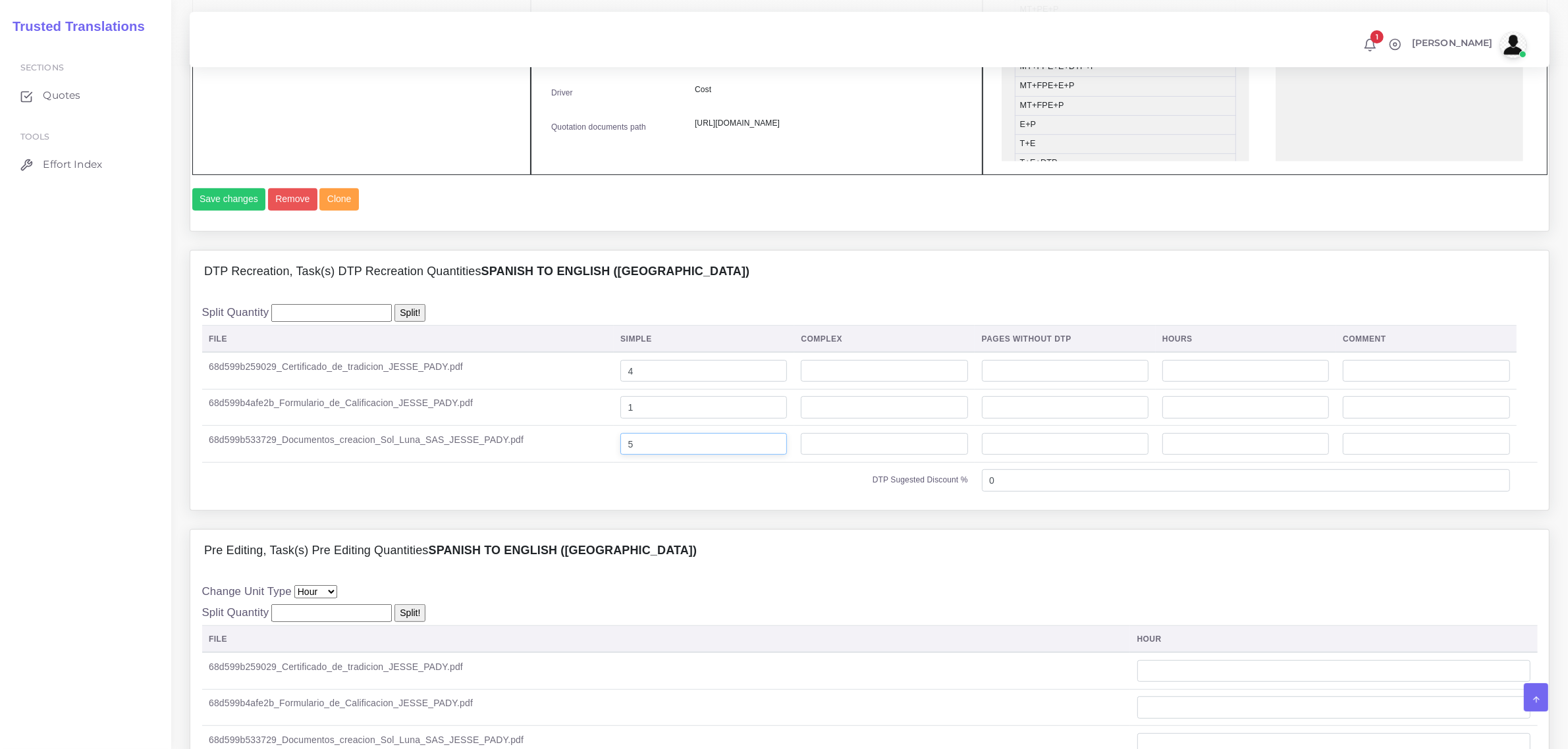
type input "5"
click at [812, 456] on input "number" at bounding box center [883, 445] width 166 height 22
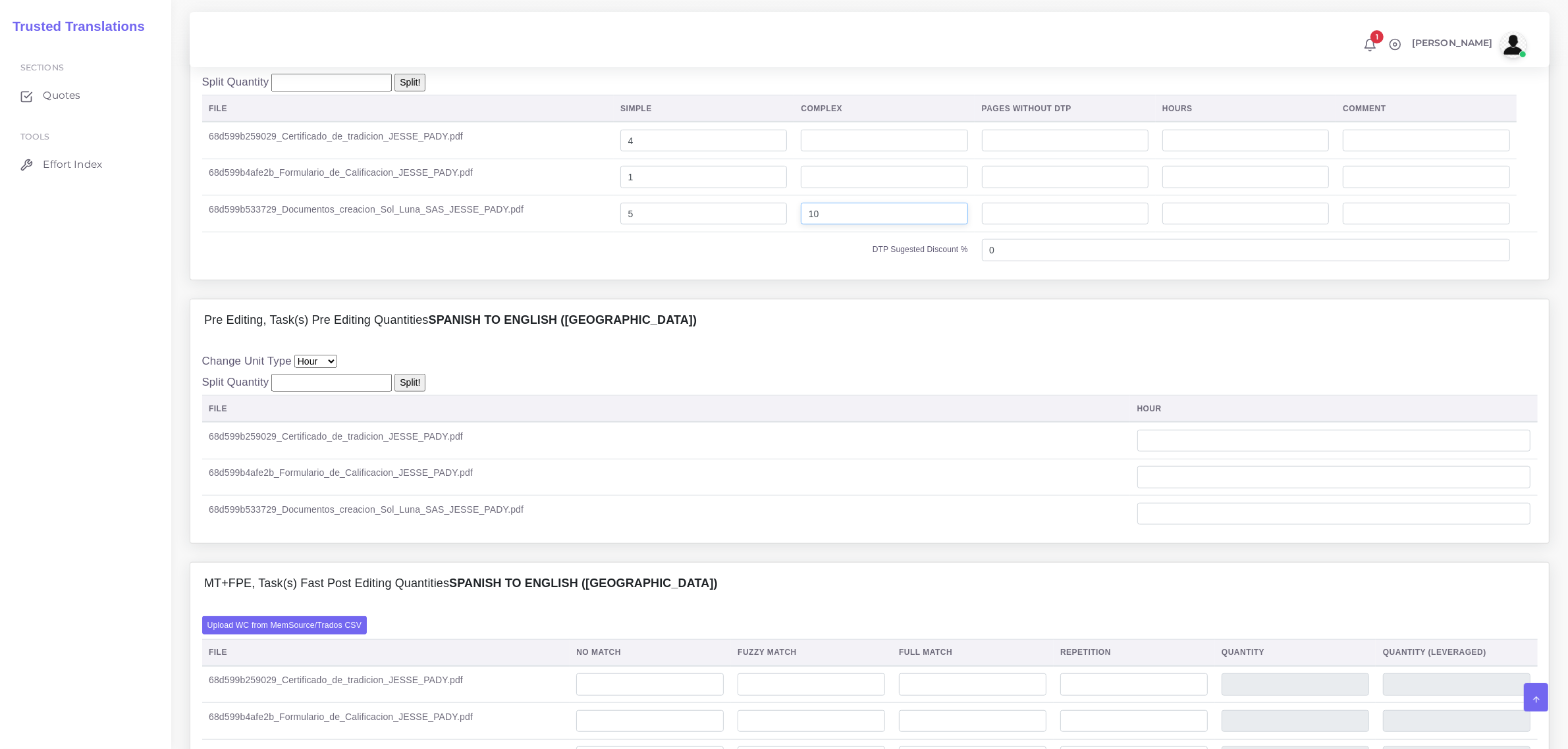
scroll to position [1070, 0]
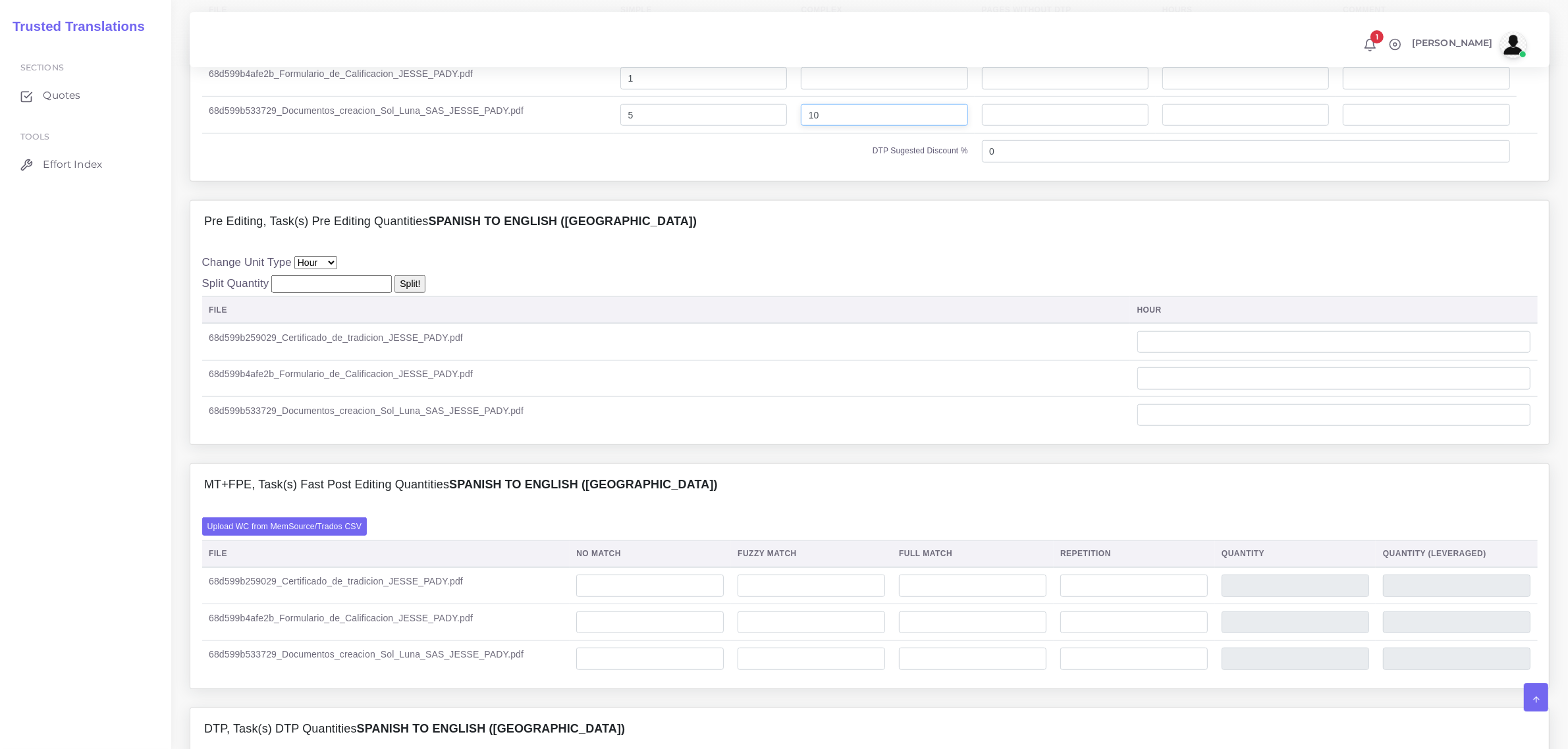
type input "10"
click at [1077, 598] on input "number" at bounding box center [1134, 586] width 148 height 22
type input "2299"
type input "574"
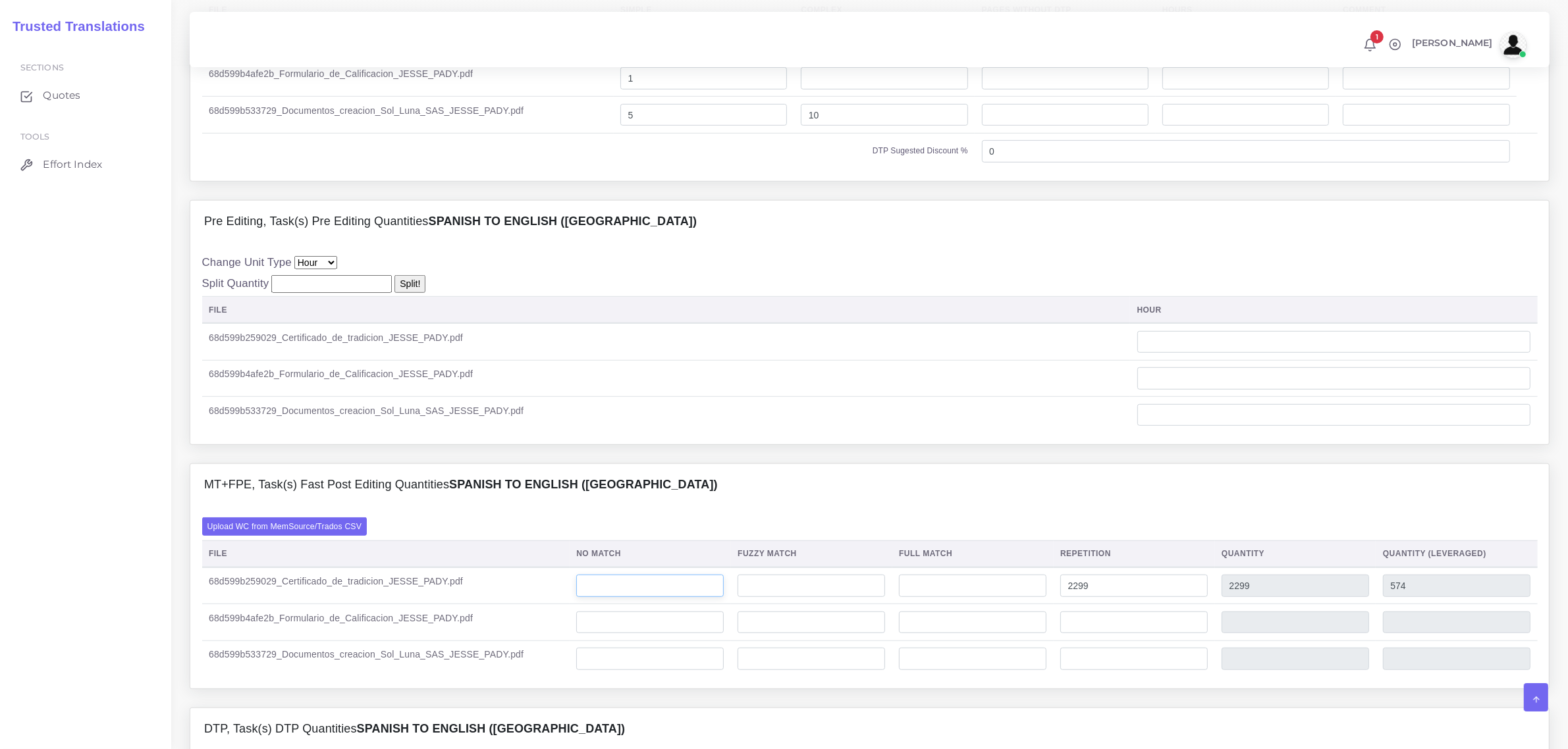
click at [653, 598] on input "number" at bounding box center [650, 586] width 148 height 22
type input "1560"
type input "3859"
type input "2134"
click at [633, 634] on input "number" at bounding box center [650, 623] width 148 height 22
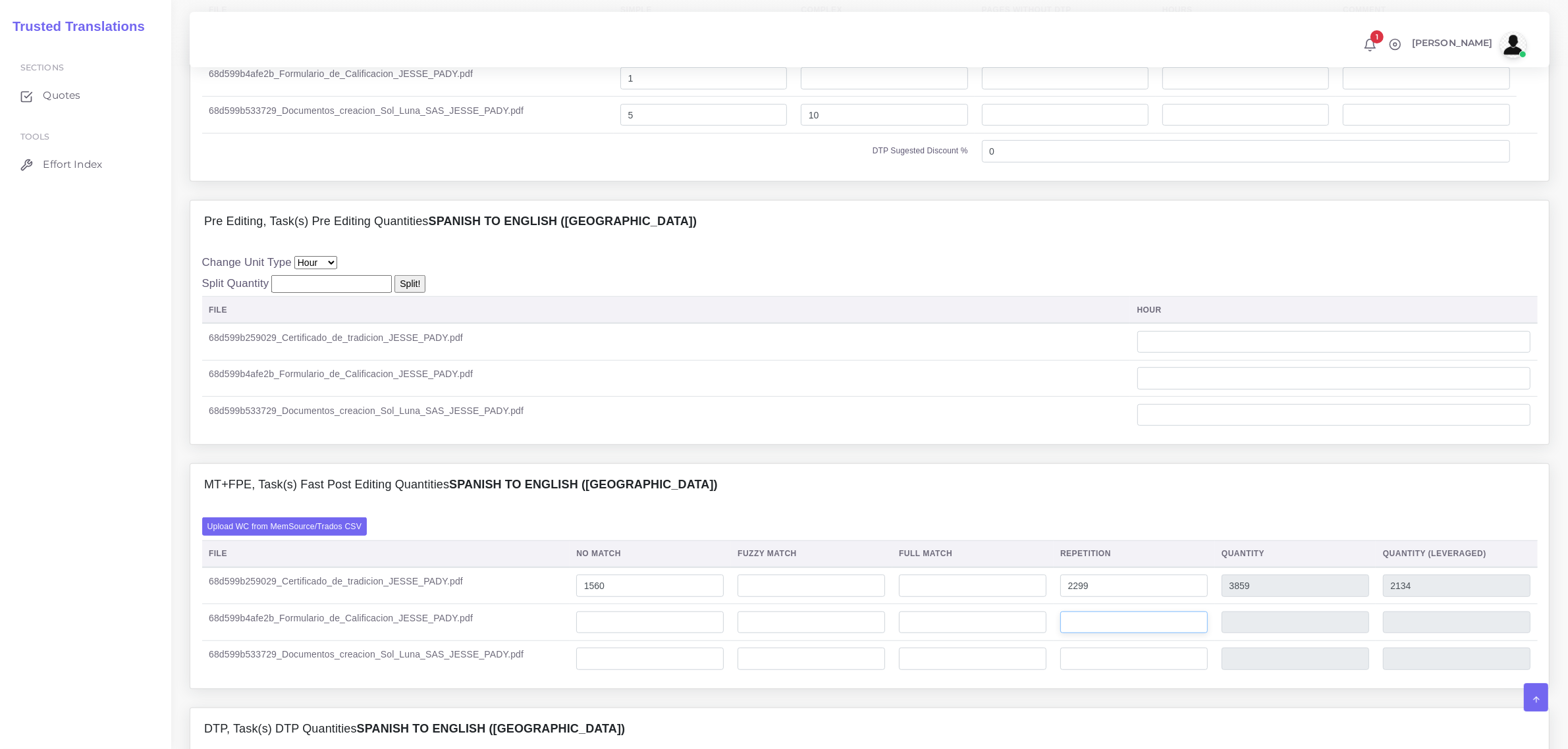
type input "0"
click at [1109, 634] on input "number" at bounding box center [1134, 623] width 148 height 22
type input "74"
type input "18"
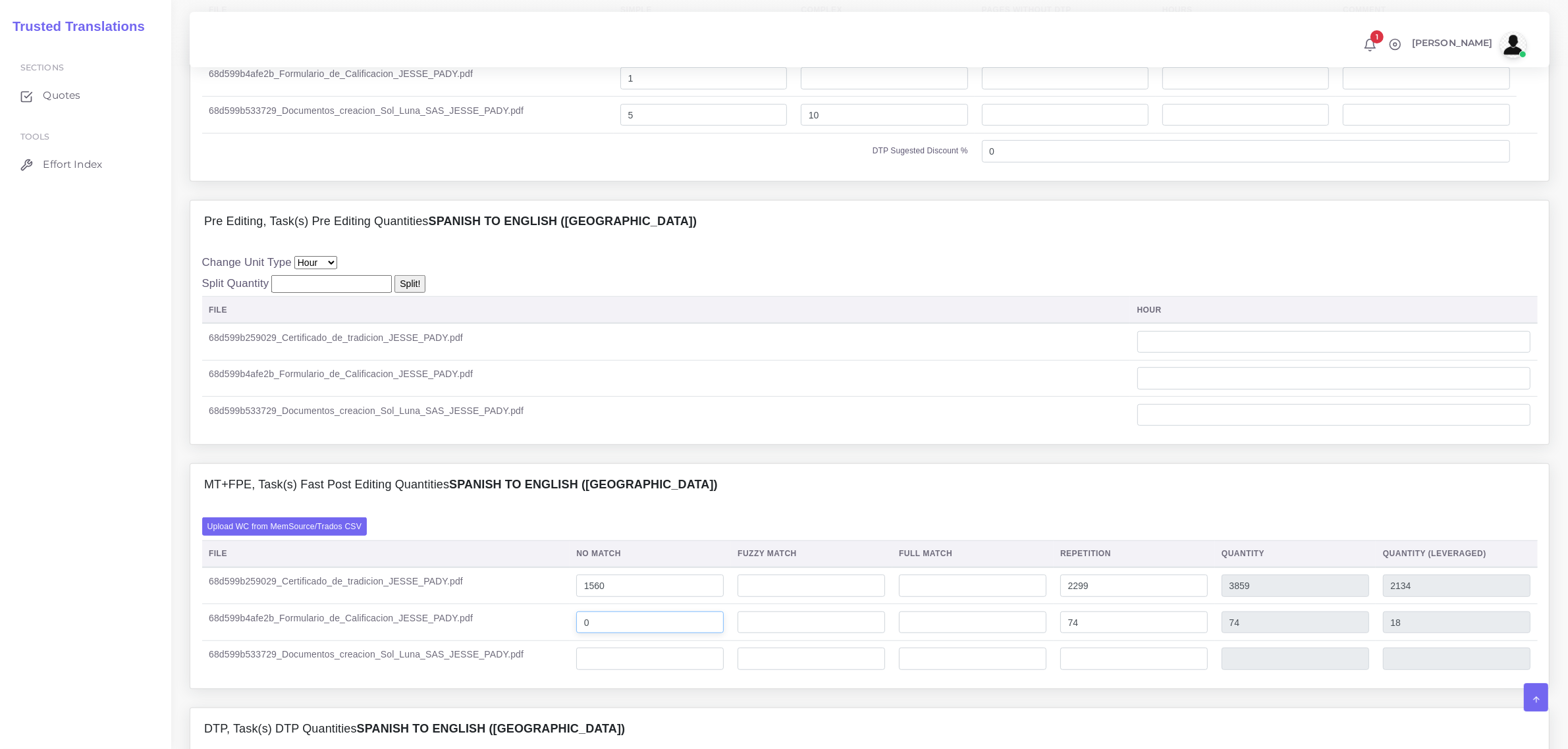
drag, startPoint x: 590, startPoint y: 653, endPoint x: 577, endPoint y: 647, distance: 14.3
click at [577, 634] on input "0" at bounding box center [650, 623] width 148 height 22
type input "430"
type input "504"
type input "448"
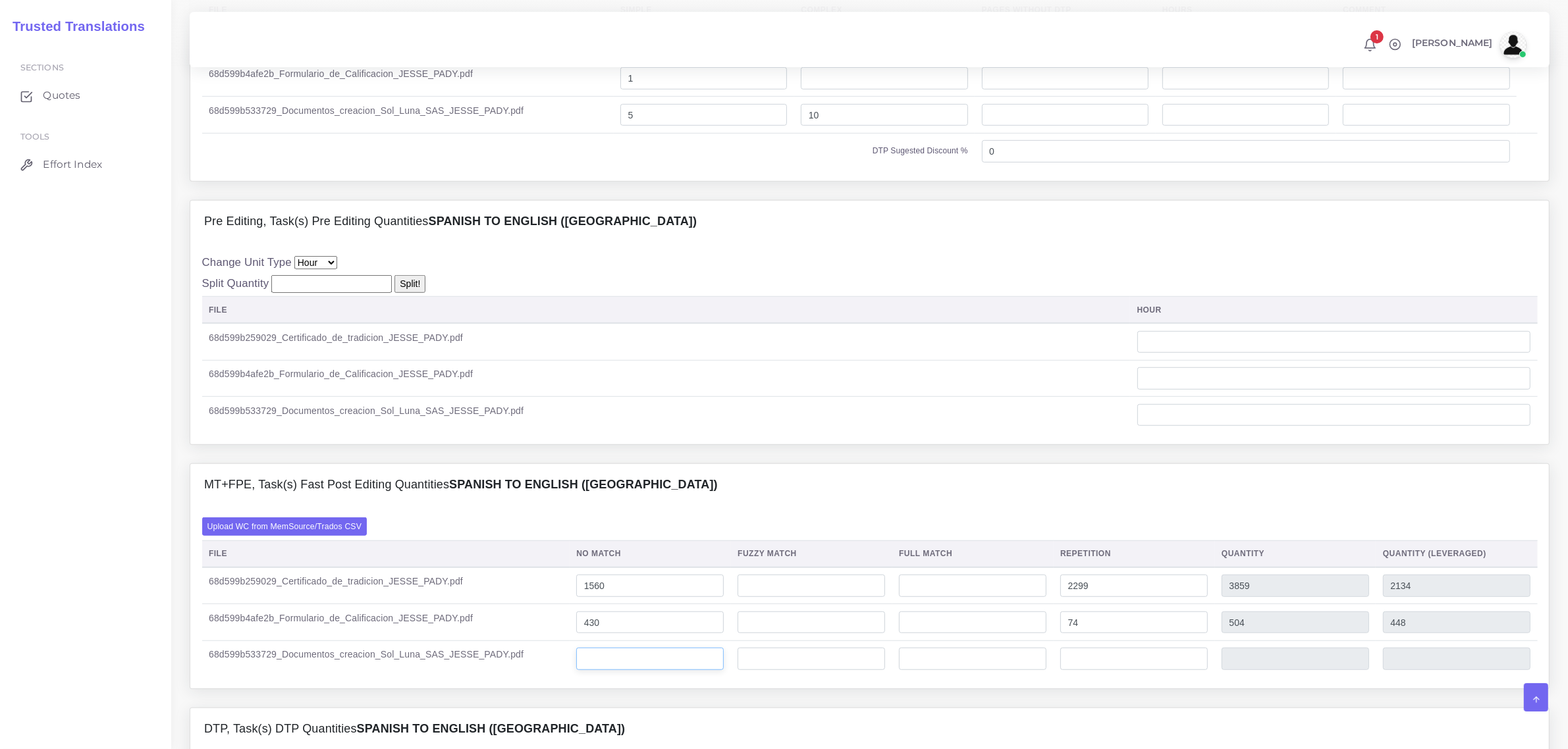
click at [614, 671] on input "number" at bounding box center [650, 659] width 148 height 22
type input "0"
type input "7025"
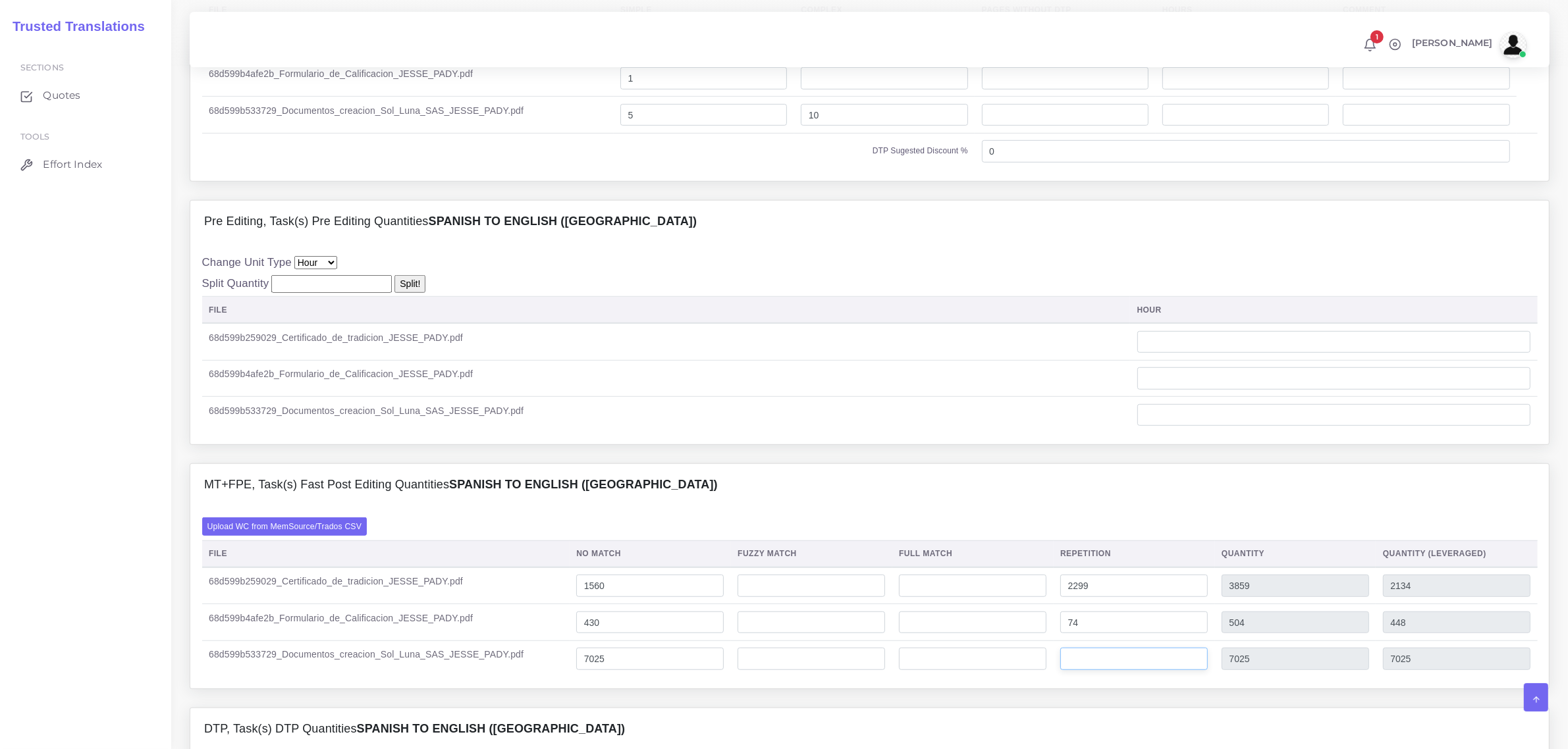
click at [1077, 671] on input "number" at bounding box center [1134, 659] width 148 height 22
type input "31"
type input "7056"
type input "7032"
click at [594, 671] on input "7025" at bounding box center [650, 659] width 148 height 22
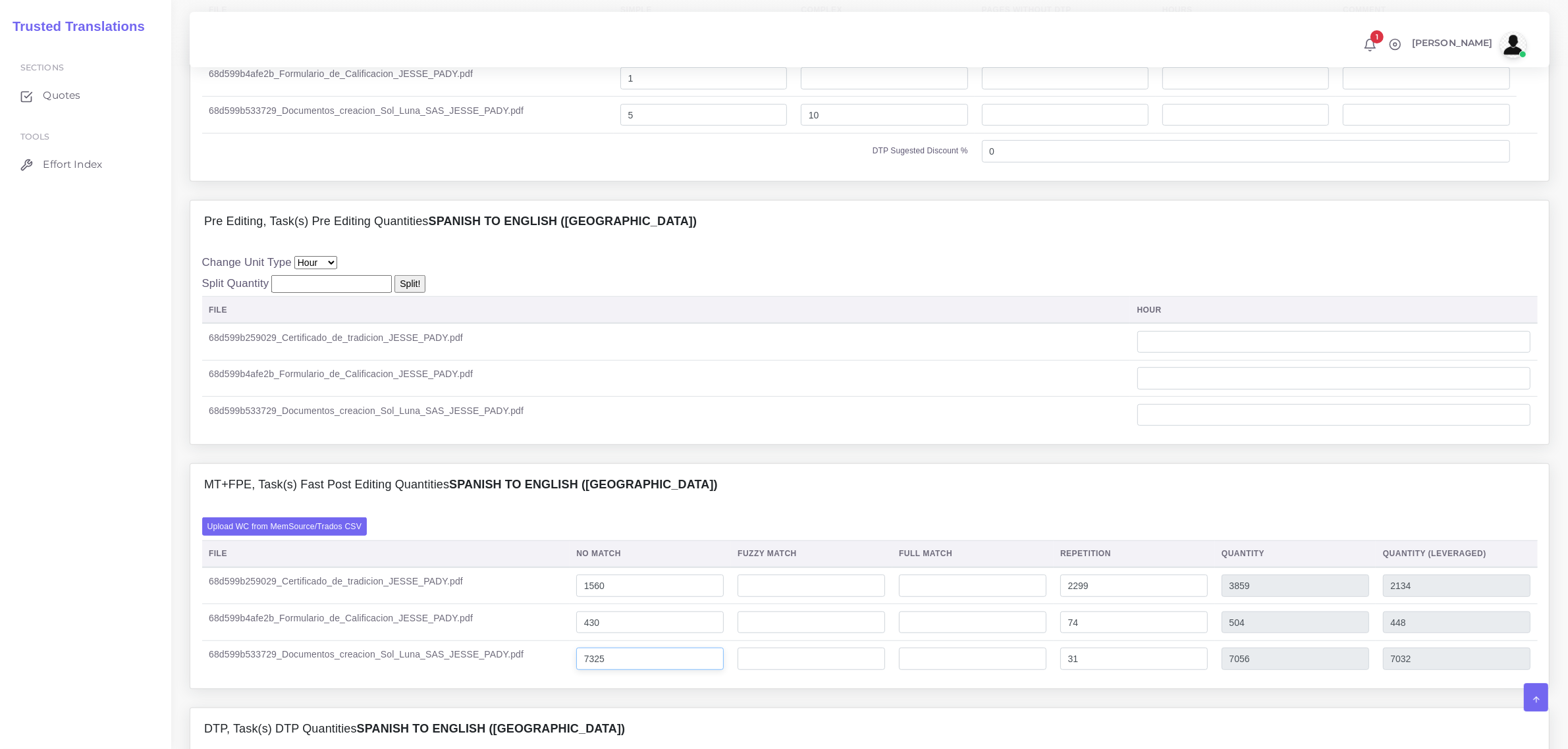
click at [689, 671] on input "7325" at bounding box center [650, 659] width 148 height 22
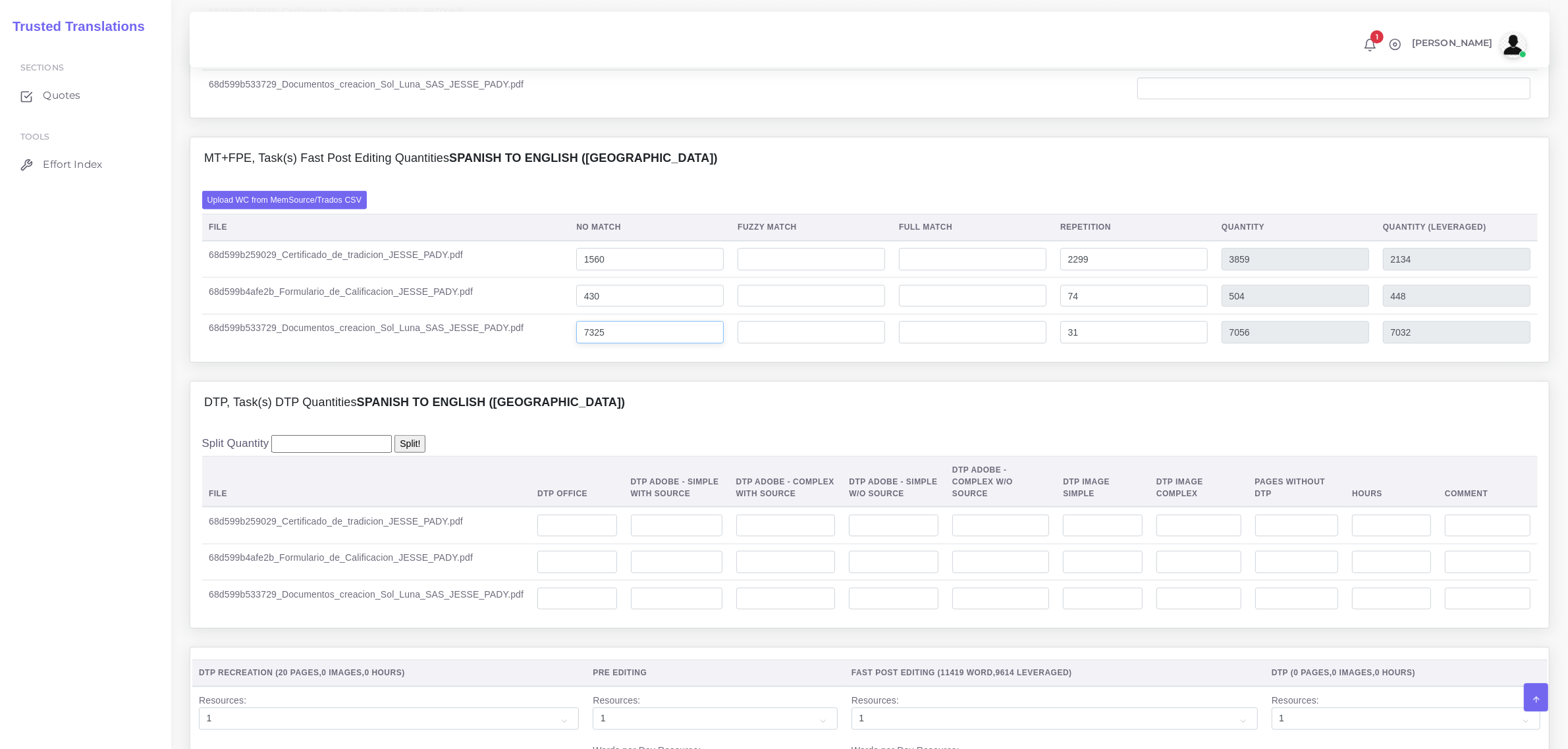
scroll to position [1399, 0]
type input "7325"
type input "7356"
type input "7332"
click at [559, 608] on input "number" at bounding box center [576, 597] width 79 height 22
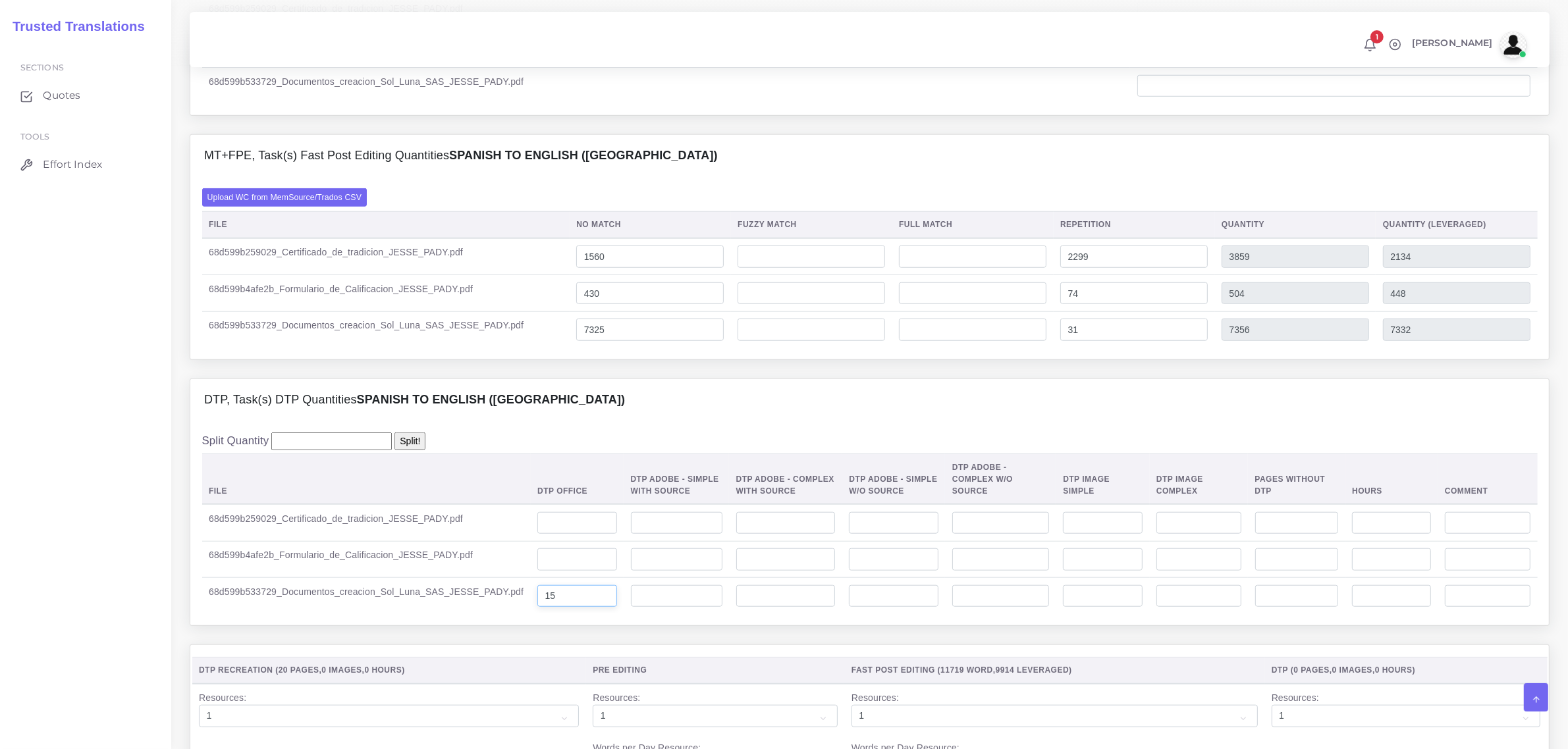
type input "15"
click at [1377, 608] on input "number" at bounding box center [1391, 597] width 79 height 22
type input "0.50"
click at [568, 571] on input "number" at bounding box center [576, 559] width 79 height 22
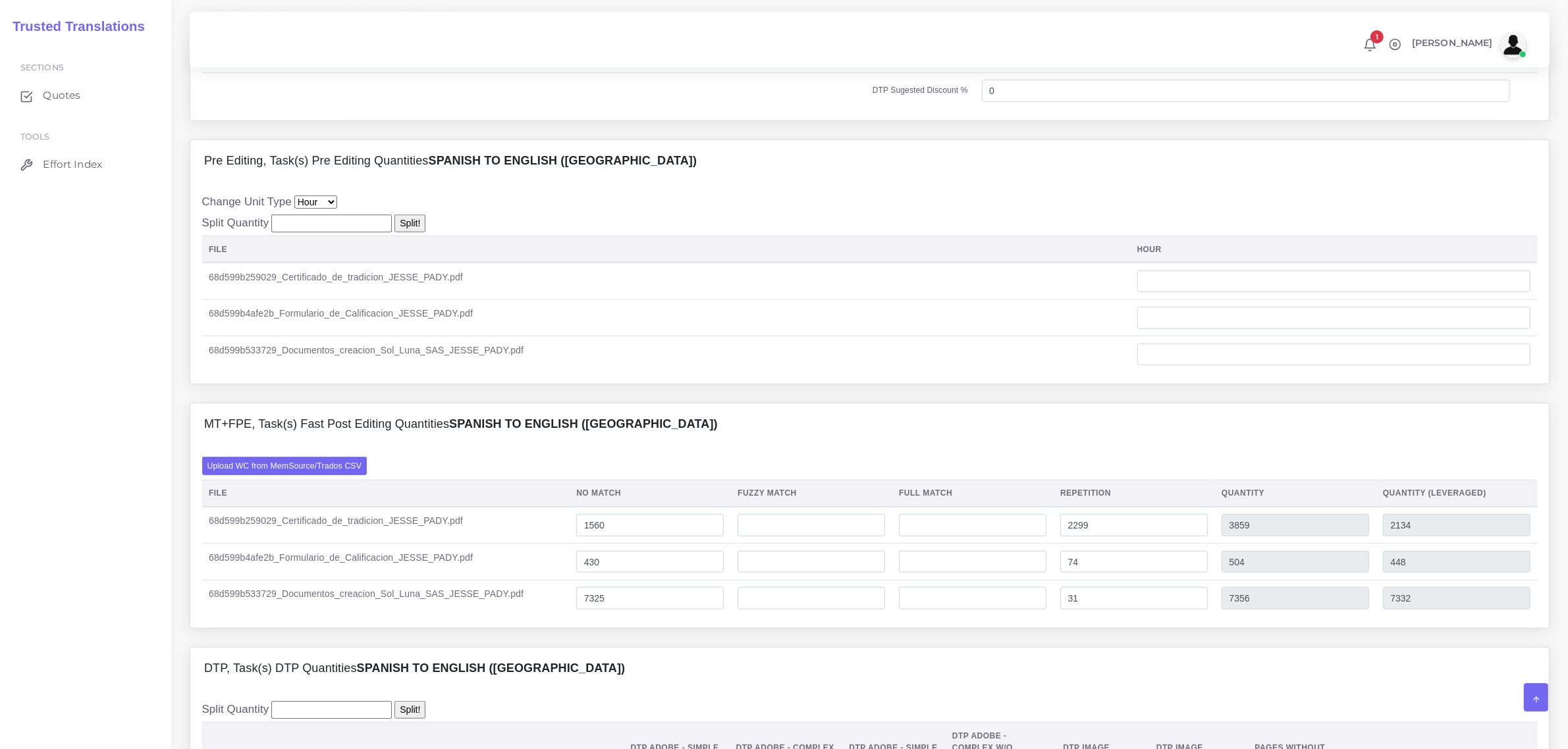
scroll to position [1235, 0]
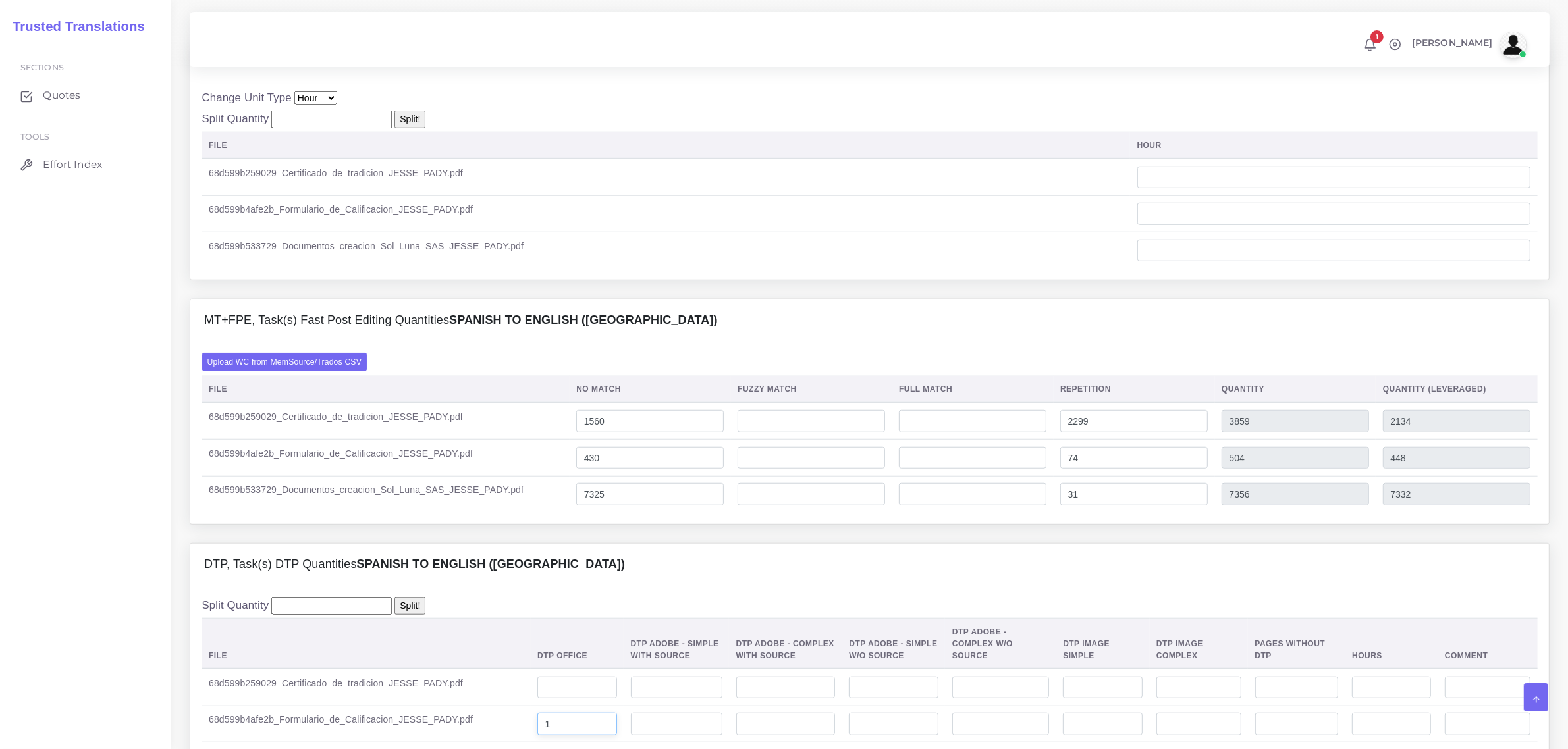
type input "1"
click at [550, 699] on input "number" at bounding box center [576, 688] width 79 height 22
click at [630, 700] on input "number" at bounding box center [676, 688] width 92 height 22
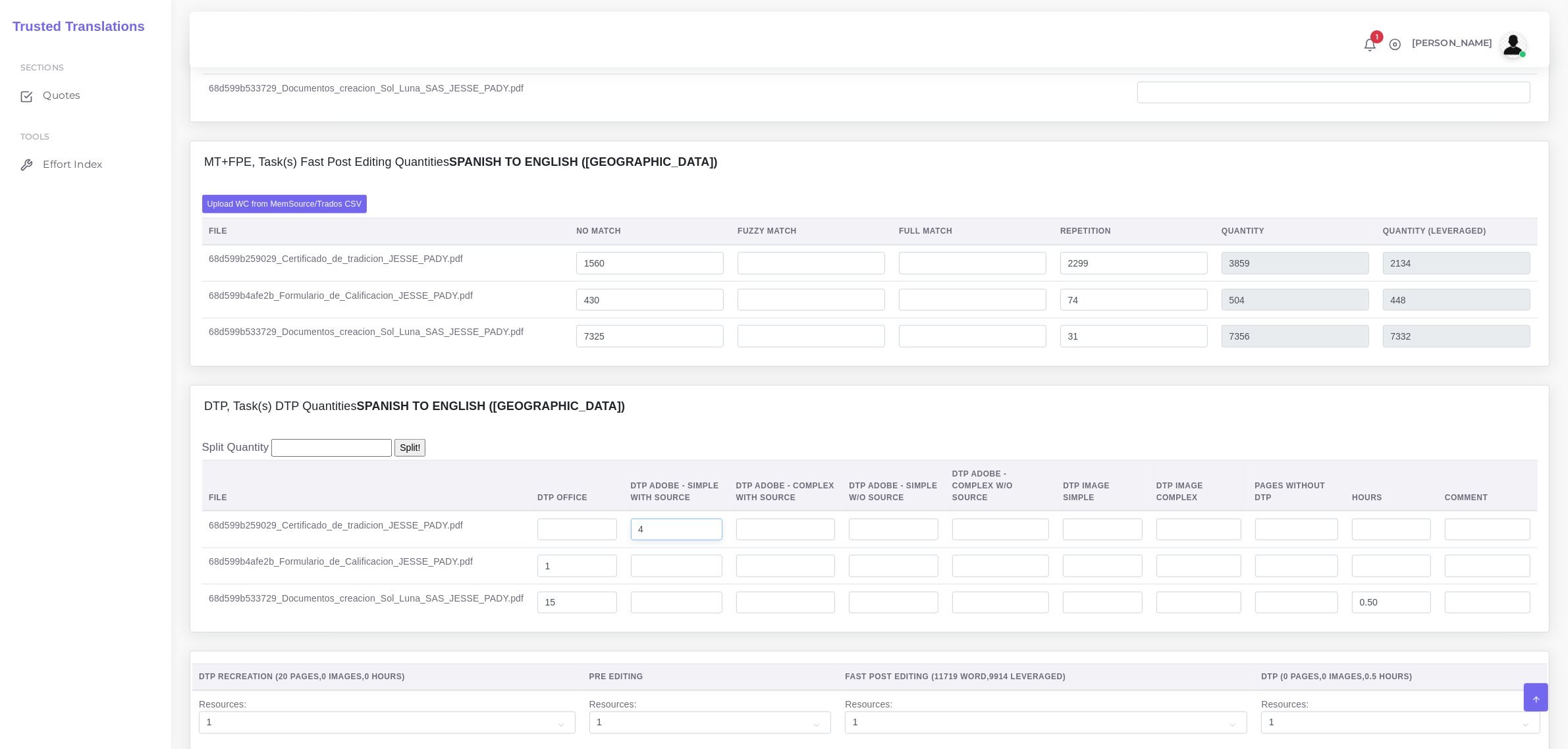
scroll to position [1399, 0]
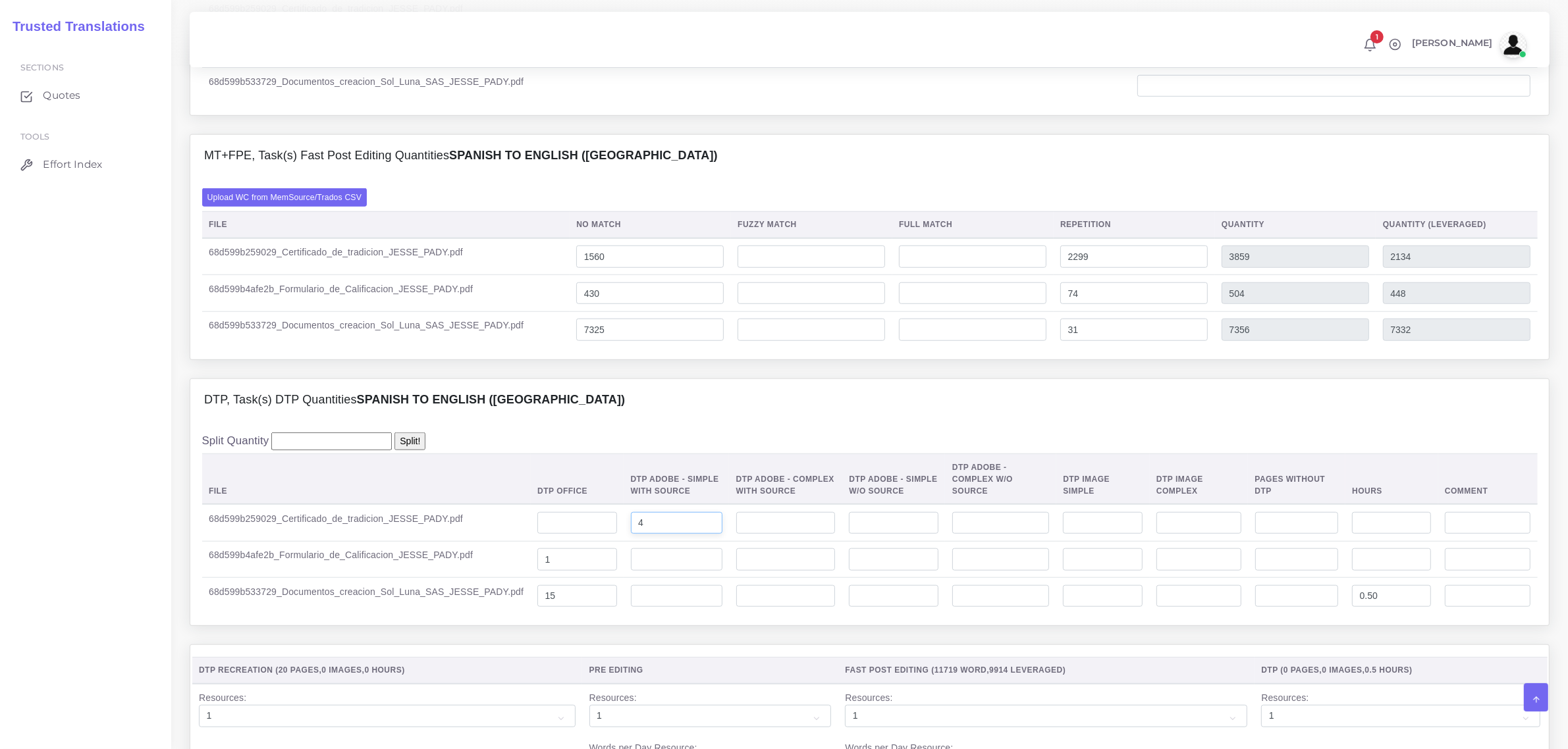
type input "4"
click at [632, 608] on input "number" at bounding box center [676, 597] width 92 height 22
type input "10"
drag, startPoint x: 541, startPoint y: 613, endPoint x: 513, endPoint y: 614, distance: 28.0
click at [530, 614] on td "15" at bounding box center [576, 596] width 92 height 36
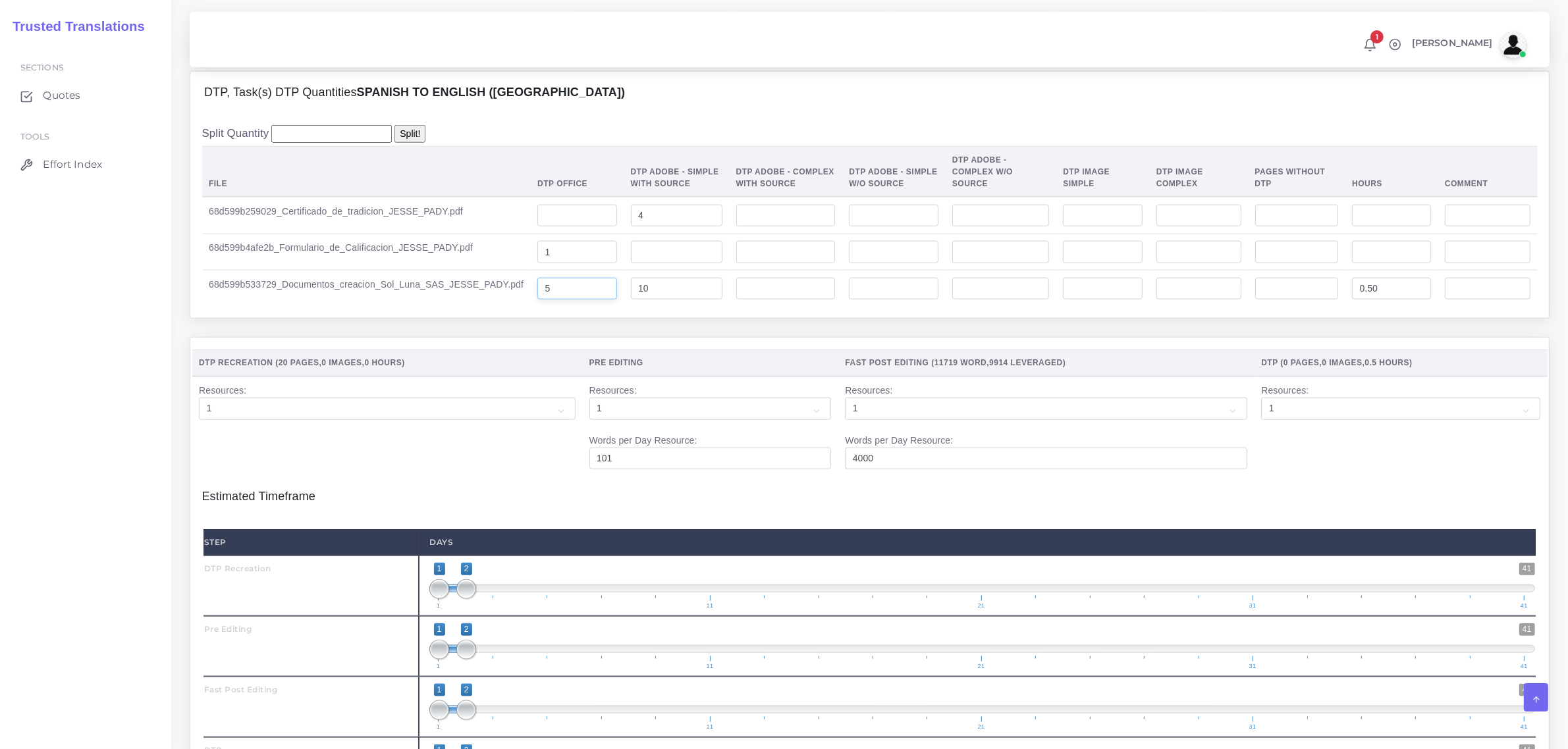
scroll to position [1893, 0]
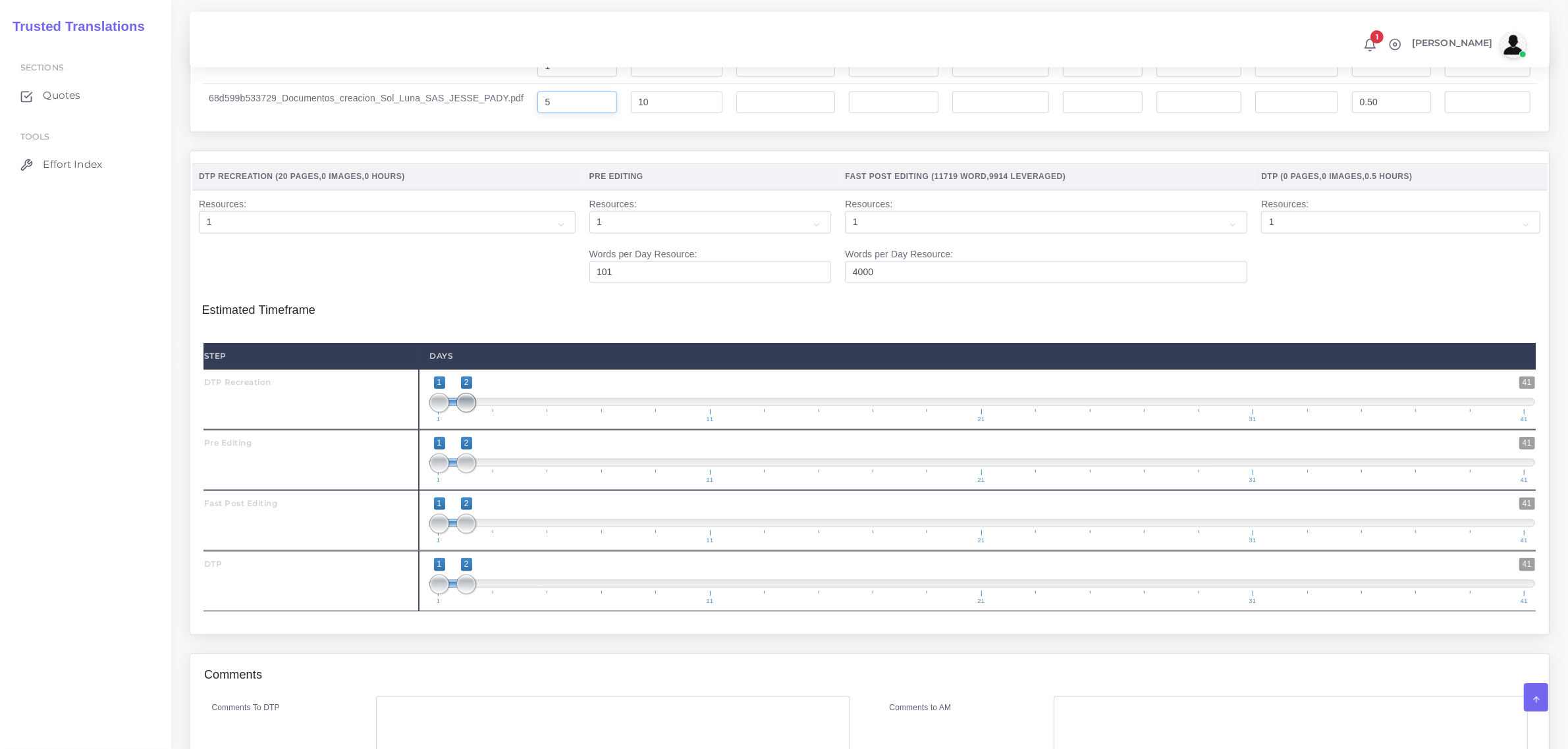
type input "5"
type input "1;1"
drag, startPoint x: 472, startPoint y: 420, endPoint x: 443, endPoint y: 421, distance: 29.0
click at [443, 413] on span at bounding box center [439, 403] width 20 height 20
type input "2;2"
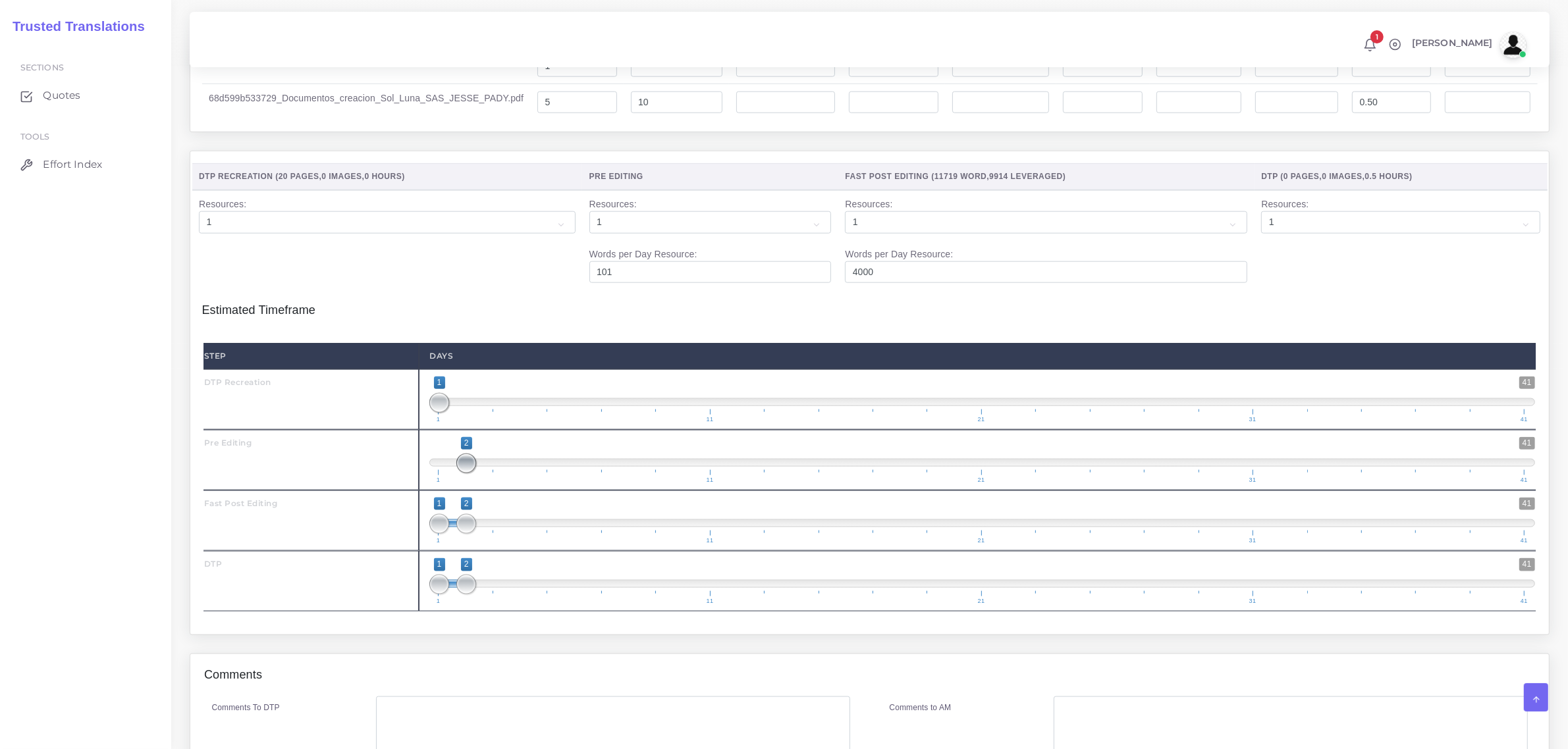
drag, startPoint x: 432, startPoint y: 474, endPoint x: 468, endPoint y: 461, distance: 38.3
click at [468, 461] on span "1 41 2 2 2 — 2 1 11 21 31 41" at bounding box center [982, 459] width 1106 height 46
drag, startPoint x: 464, startPoint y: 540, endPoint x: 521, endPoint y: 541, distance: 57.0
click at [521, 534] on span at bounding box center [520, 524] width 20 height 20
drag, startPoint x: 443, startPoint y: 542, endPoint x: 485, endPoint y: 542, distance: 42.0
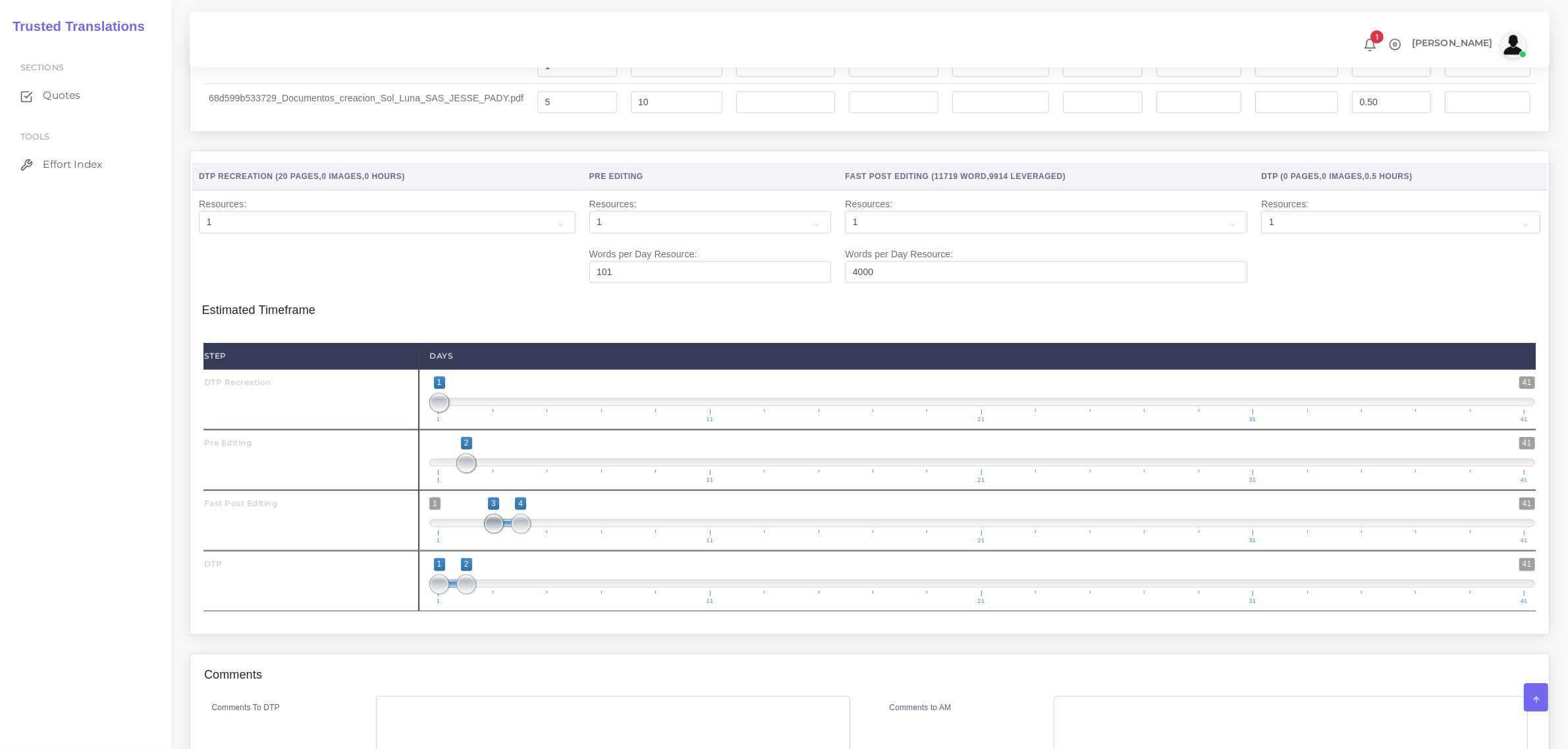
click at [485, 534] on span at bounding box center [493, 524] width 20 height 20
drag, startPoint x: 516, startPoint y: 542, endPoint x: 526, endPoint y: 539, distance: 10.4
click at [529, 539] on span "1 41 3 5 3 — 5 1 11 21 31 41" at bounding box center [982, 520] width 1106 height 46
type input "3;4"
drag, startPoint x: 494, startPoint y: 544, endPoint x: 484, endPoint y: 544, distance: 10.0
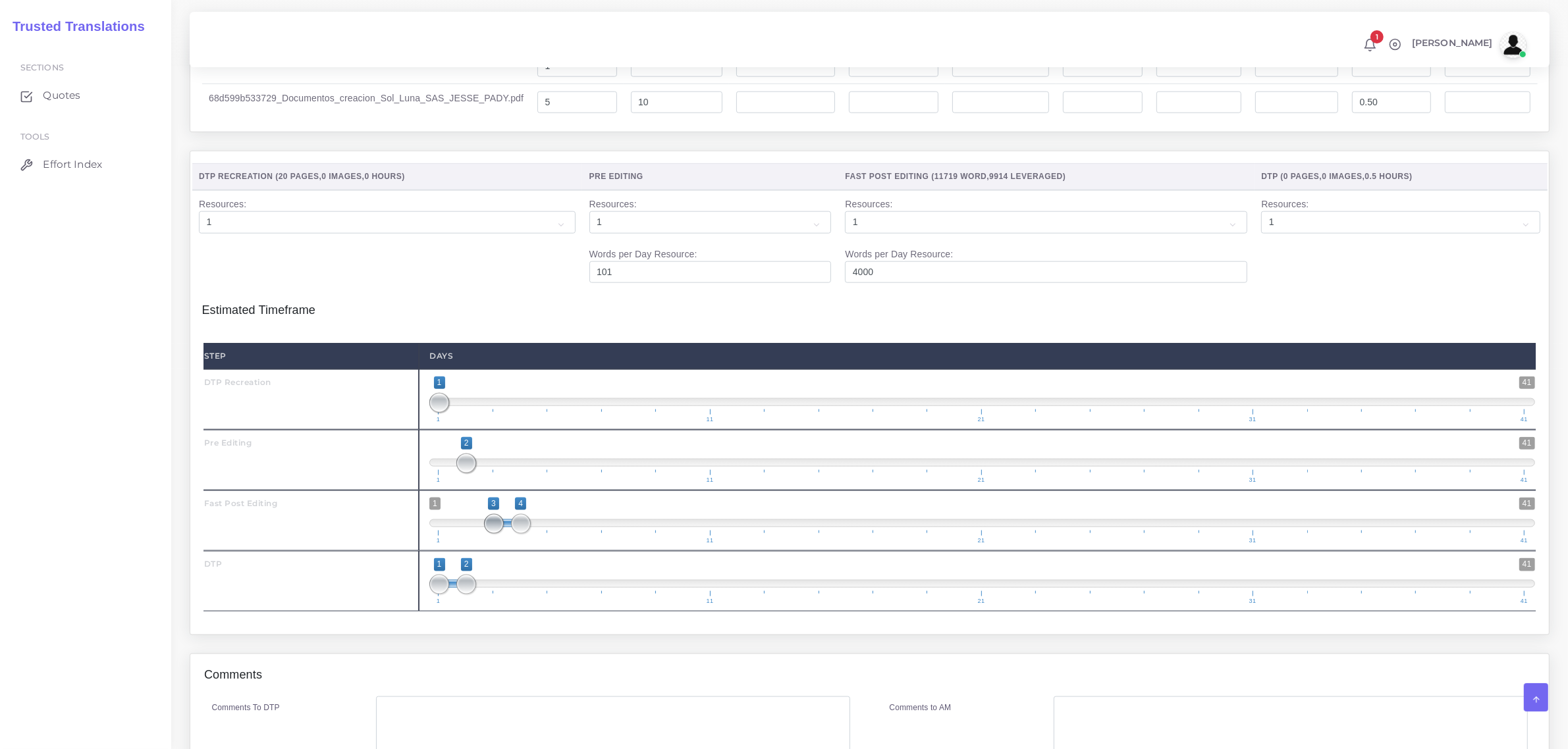
click at [484, 534] on span at bounding box center [493, 524] width 20 height 20
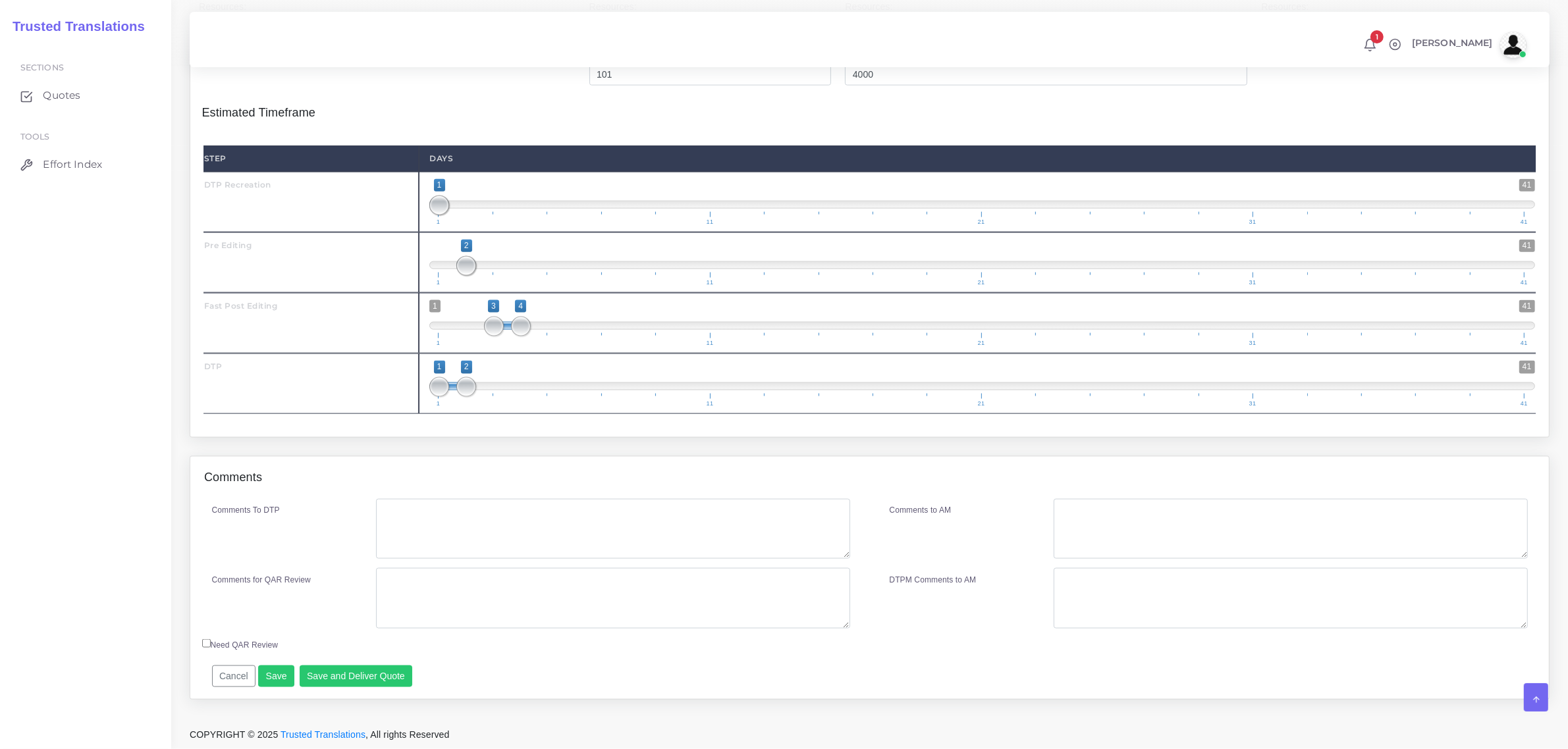
scroll to position [2109, 0]
click at [269, 678] on button "Save" at bounding box center [275, 677] width 36 height 22
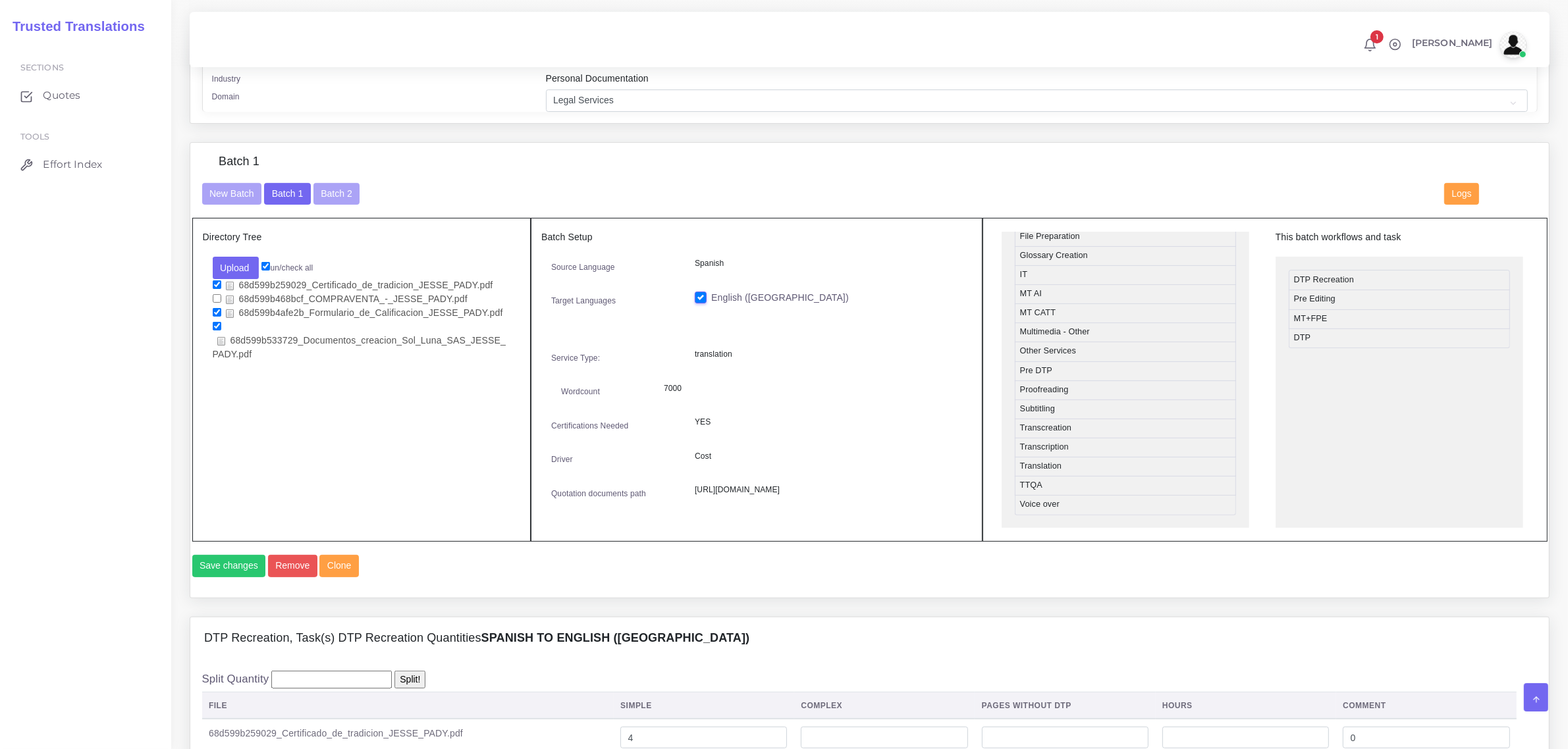
scroll to position [548, 0]
drag, startPoint x: 1084, startPoint y: 463, endPoint x: 1358, endPoint y: 356, distance: 294.2
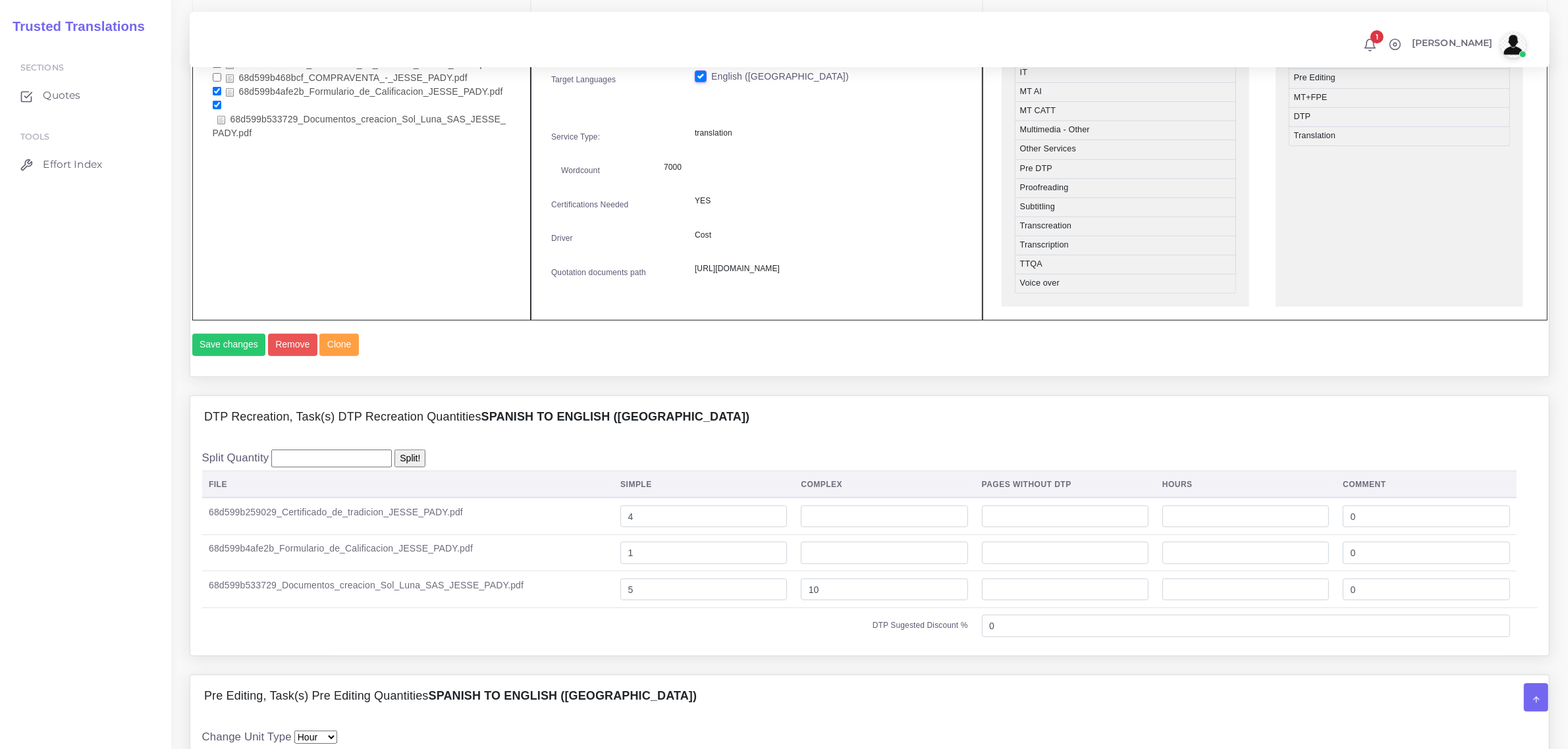
scroll to position [658, 0]
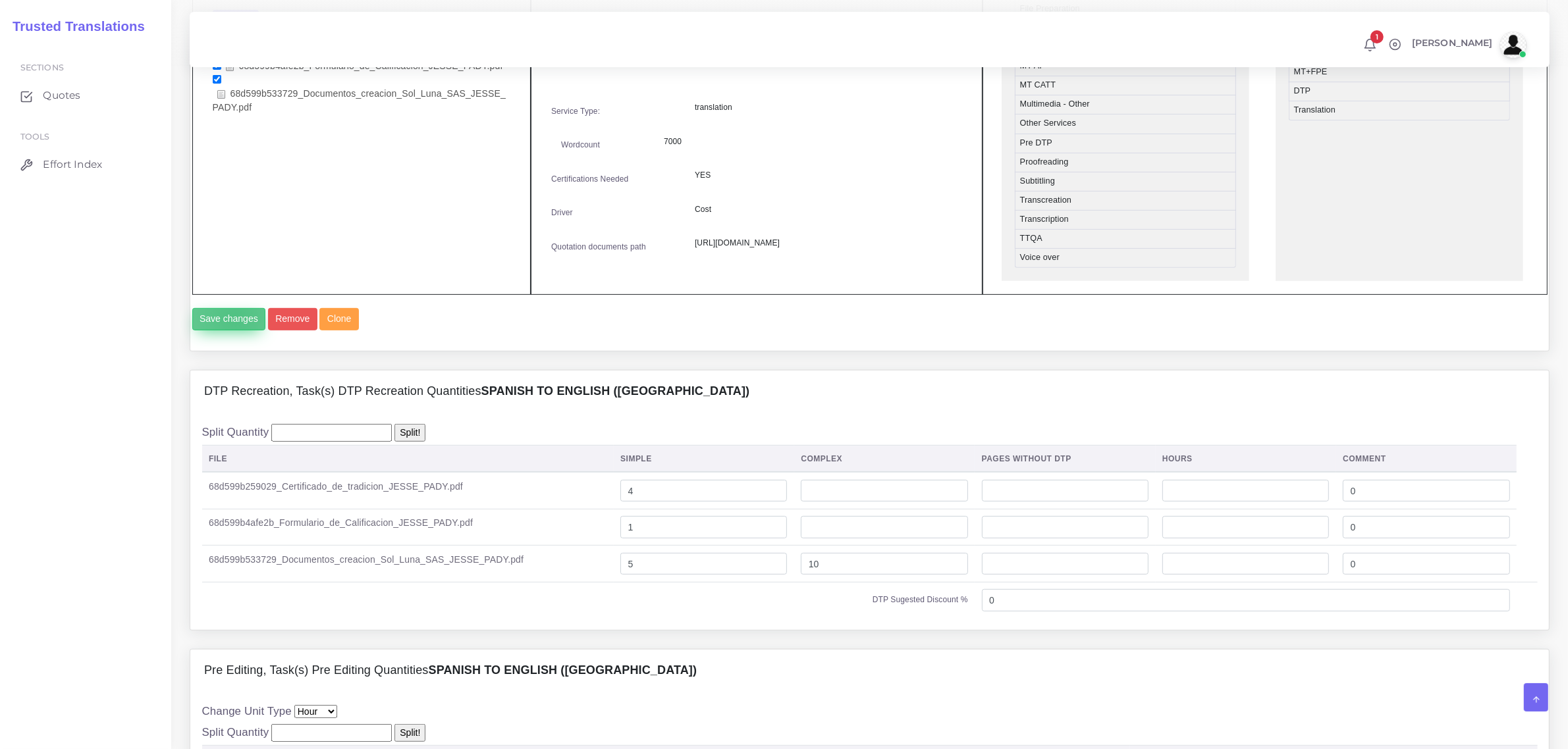
click at [234, 331] on button "Save changes" at bounding box center [229, 319] width 74 height 22
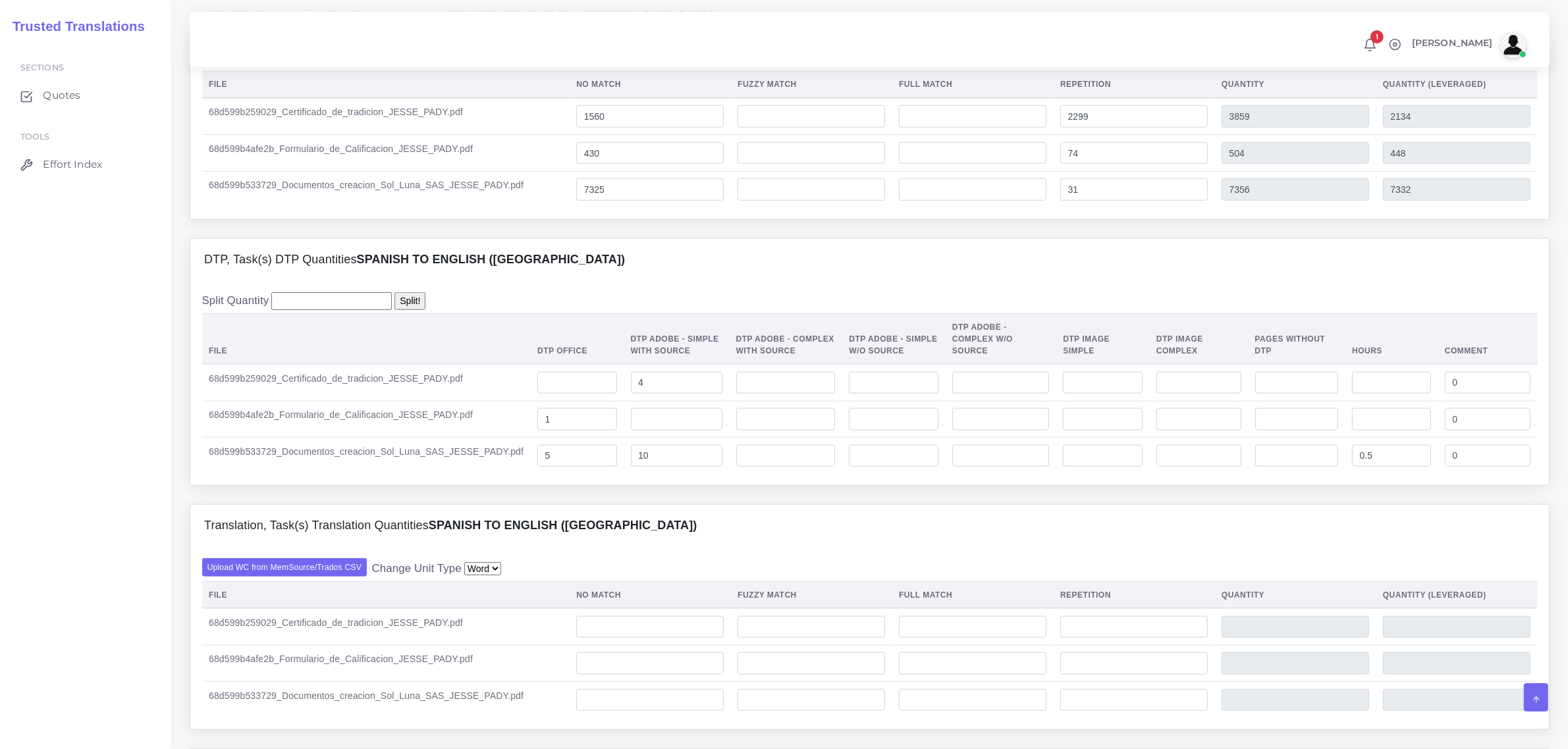
scroll to position [1646, 0]
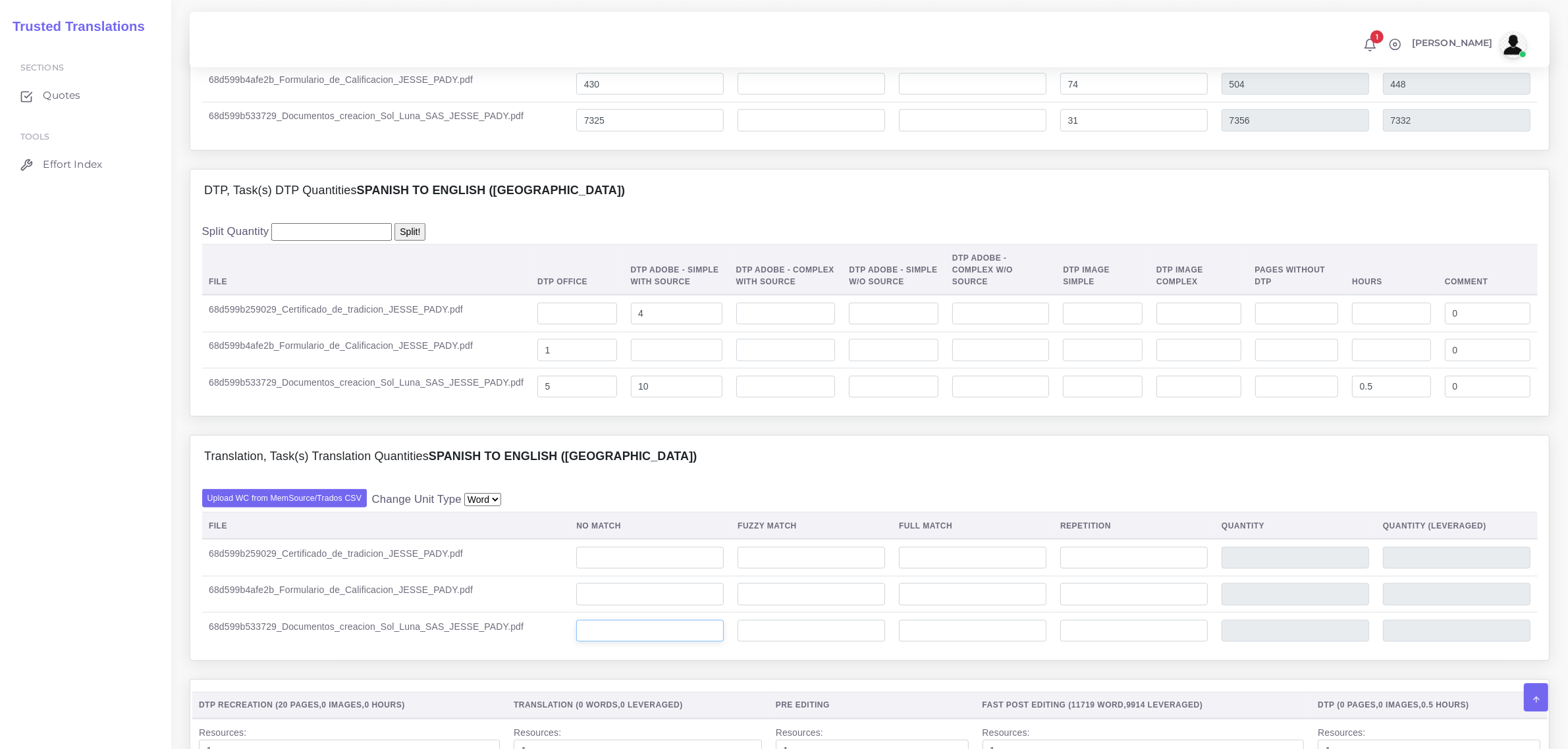
click at [614, 643] on input "number" at bounding box center [650, 631] width 148 height 22
type input "450"
click at [595, 132] on input "7325" at bounding box center [650, 120] width 148 height 22
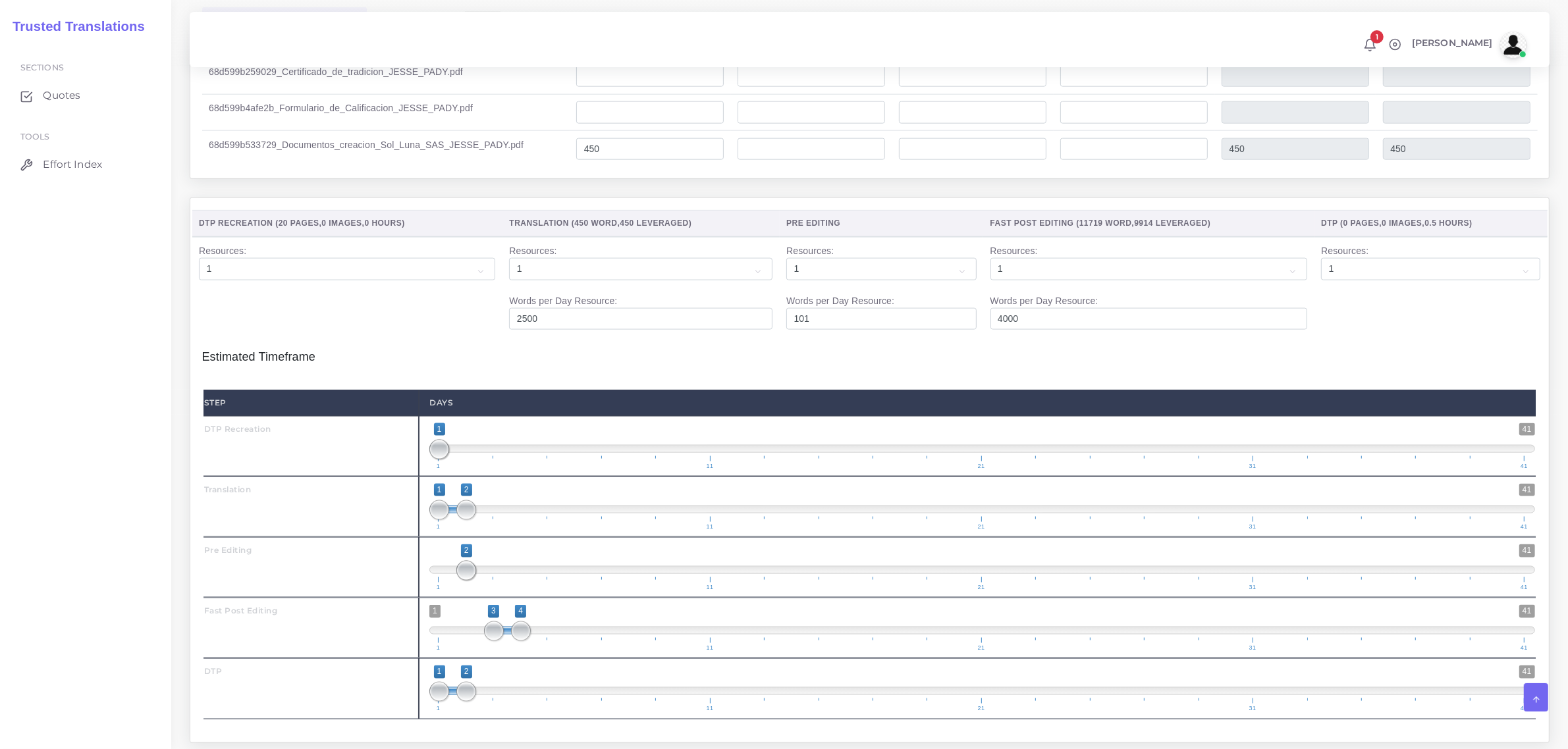
scroll to position [2141, 0]
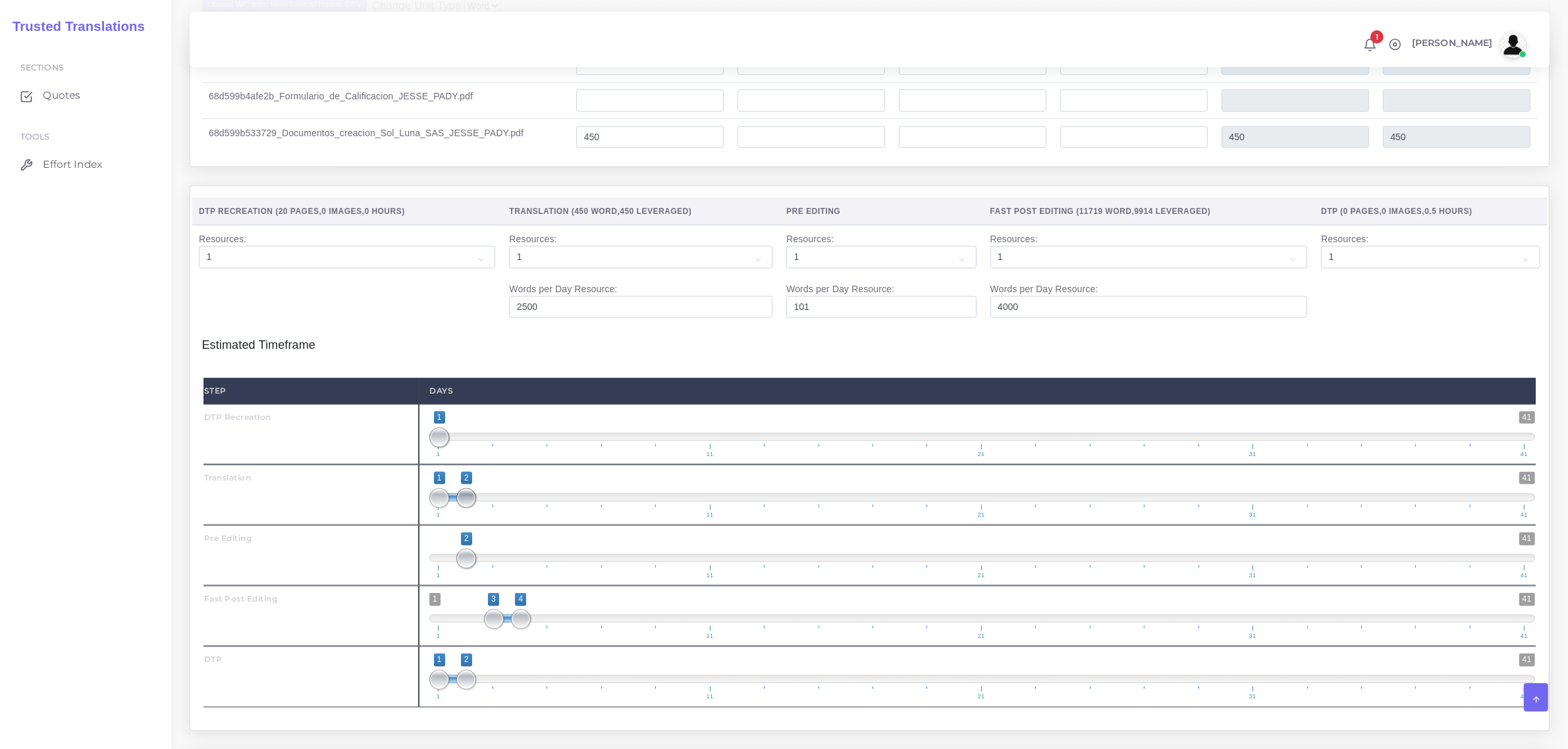
type input "7025"
type input "7056"
type input "7032"
drag, startPoint x: 466, startPoint y: 510, endPoint x: 530, endPoint y: 503, distance: 64.4
click at [530, 503] on span "1 41 1 4 1 — 4 1 11 21 31 41" at bounding box center [982, 495] width 1106 height 46
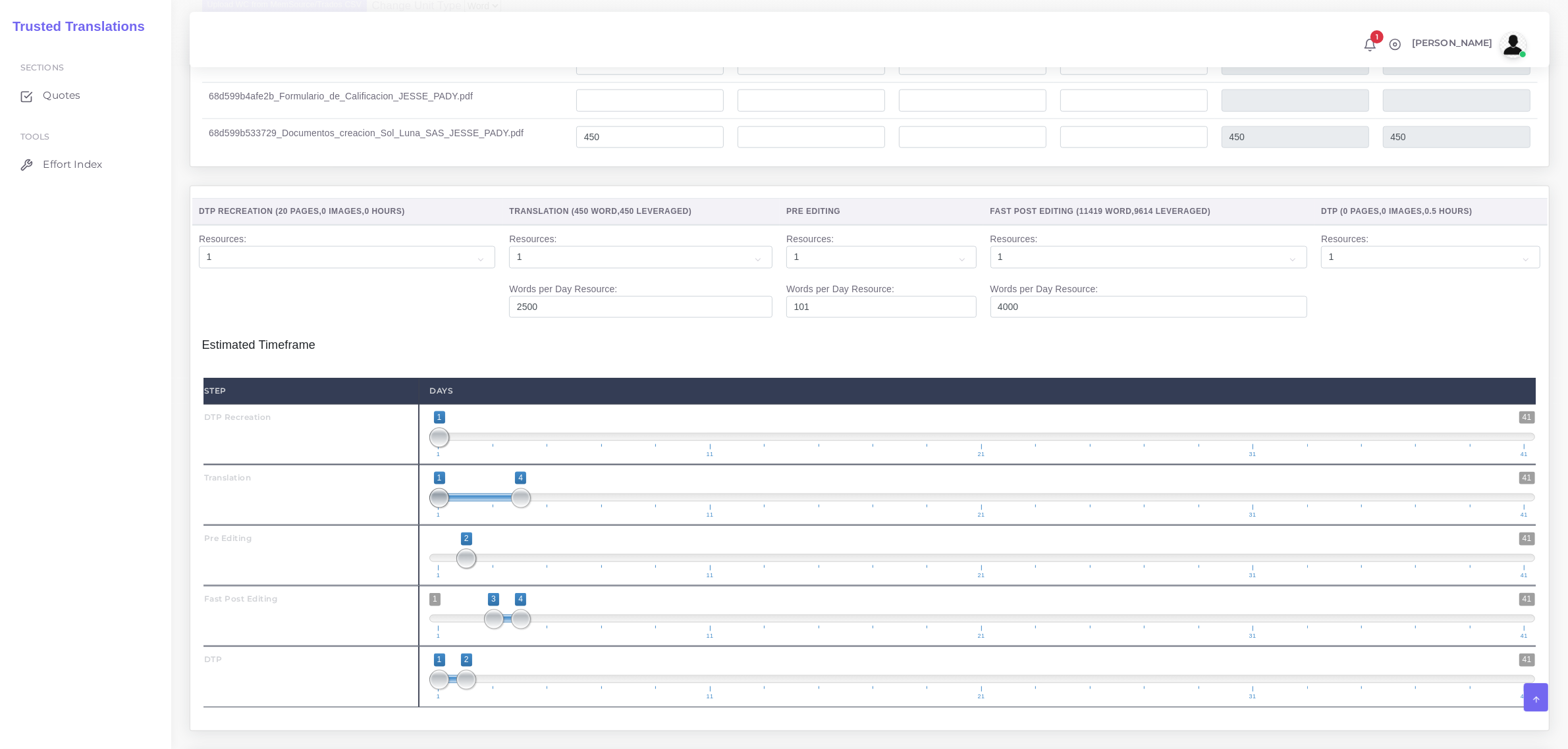
type input "4;4"
drag, startPoint x: 441, startPoint y: 510, endPoint x: 528, endPoint y: 511, distance: 87.0
click at [528, 508] on span at bounding box center [520, 498] width 20 height 20
drag, startPoint x: 461, startPoint y: 698, endPoint x: 573, endPoint y: 706, distance: 112.3
click at [573, 690] on span at bounding box center [574, 680] width 20 height 20
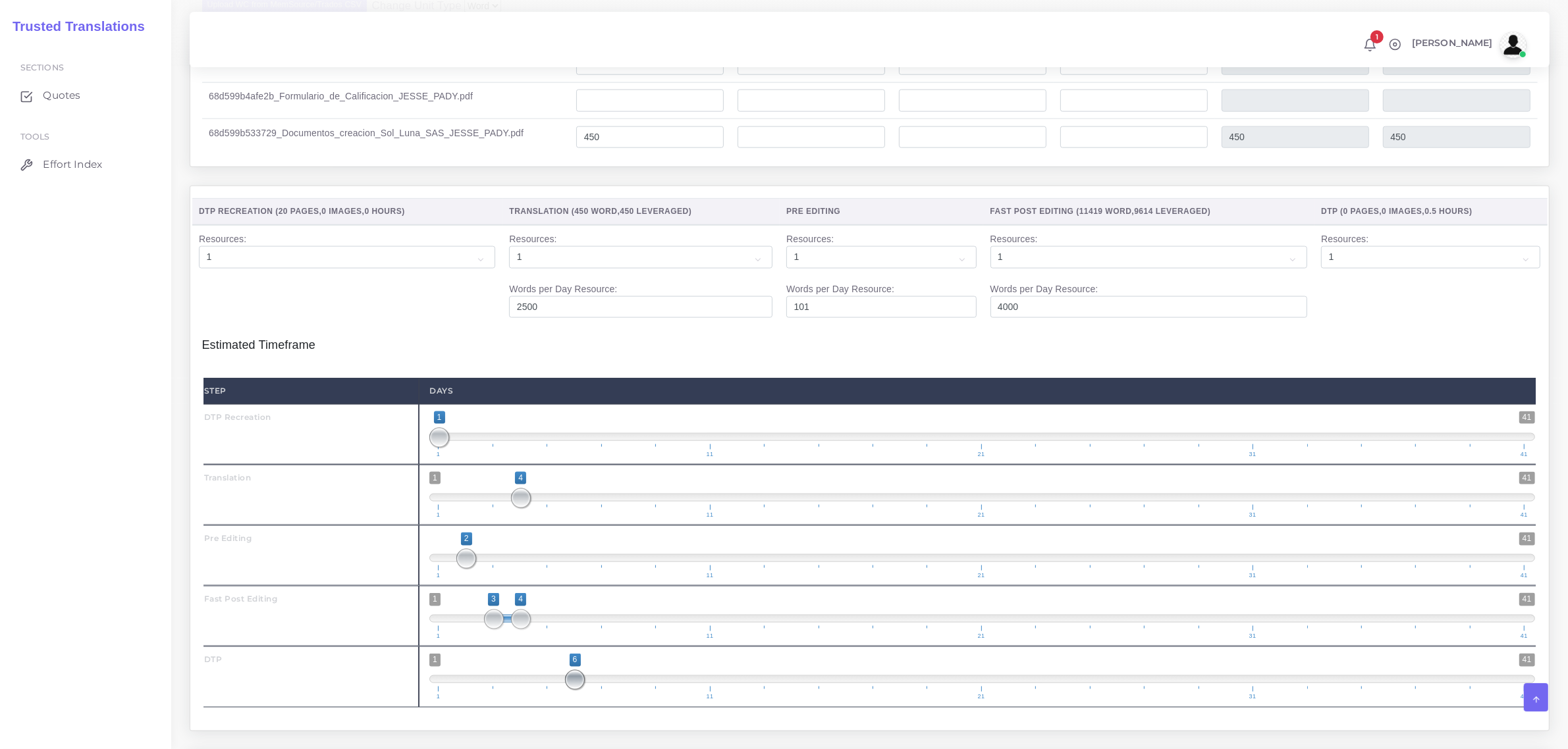
drag, startPoint x: 436, startPoint y: 696, endPoint x: 580, endPoint y: 696, distance: 144.0
click at [580, 690] on span at bounding box center [574, 680] width 20 height 20
drag, startPoint x: 574, startPoint y: 700, endPoint x: 550, endPoint y: 698, distance: 24.1
click at [550, 690] on span at bounding box center [547, 680] width 20 height 20
drag, startPoint x: 574, startPoint y: 699, endPoint x: 544, endPoint y: 695, distance: 30.3
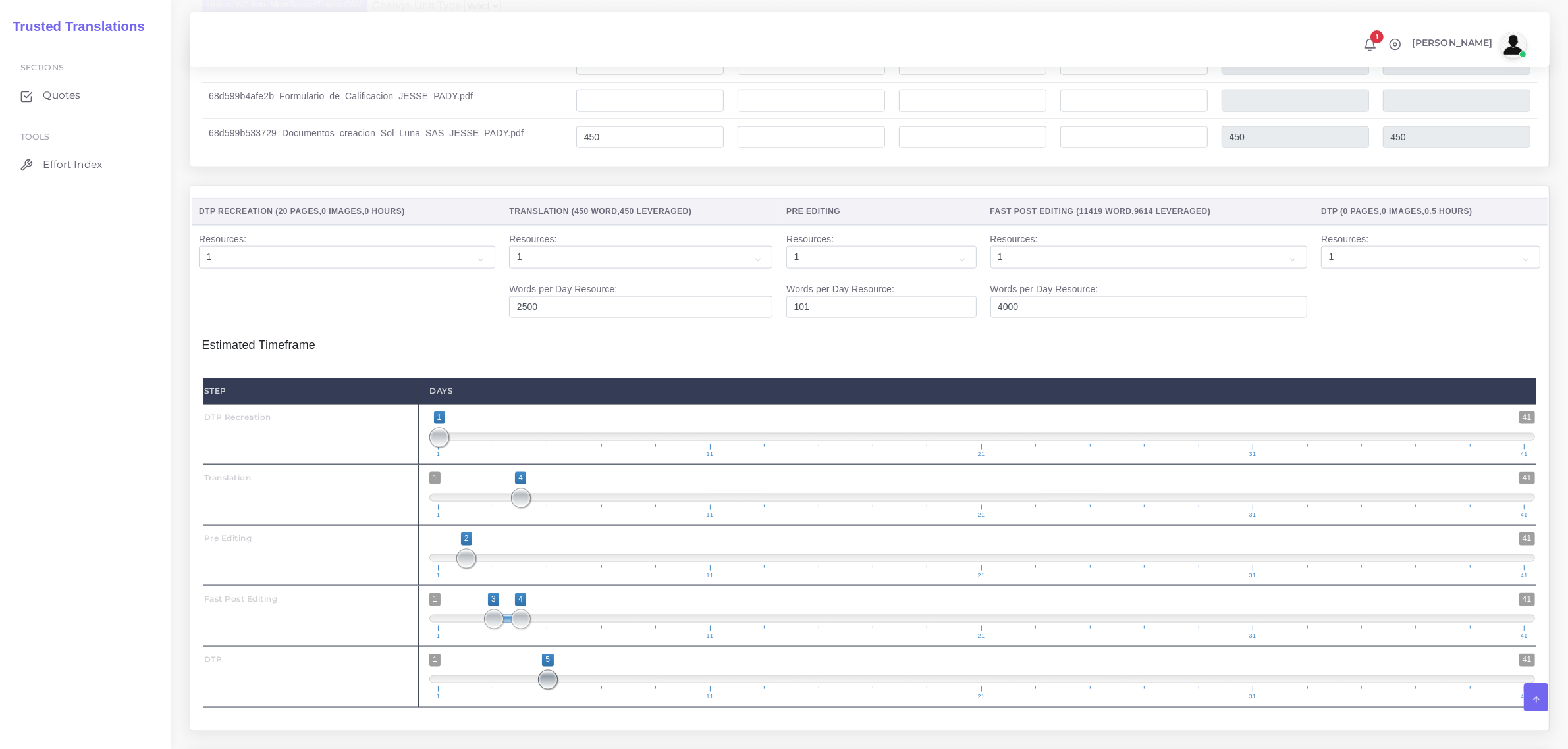
click at [544, 690] on span at bounding box center [547, 680] width 20 height 20
drag, startPoint x: 548, startPoint y: 704, endPoint x: 573, endPoint y: 699, distance: 25.5
click at [573, 690] on span at bounding box center [574, 680] width 20 height 20
type input "6;6"
drag, startPoint x: 551, startPoint y: 696, endPoint x: 581, endPoint y: 701, distance: 30.4
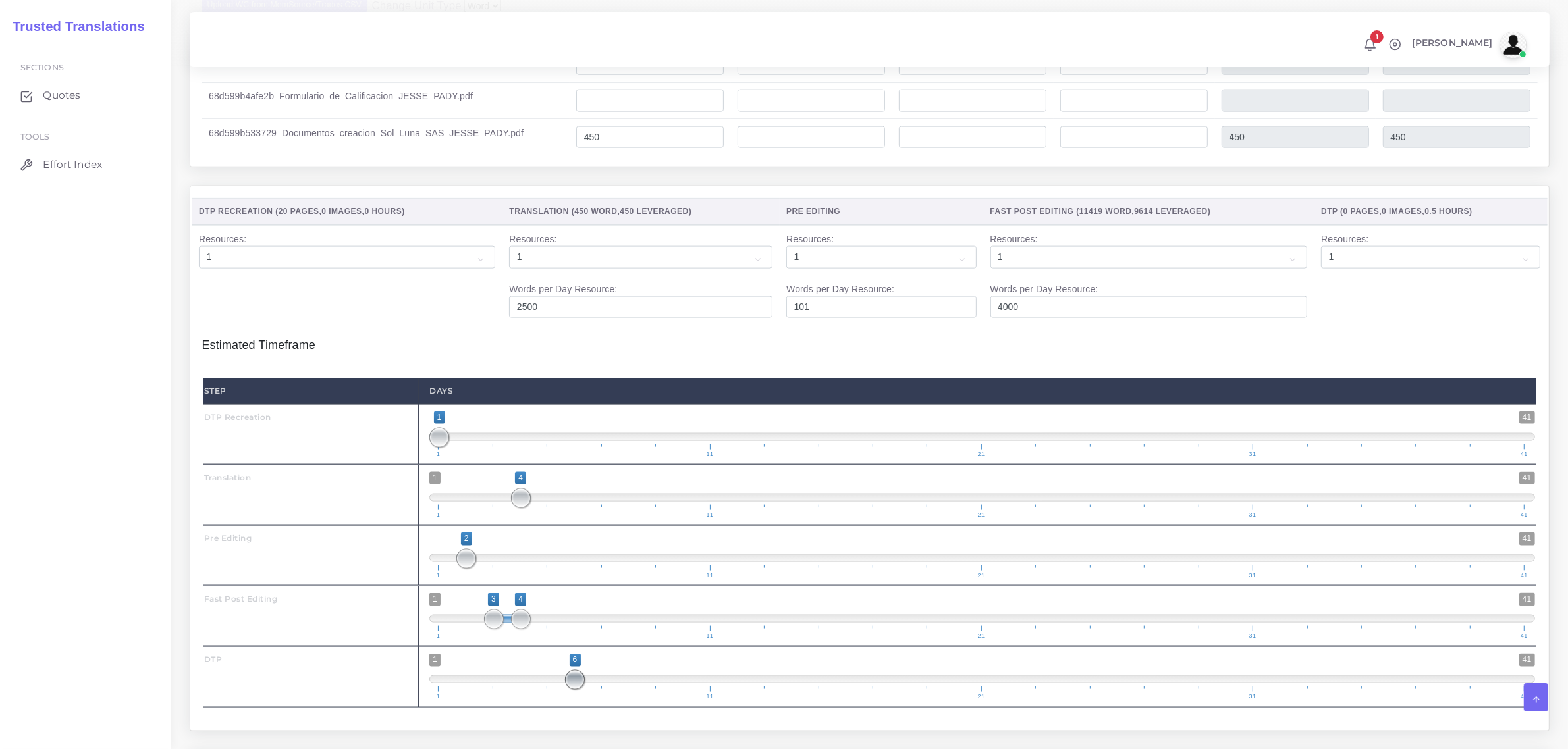
click at [581, 690] on span at bounding box center [574, 680] width 20 height 20
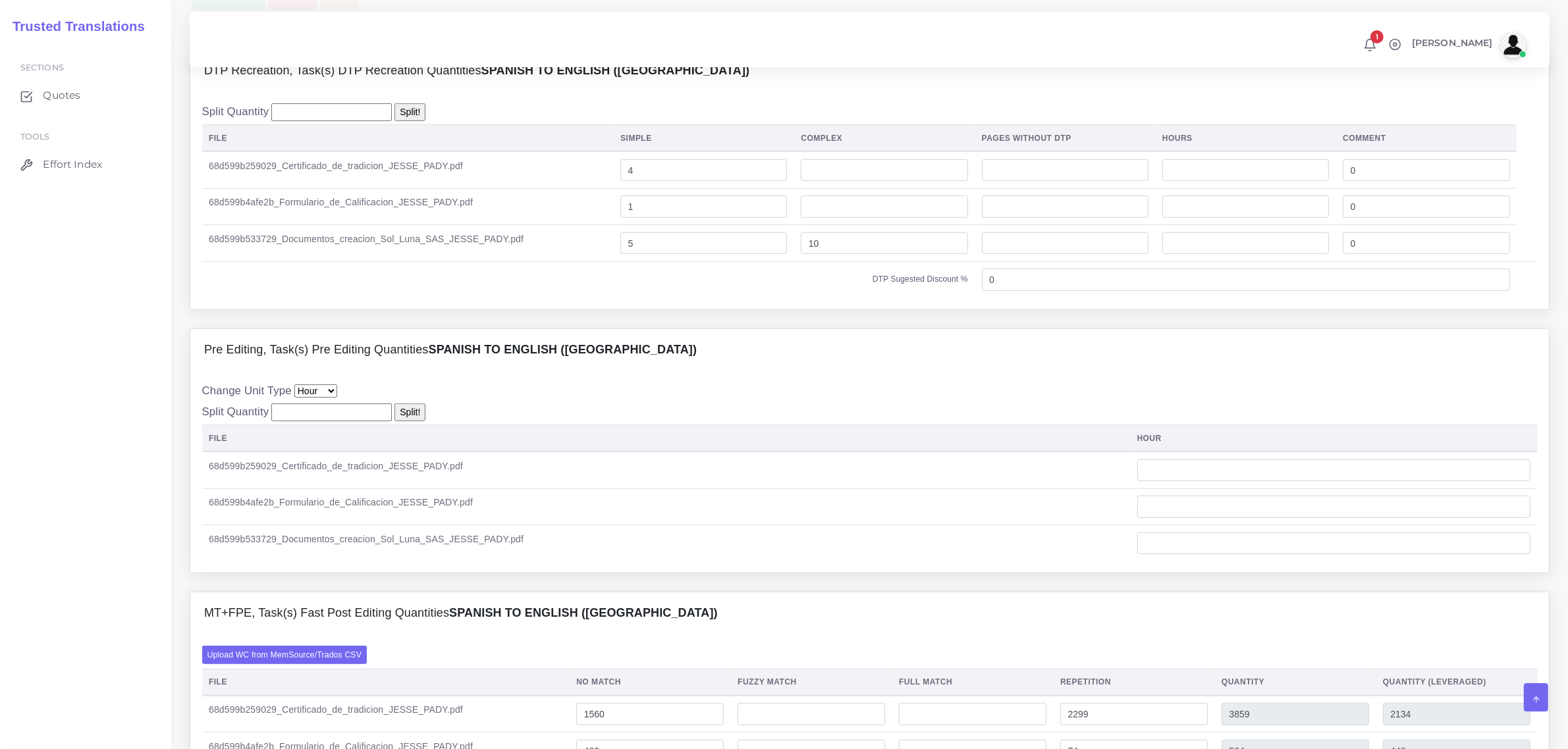
scroll to position [1070, 0]
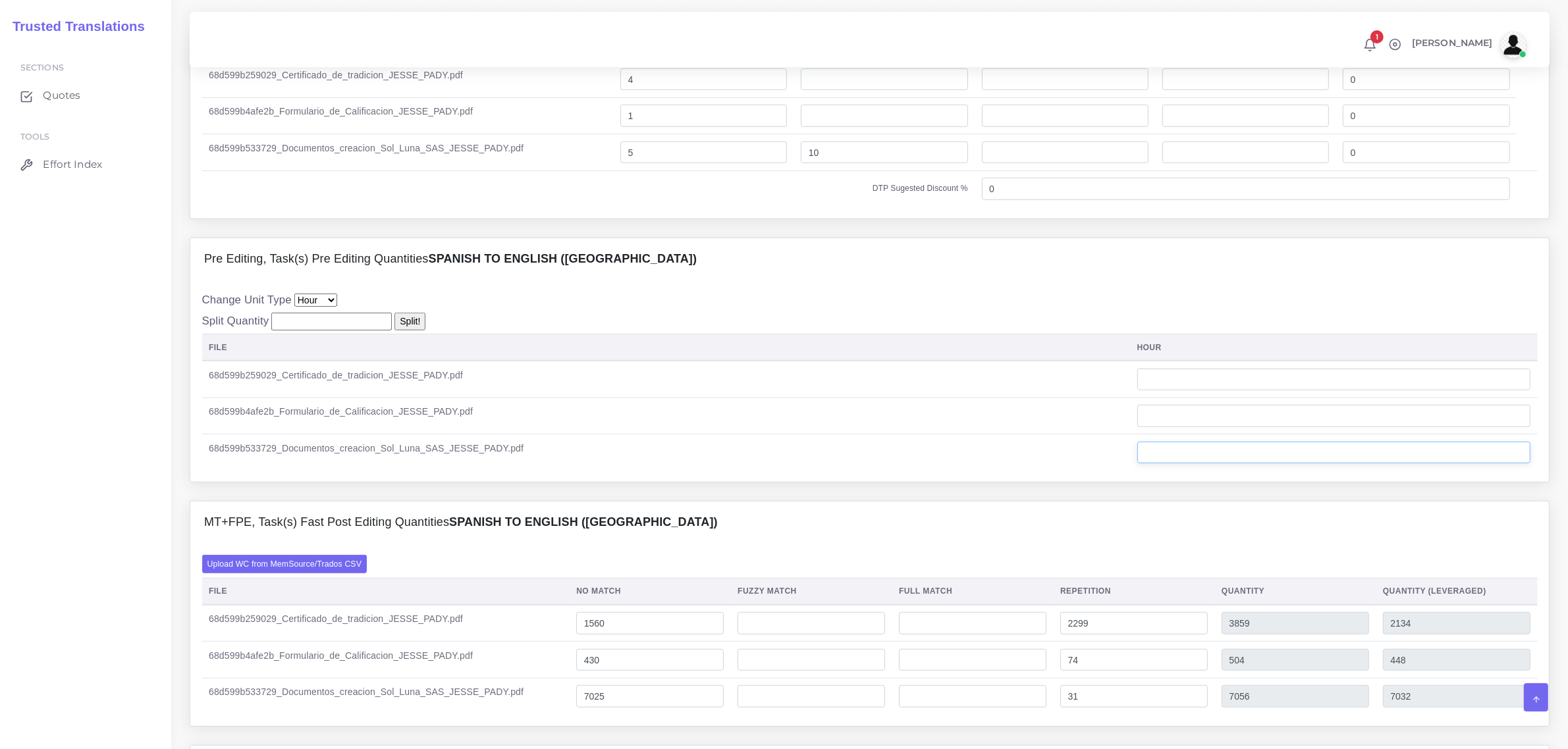
click at [1166, 464] on input "number" at bounding box center [1334, 453] width 393 height 22
drag, startPoint x: 1151, startPoint y: 479, endPoint x: 1144, endPoint y: 481, distance: 7.3
click at [1144, 464] on input "1" at bounding box center [1334, 453] width 393 height 22
type input "2"
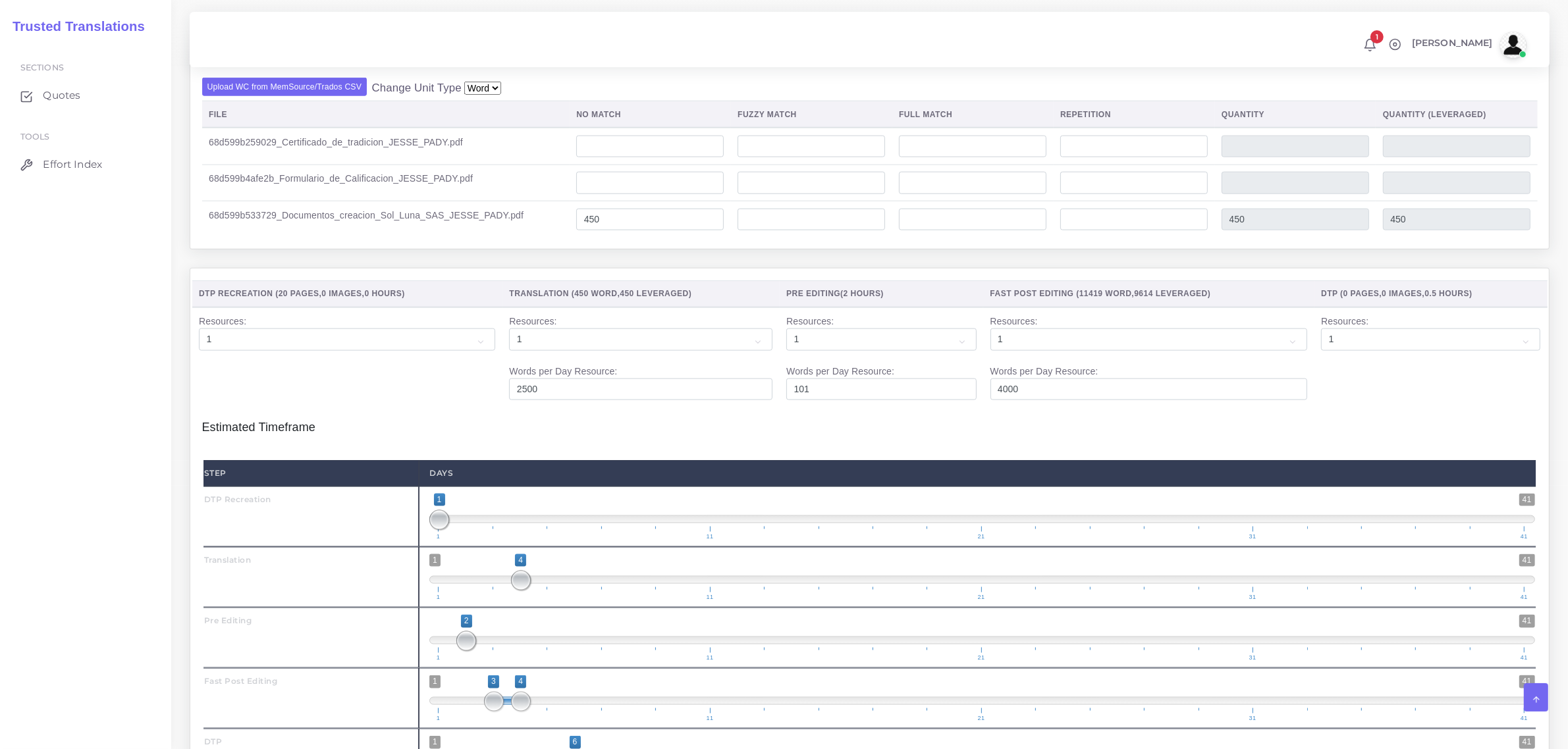
scroll to position [2452, 0]
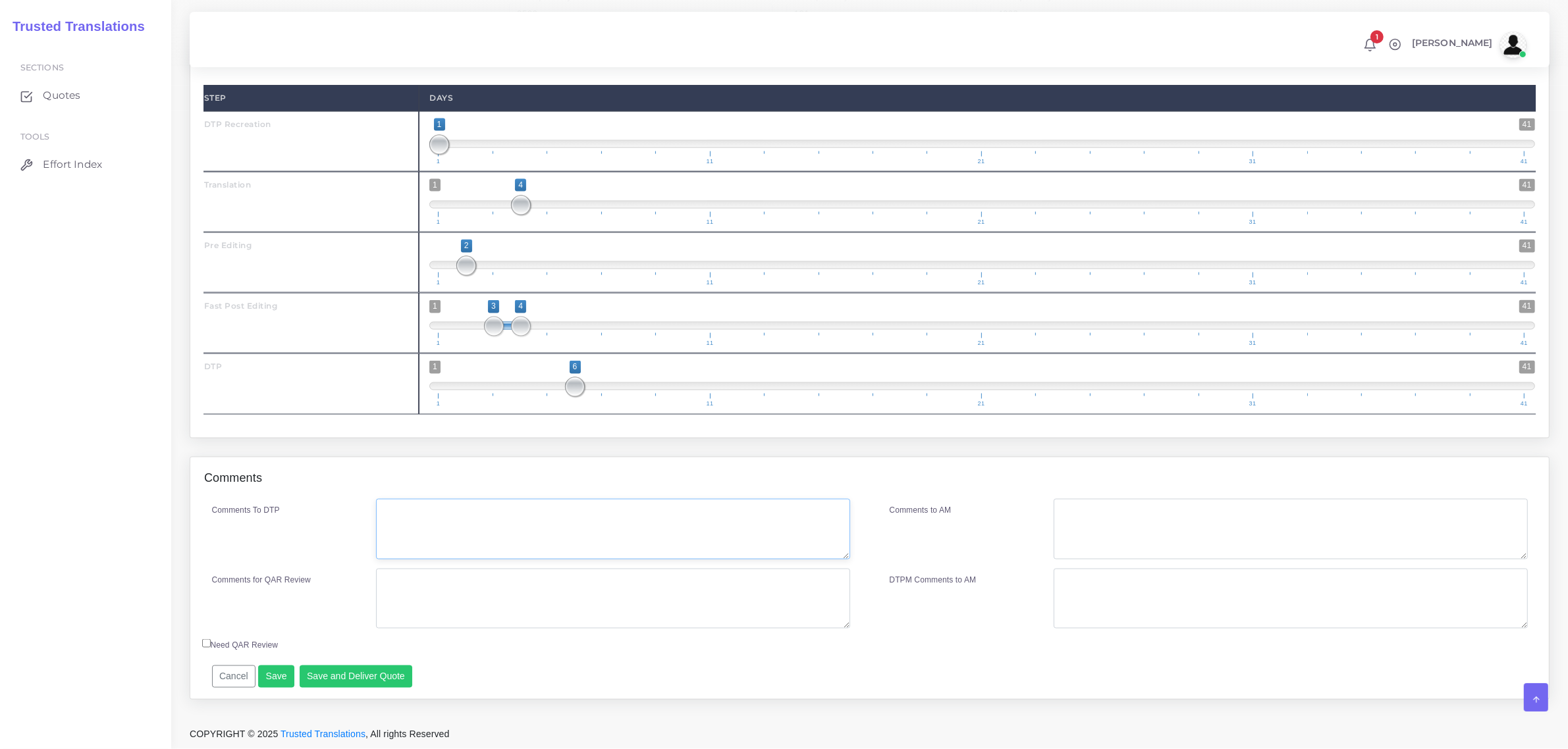
click at [430, 521] on textarea "Comments To DTP" at bounding box center [613, 529] width 473 height 61
type textarea "no specific instructions"
click at [347, 682] on button "Save and Deliver Quote" at bounding box center [356, 677] width 113 height 22
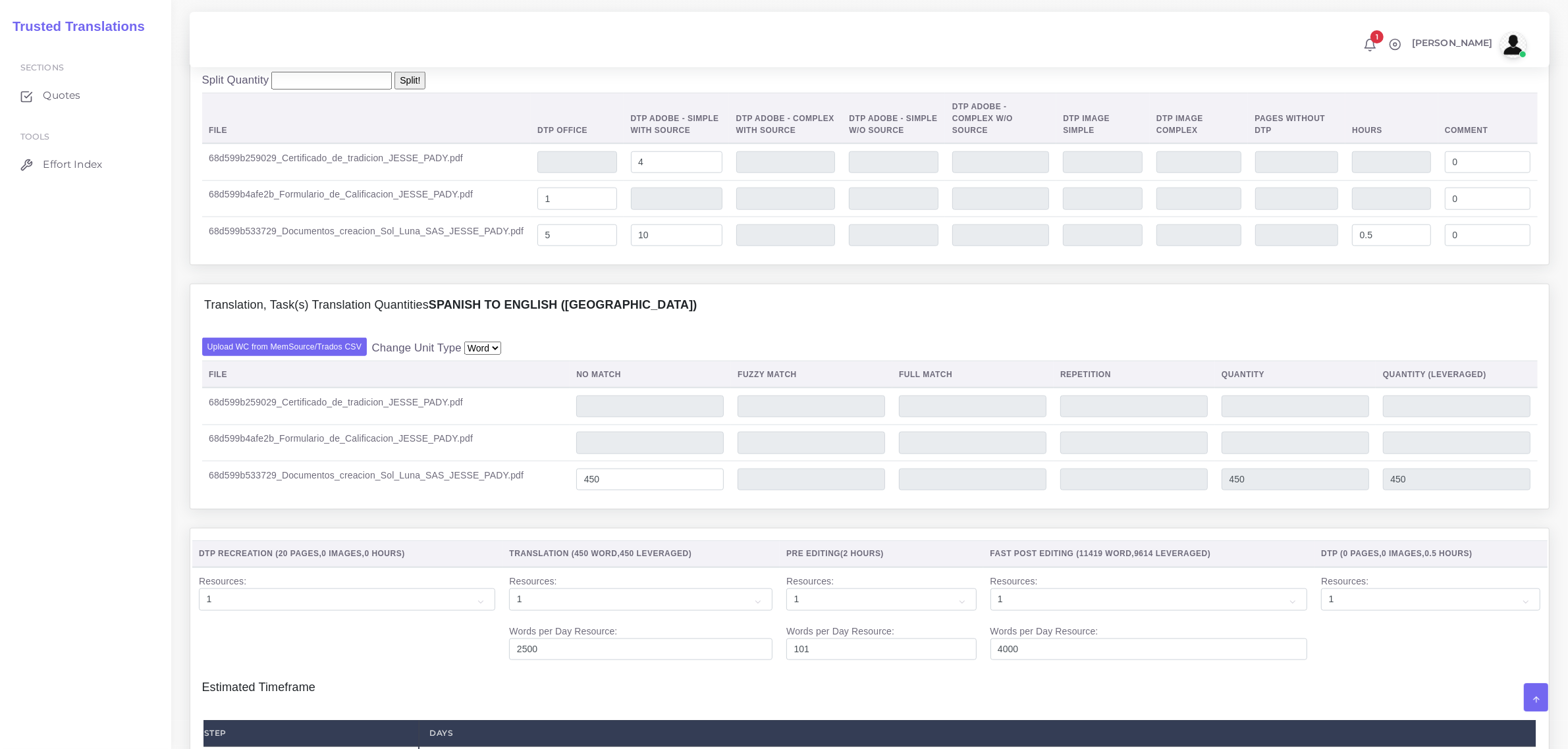
scroll to position [1875, 0]
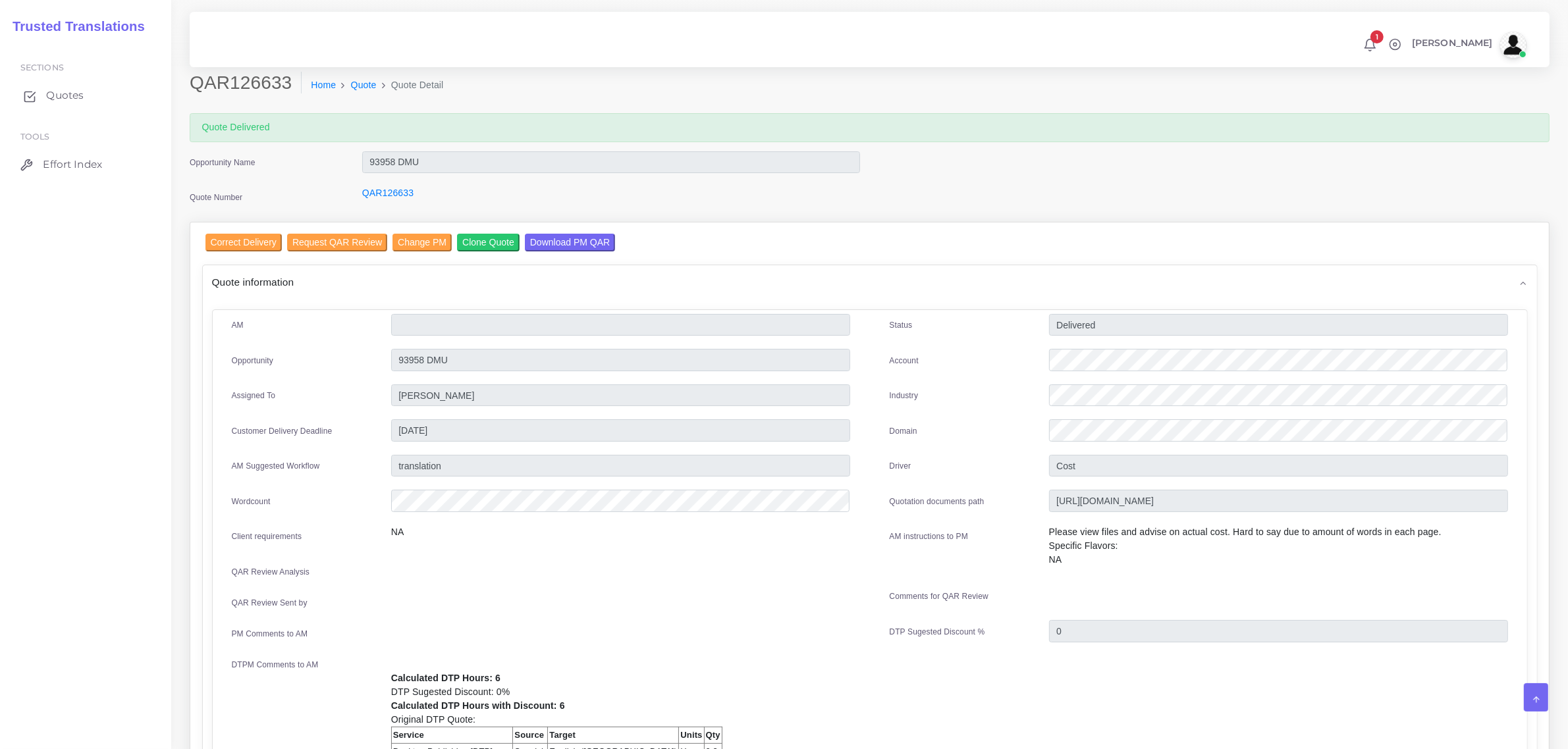
click at [61, 92] on span "Quotes" at bounding box center [64, 95] width 37 height 15
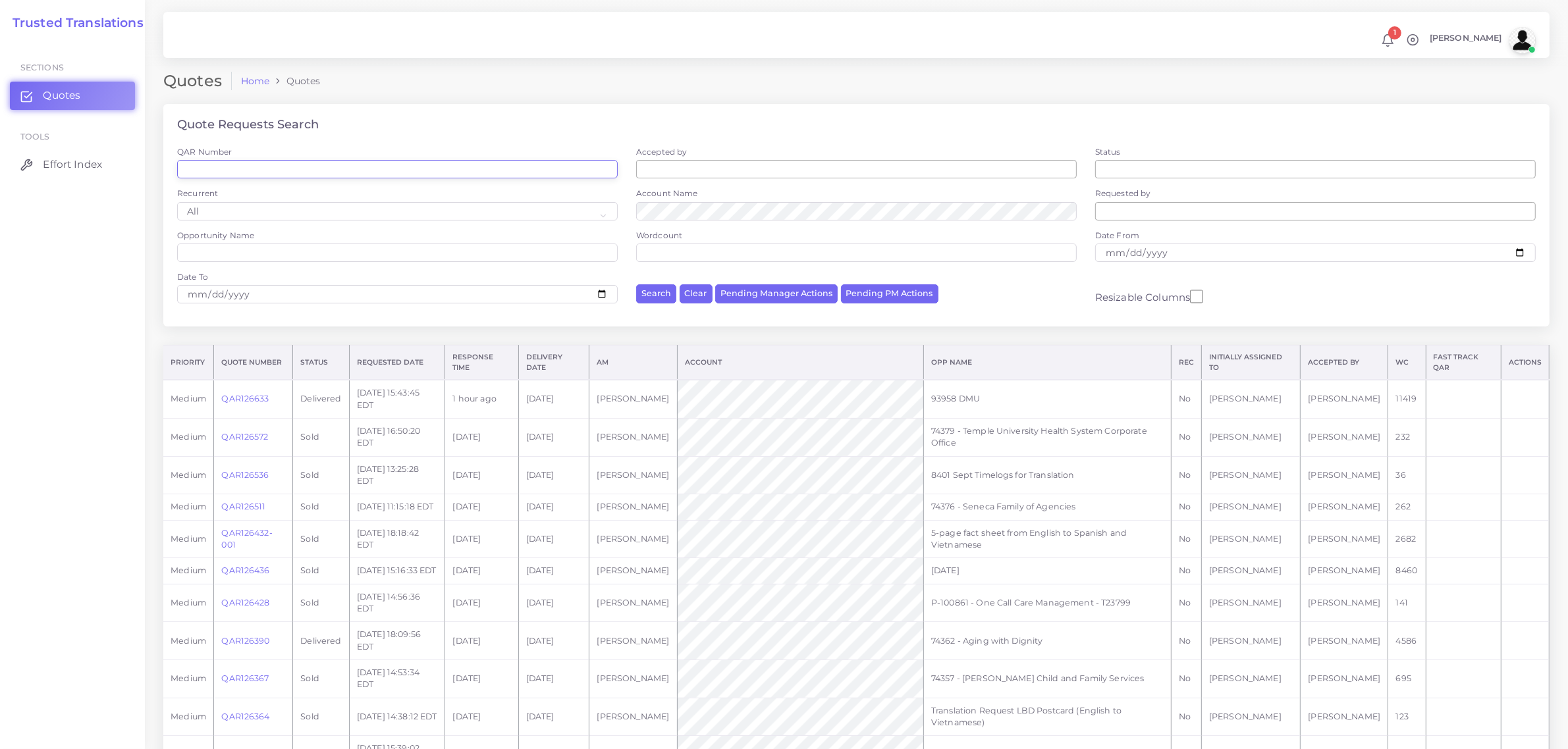
click at [320, 164] on input "QAR Number" at bounding box center [398, 169] width 441 height 19
paste input "QAR125859"
type input "QAR125859"
click at [636, 285] on button "Search" at bounding box center [656, 294] width 40 height 19
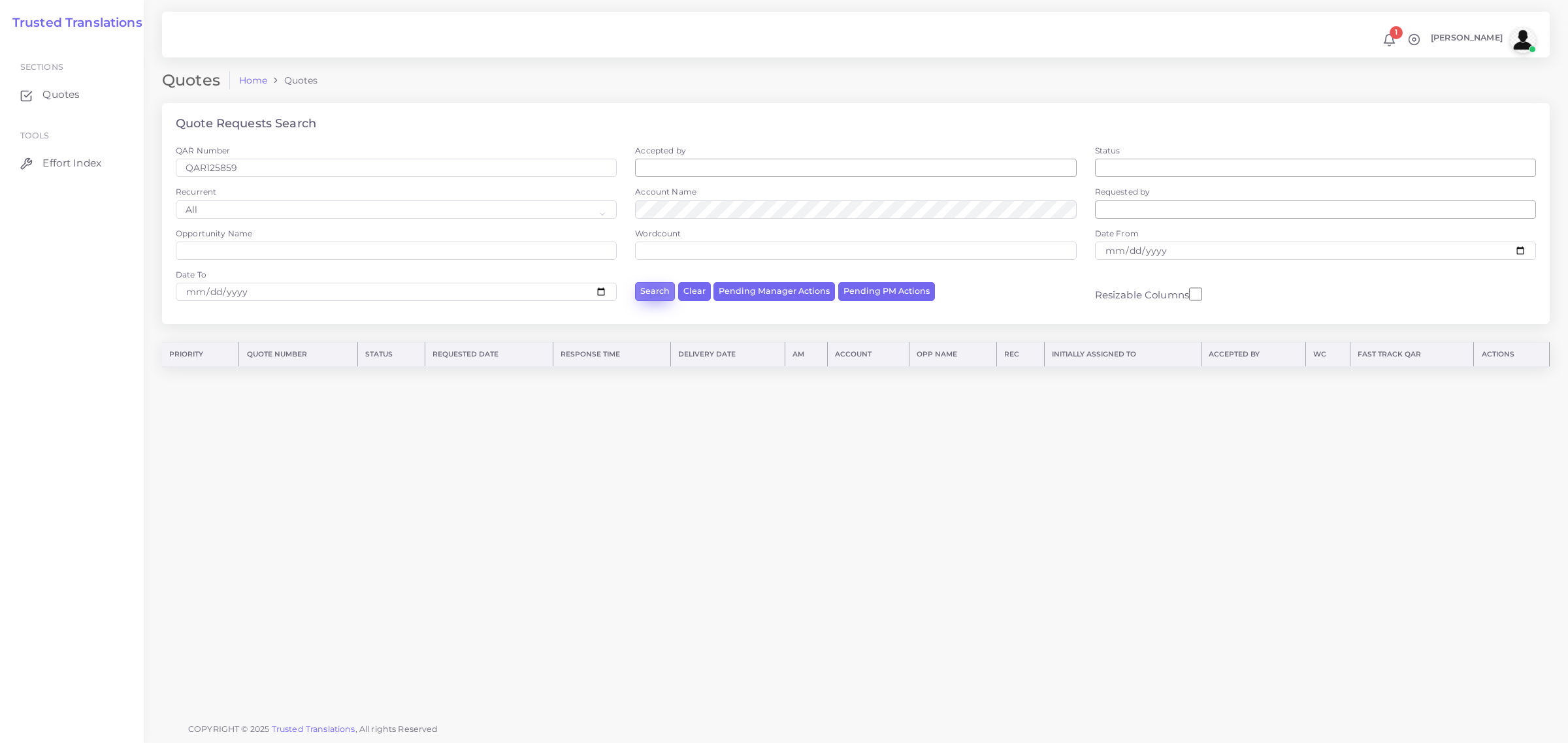
click at [654, 291] on button "Search" at bounding box center [654, 292] width 40 height 19
click at [256, 379] on link "QAR125859" at bounding box center [252, 380] width 47 height 10
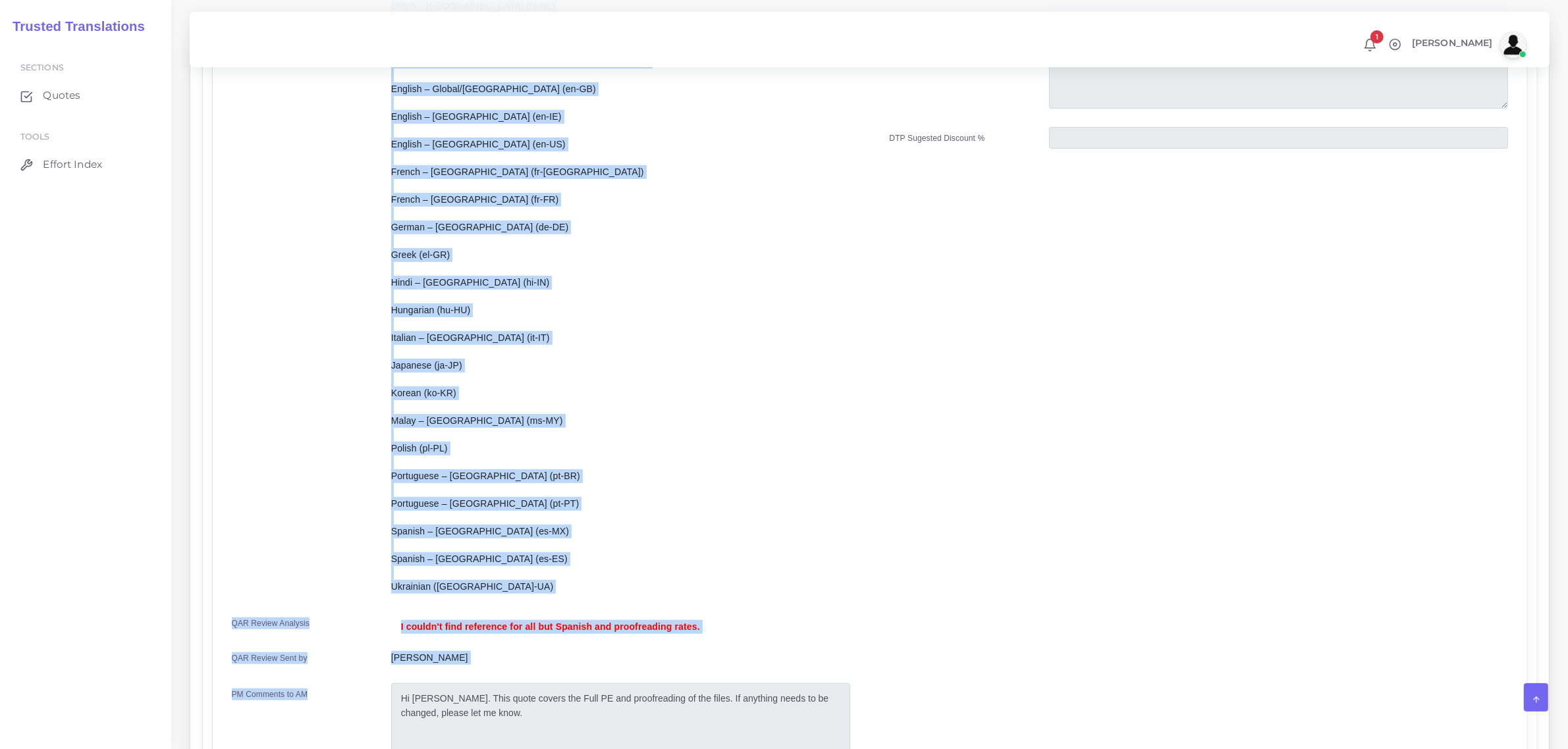
scroll to position [738, 0]
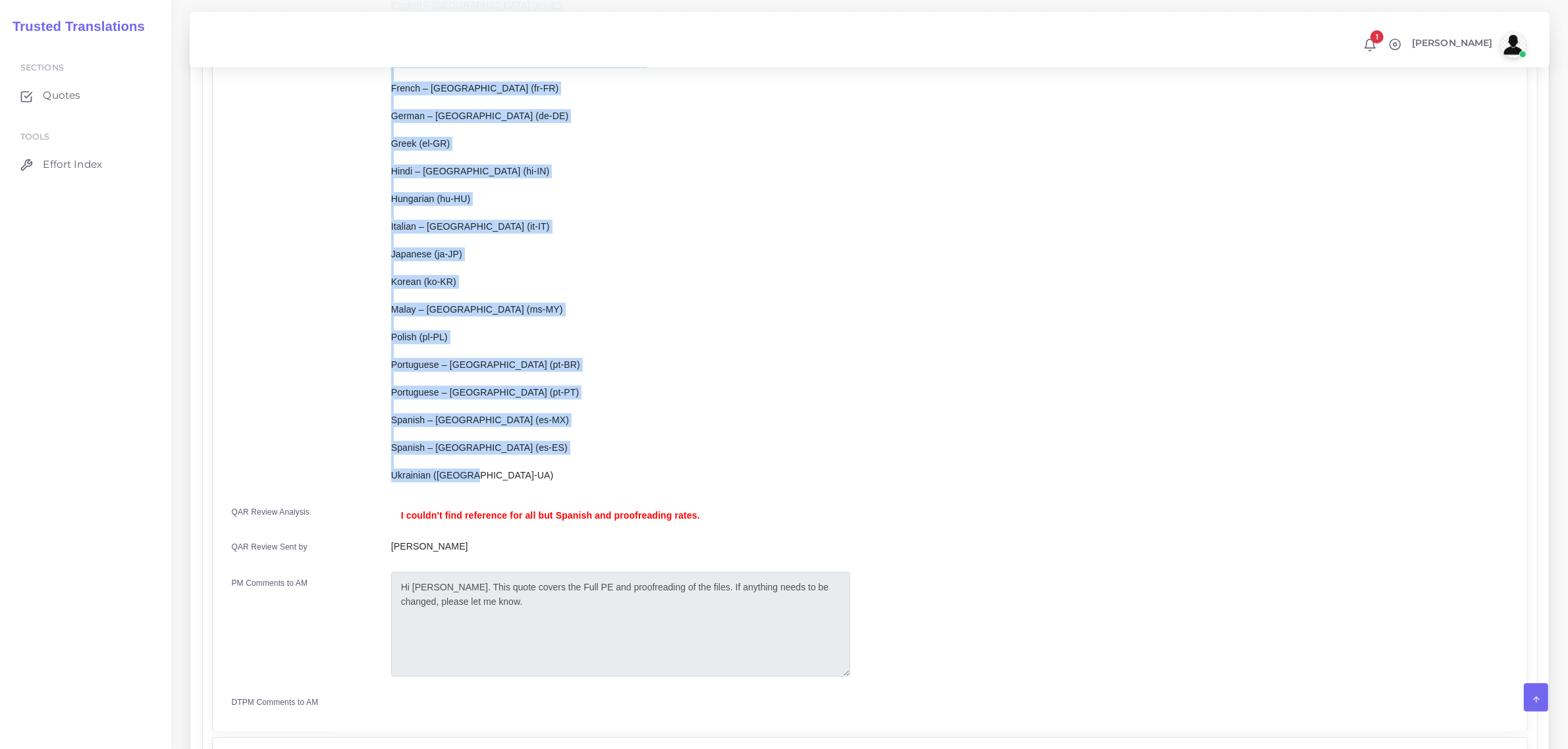
drag, startPoint x: 392, startPoint y: 160, endPoint x: 508, endPoint y: 479, distance: 339.4
click at [508, 479] on div "Languages Required (Alphabetical): Arabic – Saudi Arabia (ar-SA) Chinese – Simp…" at bounding box center [620, 120] width 479 height 742
copy p "Languages Required (Alphabetical): Arabic – Saudi Arabia (ar-SA) Chinese – Simp…"
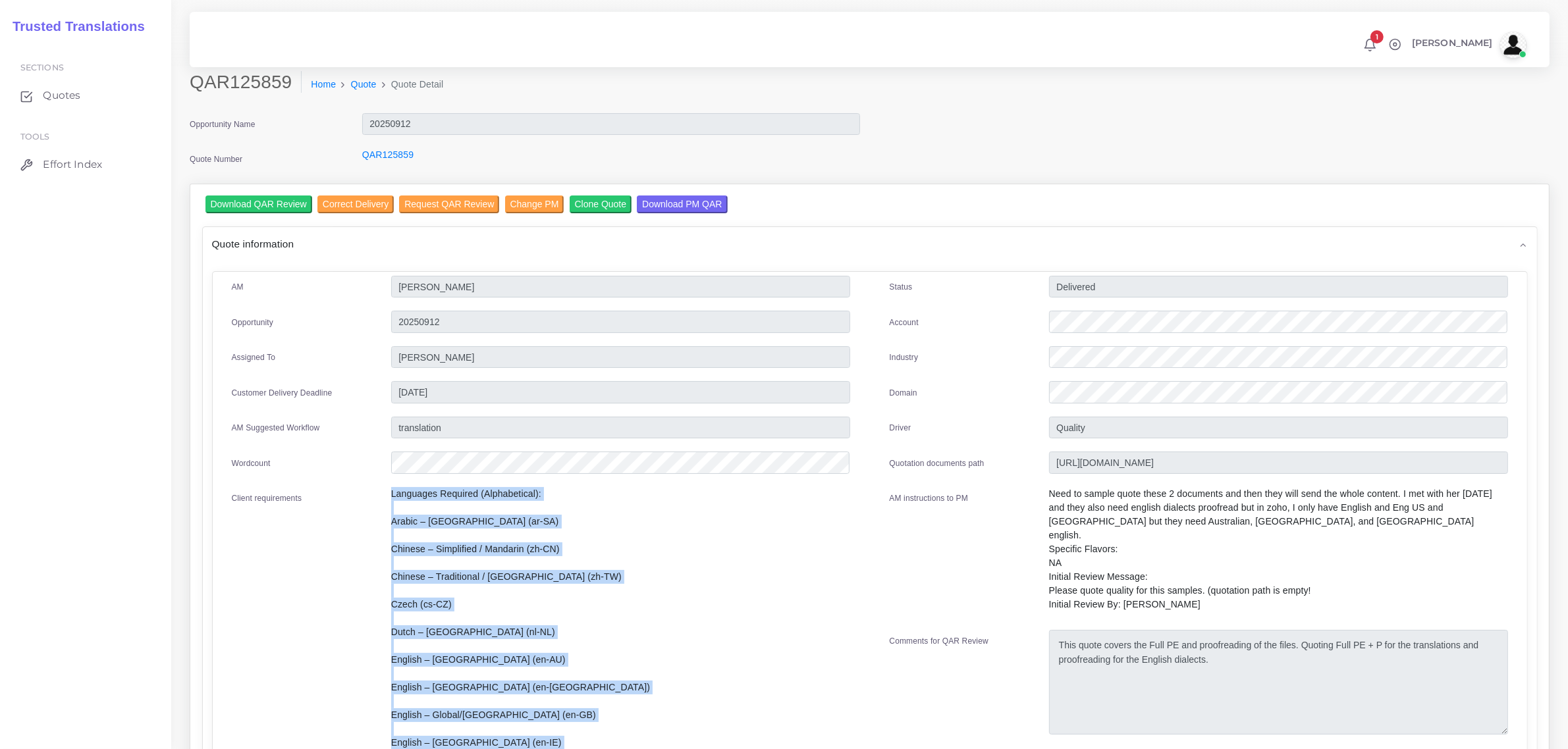
scroll to position [0, 0]
click at [663, 200] on input "Download PM QAR" at bounding box center [682, 205] width 91 height 18
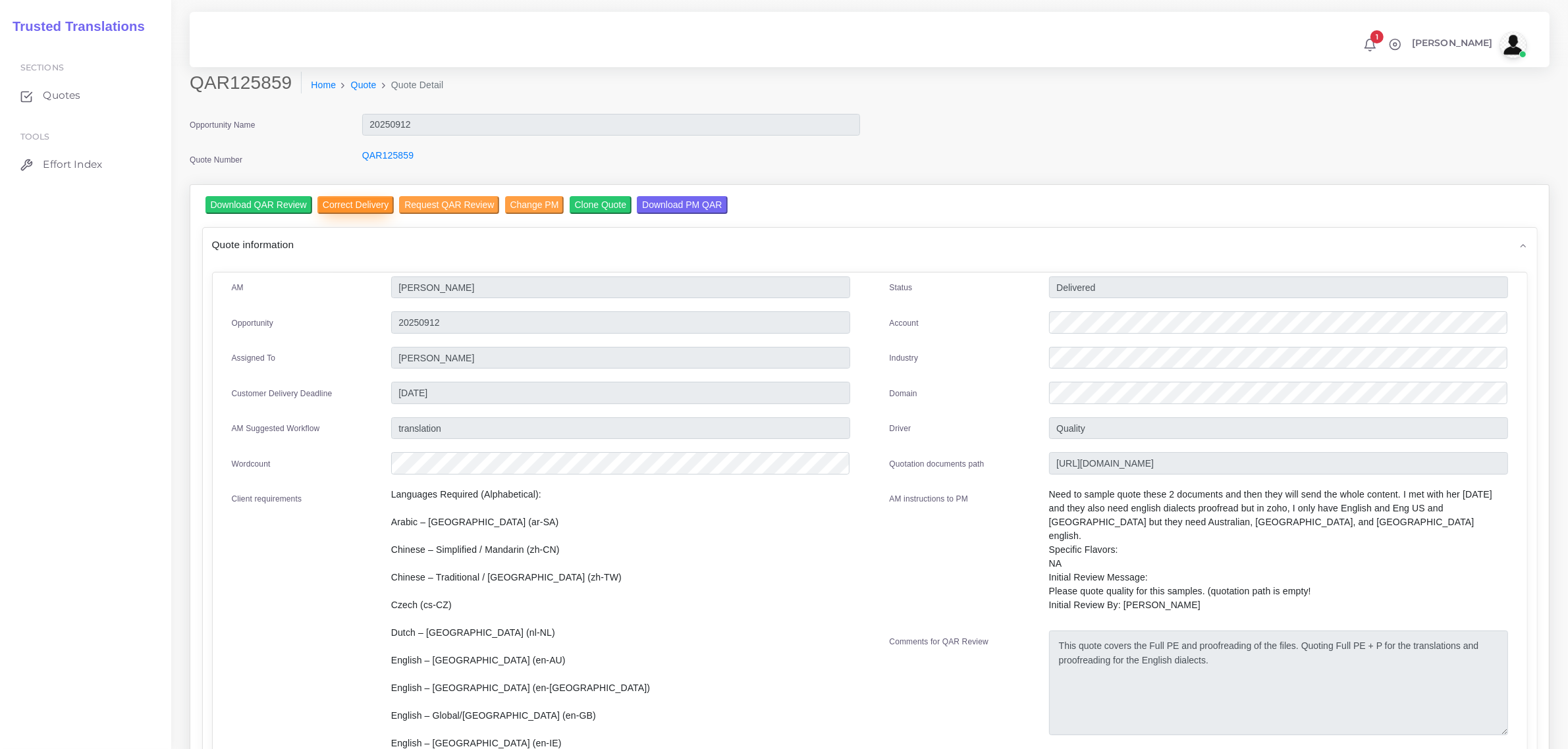
click at [360, 208] on input "Correct Delivery" at bounding box center [356, 205] width 77 height 18
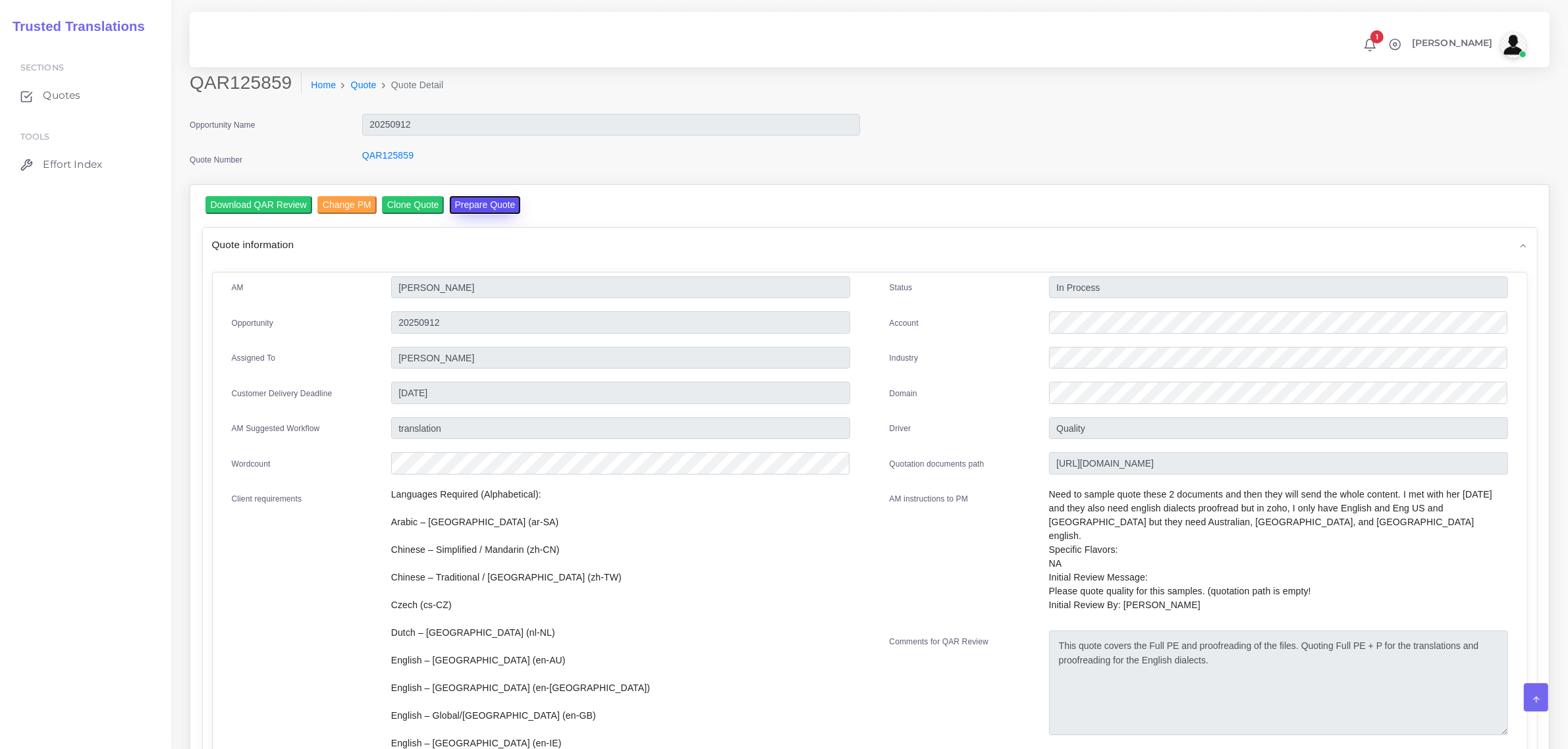
click at [482, 205] on button "Prepare Quote" at bounding box center [486, 205] width 71 height 18
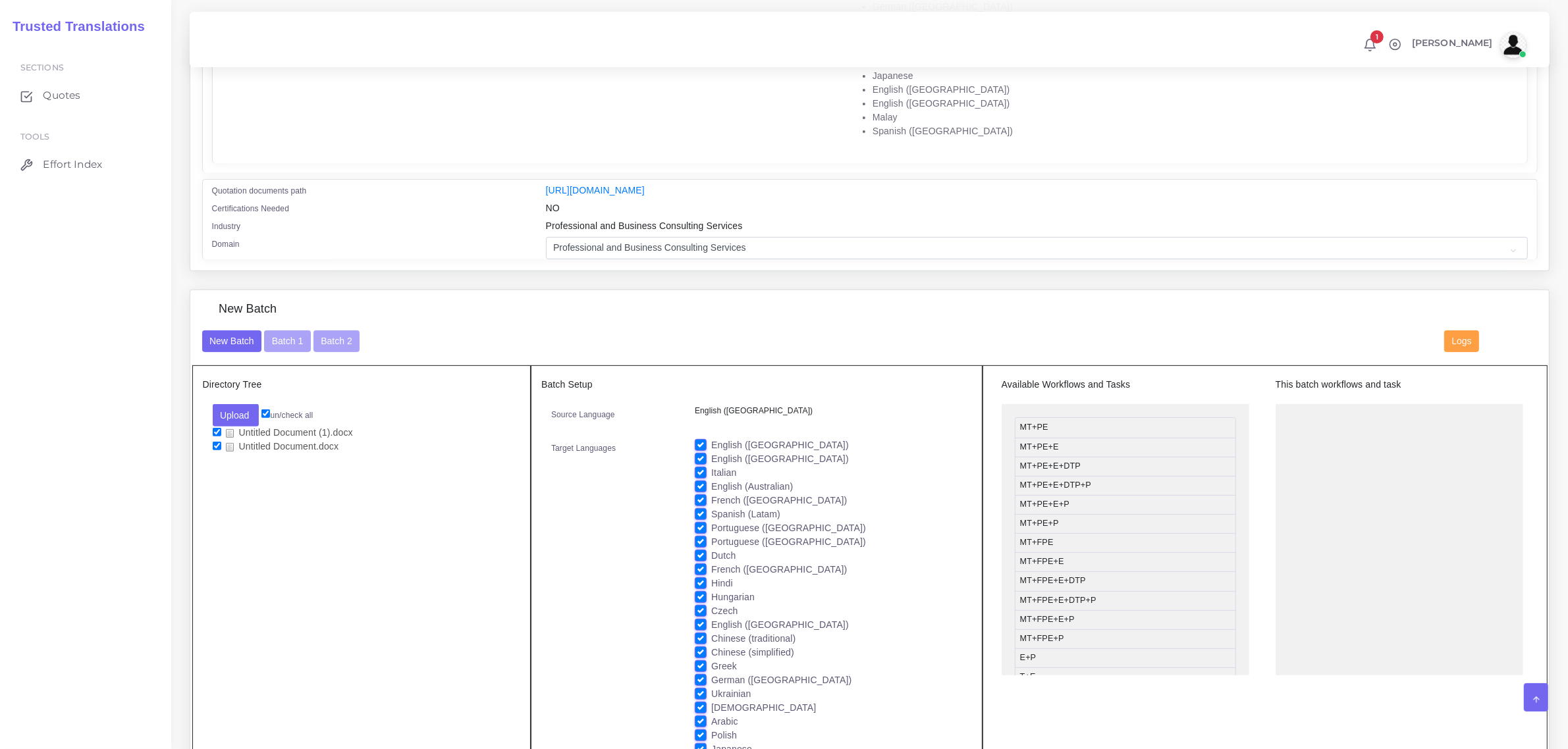
scroll to position [658, 0]
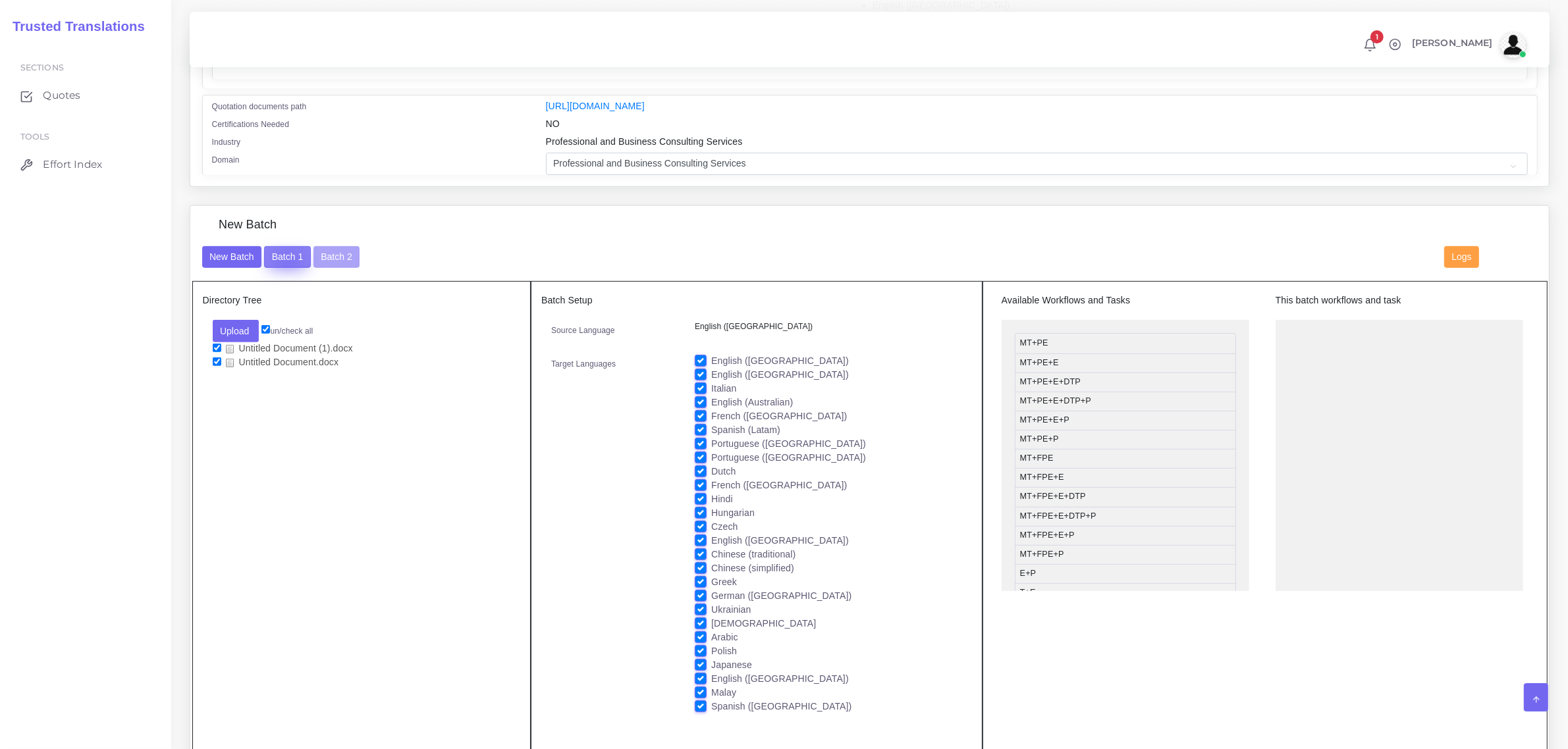
click at [287, 261] on button "Batch 1" at bounding box center [287, 258] width 46 height 22
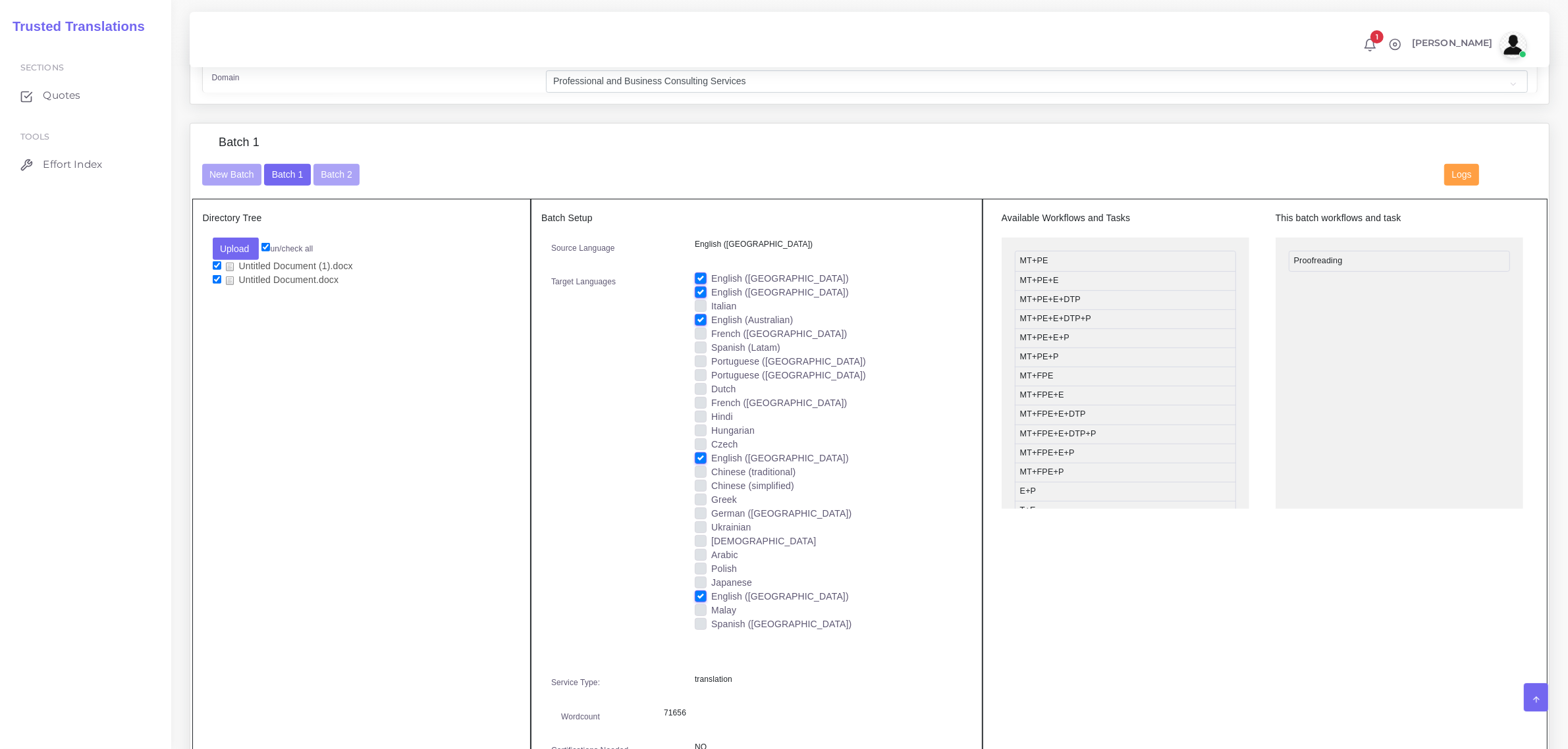
scroll to position [658, 0]
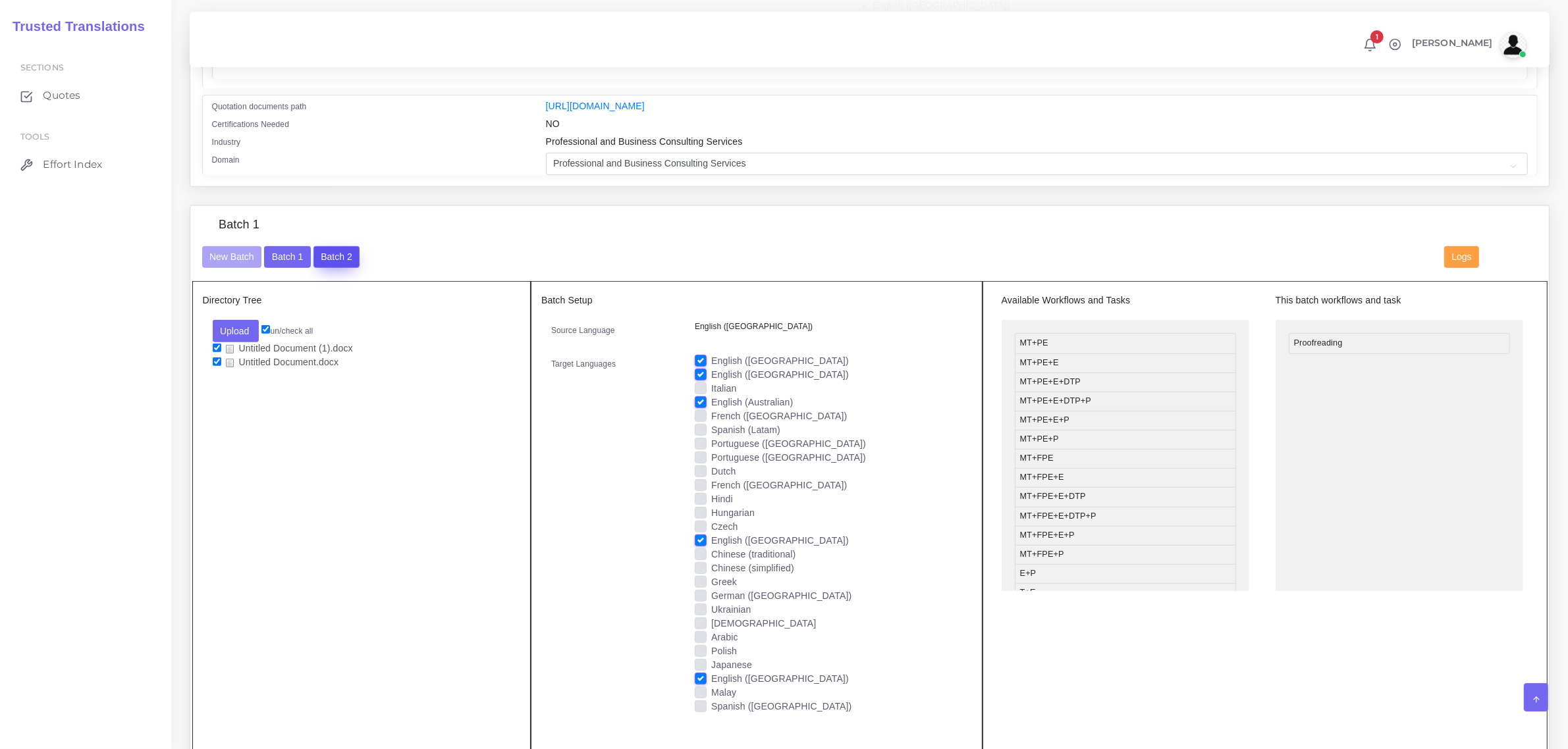
click at [330, 252] on button "Batch 2" at bounding box center [336, 258] width 46 height 22
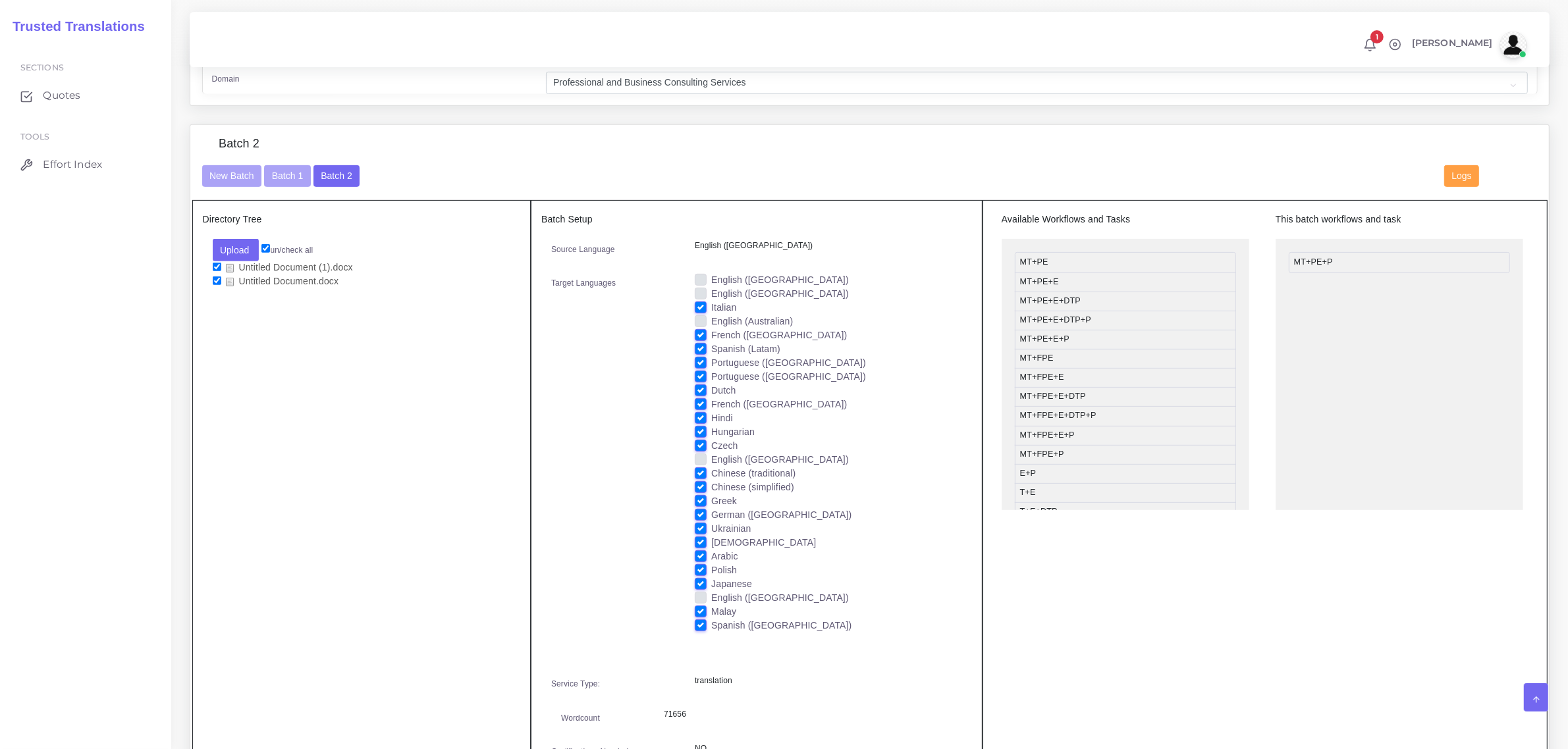
scroll to position [741, 0]
click at [77, 158] on span "Effort Index" at bounding box center [75, 165] width 59 height 15
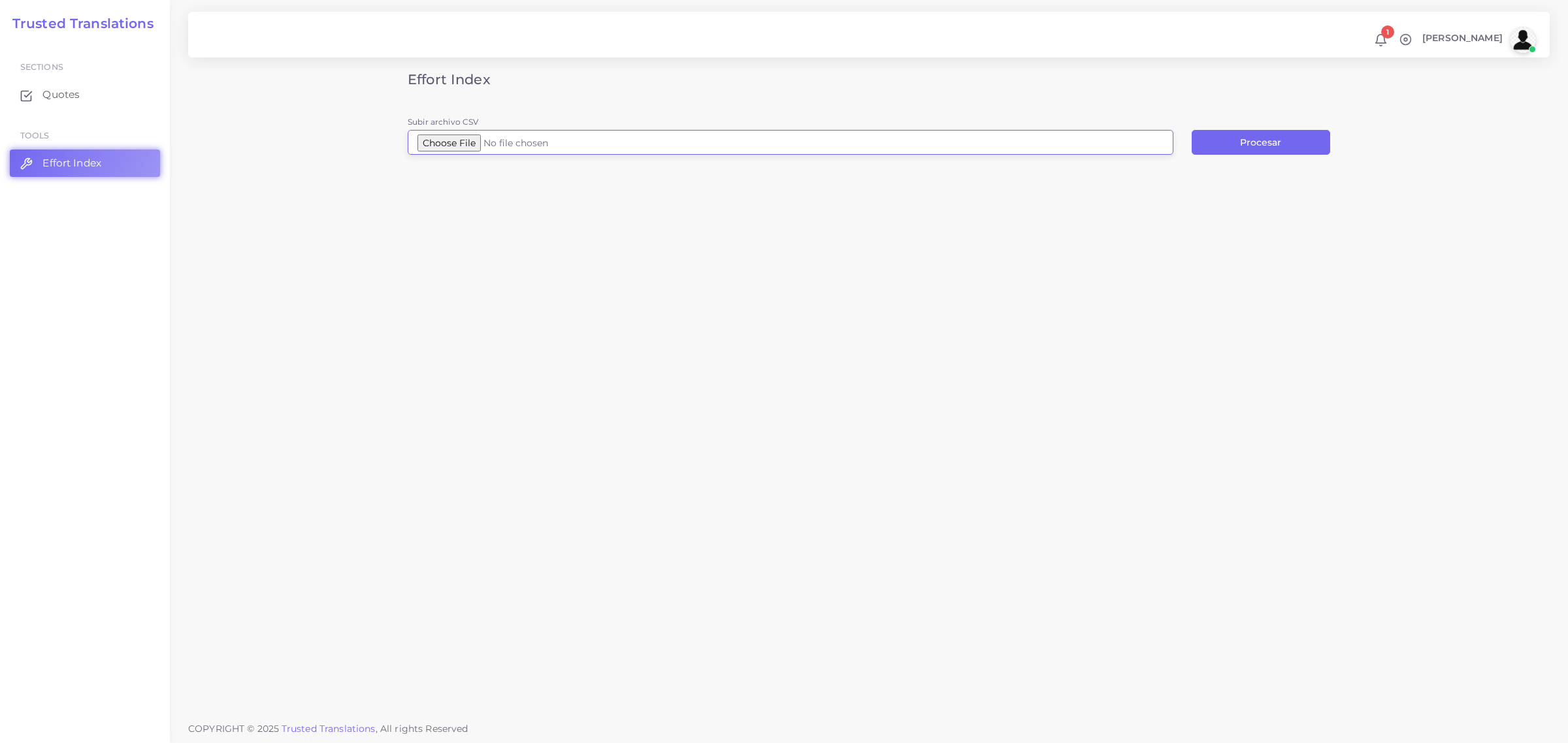
click at [449, 145] on input "Subir archivo CSV" at bounding box center [790, 142] width 765 height 25
type input "C:\fakepath\245963 - text for translation.docx.csv"
click at [66, 99] on span "Quotes" at bounding box center [64, 94] width 37 height 15
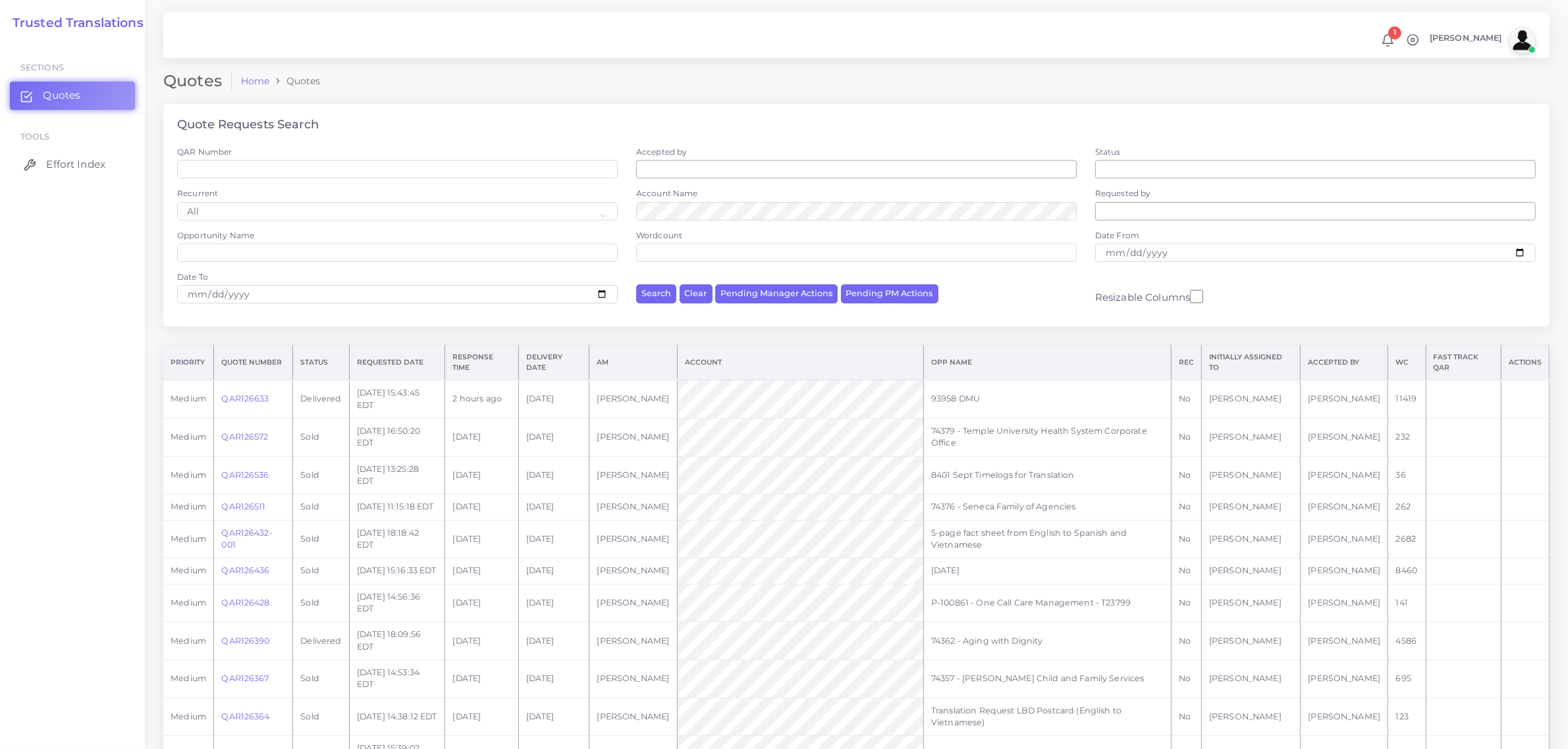
click at [86, 162] on span "Effort Index" at bounding box center [75, 165] width 59 height 15
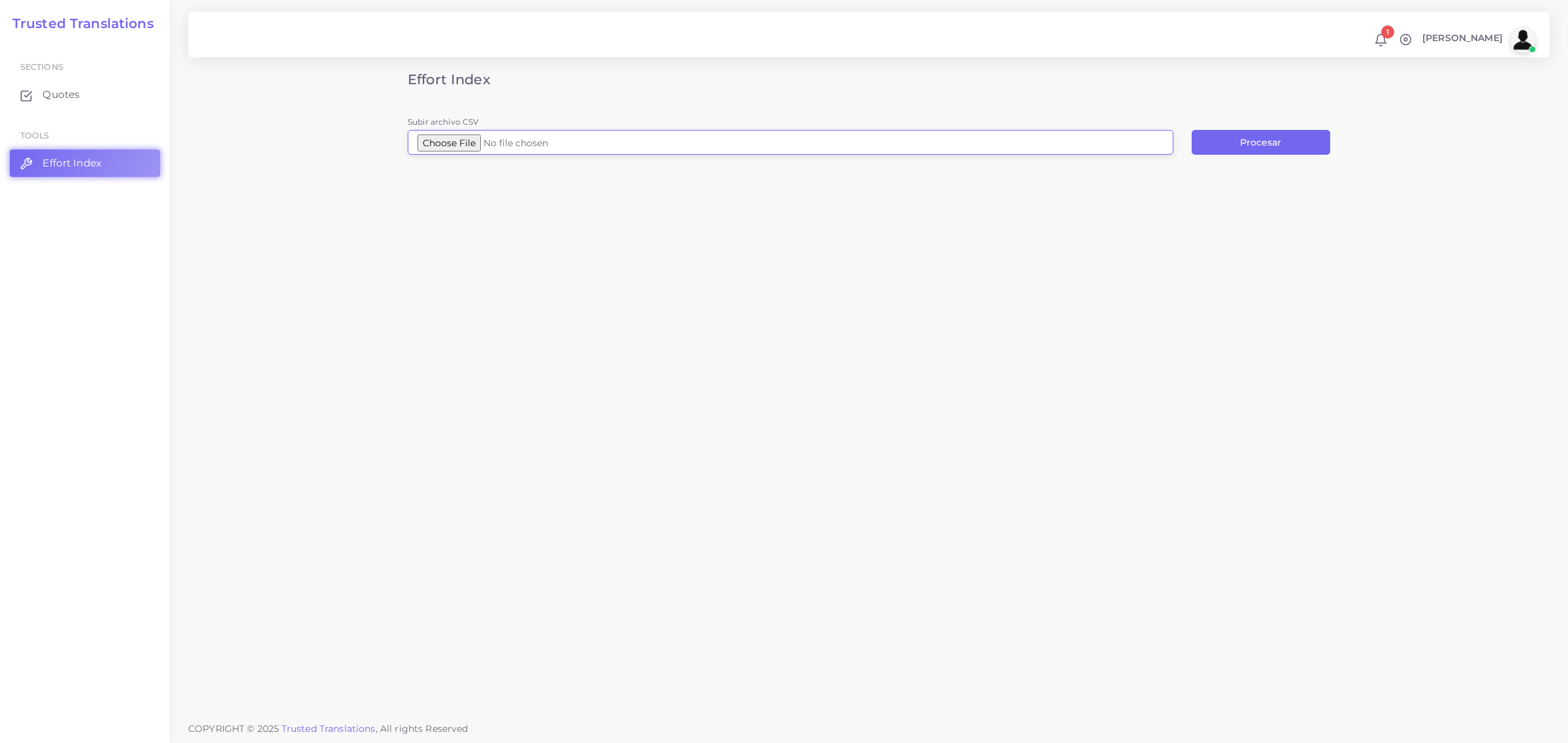
click at [471, 138] on input "Subir archivo CSV" at bounding box center [790, 142] width 765 height 25
type input "C:\fakepath\245963 - text for translation.docx.csv"
click at [1255, 145] on button "Procesar" at bounding box center [1260, 142] width 138 height 25
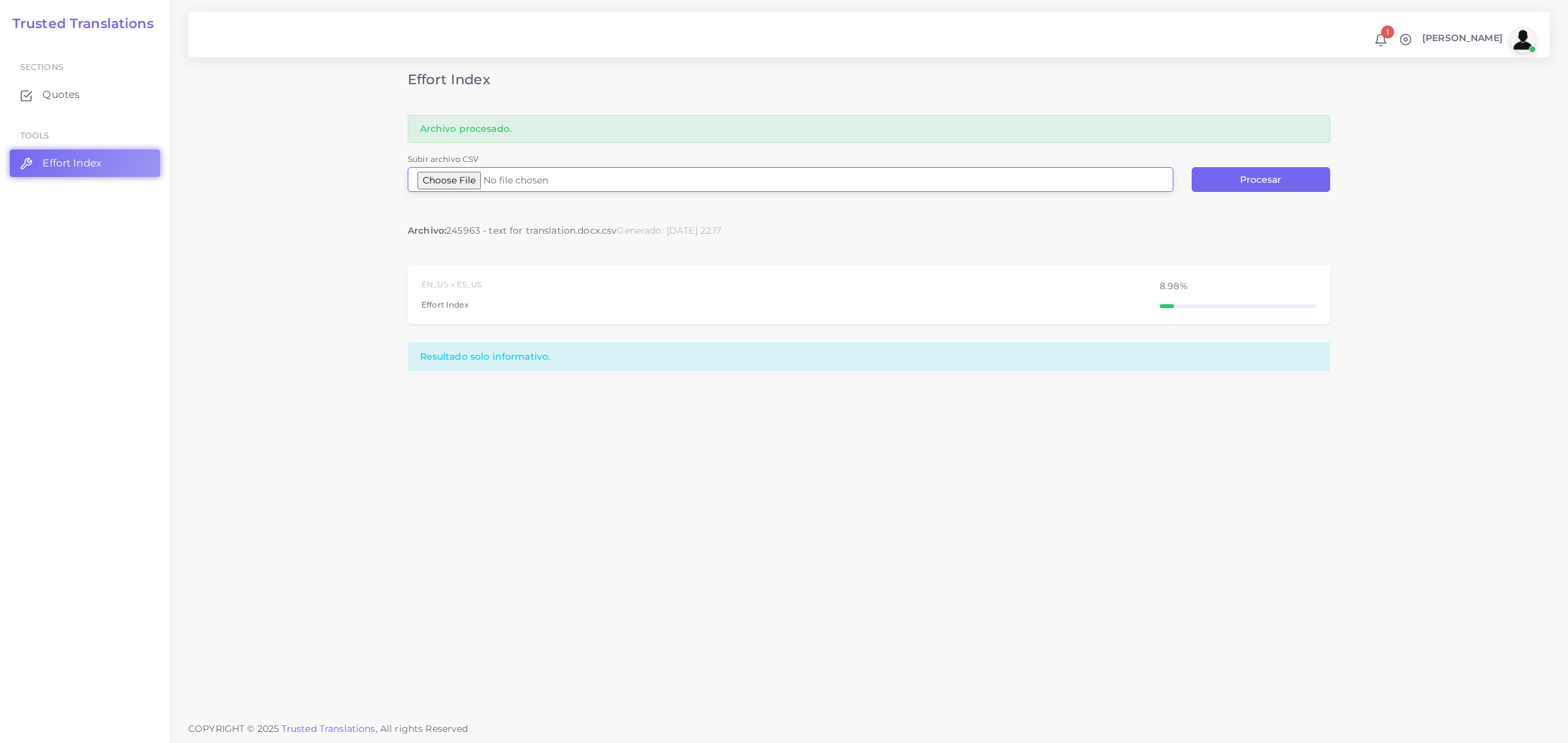
click at [462, 181] on input "Subir archivo CSV" at bounding box center [790, 180] width 765 height 25
type input "C:\fakepath\_Text_2025 Lorentz Barrel and Drum PP Postcard.docx.csv"
click at [1235, 174] on button "Procesar" at bounding box center [1260, 180] width 138 height 25
click at [447, 178] on input "Subir archivo CSV" at bounding box center [790, 180] width 765 height 25
type input "C:\fakepath\Logfile 6.csv"
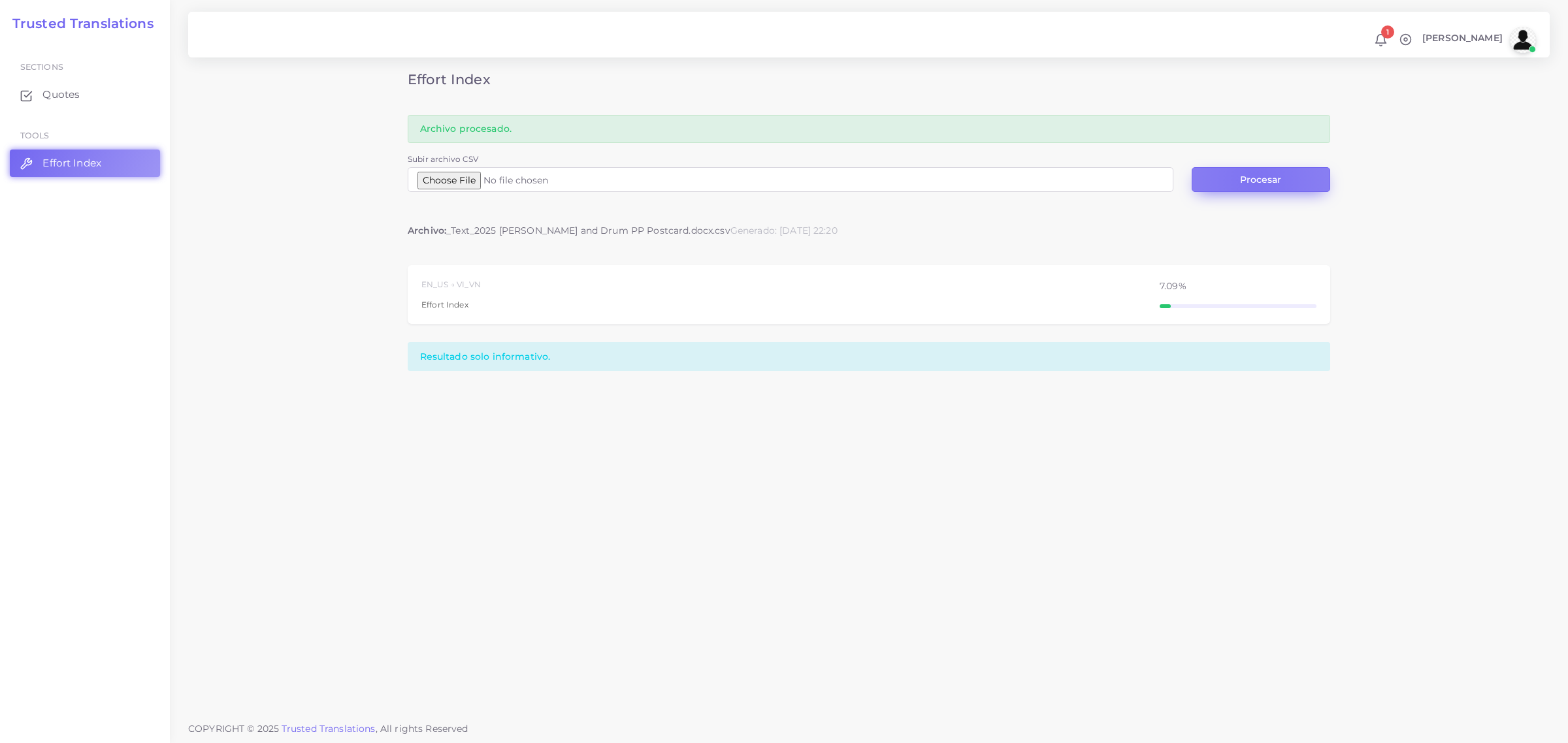
click at [1255, 182] on button "Procesar" at bounding box center [1260, 180] width 138 height 25
